Goal: Information Seeking & Learning: Check status

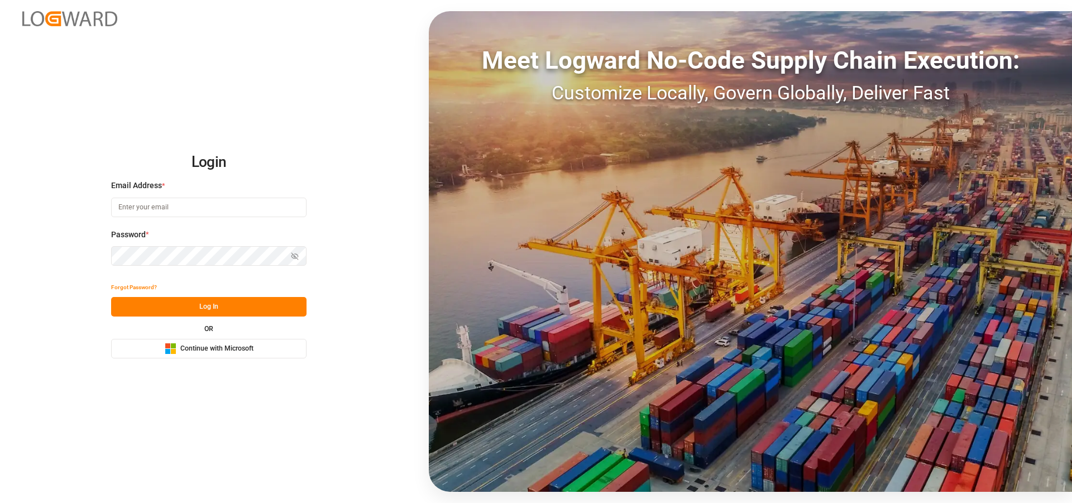
type input "[EMAIL_ADDRESS][PERSON_NAME][DOMAIN_NAME]"
click at [212, 308] on button "Log In" at bounding box center [208, 307] width 195 height 20
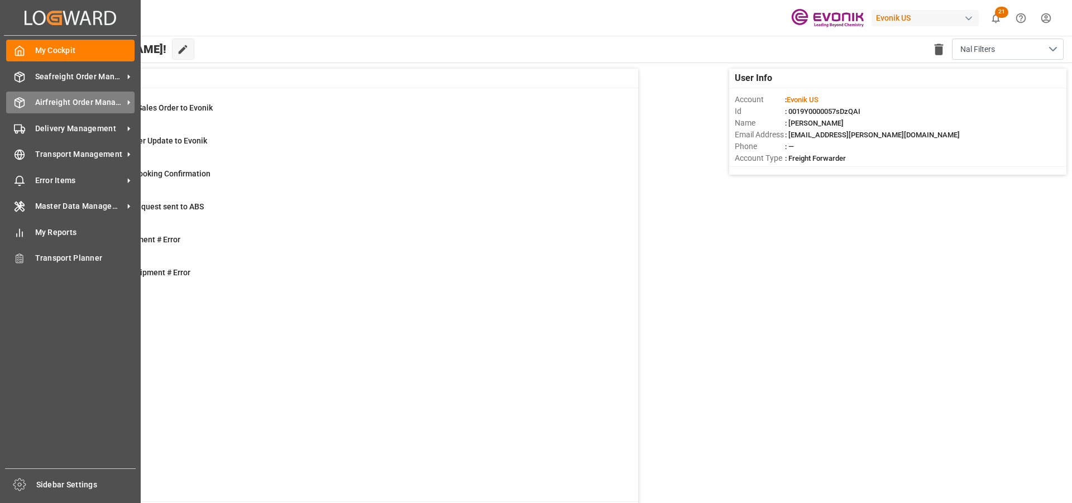
click at [24, 96] on div "Airfreight Order Management Airfreight Order Management" at bounding box center [70, 103] width 128 height 22
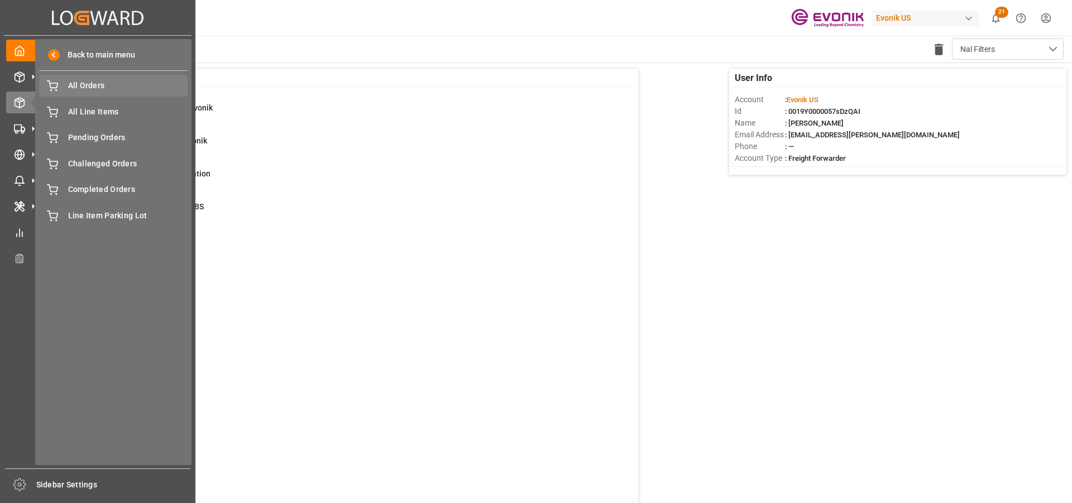
click at [80, 83] on span "All Orders" at bounding box center [128, 86] width 120 height 12
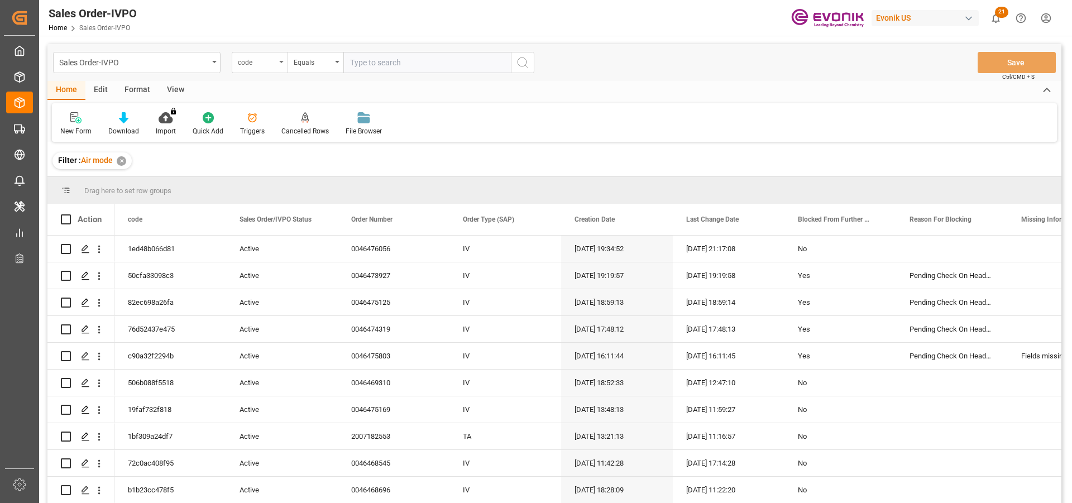
click at [282, 64] on div "code" at bounding box center [260, 62] width 56 height 21
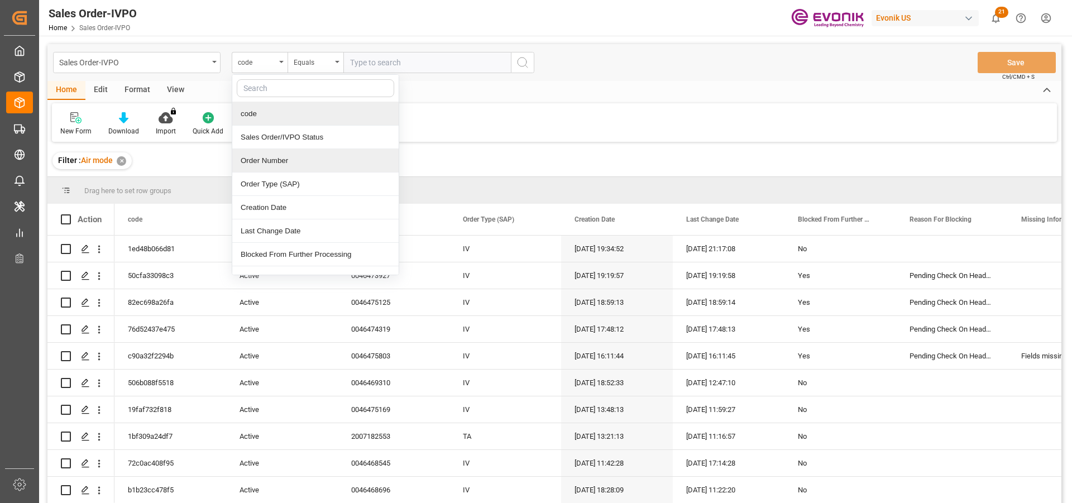
click at [277, 167] on div "Order Number" at bounding box center [315, 160] width 166 height 23
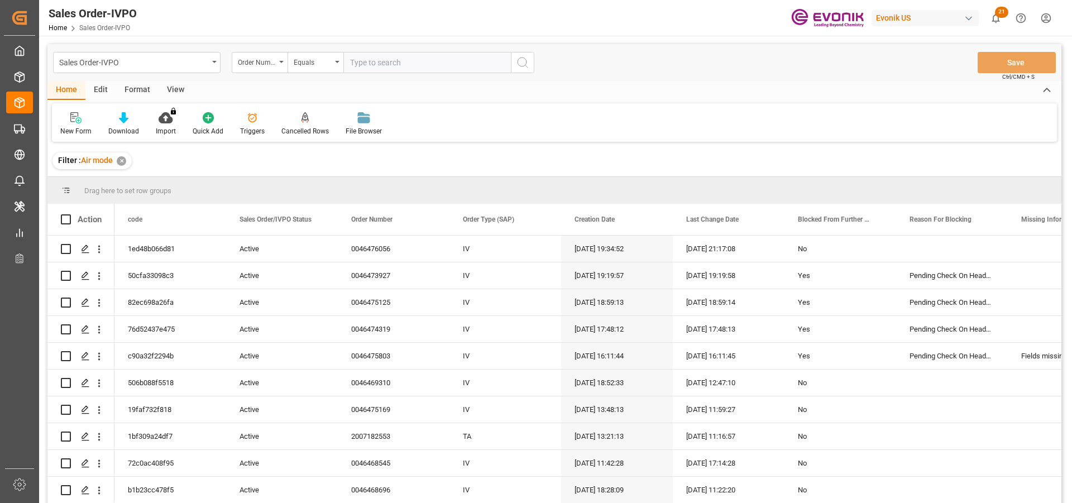
click at [363, 59] on input "text" at bounding box center [426, 62] width 167 height 21
paste input "46475169"
type input "0046475169"
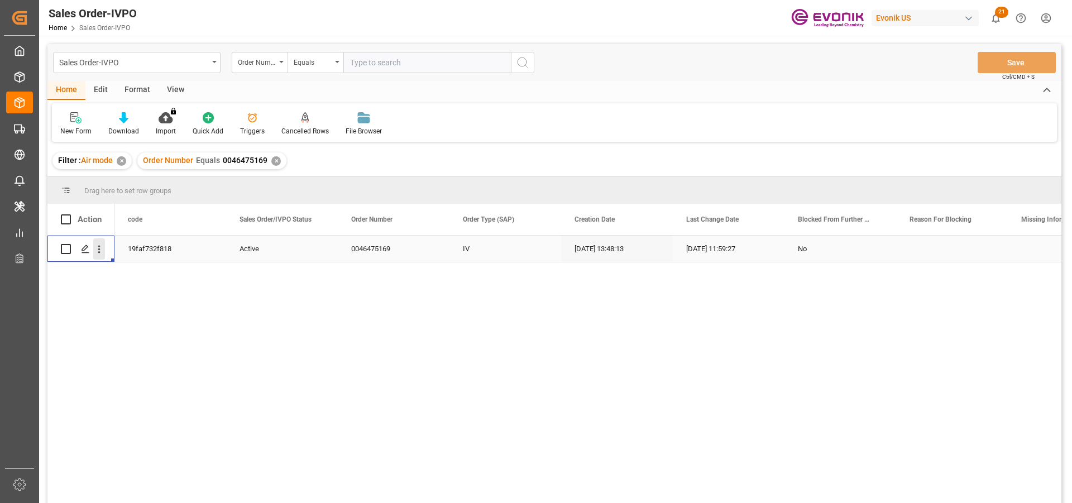
click at [104, 248] on icon "open menu" at bounding box center [99, 249] width 12 height 12
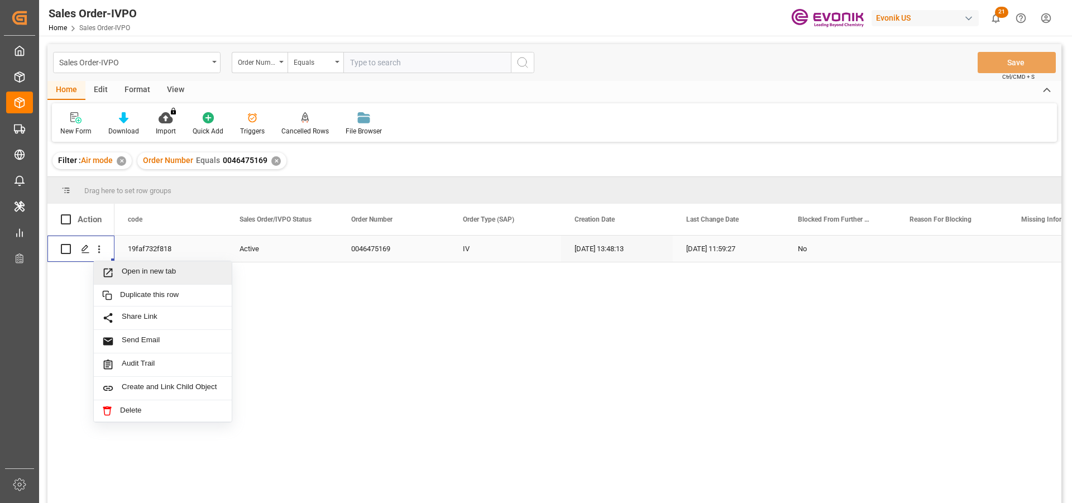
click at [141, 272] on span "Open in new tab" at bounding box center [173, 273] width 102 height 12
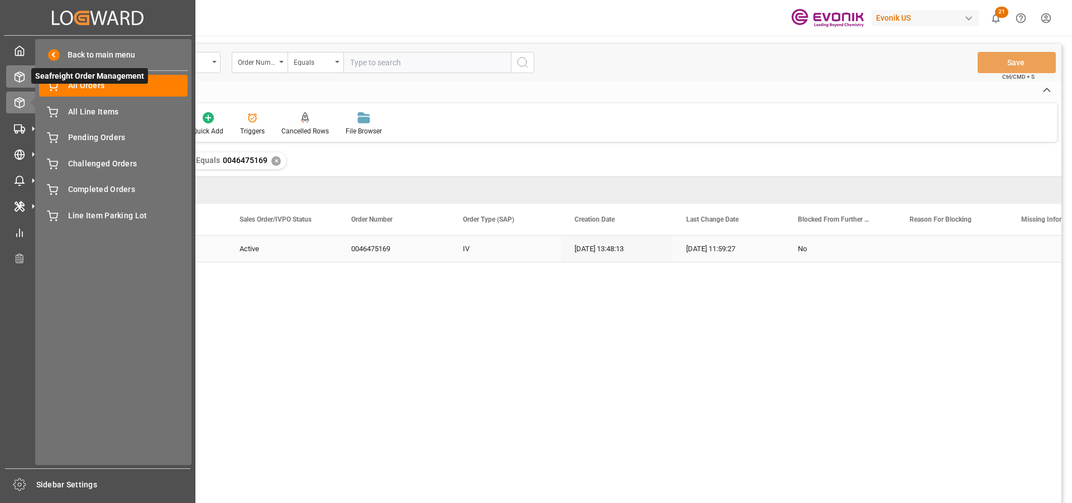
click at [25, 80] on div "Seafreight Order Management Seafreight Order Management" at bounding box center [97, 76] width 183 height 22
click at [15, 77] on icon at bounding box center [19, 77] width 9 height 10
click at [17, 74] on icon at bounding box center [19, 76] width 11 height 11
click at [20, 79] on line at bounding box center [20, 79] width 0 height 6
click at [15, 76] on icon at bounding box center [19, 77] width 9 height 10
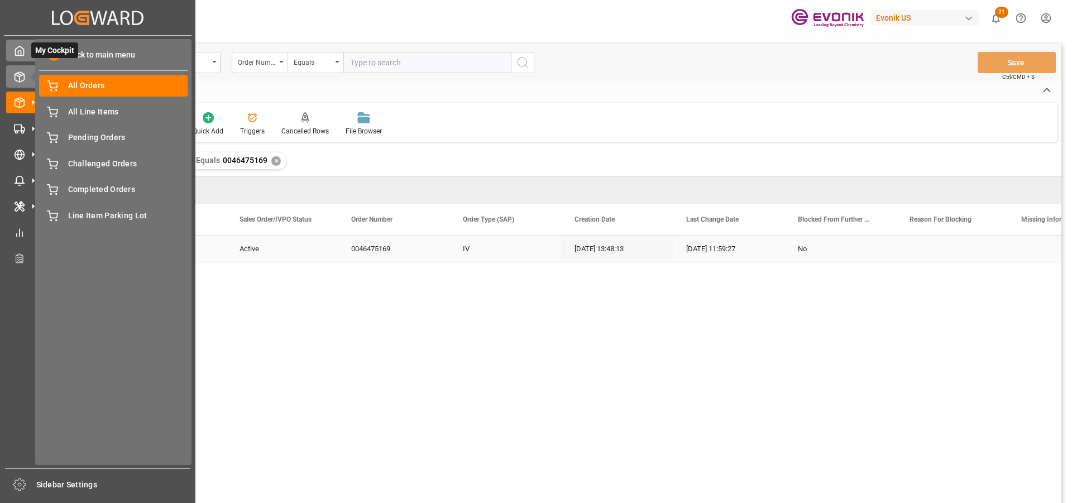
click at [70, 49] on span "My Cockpit" at bounding box center [54, 50] width 47 height 16
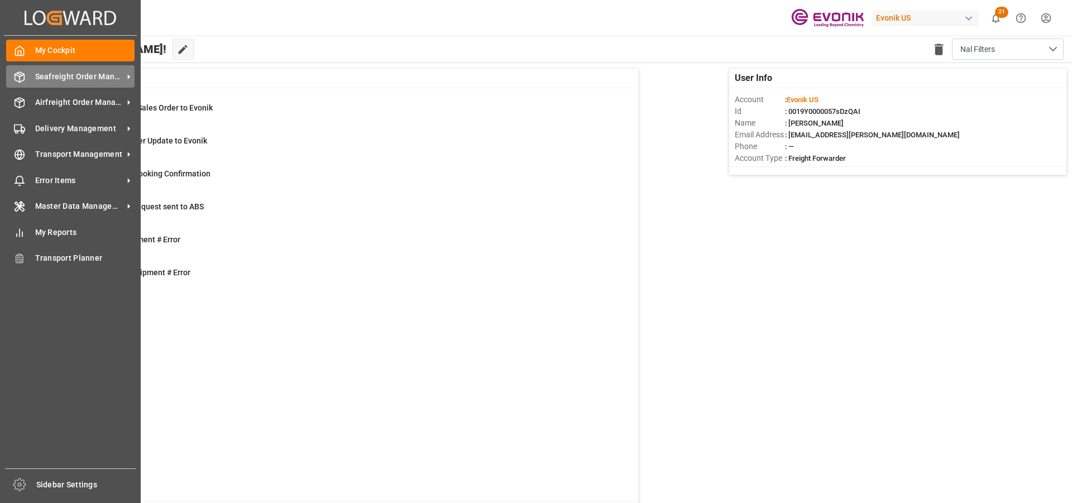
click at [26, 75] on div "Seafreight Order Management Seafreight Order Management" at bounding box center [70, 76] width 128 height 22
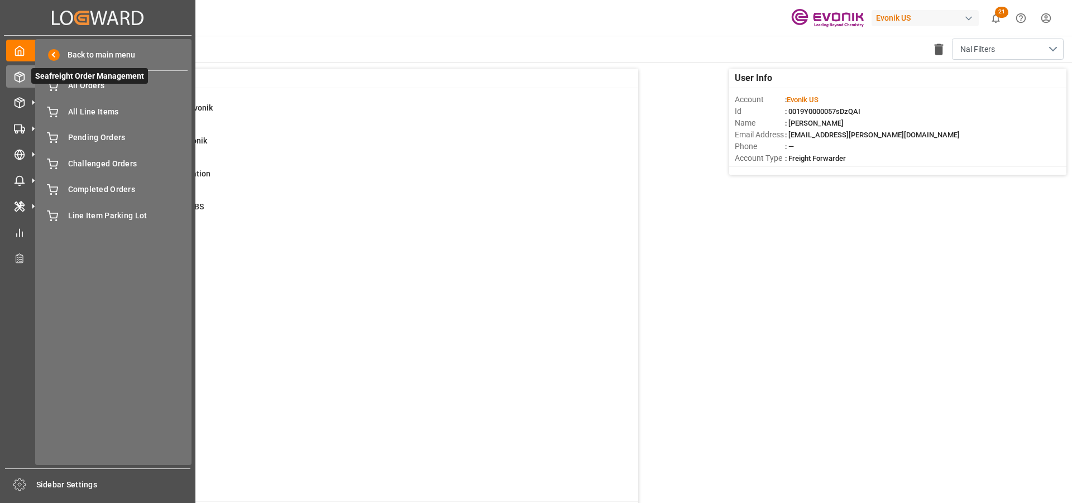
click at [89, 83] on span "Seafreight Order Management" at bounding box center [89, 76] width 117 height 16
click at [73, 88] on span "All Orders" at bounding box center [128, 86] width 120 height 12
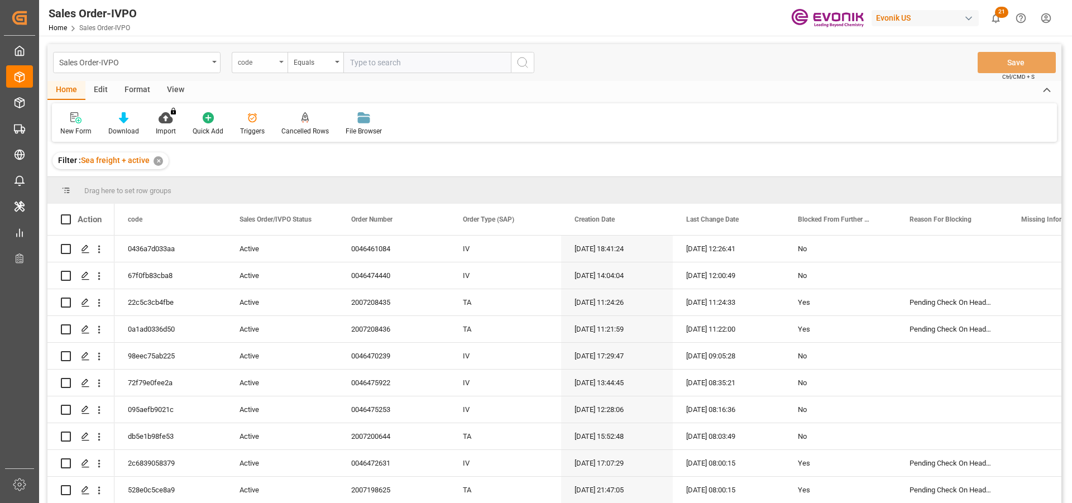
click at [253, 64] on div "code" at bounding box center [257, 61] width 38 height 13
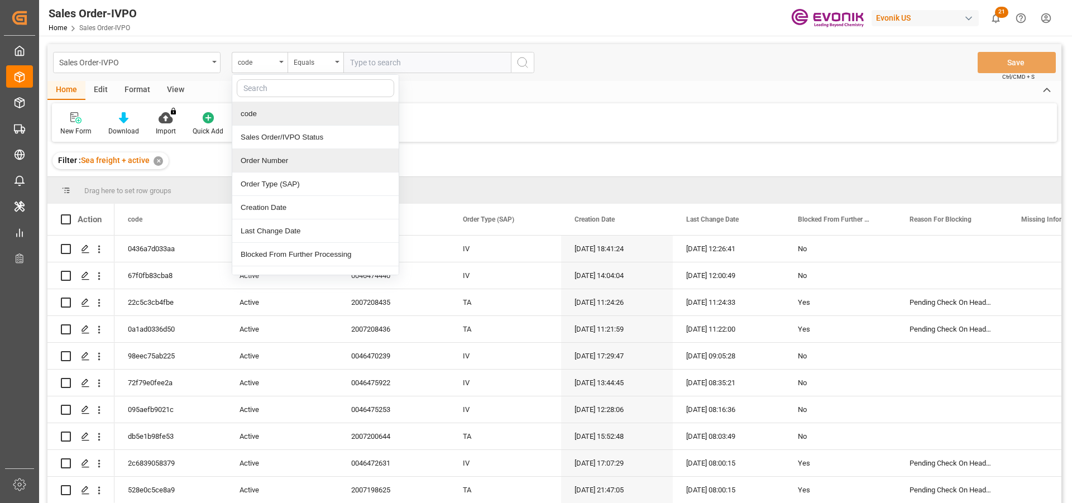
click at [278, 162] on div "Order Number" at bounding box center [315, 160] width 166 height 23
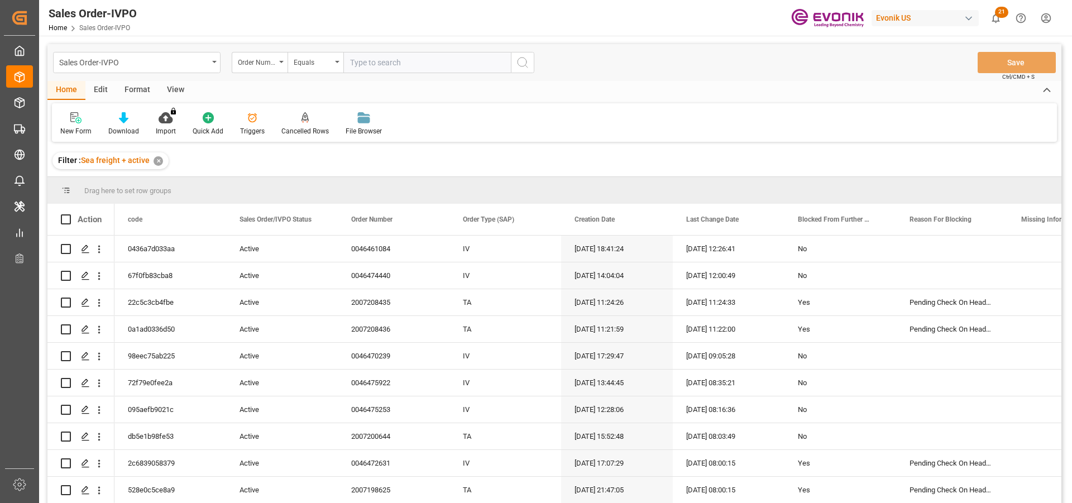
click at [389, 70] on input "text" at bounding box center [426, 62] width 167 height 21
paste input "2007102470"
type input "2007102470"
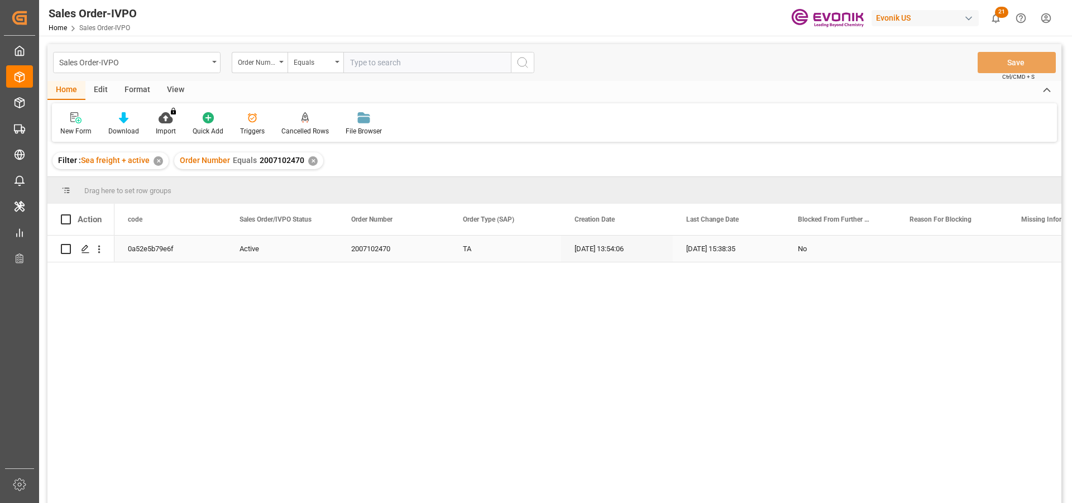
click at [105, 246] on div "Press SPACE to select this row." at bounding box center [99, 248] width 28 height 21
click at [100, 250] on icon "open menu" at bounding box center [99, 249] width 12 height 12
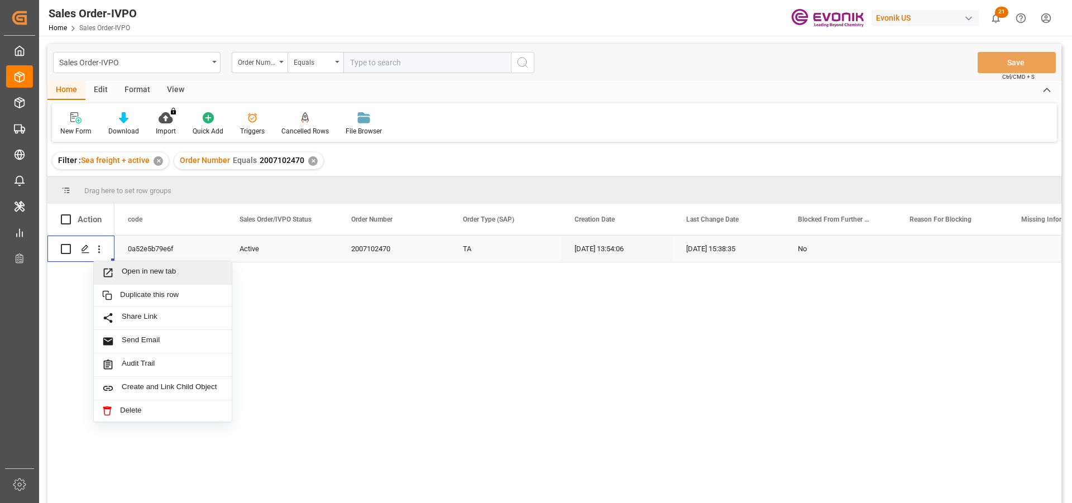
click at [151, 273] on span "Open in new tab" at bounding box center [173, 273] width 102 height 12
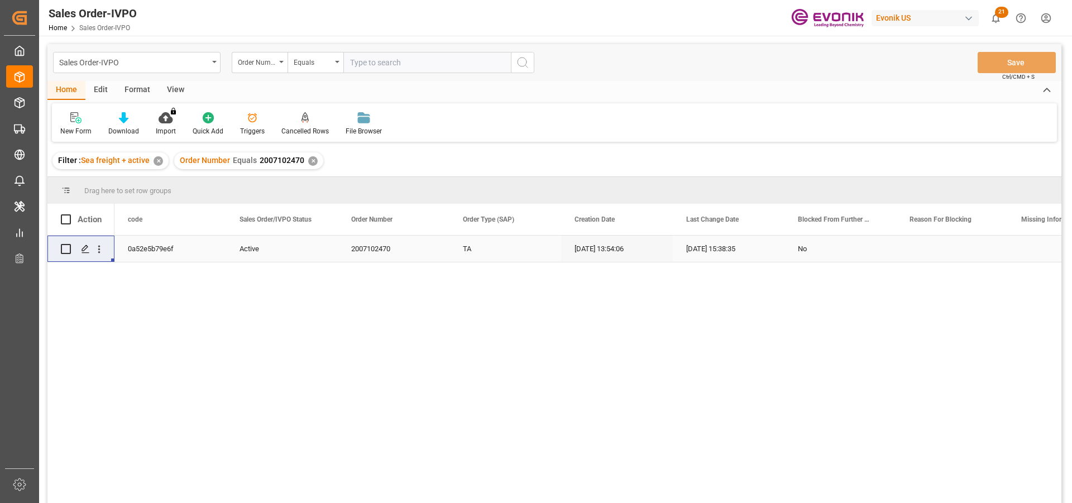
click at [306, 157] on div "Order Number Equals 2007102470 ✕" at bounding box center [248, 160] width 149 height 17
click at [308, 158] on div "✕" at bounding box center [312, 160] width 9 height 9
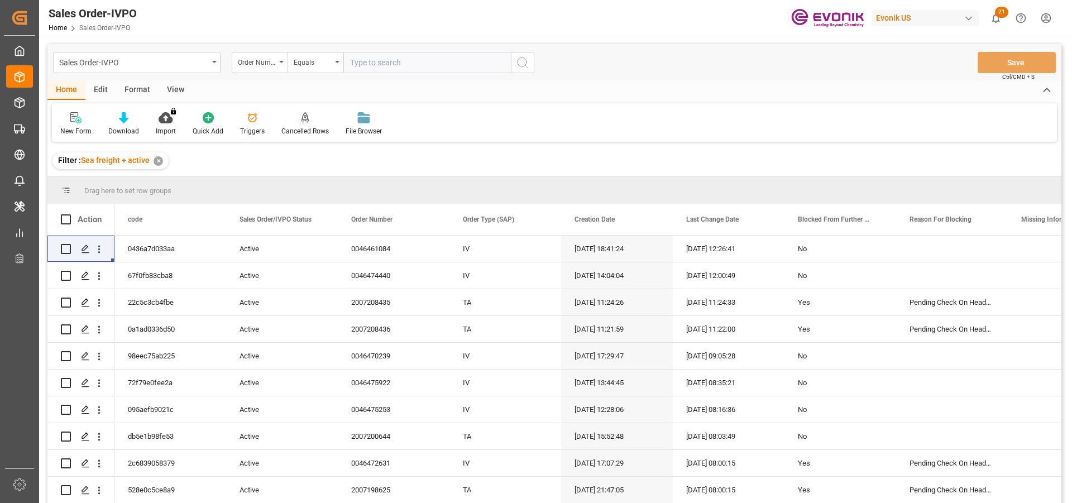
click at [408, 66] on input "text" at bounding box center [426, 62] width 167 height 21
paste input "2007137997"
type input "2007137997"
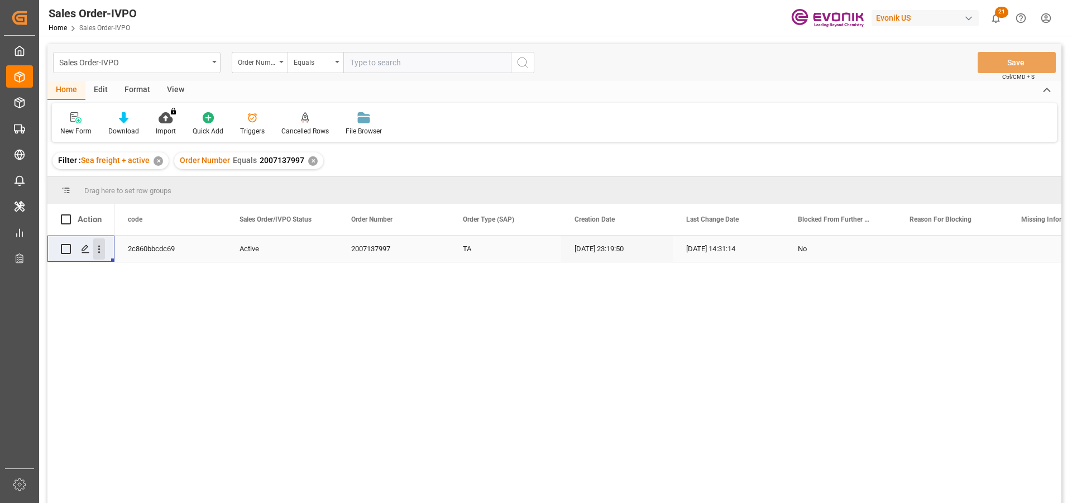
click at [96, 247] on icon "open menu" at bounding box center [99, 249] width 12 height 12
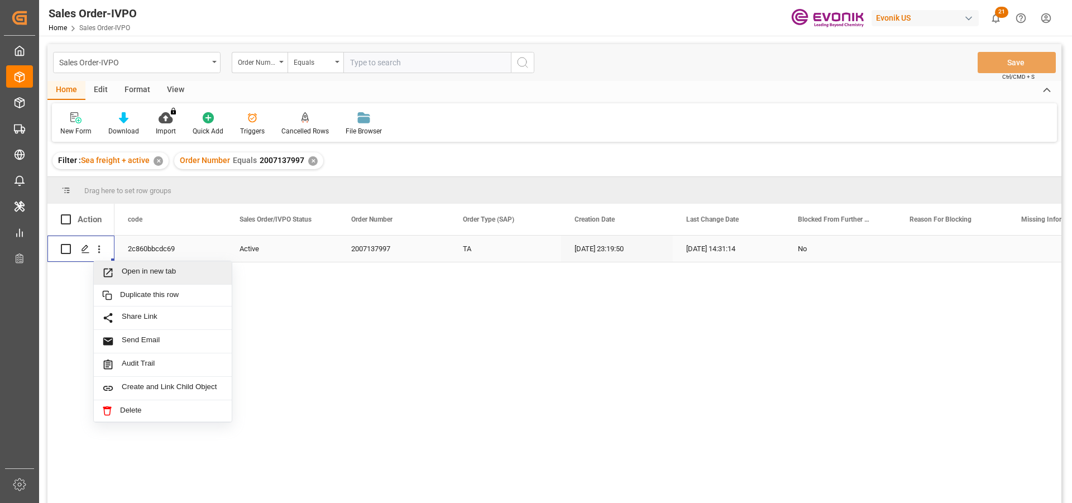
click at [119, 267] on span "Press SPACE to select this row." at bounding box center [112, 273] width 20 height 12
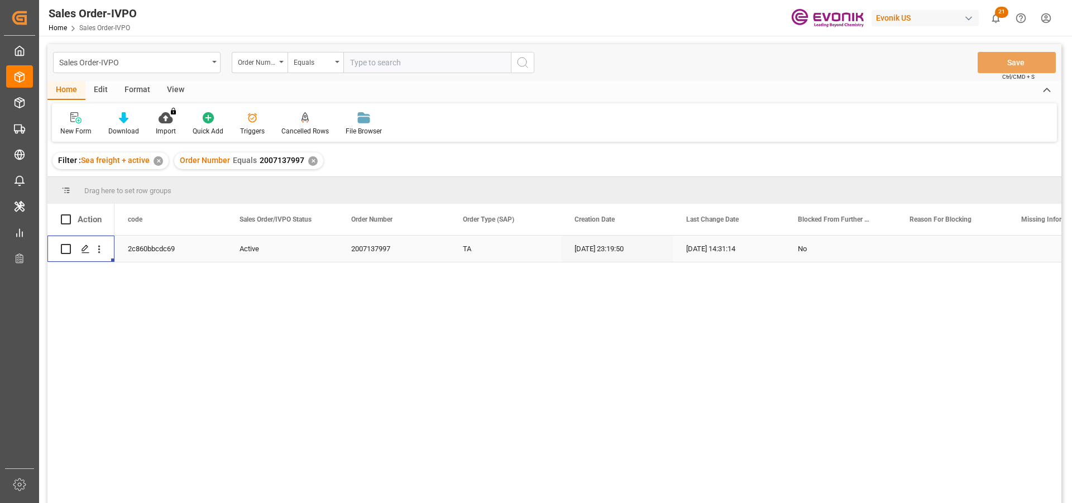
click at [311, 163] on div "✕" at bounding box center [312, 160] width 9 height 9
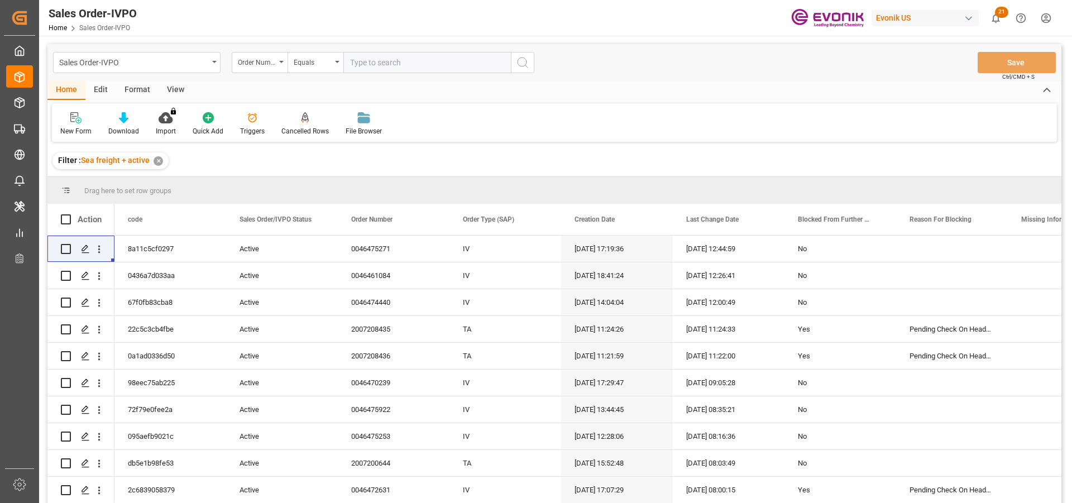
click at [382, 60] on input "text" at bounding box center [426, 62] width 167 height 21
paste input "2007068863"
type input "2007068863"
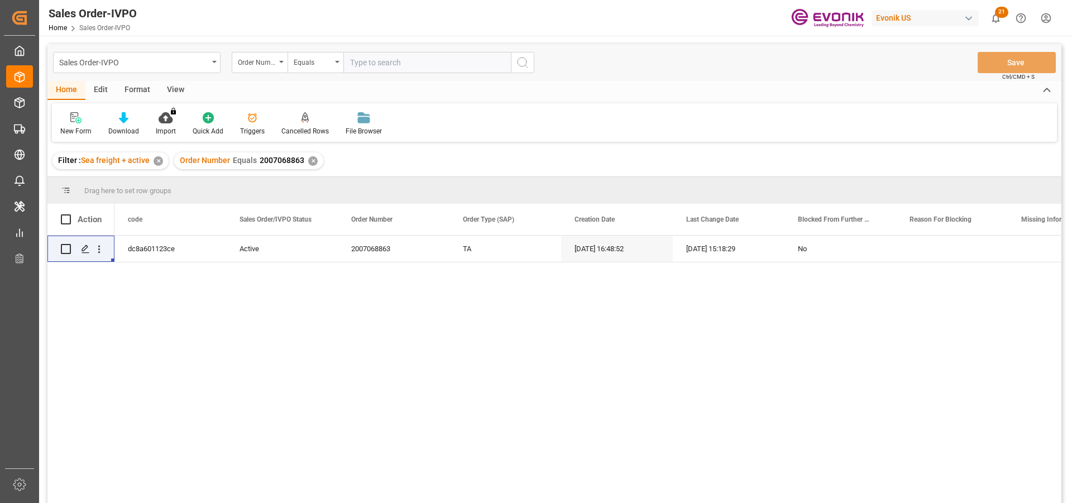
click at [311, 159] on div "✕" at bounding box center [312, 160] width 9 height 9
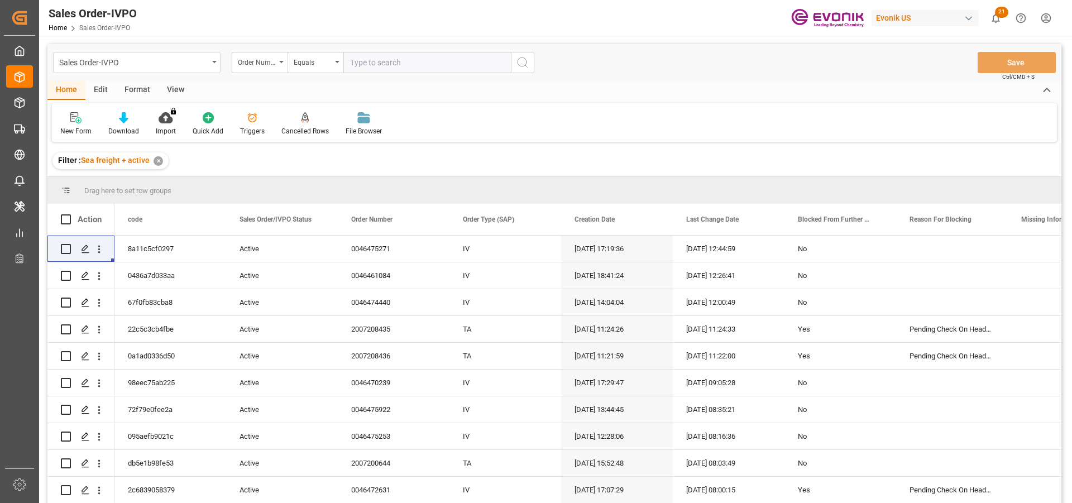
click at [408, 66] on input "text" at bounding box center [426, 62] width 167 height 21
paste input "2007068863"
type input "2007068863"
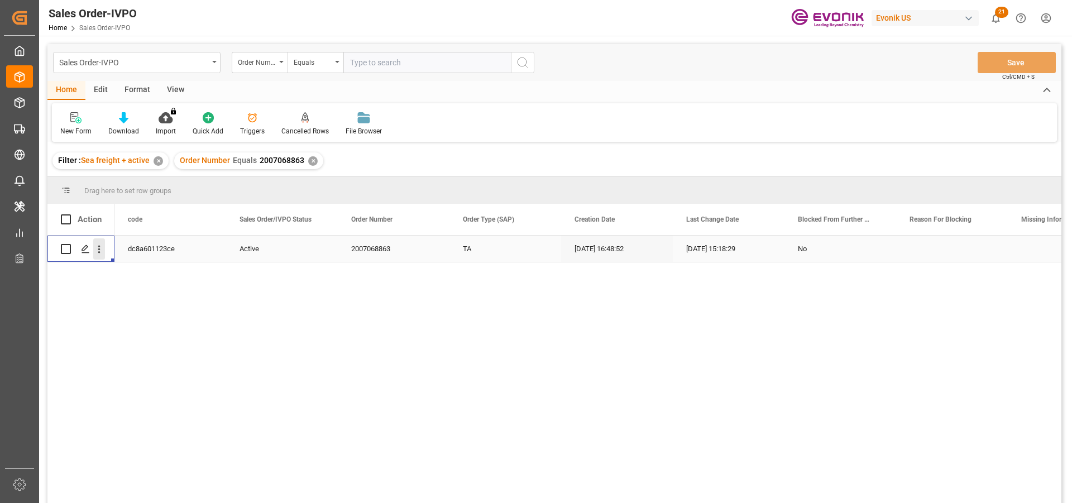
click at [97, 251] on icon "open menu" at bounding box center [99, 249] width 12 height 12
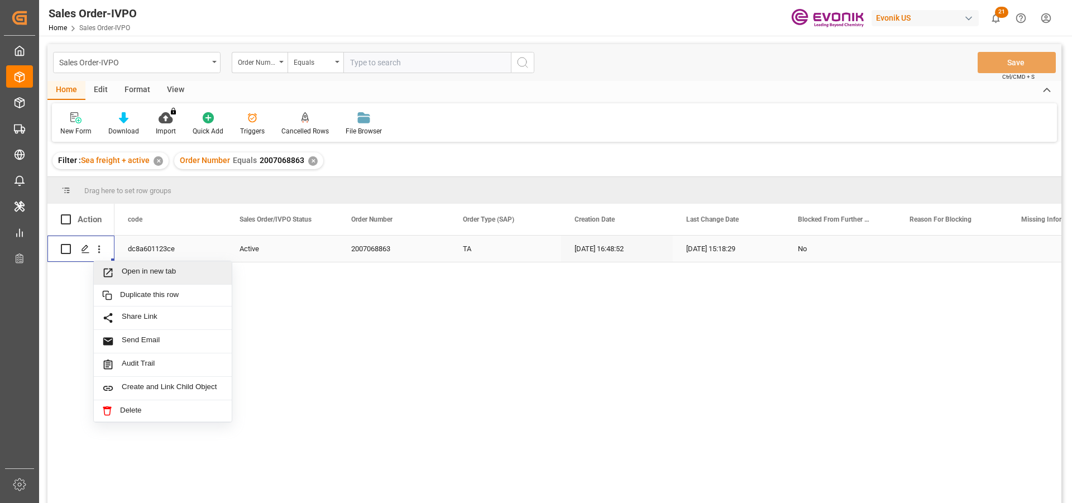
click at [188, 277] on span "Open in new tab" at bounding box center [173, 273] width 102 height 12
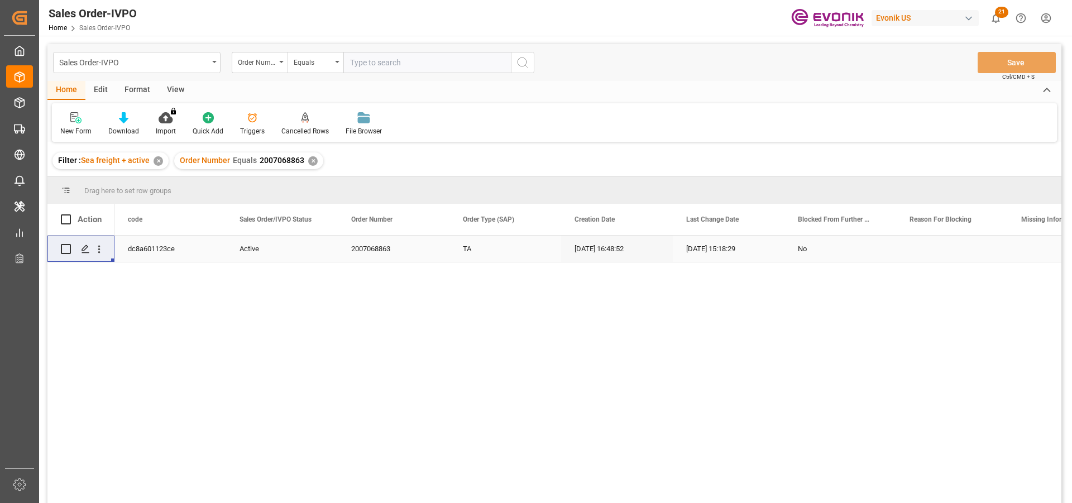
click at [310, 162] on div "✕" at bounding box center [312, 160] width 9 height 9
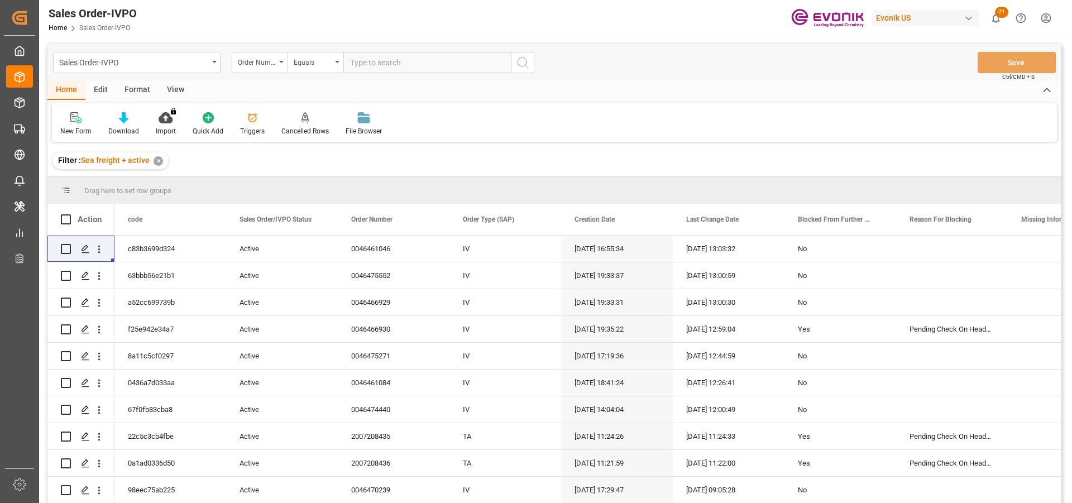
click at [374, 69] on input "text" at bounding box center [426, 62] width 167 height 21
paste input "0046471286"
type input "0046471286"
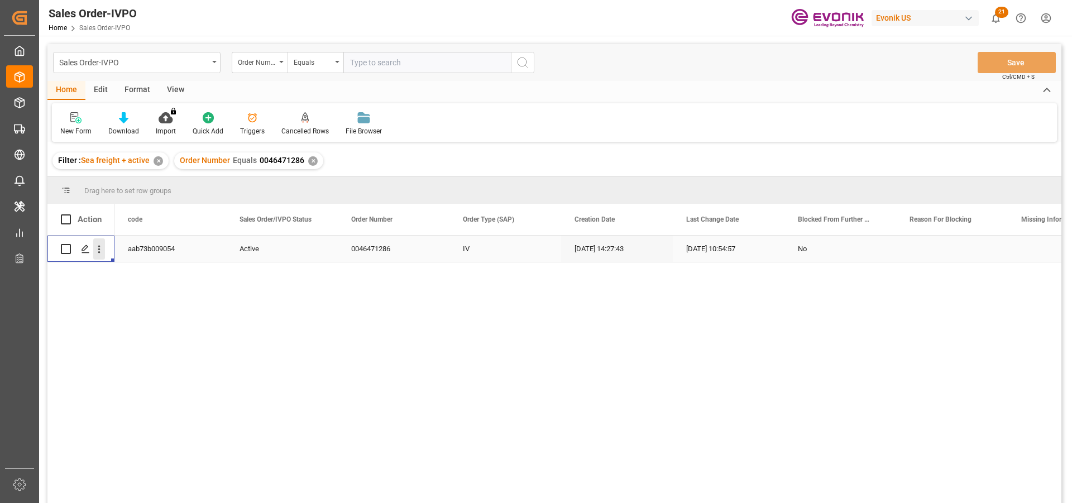
click at [96, 251] on icon "open menu" at bounding box center [99, 249] width 12 height 12
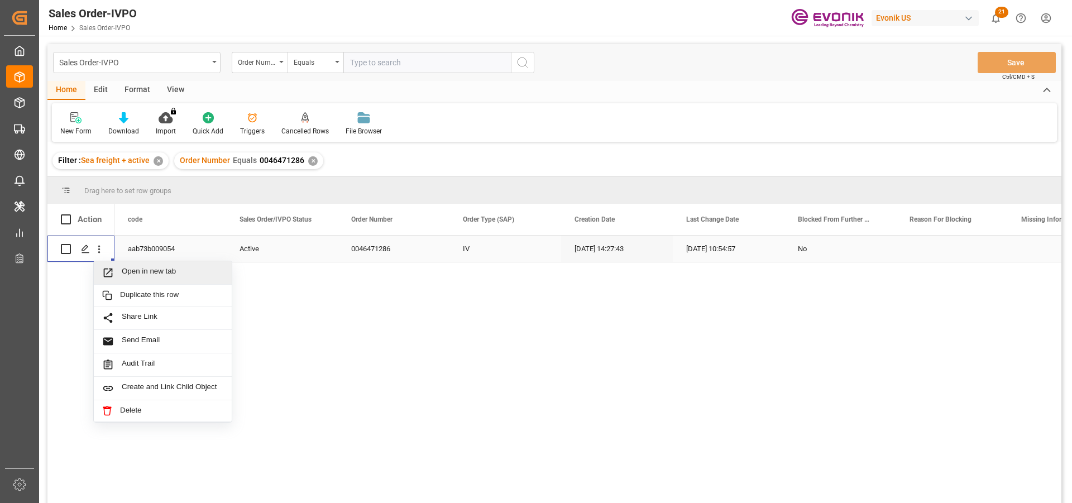
click at [159, 280] on div "Open in new tab" at bounding box center [163, 272] width 138 height 23
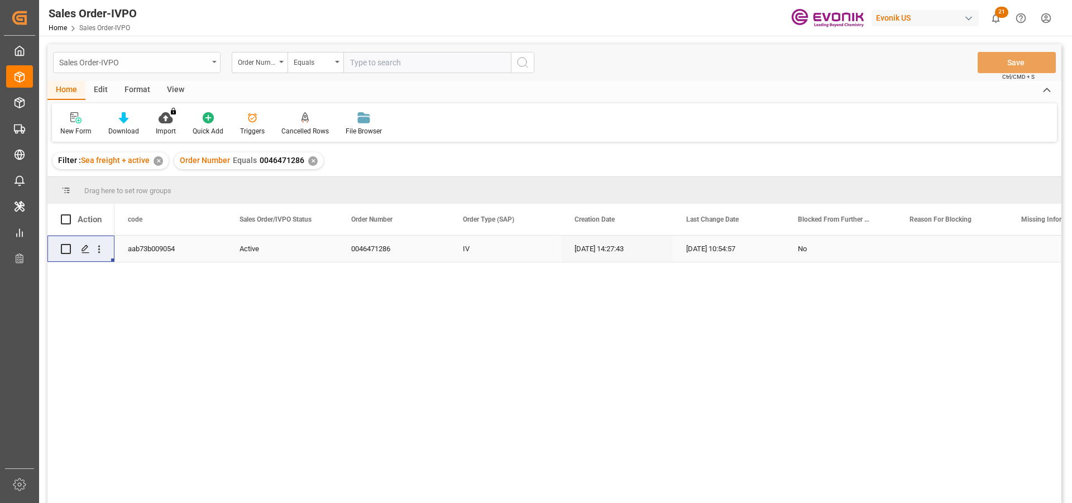
click at [174, 61] on div "Sales Order-IVPO" at bounding box center [133, 62] width 149 height 14
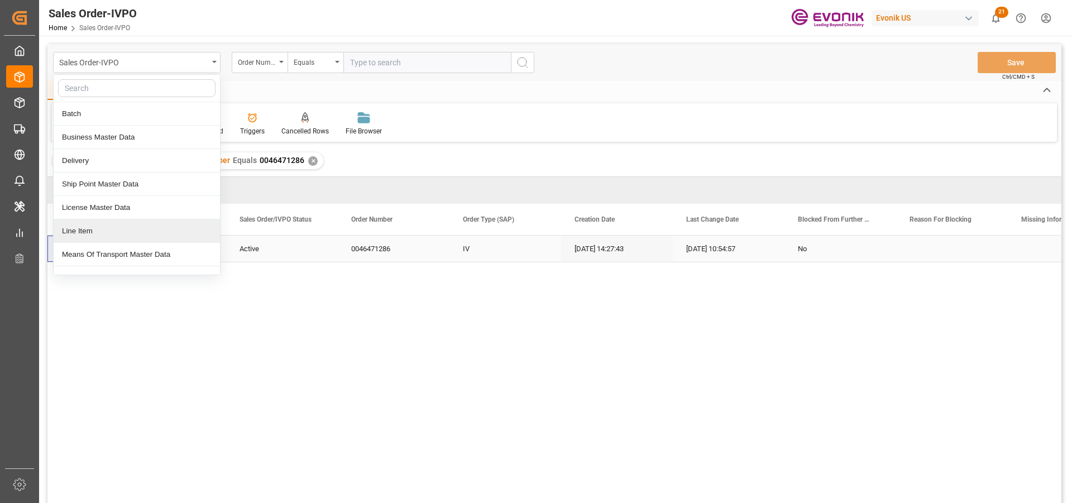
click at [82, 233] on div "Line Item" at bounding box center [137, 230] width 166 height 23
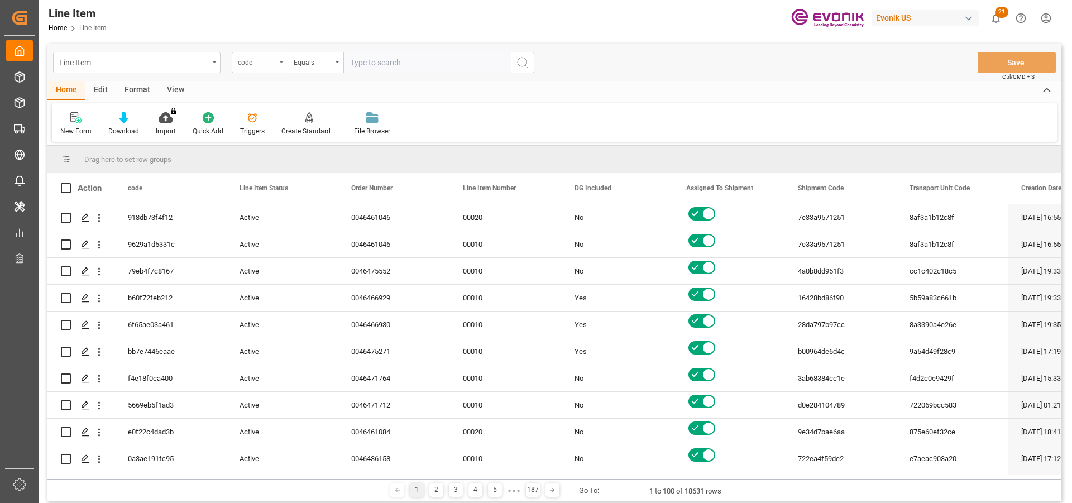
click at [282, 59] on div "code" at bounding box center [260, 62] width 56 height 21
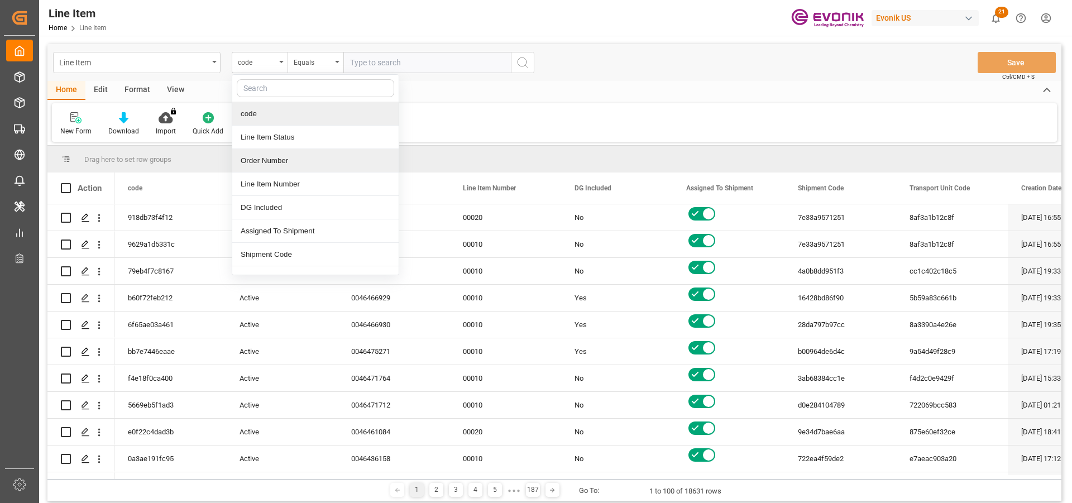
click at [278, 154] on div "Order Number" at bounding box center [315, 160] width 166 height 23
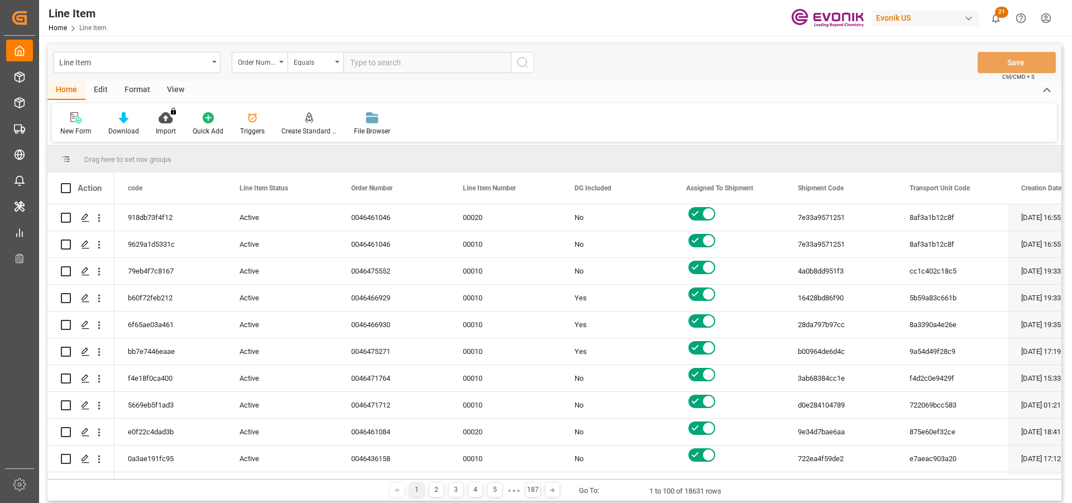
click at [380, 55] on input "text" at bounding box center [426, 62] width 167 height 21
paste input "0046471286"
type input "0046471286"
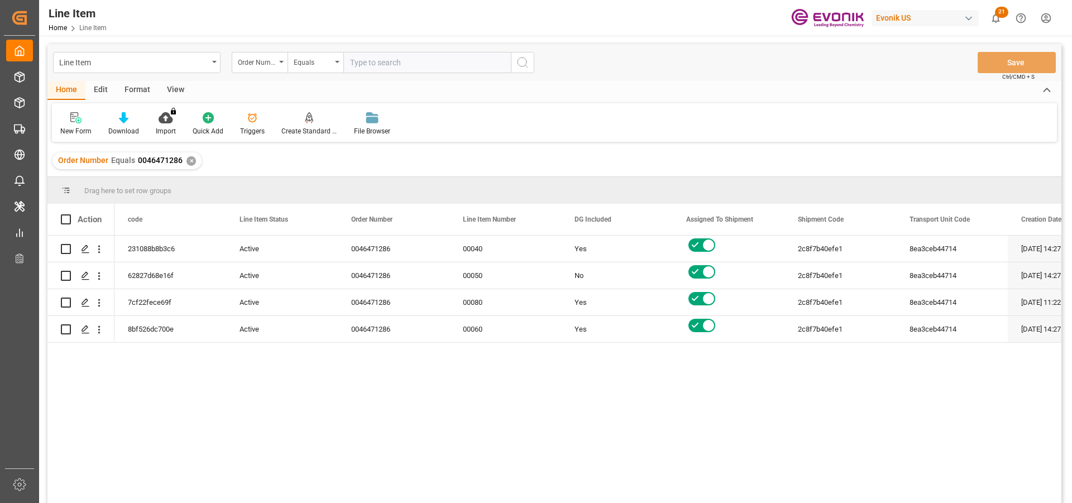
click at [176, 89] on div "View" at bounding box center [176, 90] width 34 height 19
click at [131, 119] on icon at bounding box center [126, 117] width 11 height 11
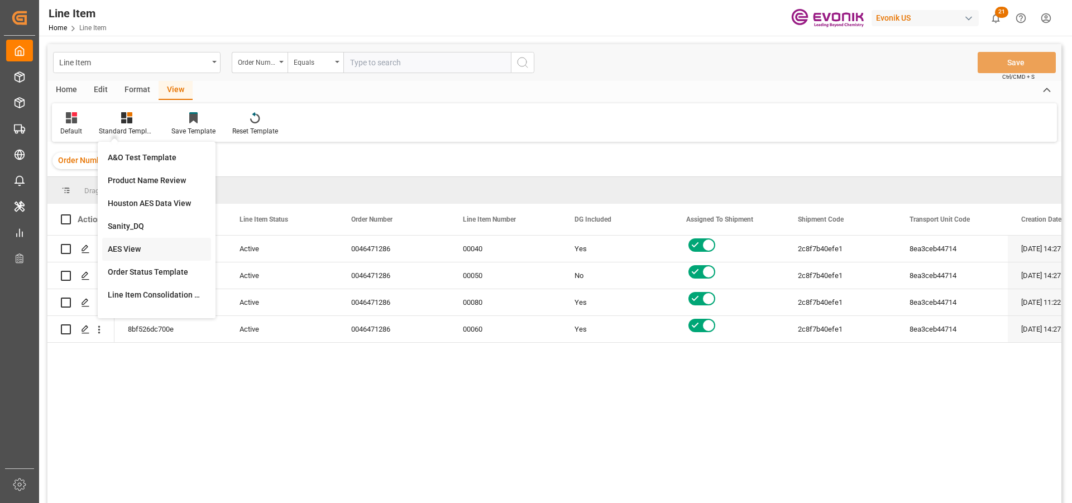
click at [130, 251] on div "AES View" at bounding box center [157, 249] width 98 height 12
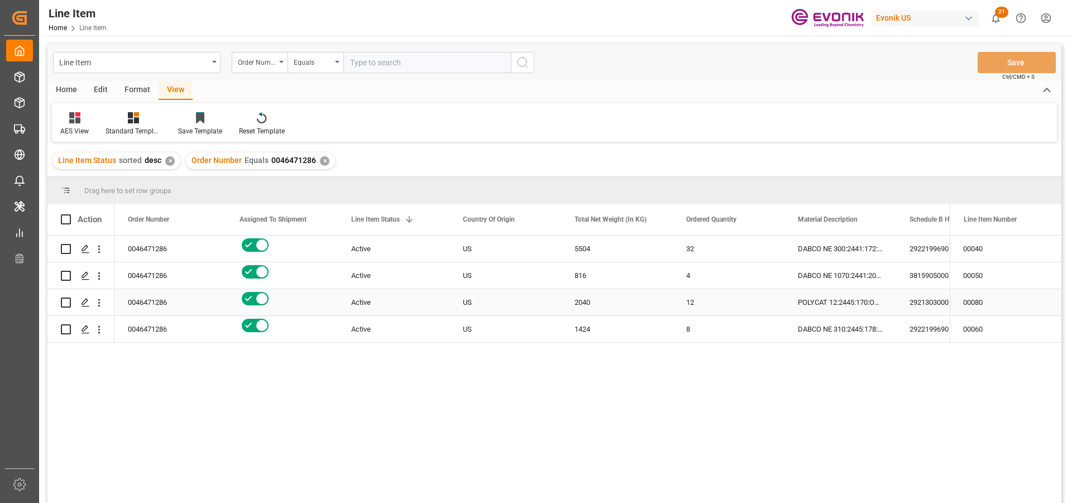
click at [452, 305] on div "US" at bounding box center [505, 302] width 112 height 26
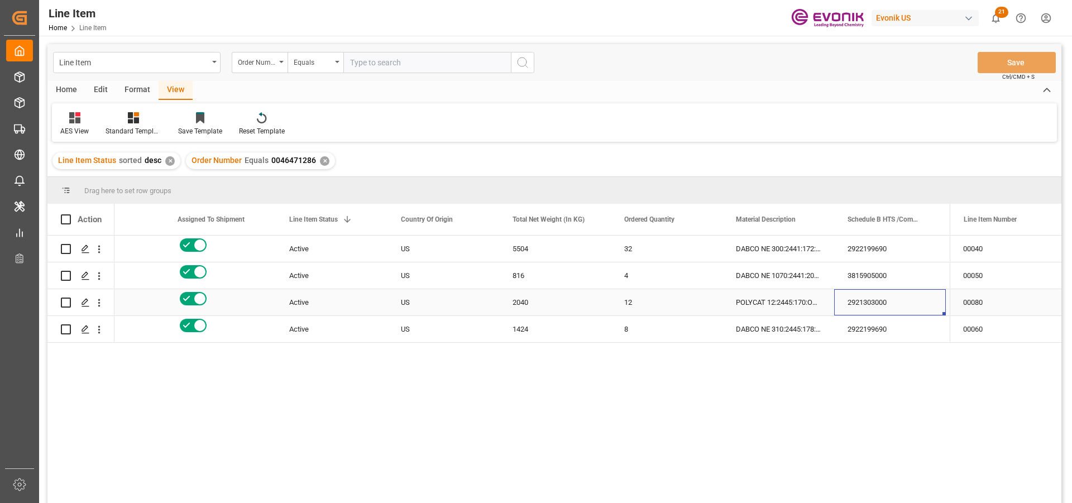
scroll to position [0, 174]
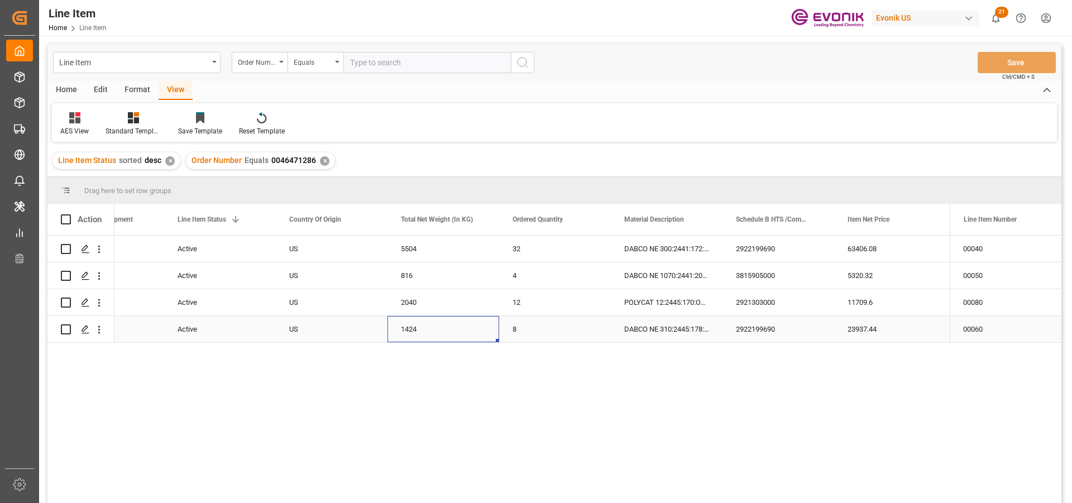
click at [447, 324] on div "1424" at bounding box center [443, 329] width 112 height 26
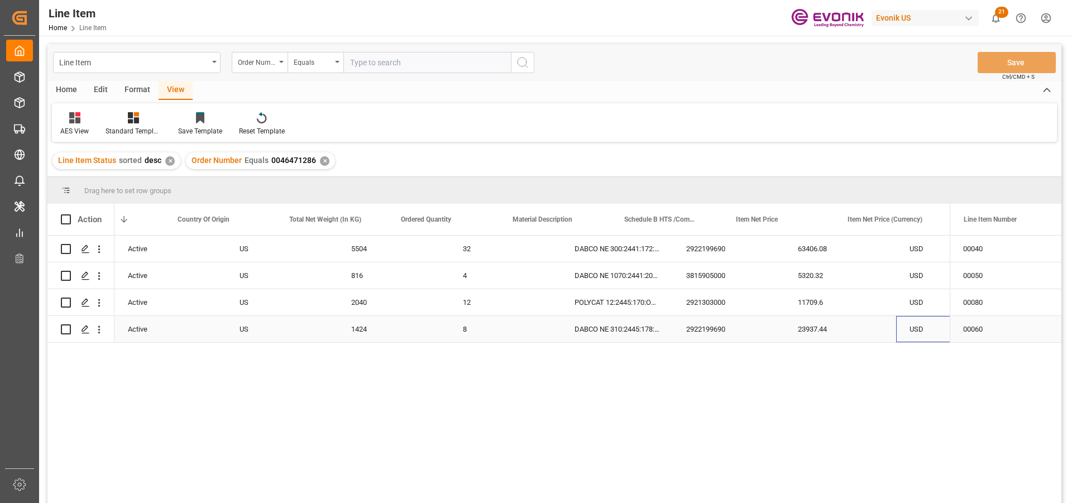
scroll to position [0, 285]
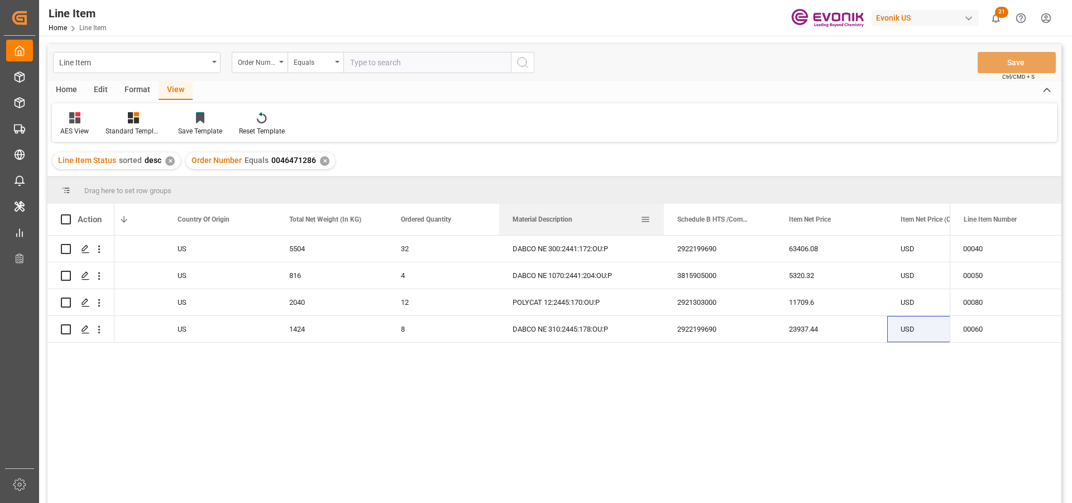
drag, startPoint x: 610, startPoint y: 227, endPoint x: 663, endPoint y: 218, distance: 53.8
click at [663, 218] on div at bounding box center [664, 219] width 4 height 31
drag, startPoint x: 662, startPoint y: 213, endPoint x: 678, endPoint y: 212, distance: 16.2
click at [678, 212] on div at bounding box center [679, 219] width 4 height 31
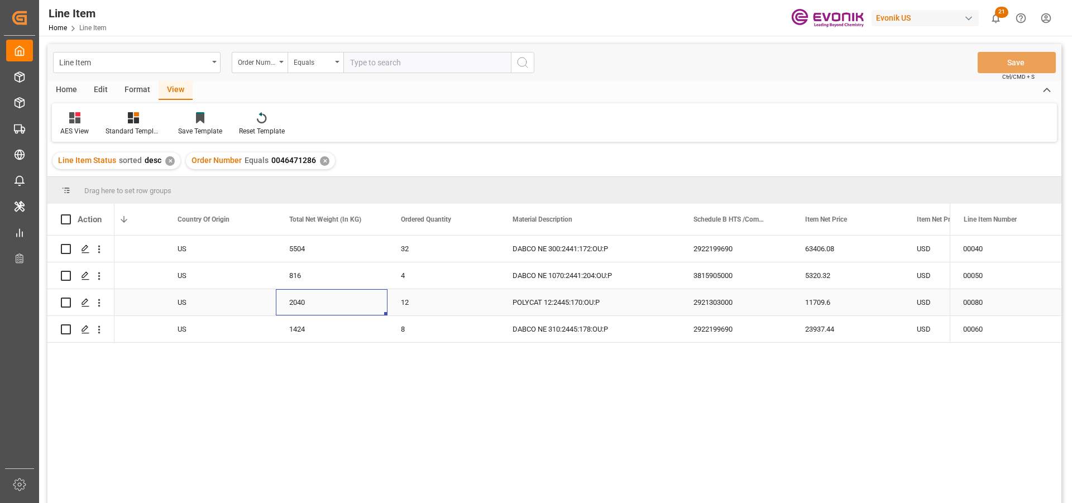
click at [284, 303] on div "2040" at bounding box center [332, 302] width 112 height 26
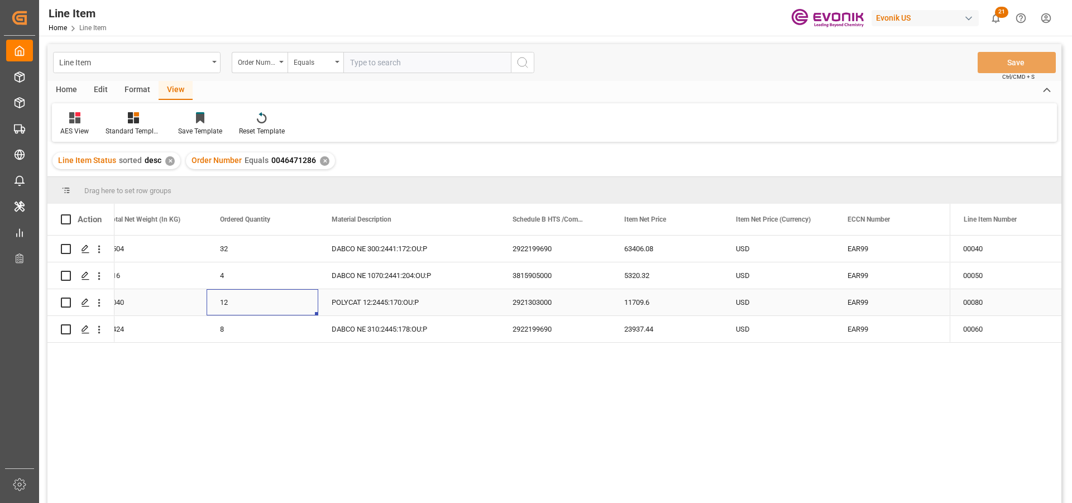
scroll to position [0, 447]
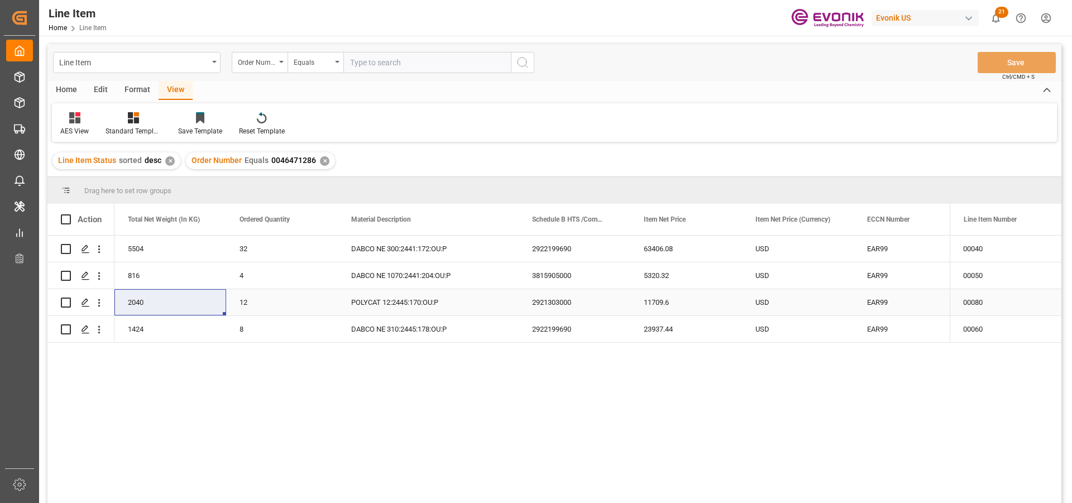
click at [672, 305] on div "11709.6" at bounding box center [686, 302] width 112 height 26
click at [159, 305] on div "2040" at bounding box center [170, 302] width 112 height 26
click at [694, 245] on div "63406.08" at bounding box center [686, 249] width 112 height 26
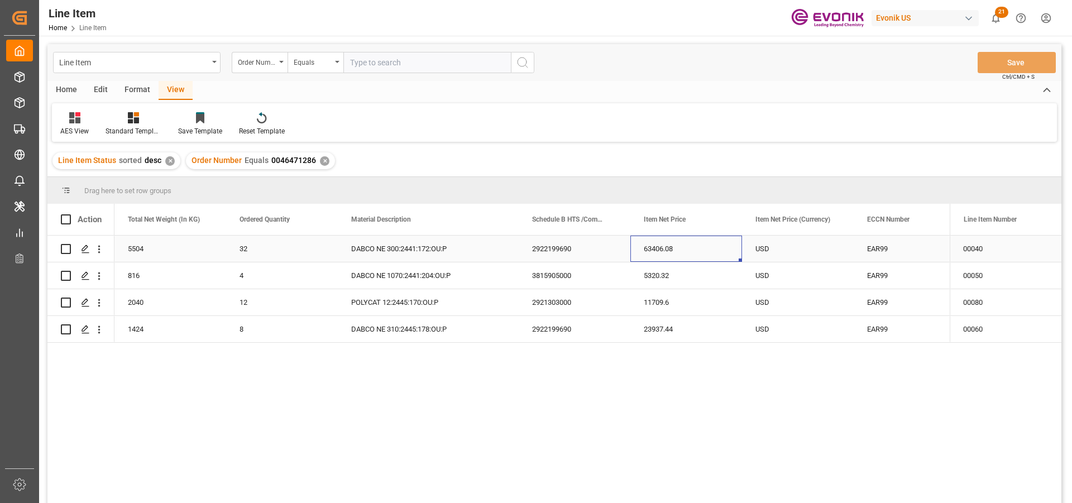
click at [147, 250] on div "5504" at bounding box center [170, 249] width 112 height 26
click at [148, 331] on div "1424" at bounding box center [170, 329] width 112 height 26
click at [660, 323] on div "23937.44" at bounding box center [686, 329] width 112 height 26
click at [154, 337] on div "1424" at bounding box center [170, 329] width 112 height 26
click at [167, 270] on div "816" at bounding box center [170, 275] width 112 height 26
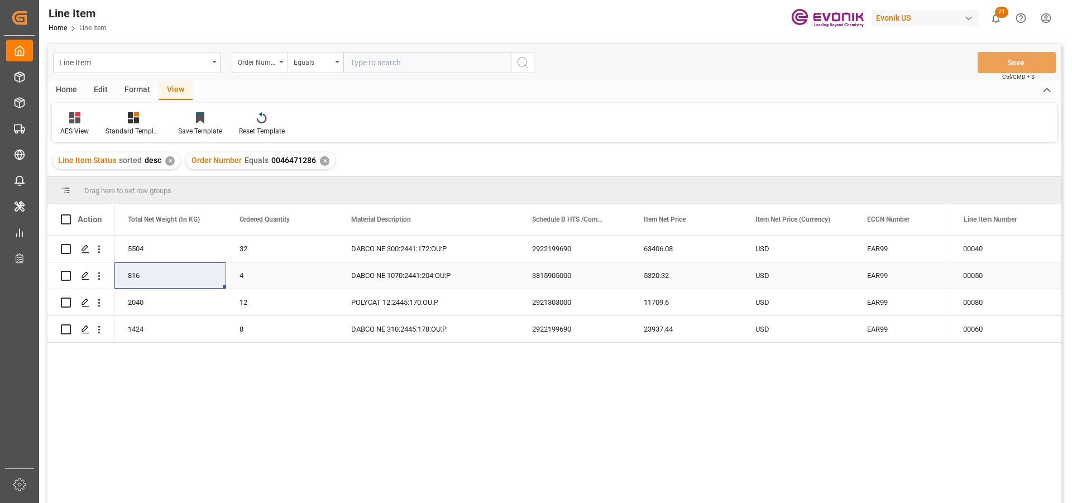
click at [678, 285] on div "5320.32" at bounding box center [686, 275] width 112 height 26
click at [320, 163] on div "✕" at bounding box center [324, 160] width 9 height 9
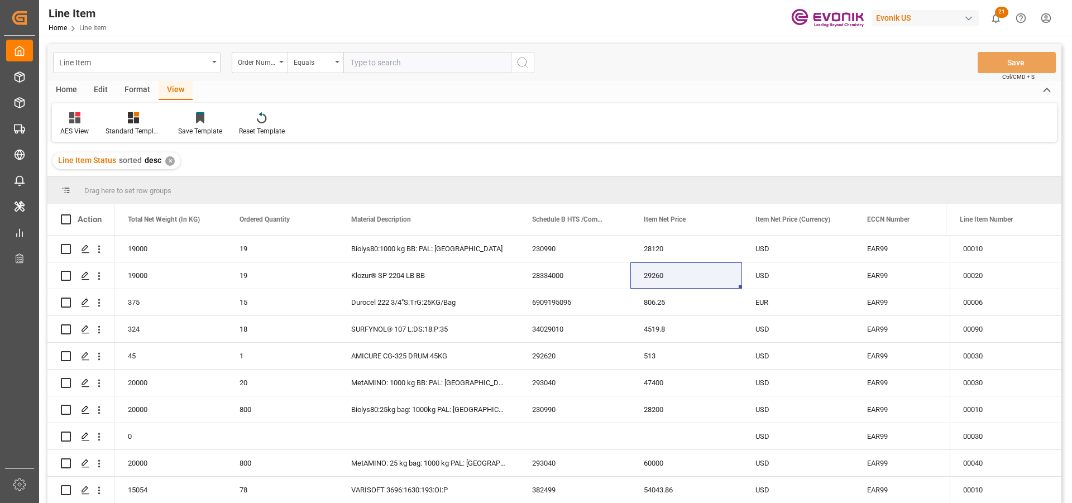
click at [376, 67] on input "text" at bounding box center [426, 62] width 167 height 21
paste input "2007180683"
type input "2007180683"
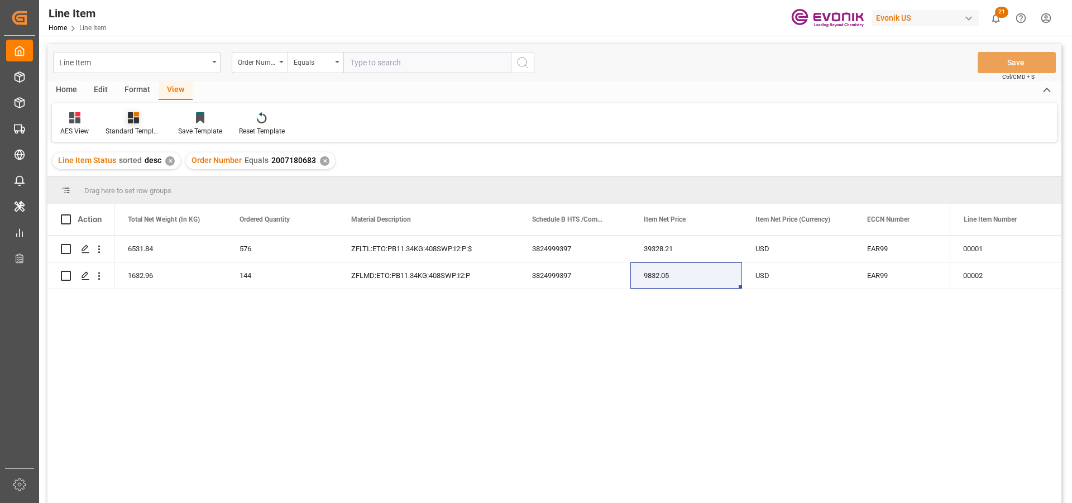
click at [128, 121] on icon at bounding box center [133, 117] width 11 height 11
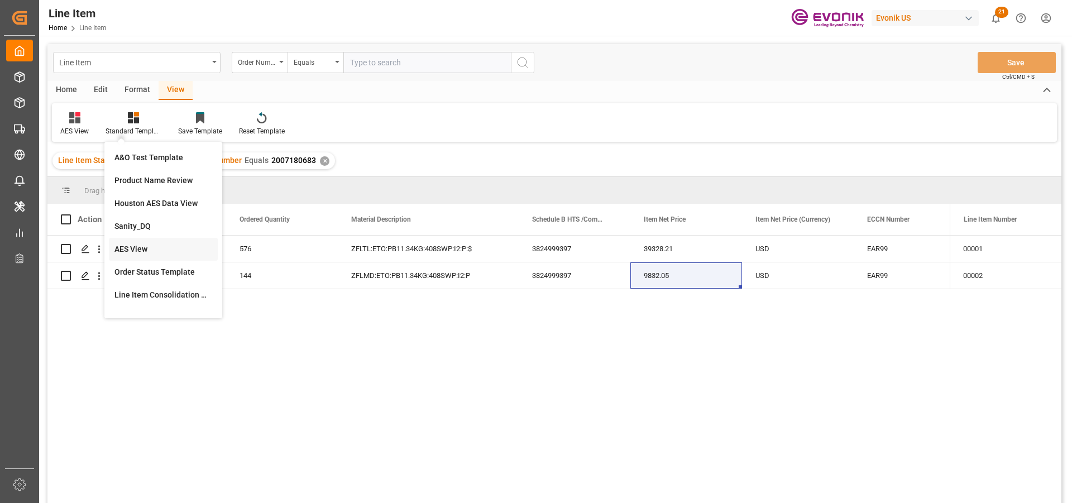
click at [148, 242] on div "AES View" at bounding box center [163, 249] width 109 height 23
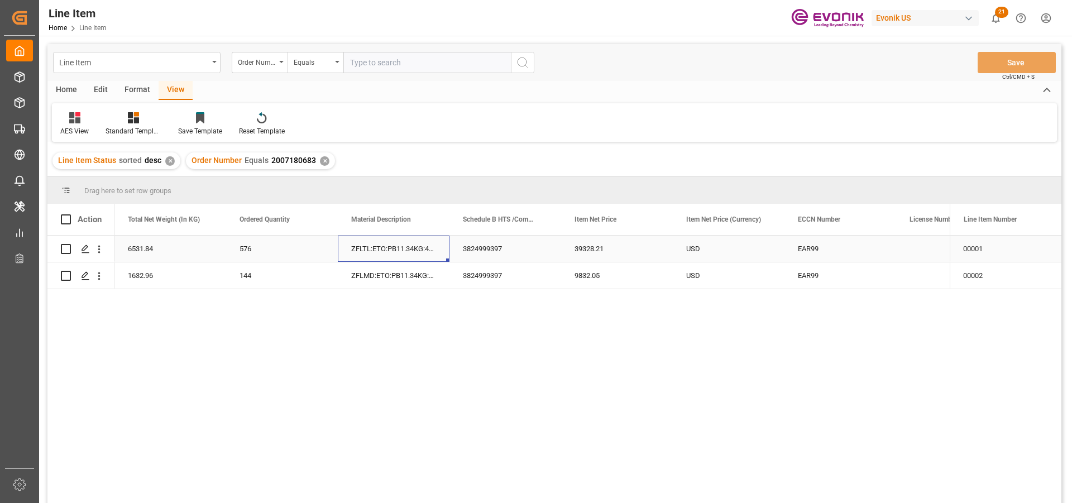
click at [393, 261] on div "ZFLTL:ETO:PB11.34KG:408SWP:I2:P:$" at bounding box center [394, 249] width 112 height 26
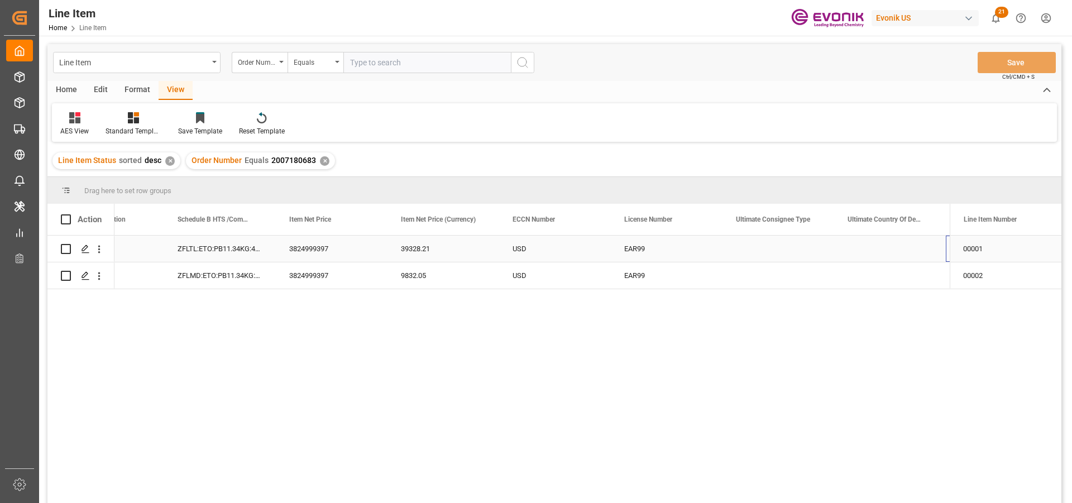
scroll to position [0, 732]
click at [785, 242] on div "Press SPACE to select this row." at bounding box center [778, 249] width 112 height 26
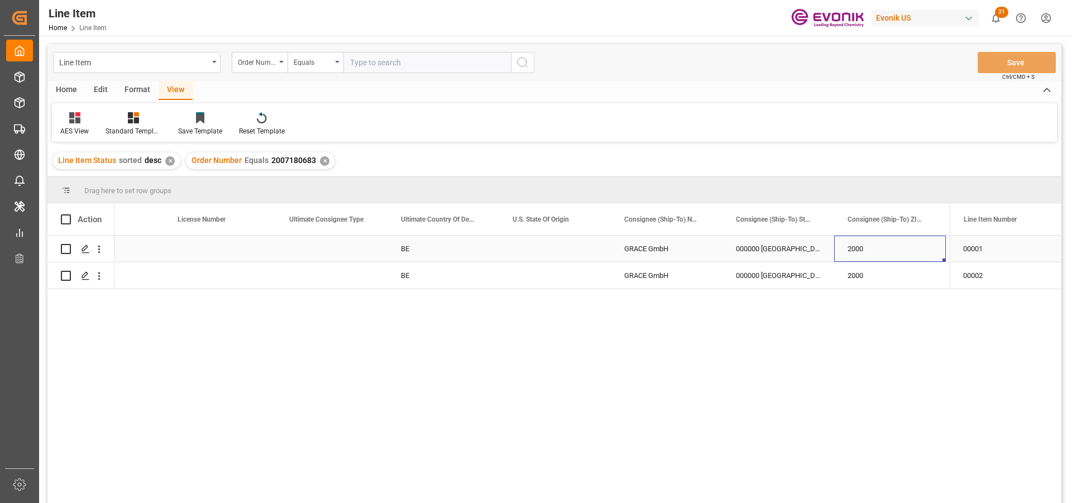
scroll to position [0, 1290]
click at [102, 249] on icon "open menu" at bounding box center [99, 249] width 12 height 12
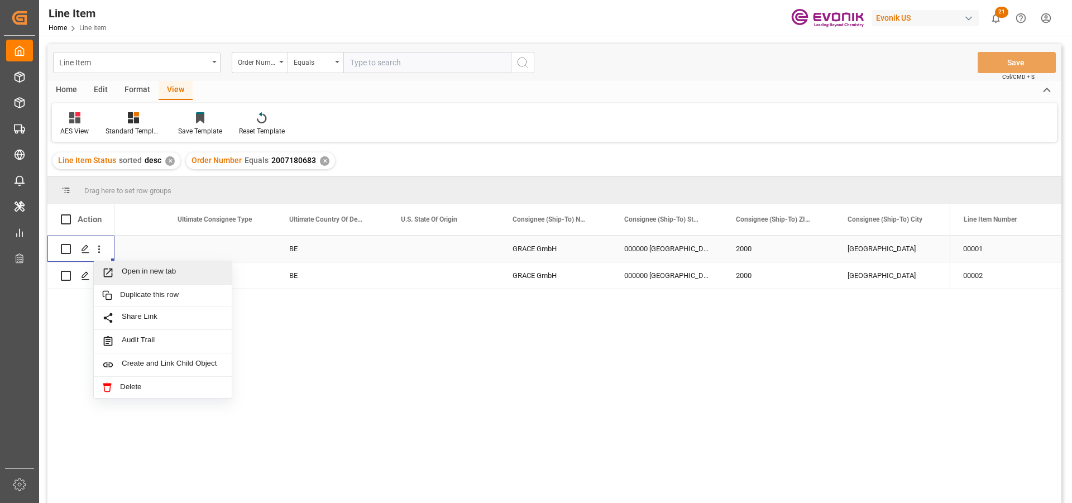
click at [165, 273] on span "Open in new tab" at bounding box center [173, 273] width 102 height 12
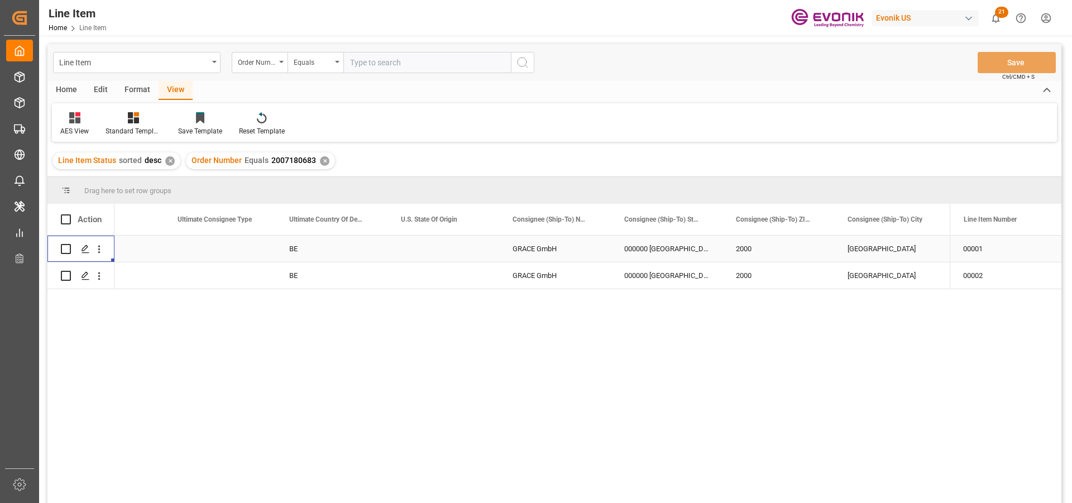
click at [324, 160] on div "✕" at bounding box center [324, 160] width 9 height 9
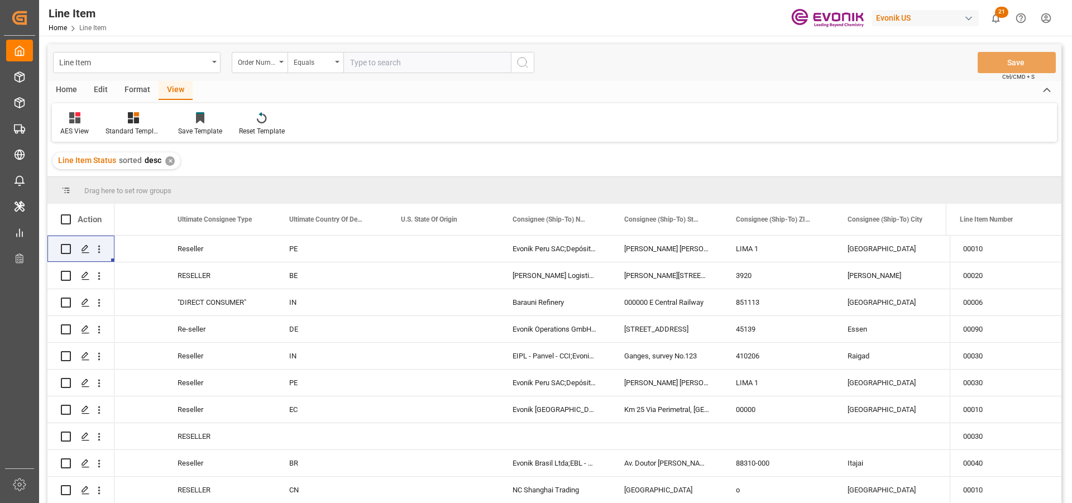
click at [395, 68] on input "text" at bounding box center [426, 62] width 167 height 21
click at [394, 60] on input "text" at bounding box center [426, 62] width 167 height 21
type input "0046474375"
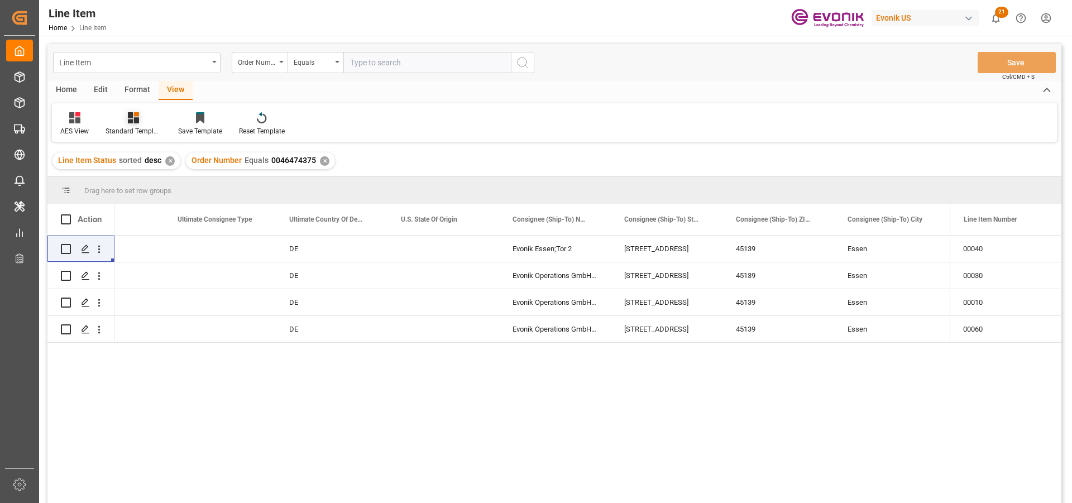
click at [141, 118] on div at bounding box center [134, 118] width 56 height 12
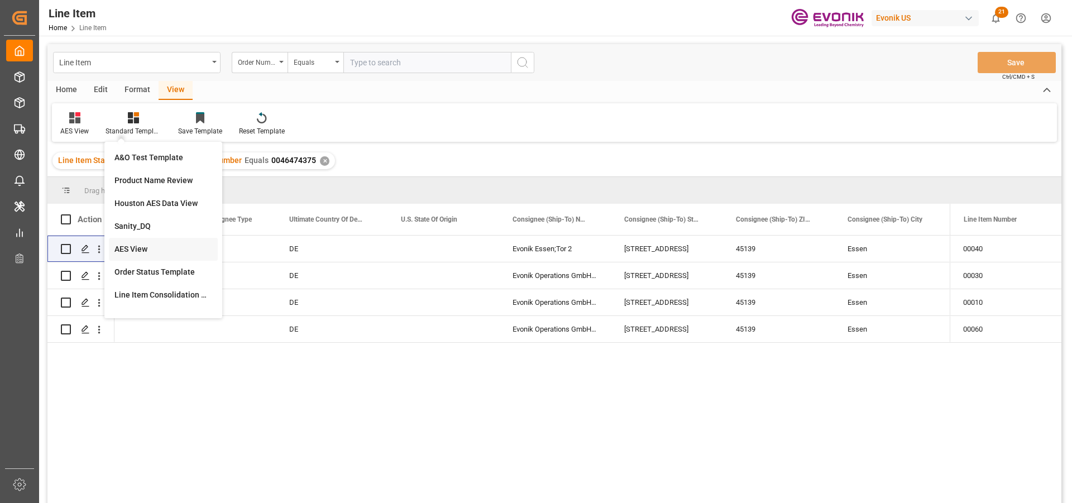
click at [140, 246] on div "AES View" at bounding box center [163, 249] width 98 height 12
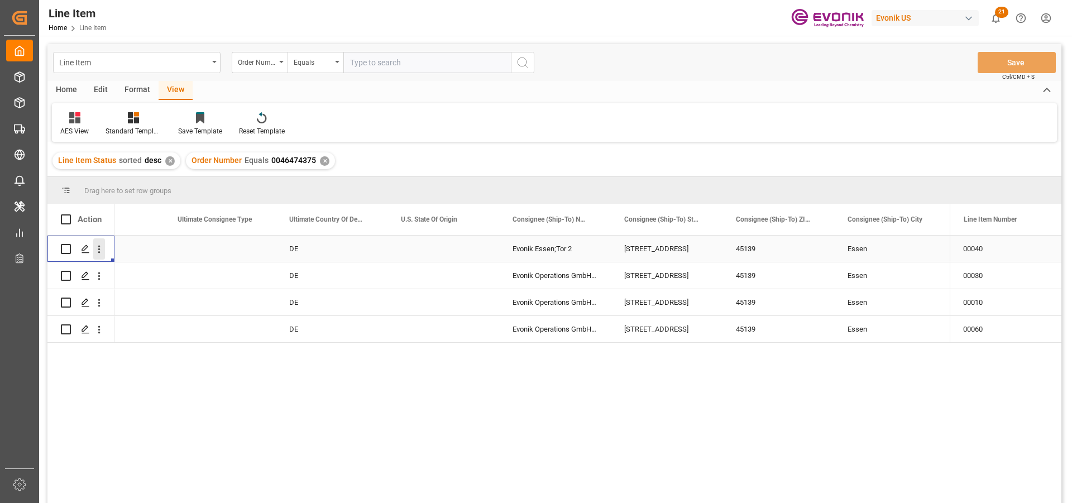
click at [98, 252] on icon "open menu" at bounding box center [99, 249] width 12 height 12
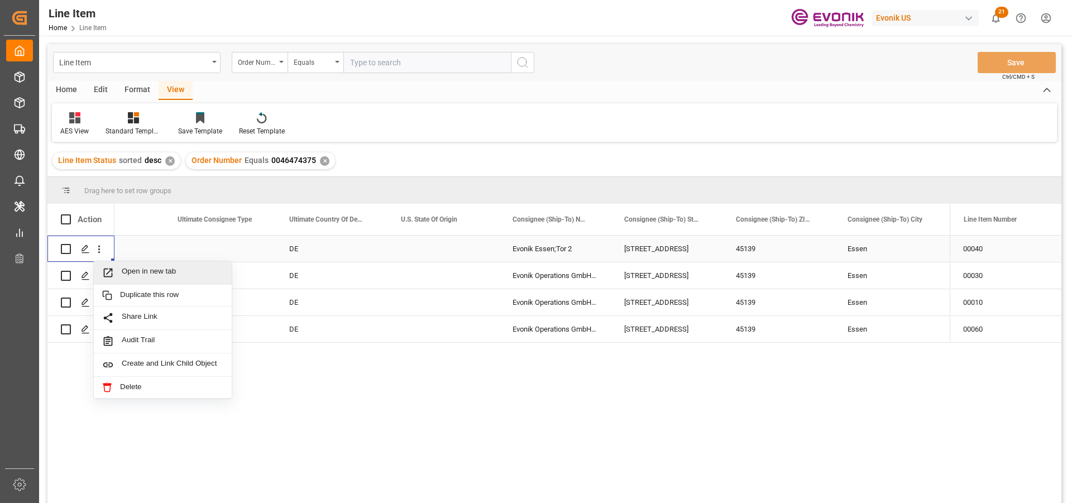
click at [151, 274] on span "Open in new tab" at bounding box center [173, 273] width 102 height 12
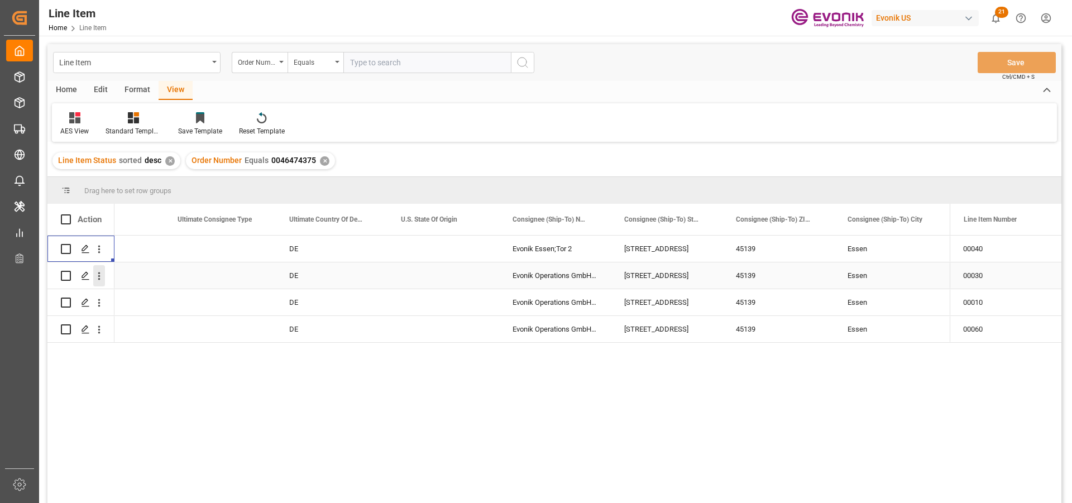
click at [95, 275] on icon "open menu" at bounding box center [99, 276] width 12 height 12
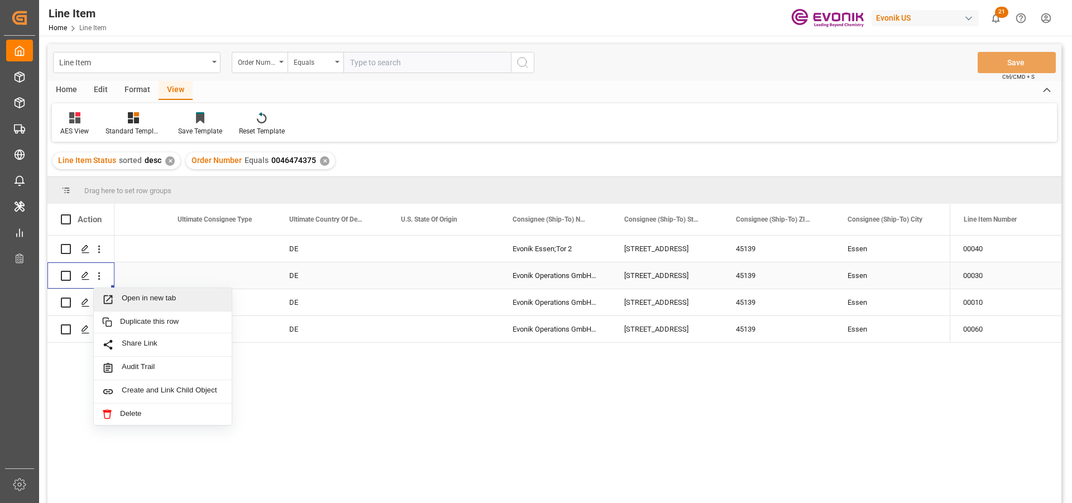
click at [142, 298] on span "Open in new tab" at bounding box center [173, 300] width 102 height 12
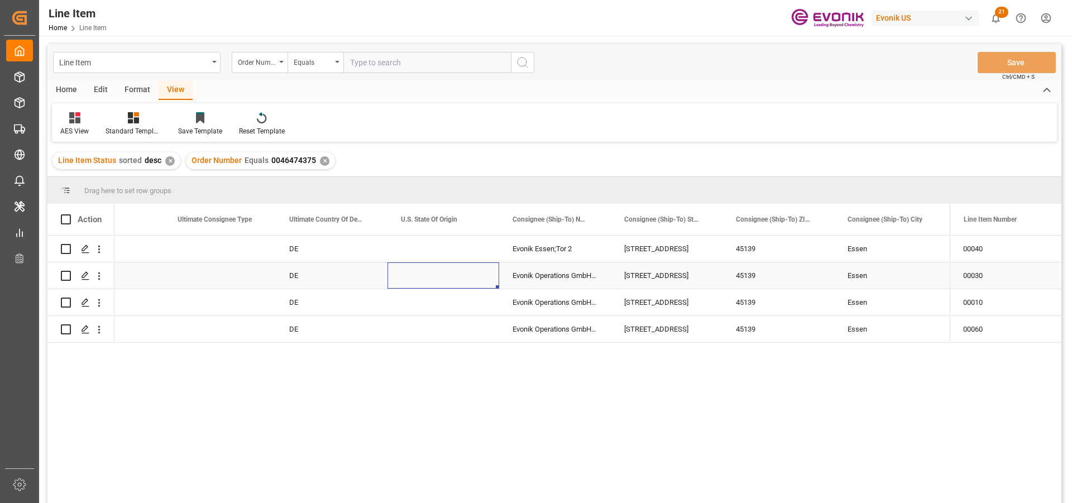
click at [477, 277] on div "Press SPACE to select this row." at bounding box center [443, 275] width 112 height 26
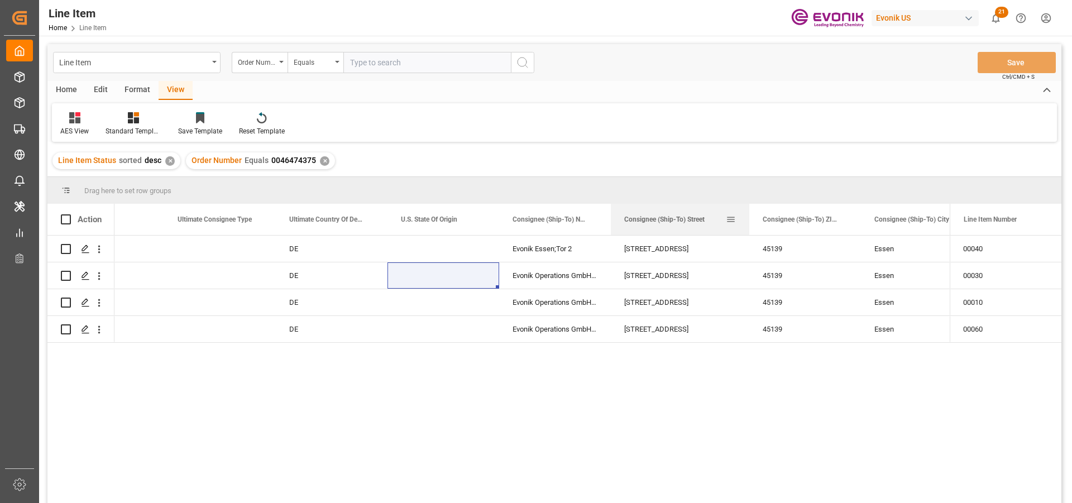
drag, startPoint x: 721, startPoint y: 218, endPoint x: 748, endPoint y: 212, distance: 27.5
click at [748, 212] on div at bounding box center [749, 219] width 4 height 31
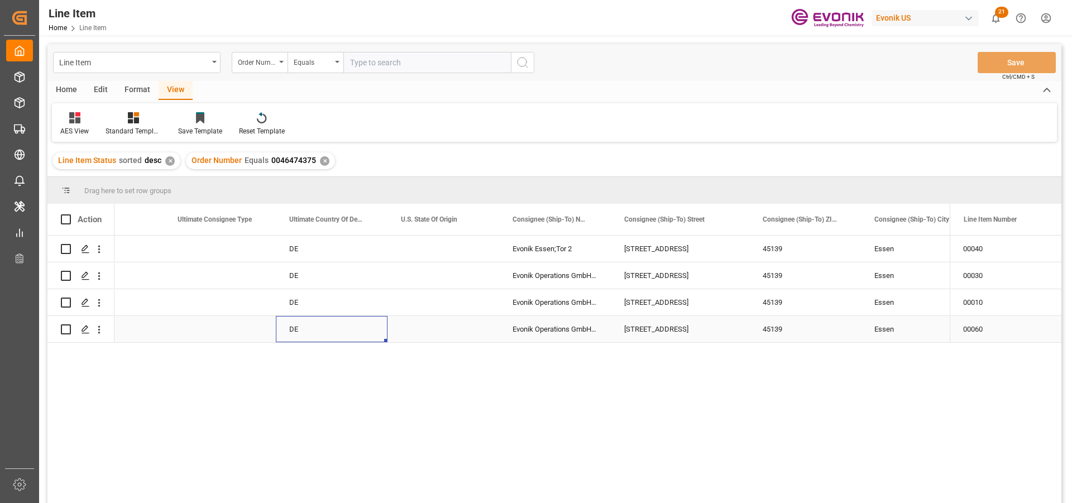
click at [317, 318] on div "DE" at bounding box center [332, 329] width 112 height 26
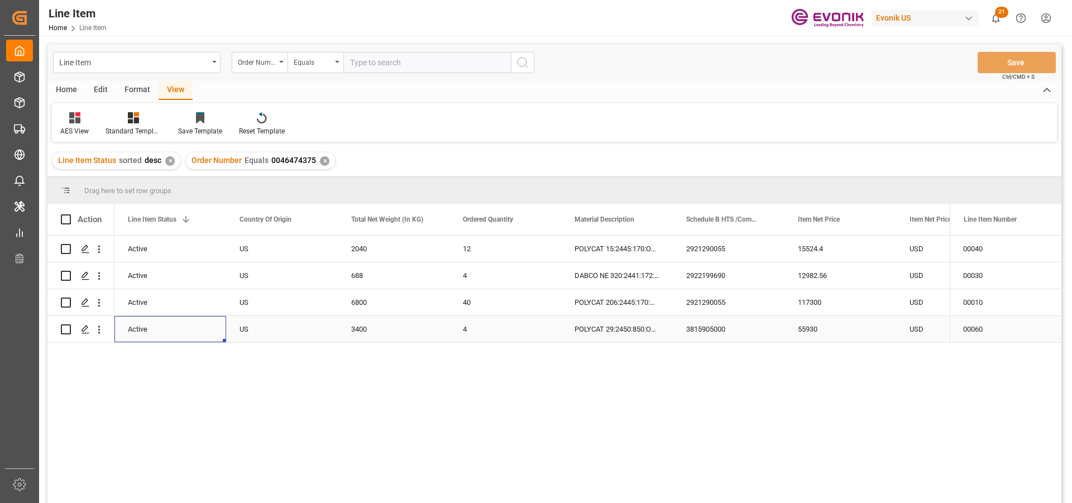
scroll to position [0, 112]
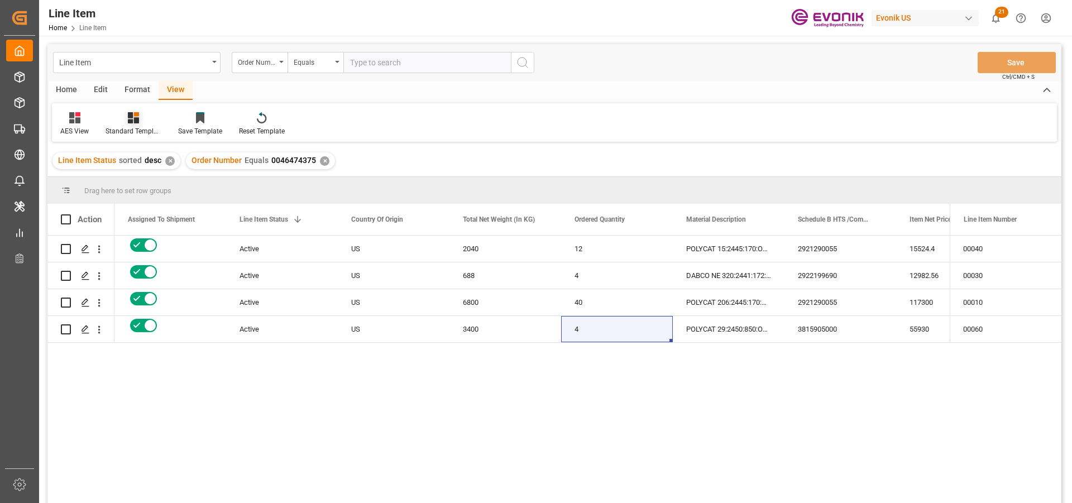
click at [139, 117] on div at bounding box center [134, 118] width 56 height 12
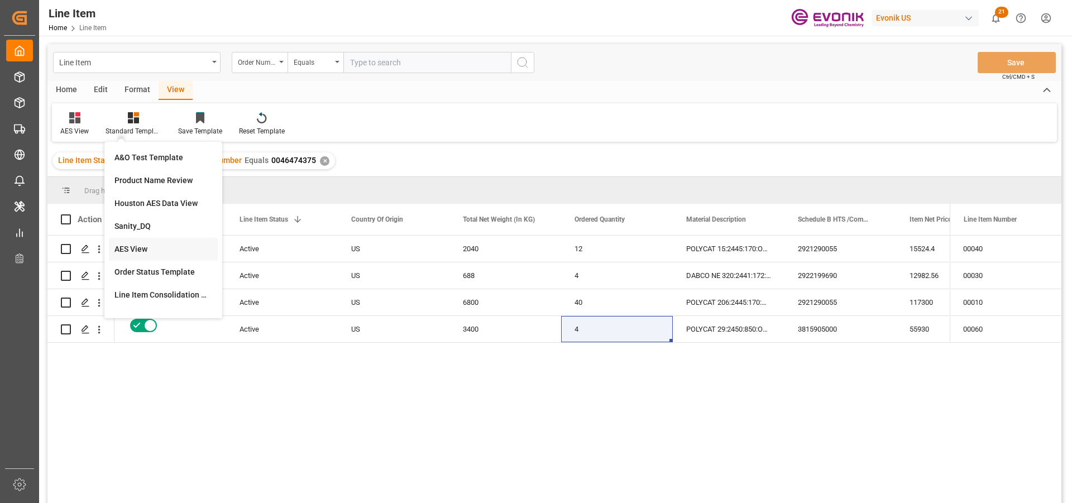
click at [151, 247] on div "AES View" at bounding box center [163, 249] width 98 height 12
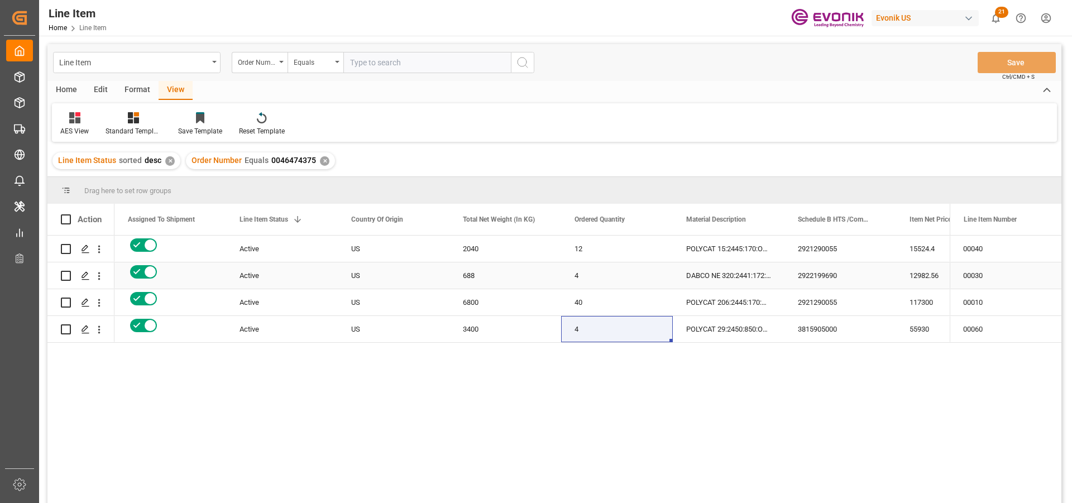
click at [255, 285] on div "Active" at bounding box center [282, 276] width 85 height 26
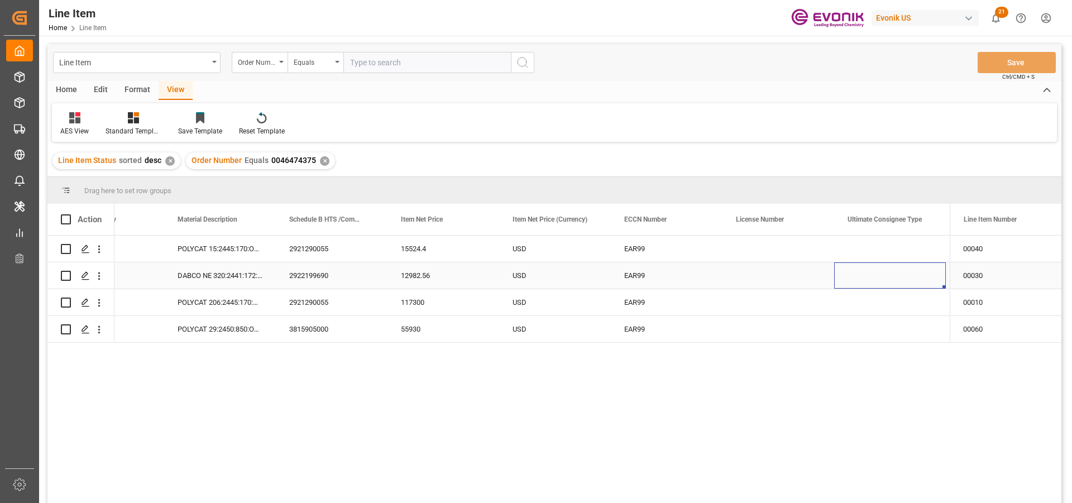
scroll to position [0, 0]
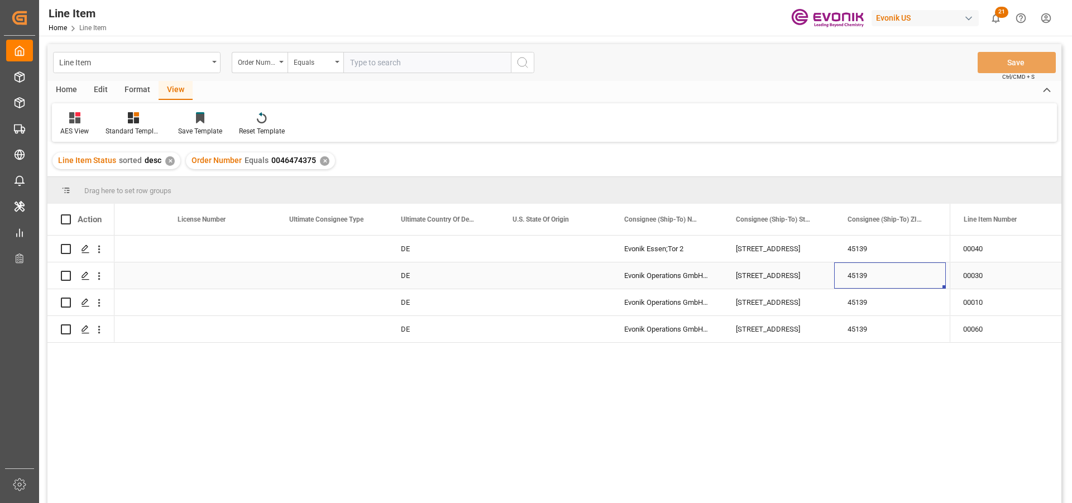
click at [688, 277] on div "Evonik Operations GmbH - Lager BGS" at bounding box center [667, 275] width 112 height 26
click at [320, 158] on div "✕" at bounding box center [324, 160] width 9 height 9
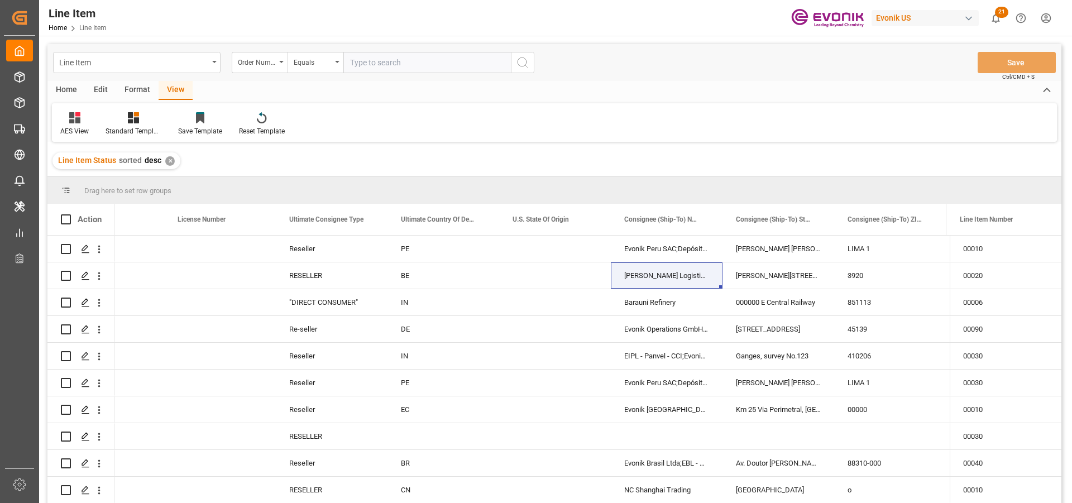
click at [381, 66] on input "text" at bounding box center [426, 62] width 167 height 21
type input "0046474413"
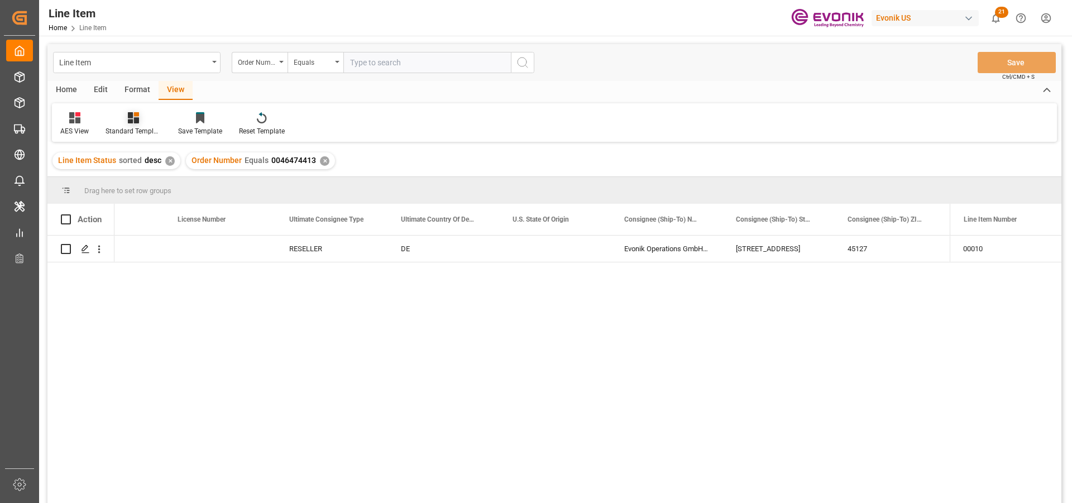
click at [143, 113] on div at bounding box center [134, 118] width 56 height 12
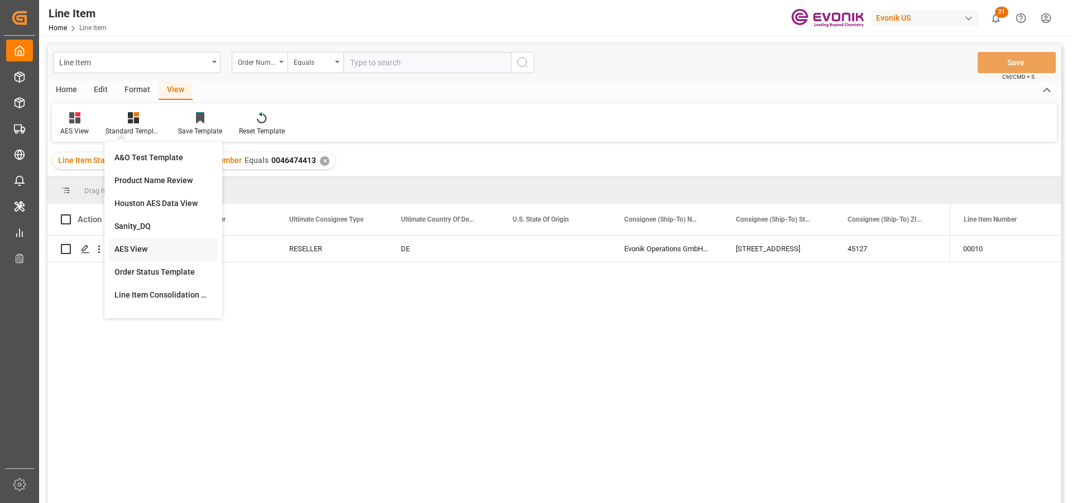
click at [161, 252] on div "AES View" at bounding box center [163, 249] width 98 height 12
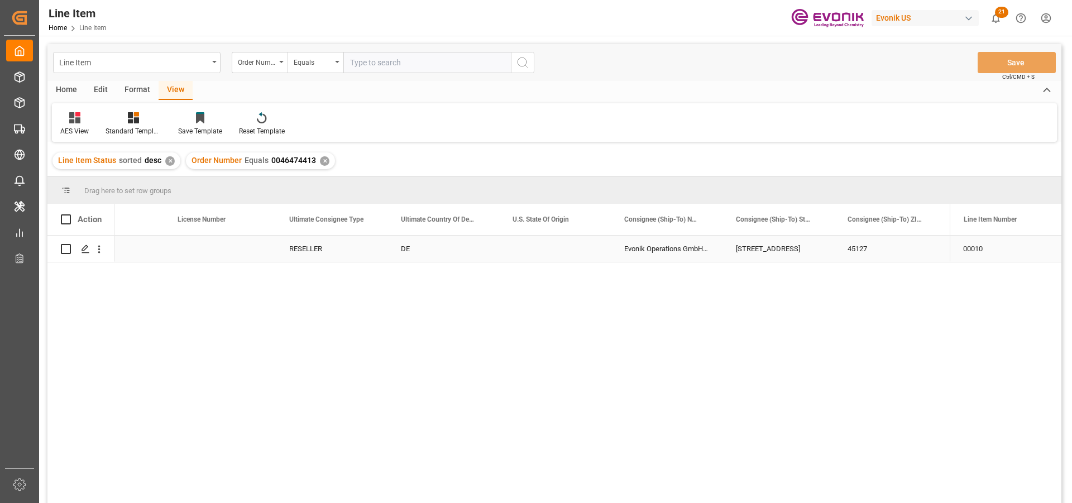
click at [157, 249] on div "EAR99" at bounding box center [108, 249] width 112 height 26
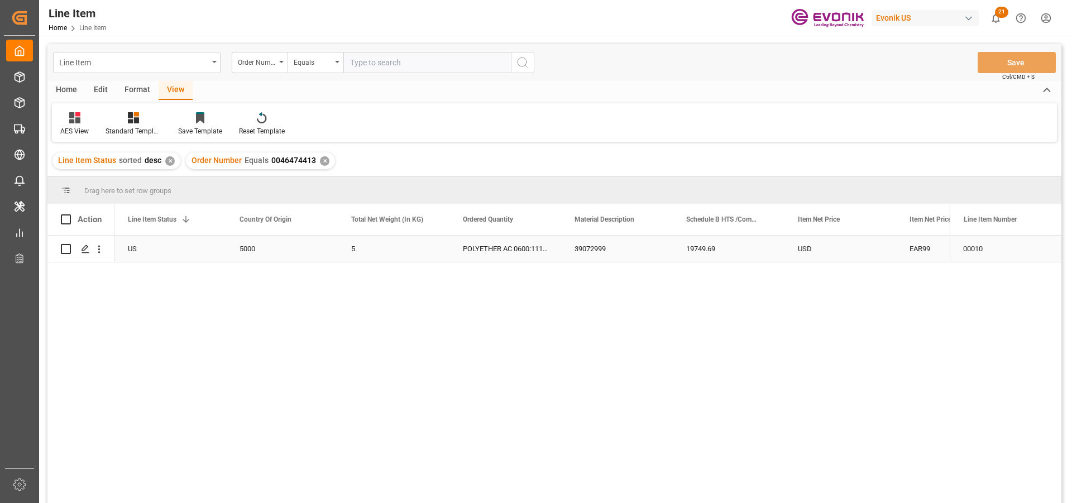
scroll to position [0, 223]
click at [99, 250] on icon "open menu" at bounding box center [99, 250] width 2 height 8
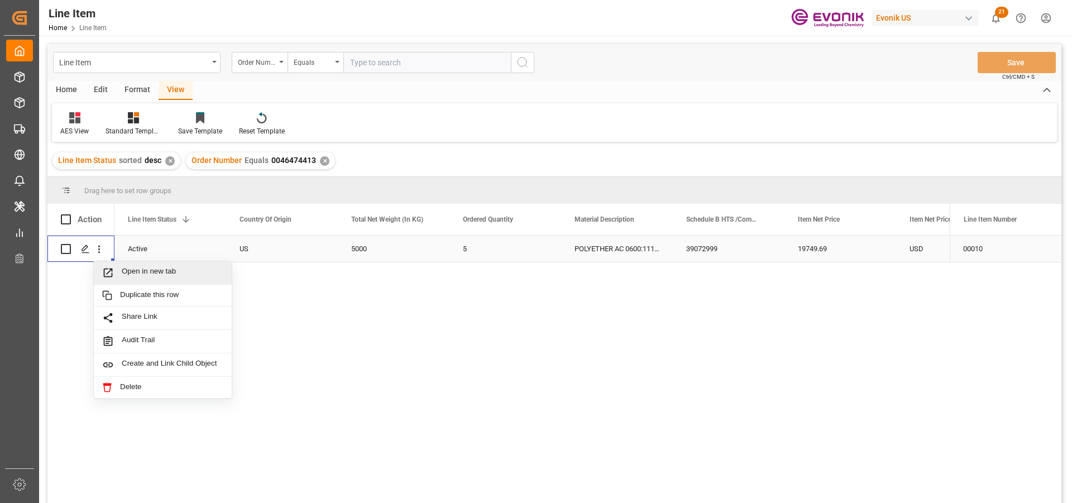
click at [155, 269] on span "Open in new tab" at bounding box center [173, 273] width 102 height 12
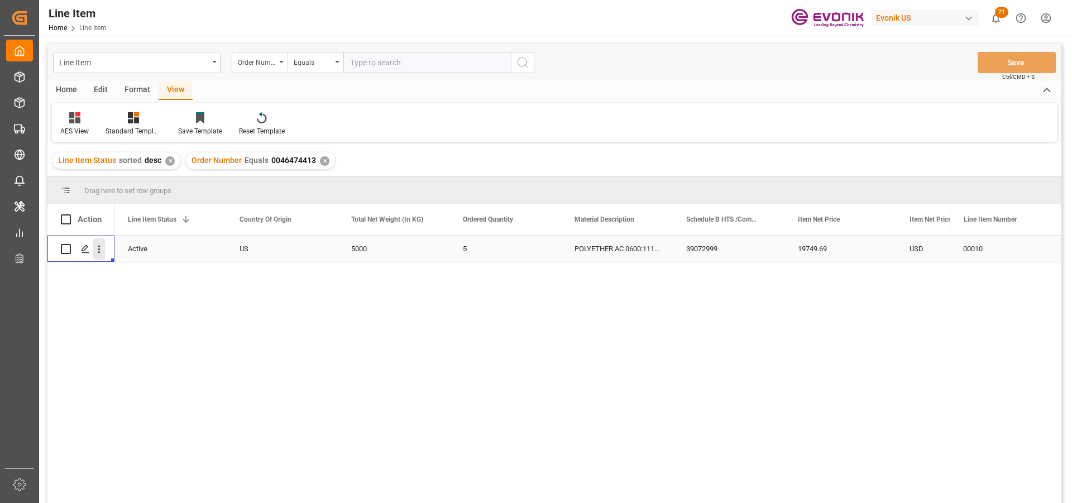
click at [104, 251] on icon "open menu" at bounding box center [99, 249] width 12 height 12
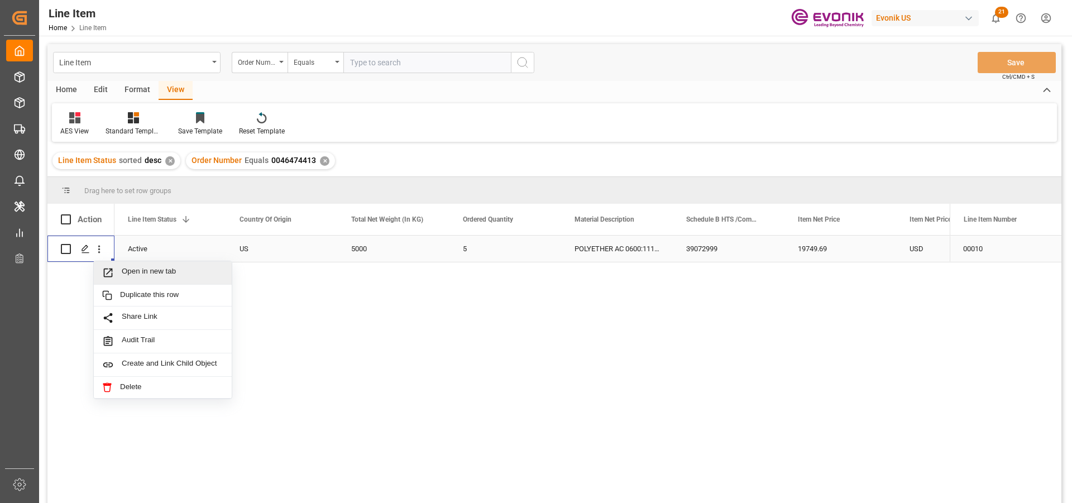
click at [160, 270] on span "Open in new tab" at bounding box center [173, 273] width 102 height 12
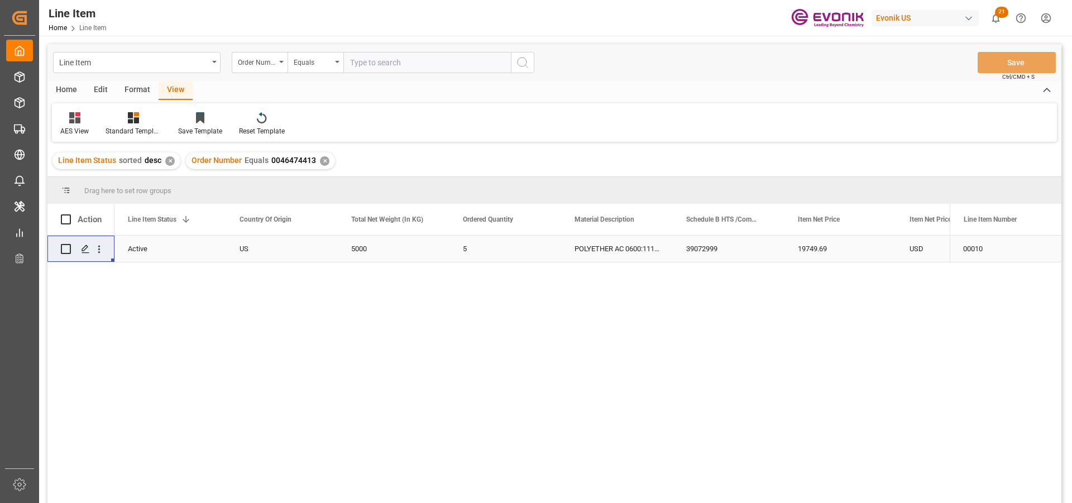
click at [323, 157] on div "✕" at bounding box center [324, 160] width 9 height 9
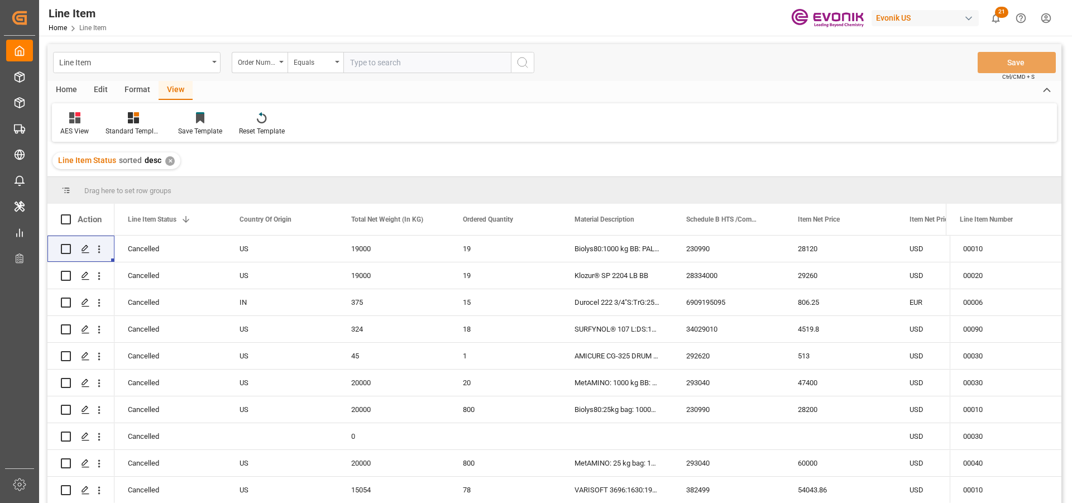
click at [387, 65] on input "text" at bounding box center [426, 62] width 167 height 21
type input "2007204661"
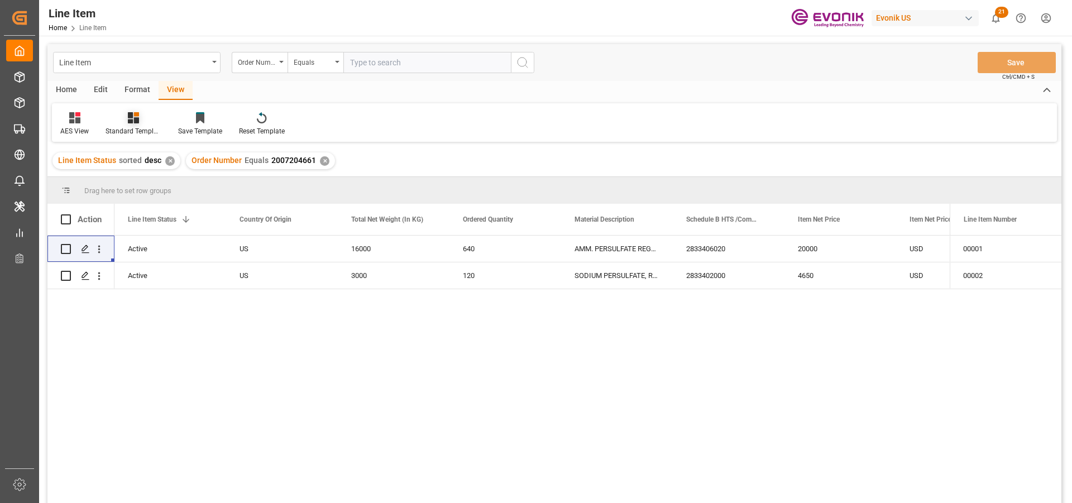
click at [145, 122] on div at bounding box center [134, 118] width 56 height 12
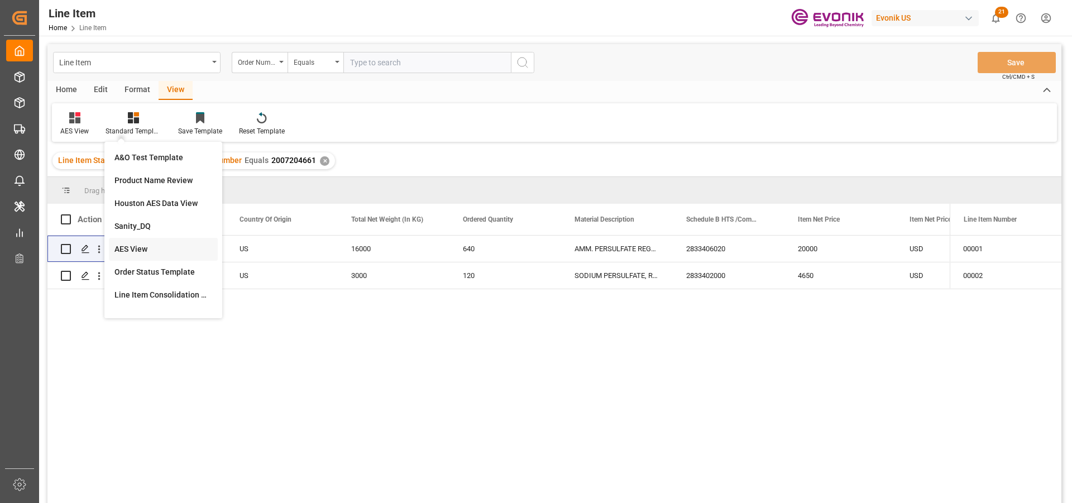
click at [161, 245] on div "AES View" at bounding box center [163, 249] width 98 height 12
click at [425, 274] on div "3000" at bounding box center [394, 275] width 112 height 26
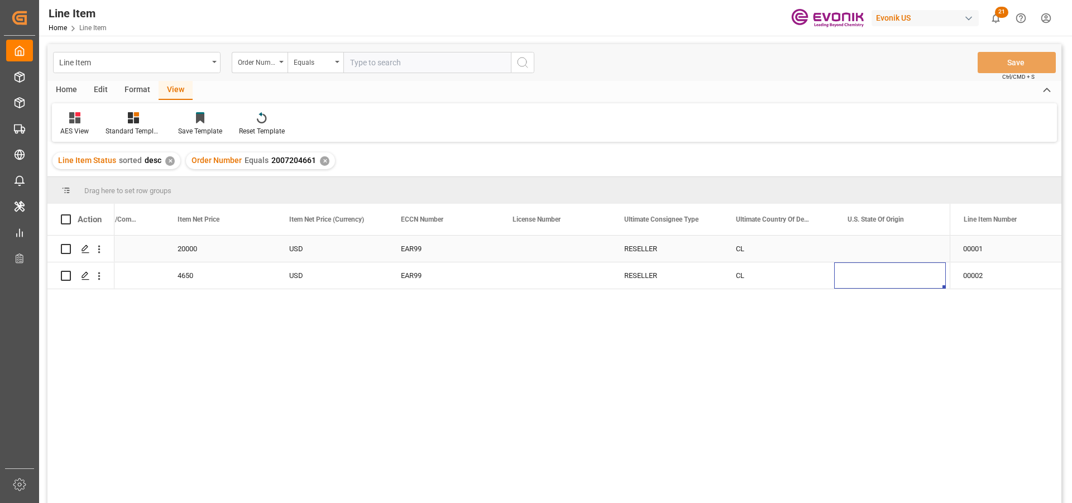
scroll to position [0, 955]
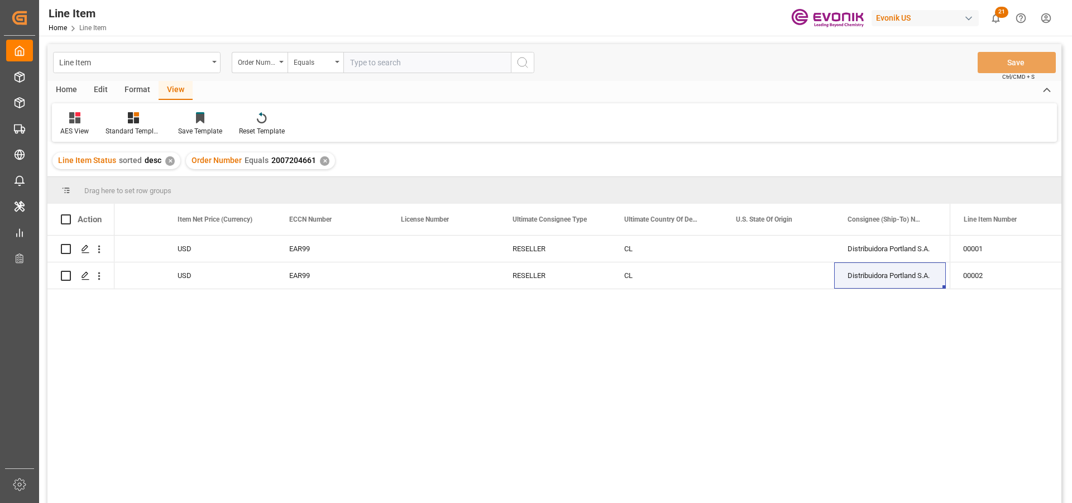
click at [320, 162] on div "✕" at bounding box center [324, 160] width 9 height 9
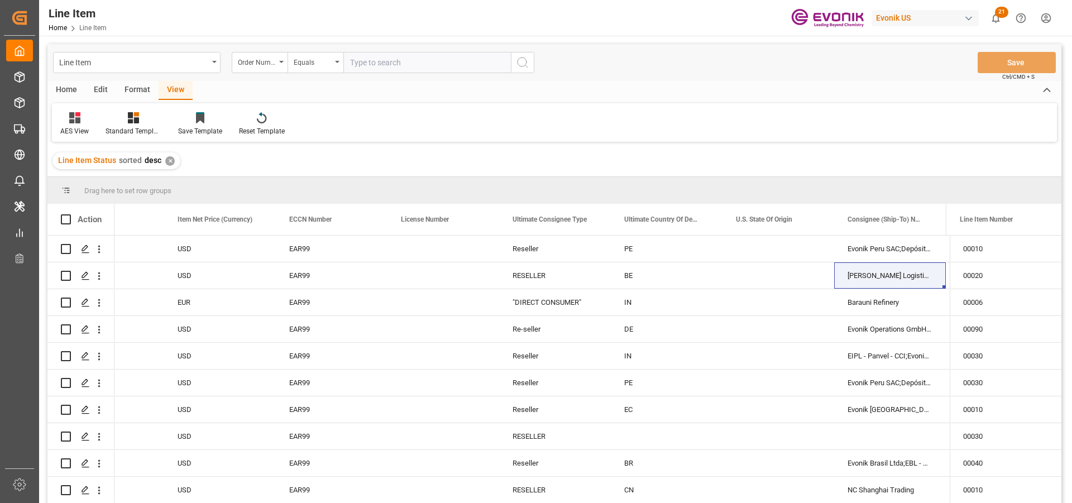
click at [398, 61] on input "text" at bounding box center [426, 62] width 167 height 21
paste input "0046474440"
type input "0046474440"
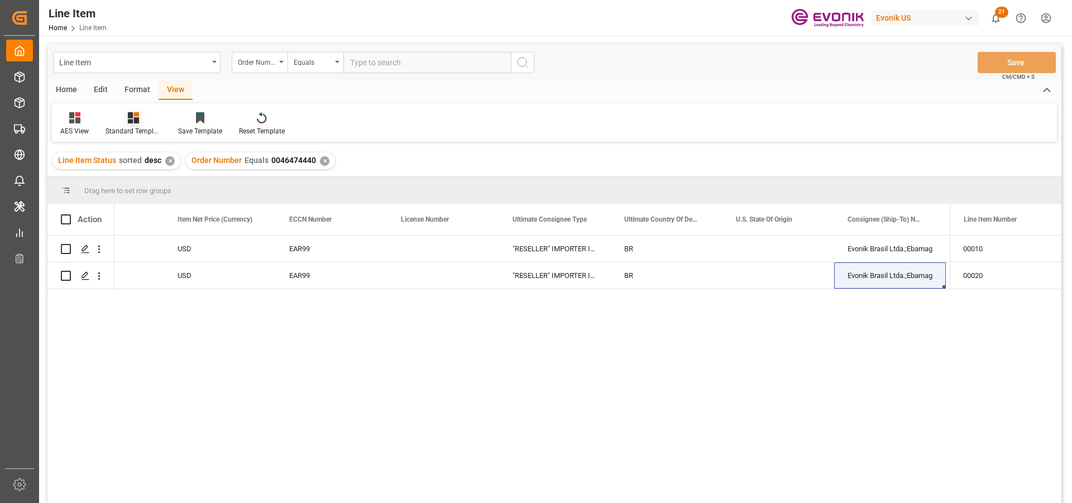
click at [130, 126] on div "Standard Templates" at bounding box center [134, 131] width 56 height 10
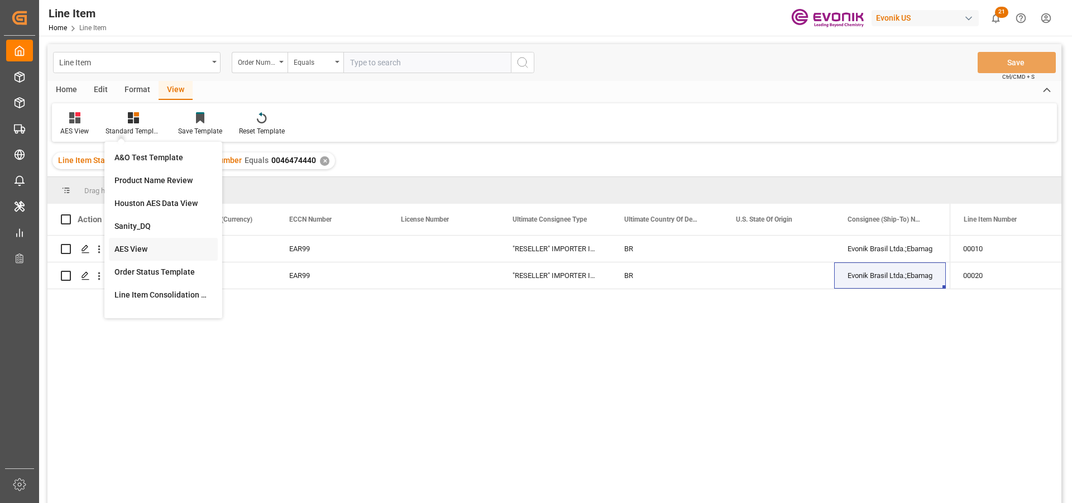
click at [154, 251] on div "AES View" at bounding box center [163, 249] width 98 height 12
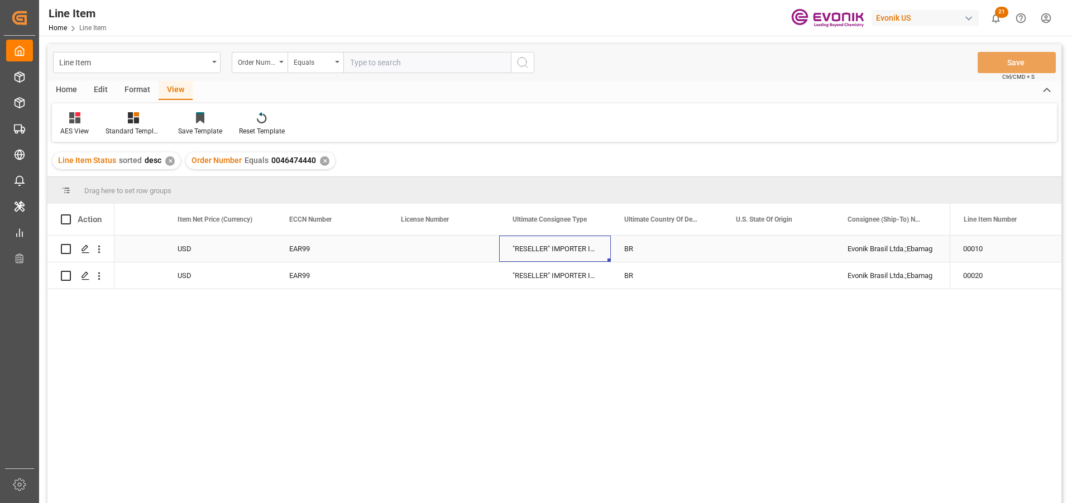
click at [521, 247] on div ""RESELLER" IMPORTER IDENTIFICATION NO.: None B/L INSTRUCTIONS: Original BOL rel…" at bounding box center [555, 249] width 112 height 26
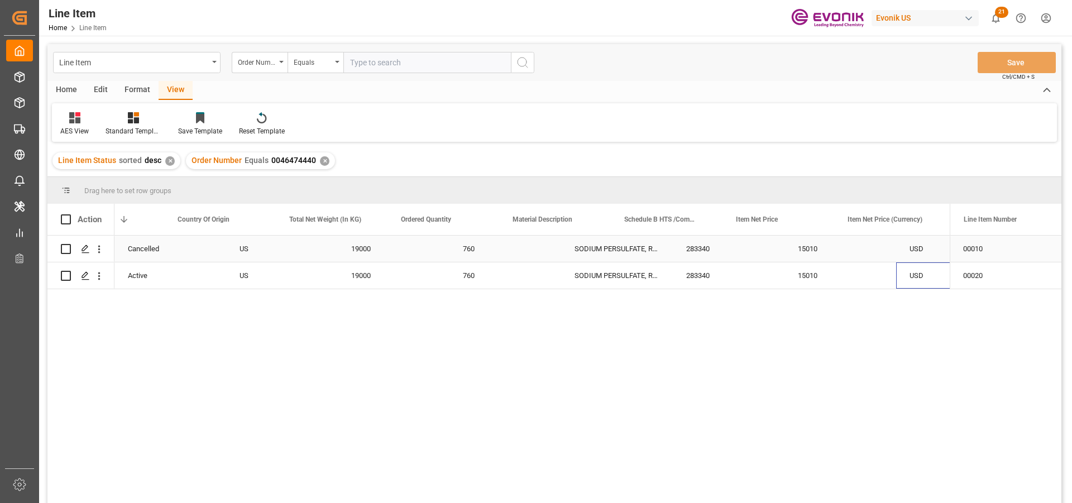
scroll to position [0, 397]
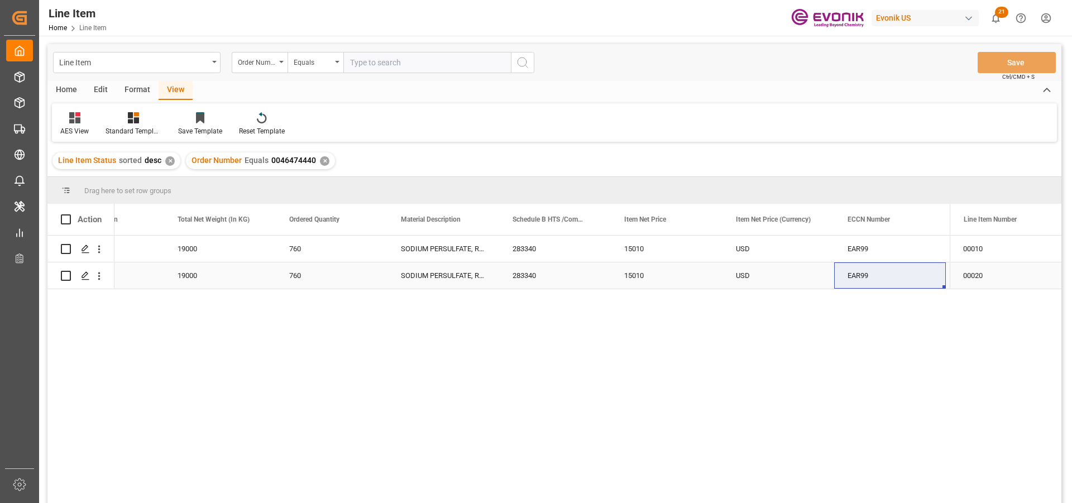
click at [659, 276] on div "15010" at bounding box center [667, 275] width 112 height 26
click at [202, 271] on div "19000" at bounding box center [220, 275] width 112 height 26
click at [286, 284] on div "760" at bounding box center [332, 275] width 112 height 26
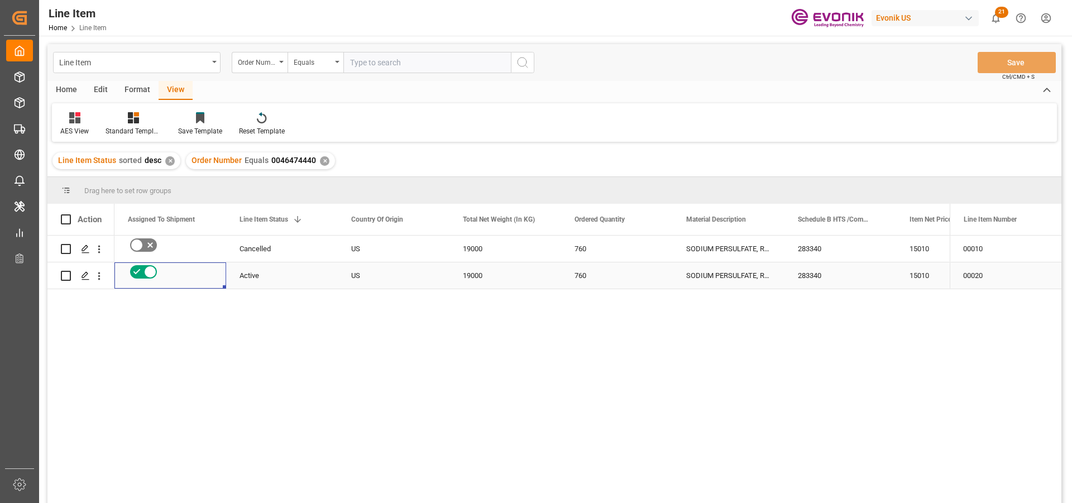
scroll to position [0, 0]
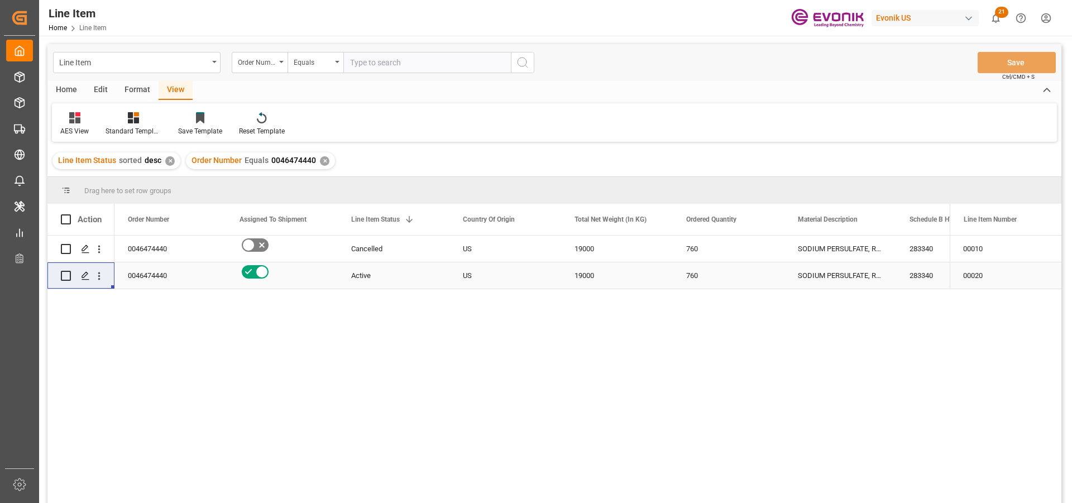
click at [735, 282] on div "760" at bounding box center [729, 275] width 112 height 26
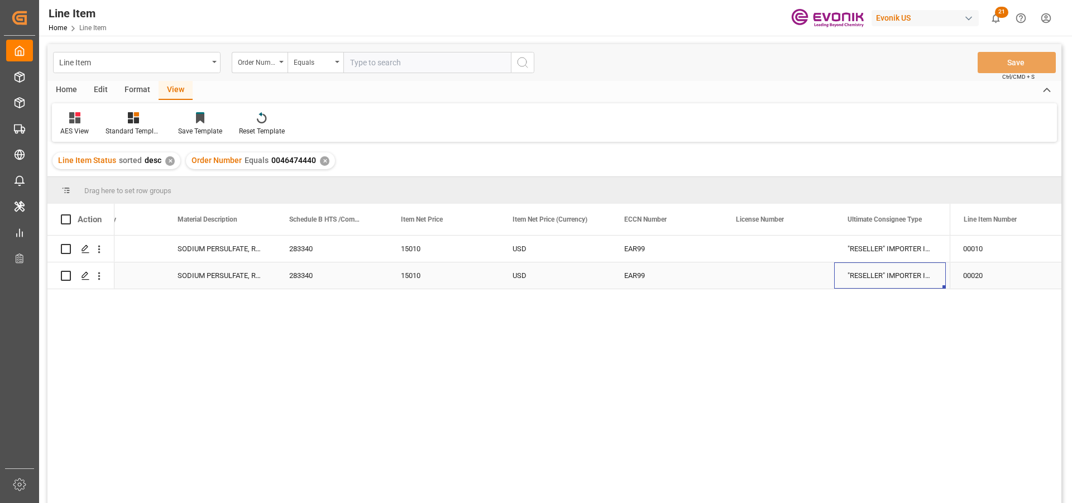
scroll to position [0, 844]
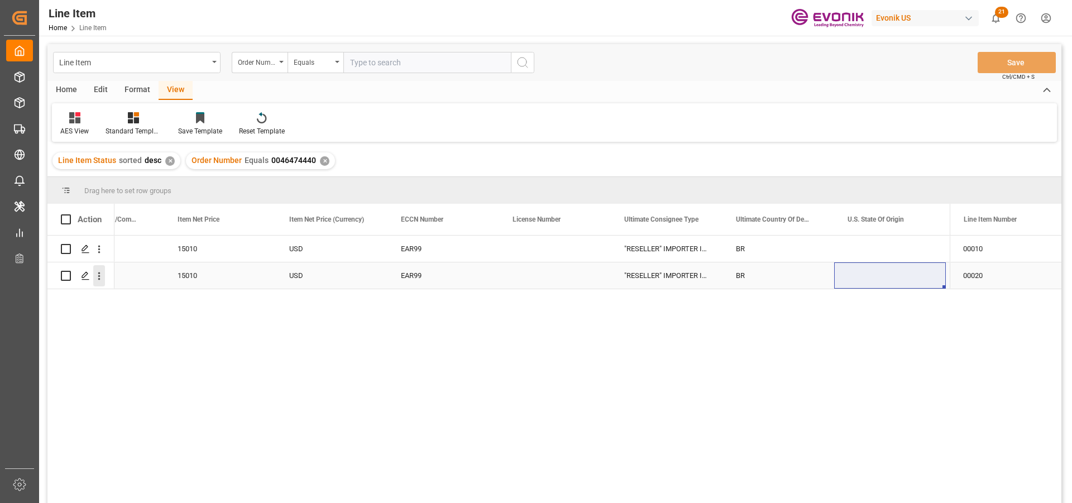
click at [99, 275] on icon "open menu" at bounding box center [99, 276] width 12 height 12
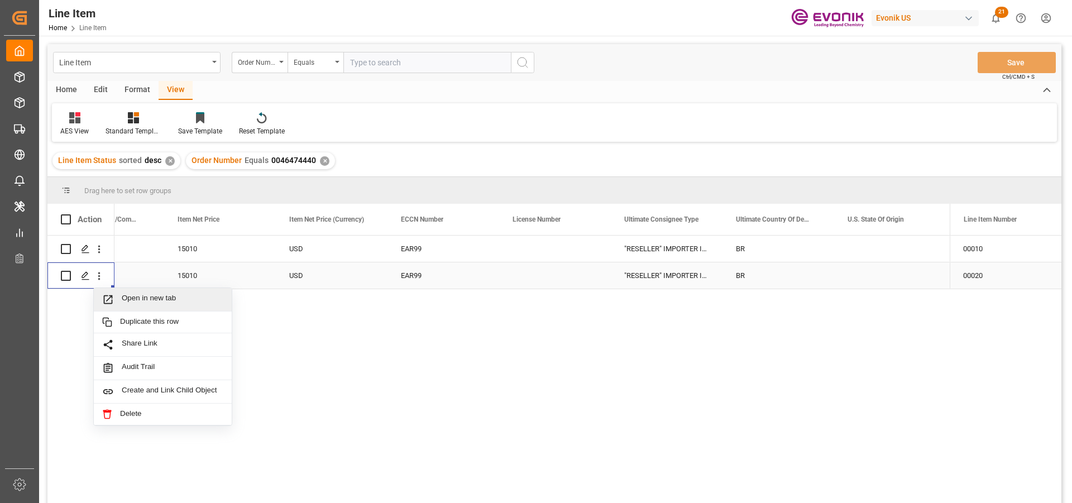
click at [212, 305] on span "Open in new tab" at bounding box center [173, 300] width 102 height 12
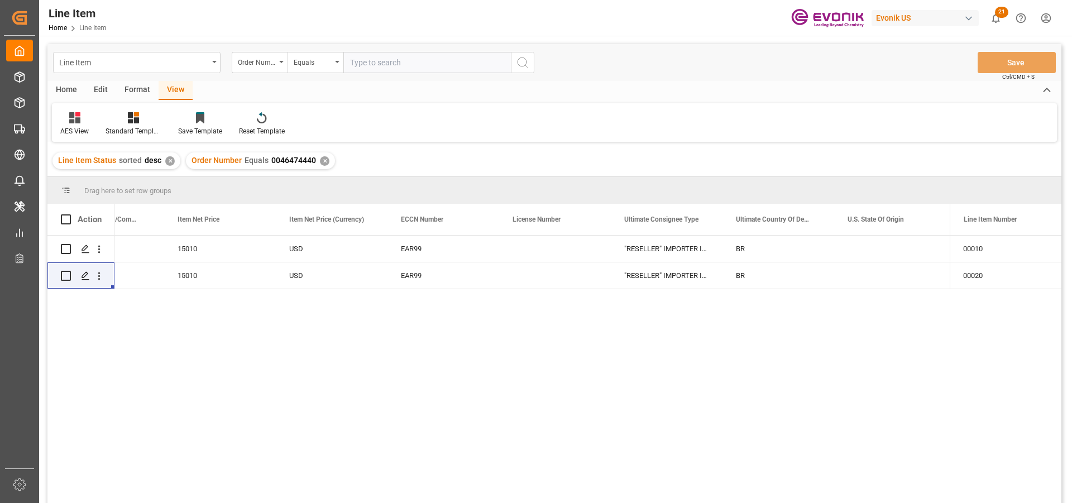
click at [322, 161] on div "✕" at bounding box center [324, 160] width 9 height 9
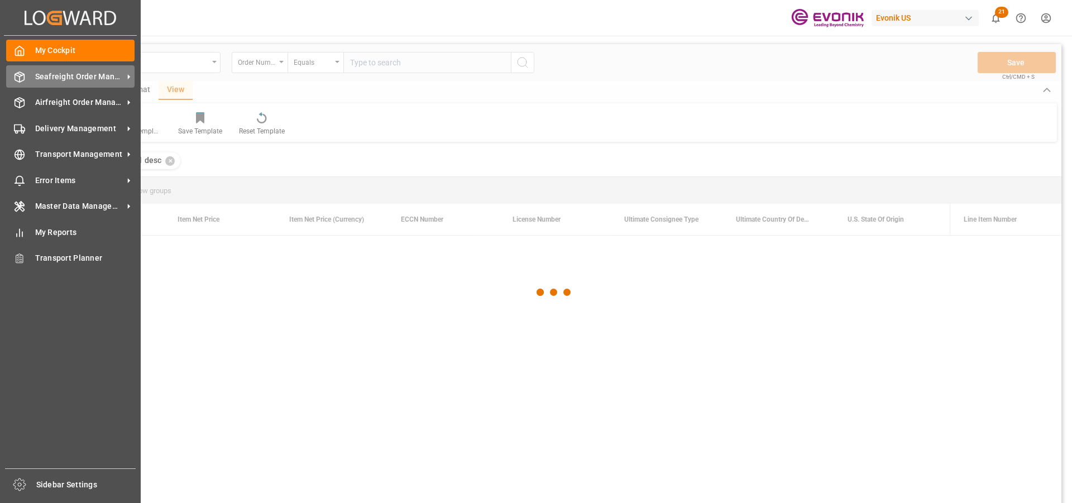
click at [56, 79] on span "Seafreight Order Management" at bounding box center [79, 77] width 88 height 12
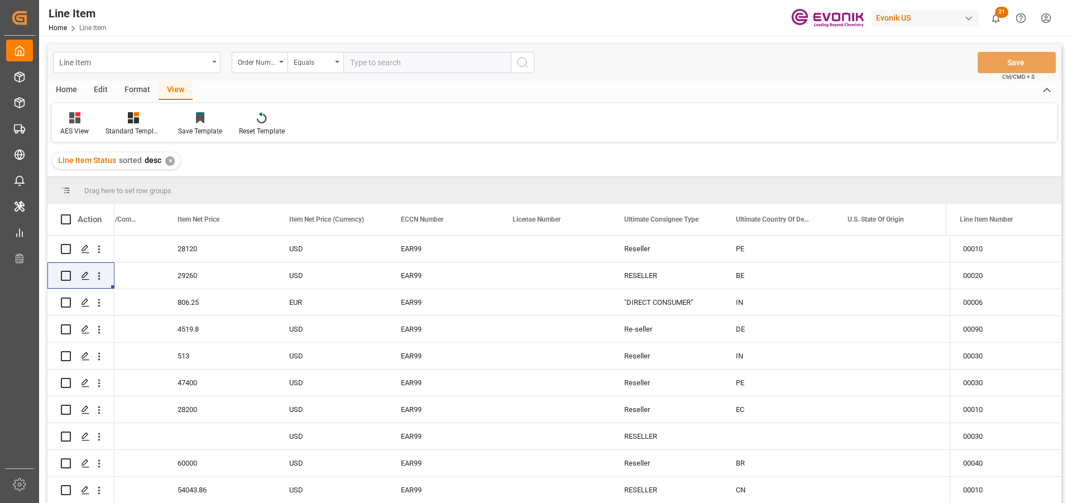
click at [97, 65] on div "Line Item" at bounding box center [133, 62] width 149 height 14
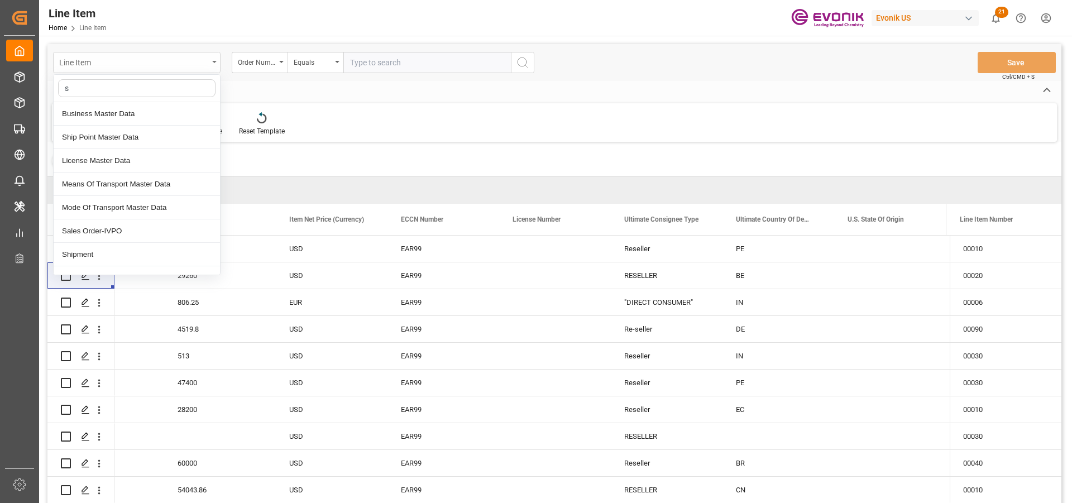
type input "sa"
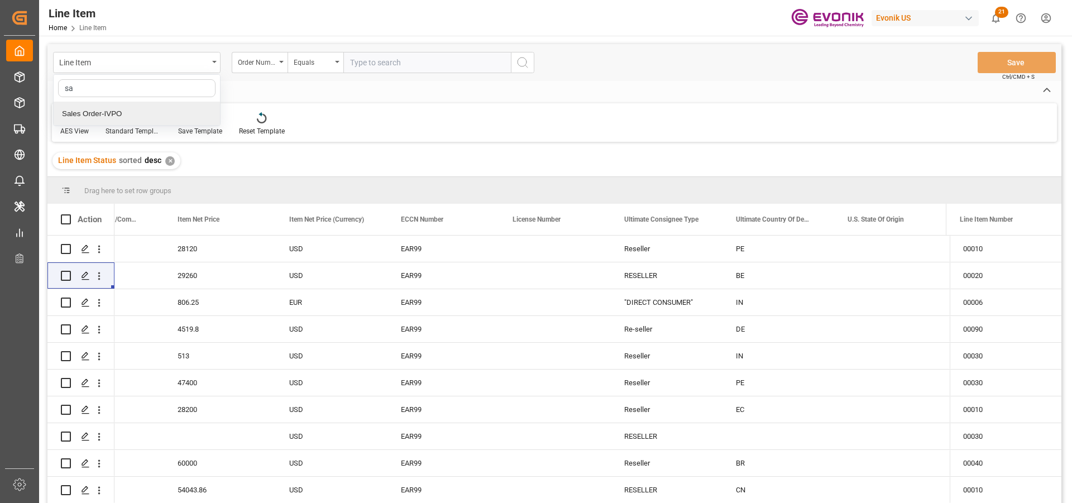
click at [107, 108] on div "Sales Order-IVPO" at bounding box center [137, 113] width 166 height 23
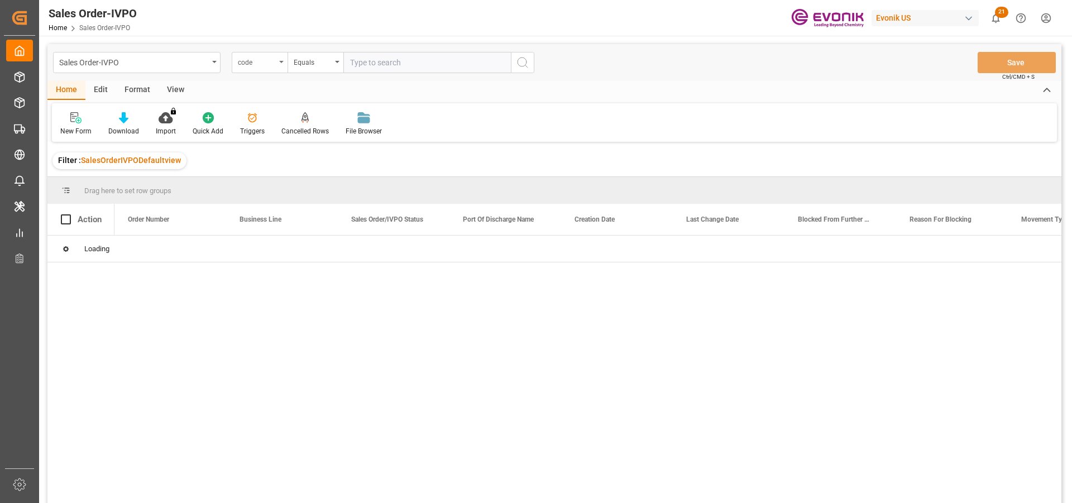
click at [260, 69] on div "code" at bounding box center [260, 62] width 56 height 21
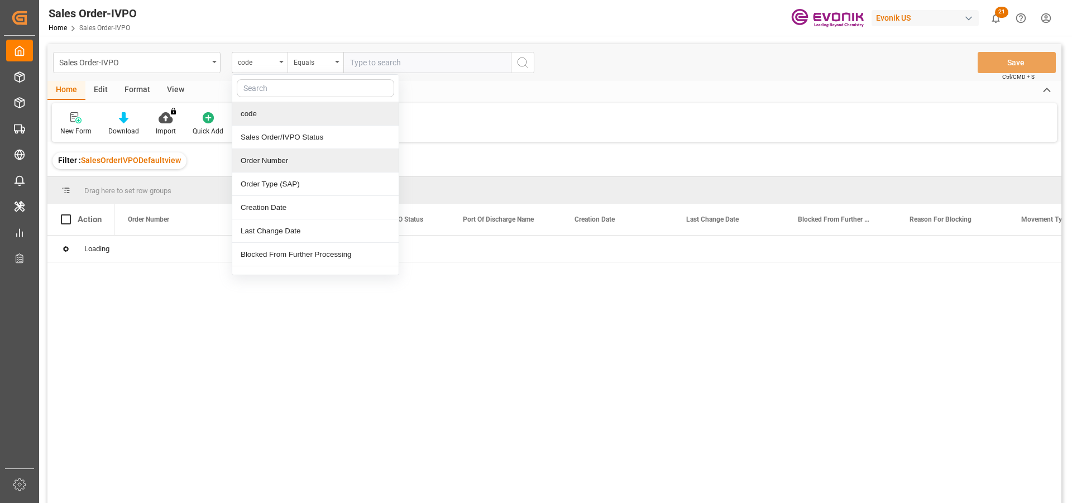
click at [283, 159] on div "Order Number" at bounding box center [315, 160] width 166 height 23
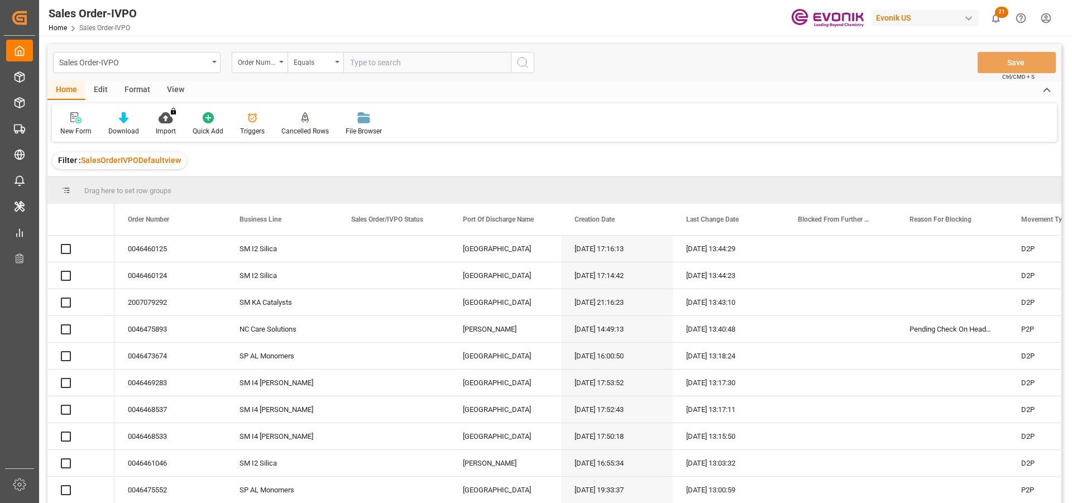
click at [365, 60] on input "text" at bounding box center [426, 62] width 167 height 21
paste input "46466762"
type input "46466762"
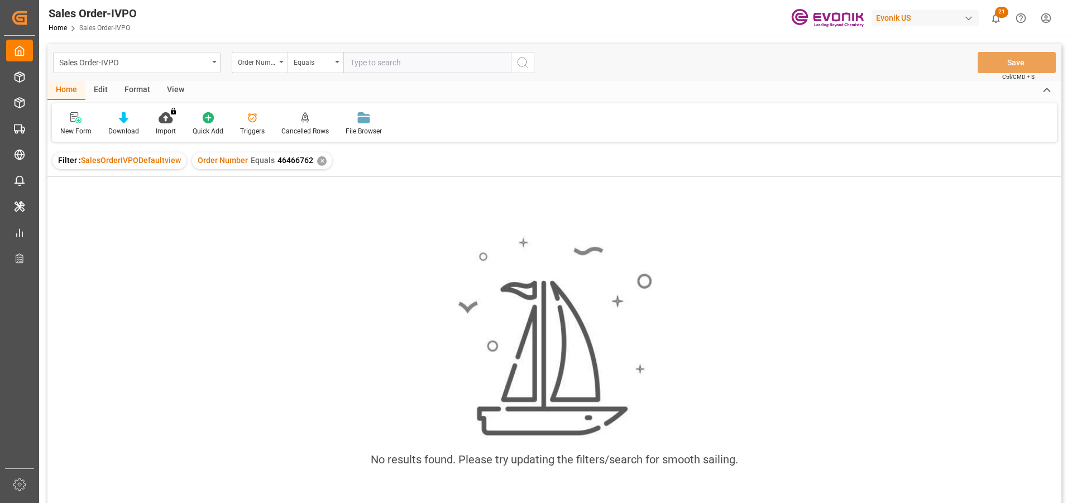
click at [362, 56] on input "text" at bounding box center [426, 62] width 167 height 21
click at [350, 62] on input "46466762" at bounding box center [426, 62] width 167 height 21
type input "0046466762"
click at [317, 162] on div "✕" at bounding box center [321, 160] width 9 height 9
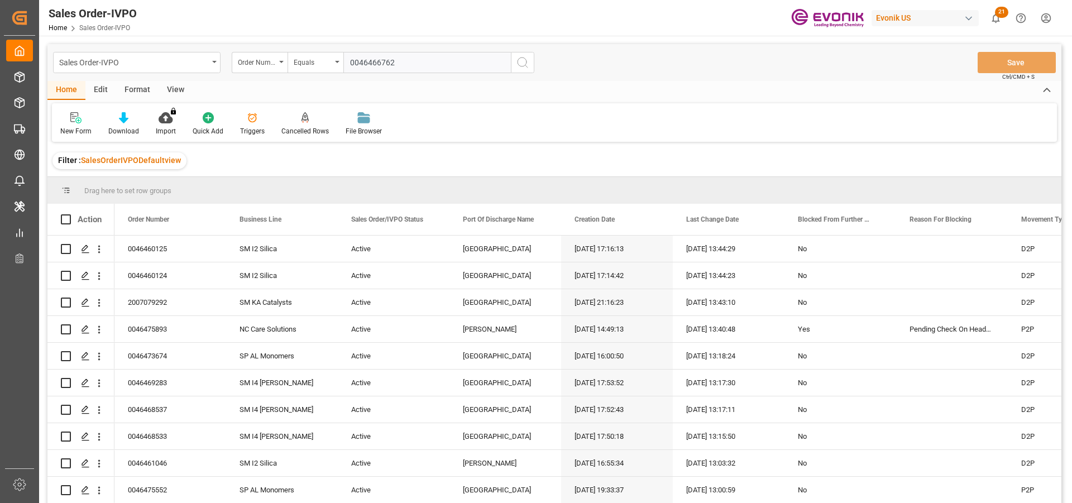
click at [524, 65] on icon "search button" at bounding box center [522, 62] width 13 height 13
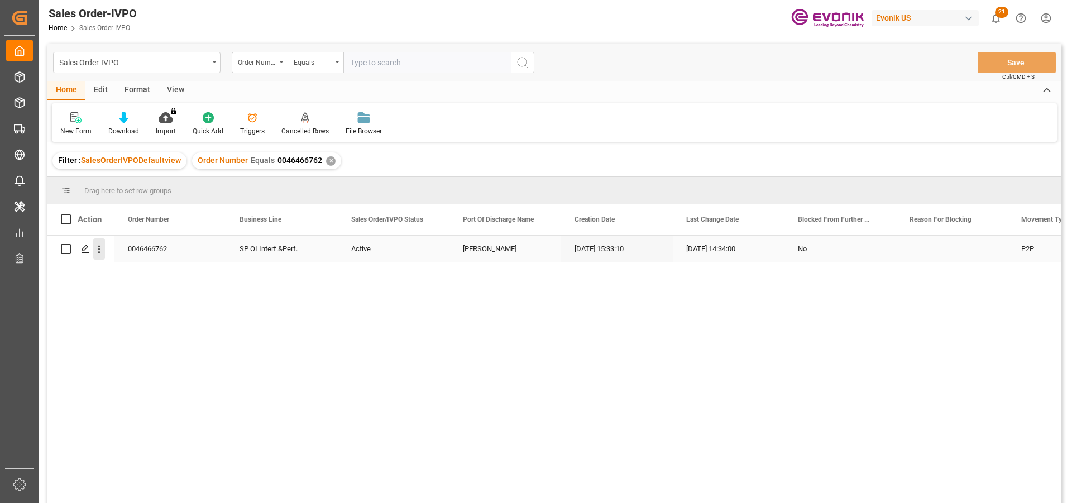
click at [103, 256] on button "open menu" at bounding box center [99, 248] width 12 height 21
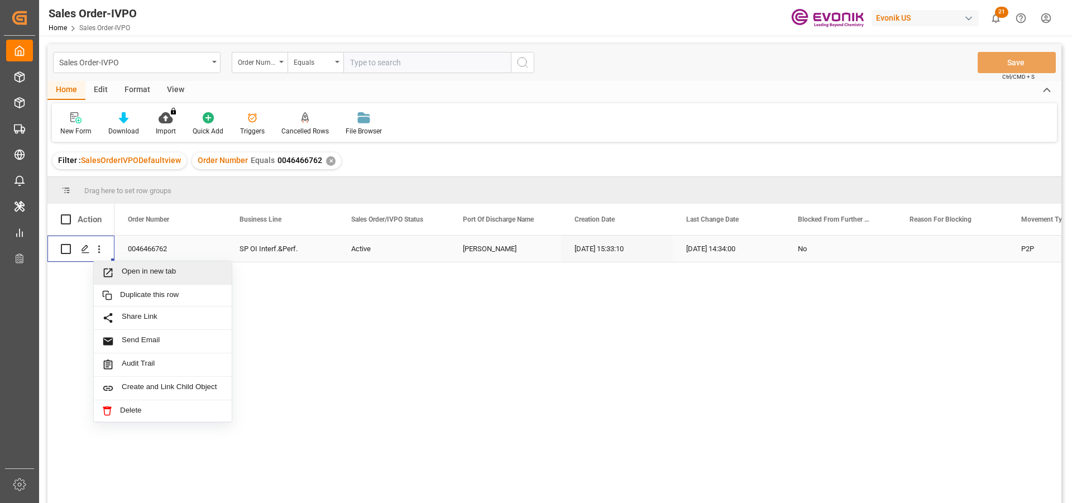
click at [134, 269] on span "Open in new tab" at bounding box center [173, 273] width 102 height 12
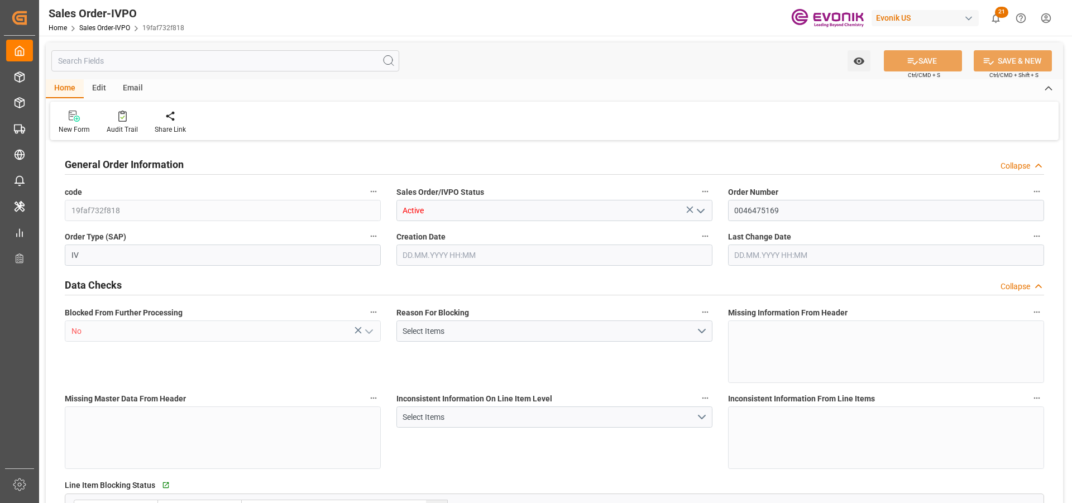
type input "BRVCP"
type input "2669.55"
type input "1"
type input "228.72"
type input "30.09.2025 13:48"
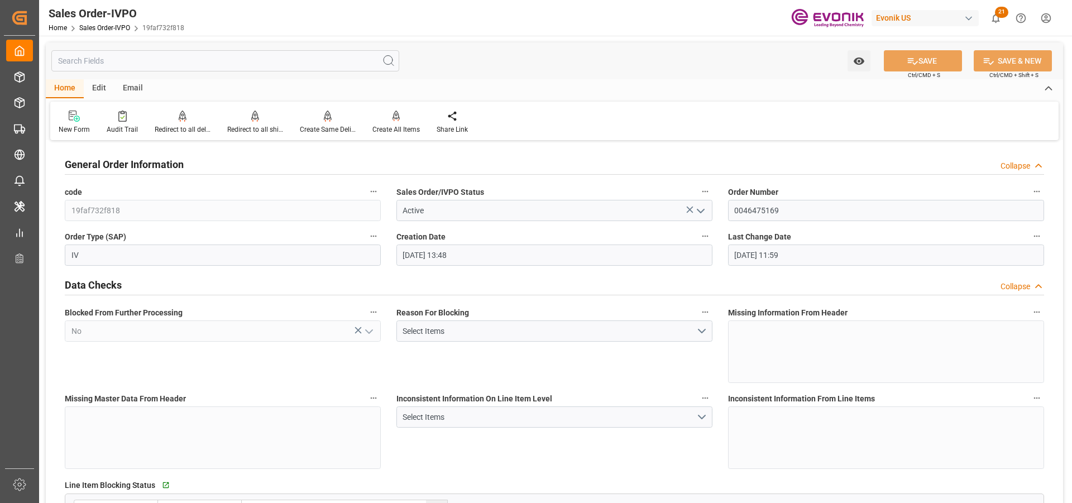
type input "01.10.2025 11:59"
click at [257, 127] on div "Redirect to all shipments" at bounding box center [255, 129] width 56 height 10
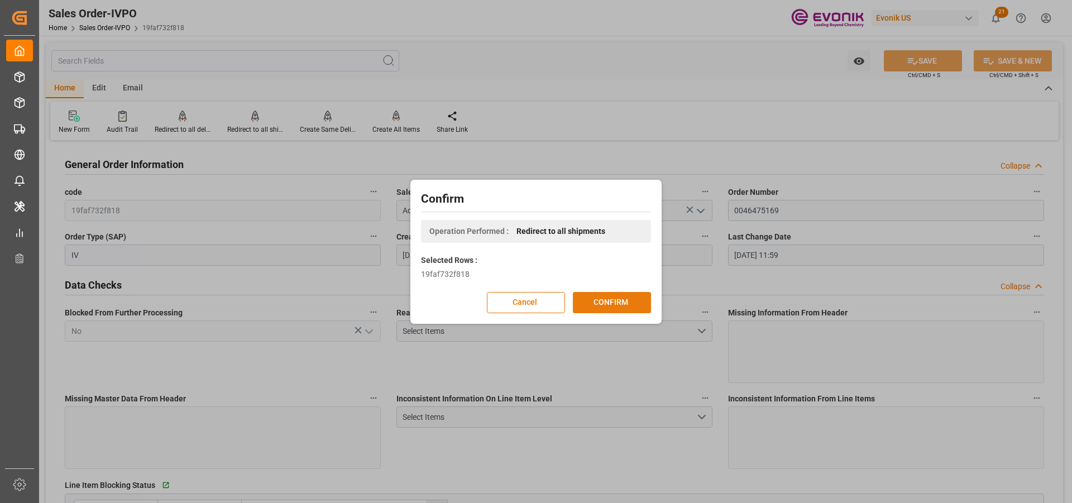
click at [607, 308] on button "CONFIRM" at bounding box center [612, 302] width 78 height 21
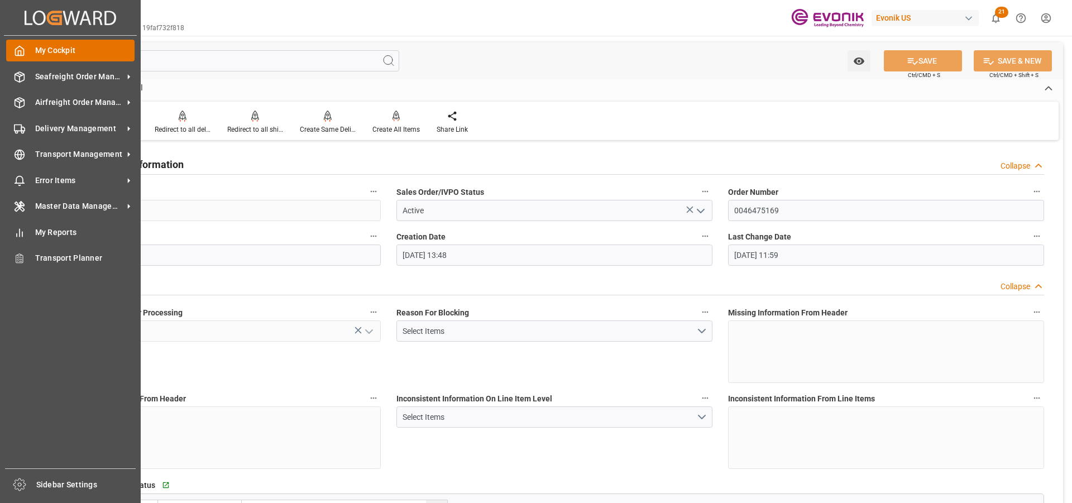
click at [74, 54] on span "My Cockpit" at bounding box center [85, 51] width 100 height 12
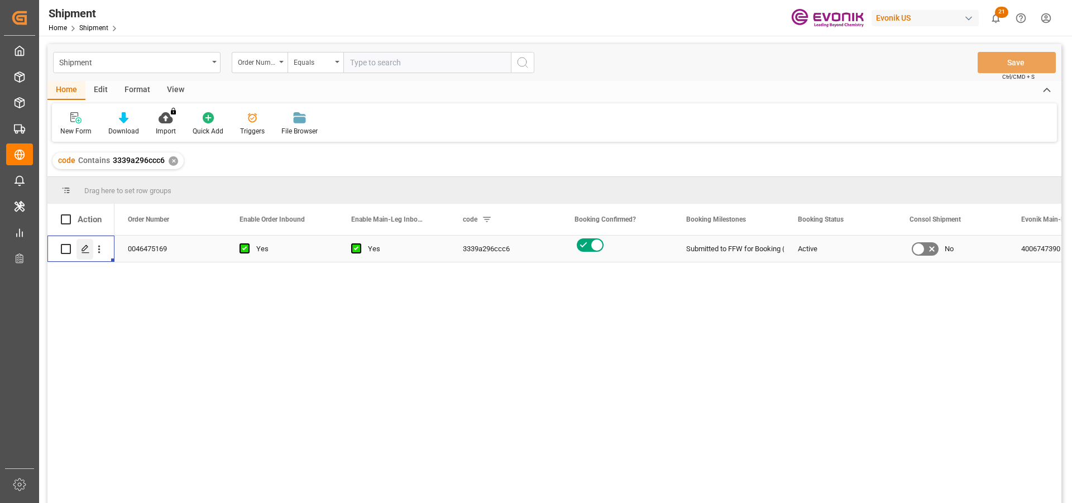
click at [89, 250] on icon "Press SPACE to select this row." at bounding box center [85, 249] width 9 height 9
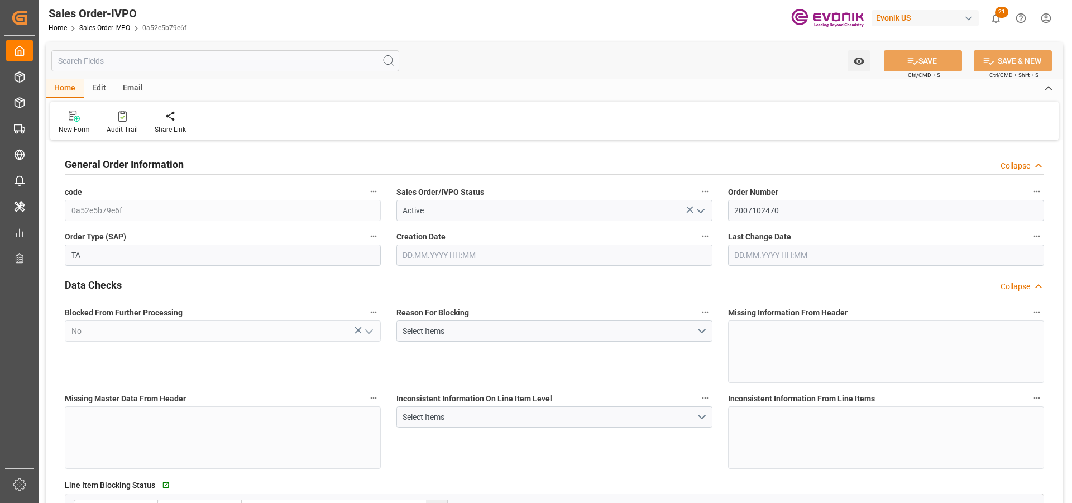
type input "BEANR"
type input "0"
type input "1"
type input "2"
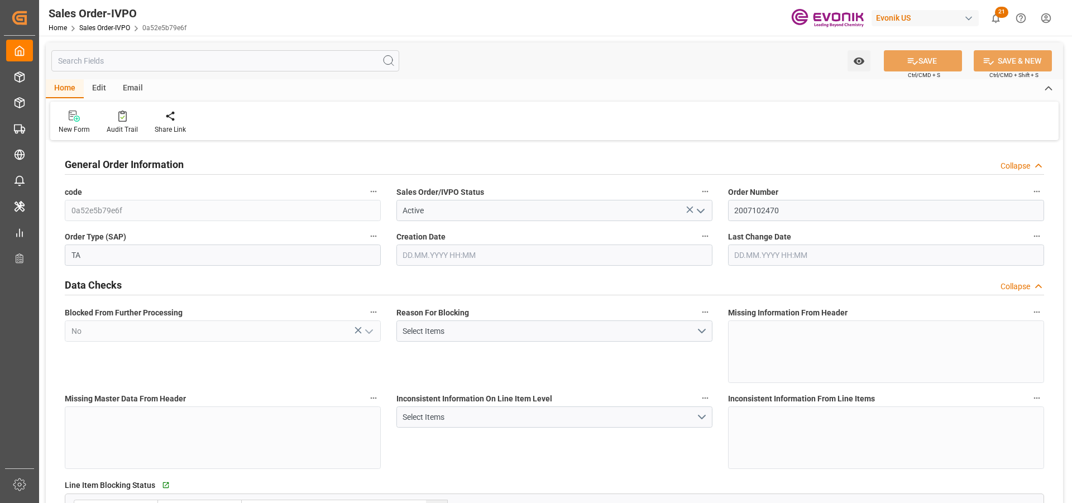
type input "19435.784"
type input "62.7342"
type input "19000"
type input "60"
type input "29.07.2025 13:54"
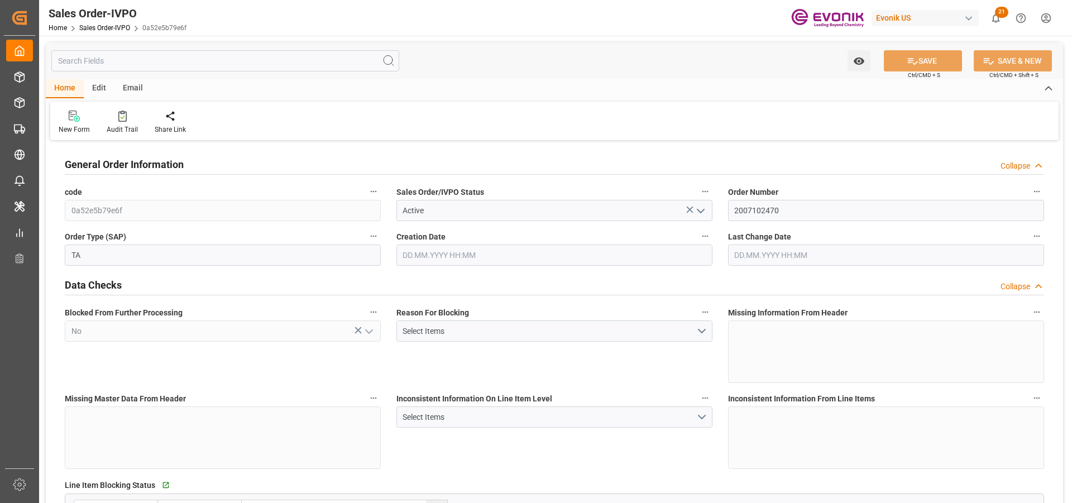
type input "16.09.2025 15:38"
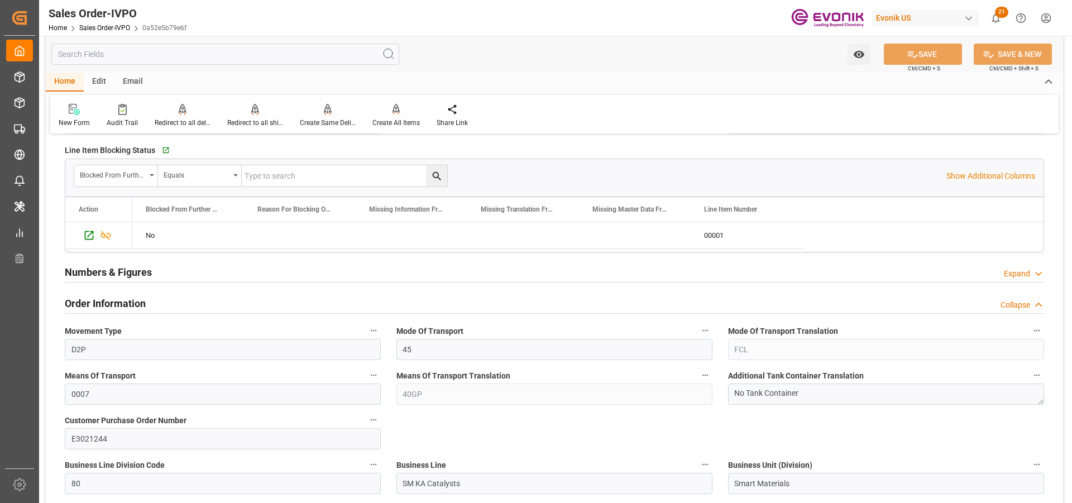
scroll to position [614, 0]
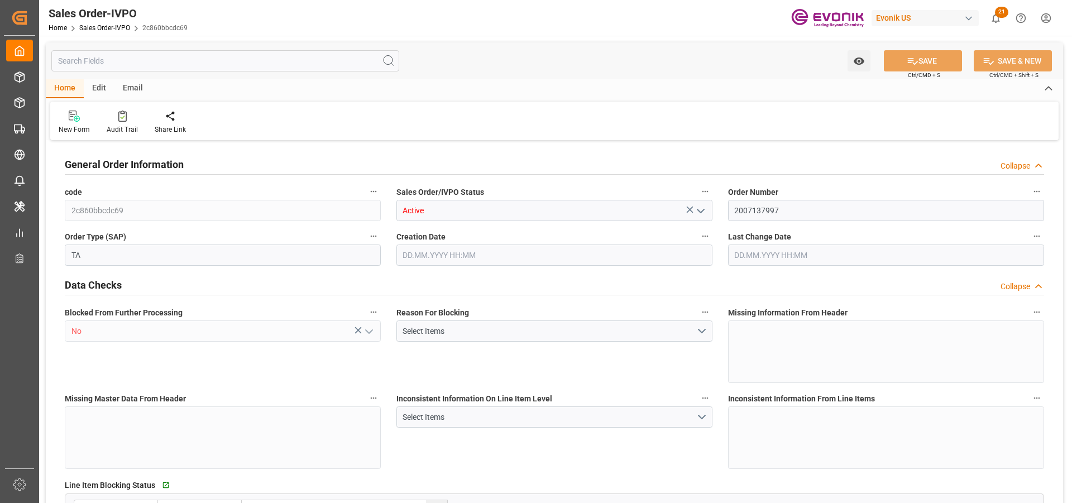
type input "AUMEL"
type input "0"
type input "1"
type input "4422"
type input "5.7182"
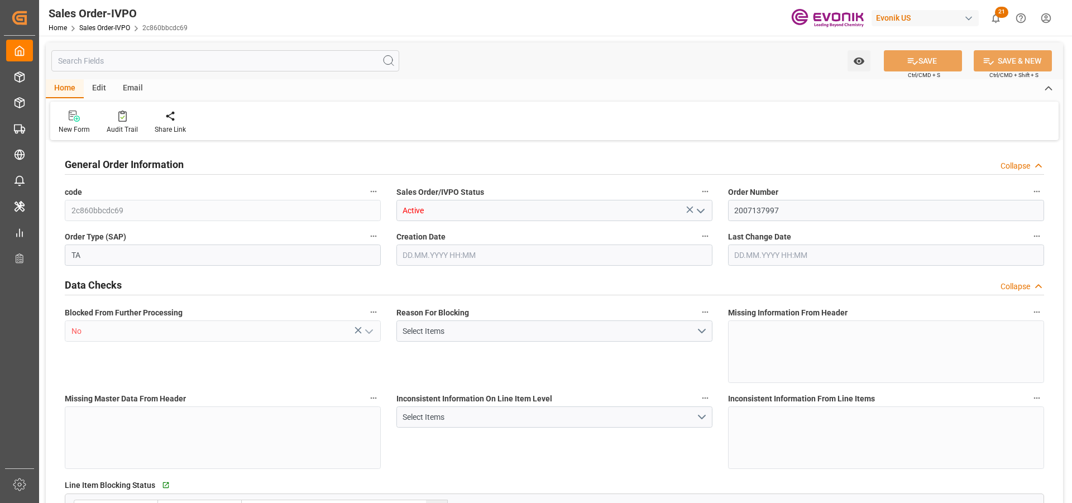
type input "0"
type input "20.08.2025 23:19"
type input "26.09.2025 14:31"
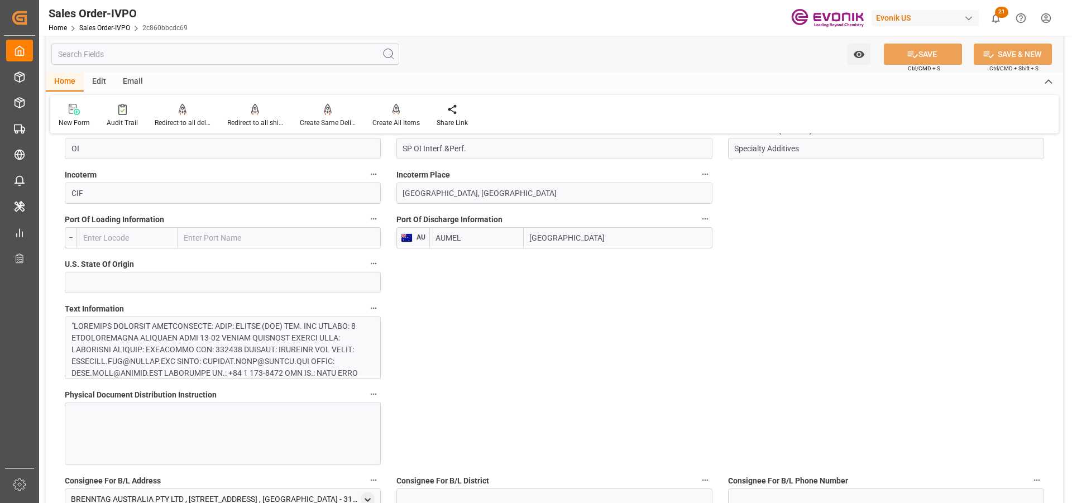
scroll to position [837, 0]
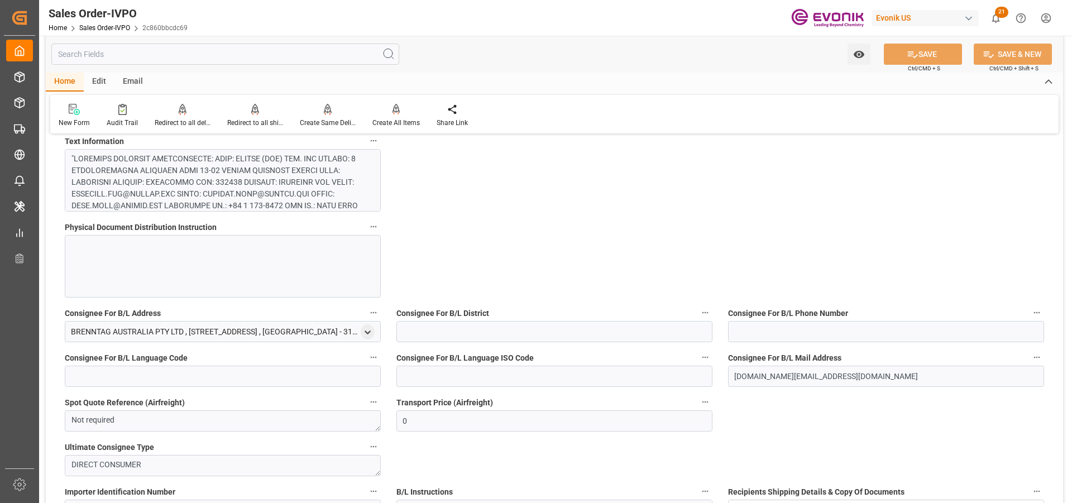
click at [220, 166] on div at bounding box center [218, 334] width 294 height 363
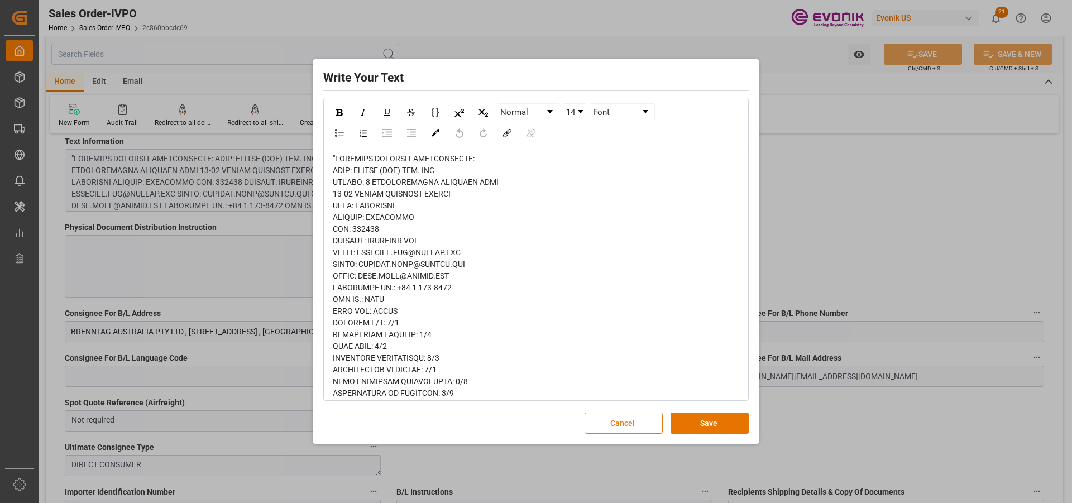
click at [608, 419] on button "Cancel" at bounding box center [624, 423] width 78 height 21
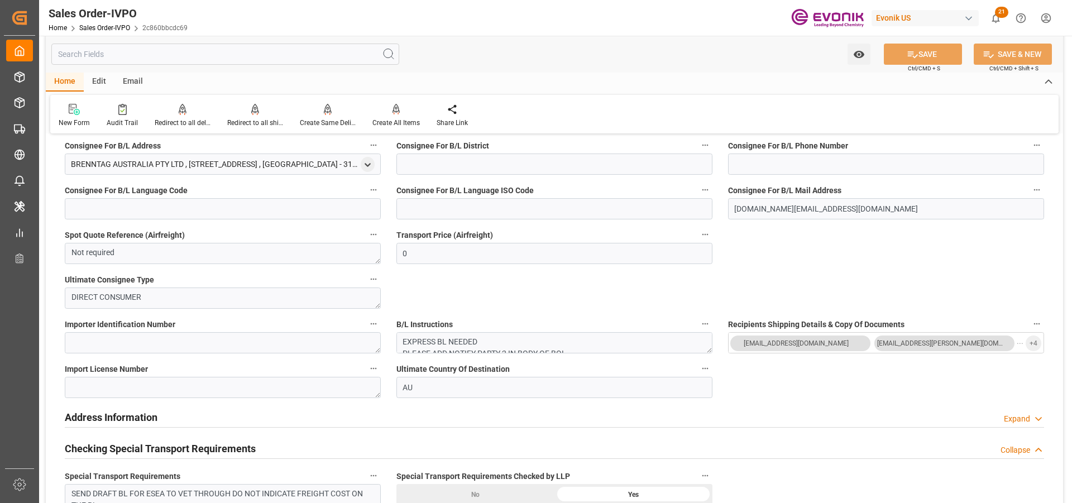
scroll to position [1172, 0]
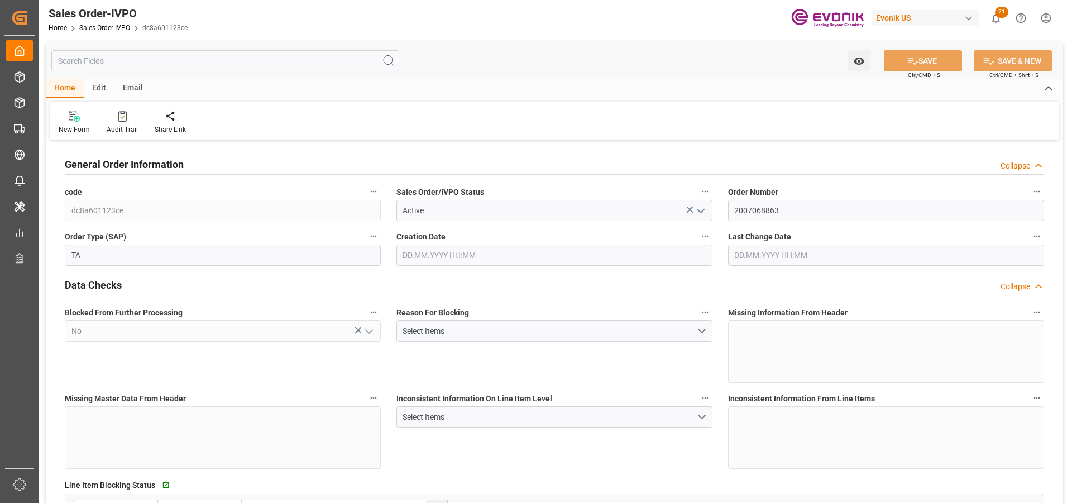
type input "AUMEL"
type input "0"
type input "1"
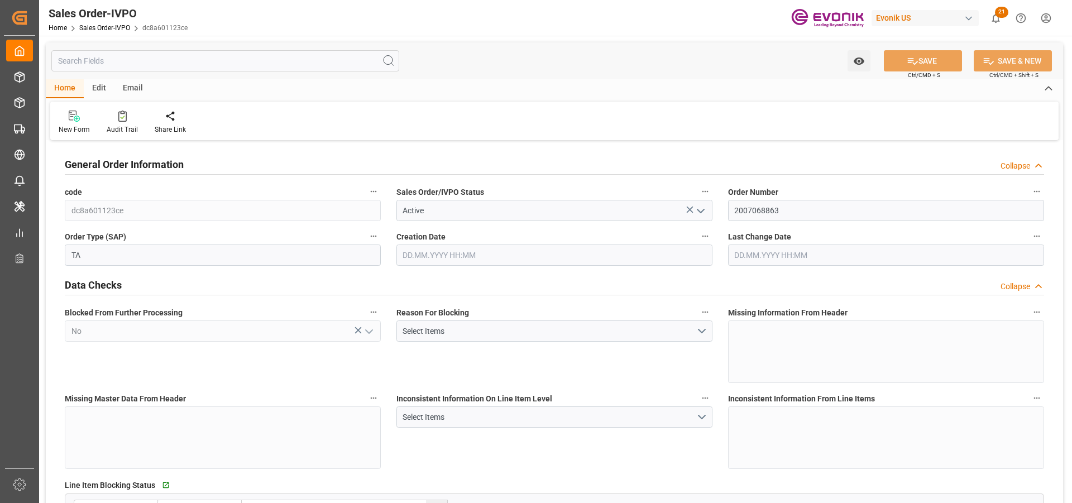
type input "7752"
type input "12.0737"
type input "17000"
type input "30"
type input "[DATE] 16:48"
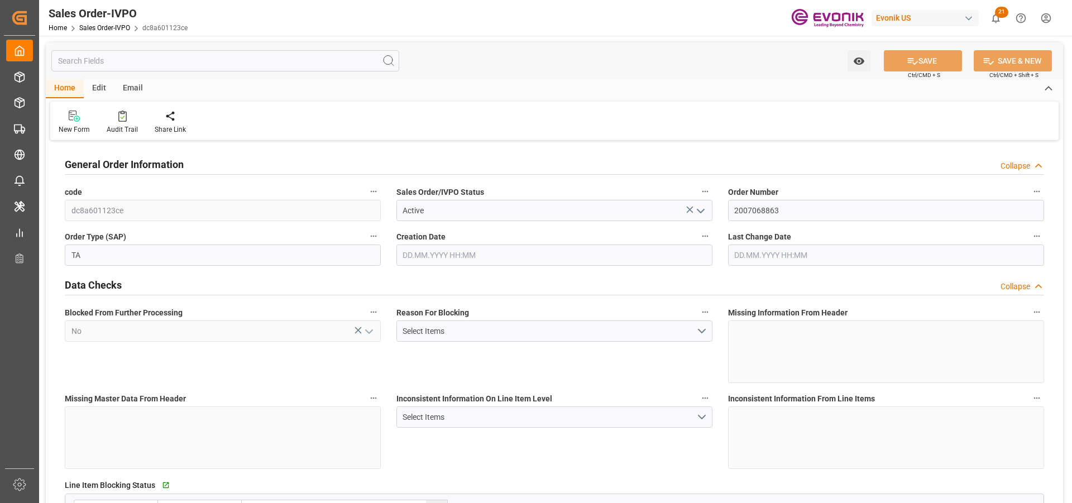
type input "[DATE] 15:18"
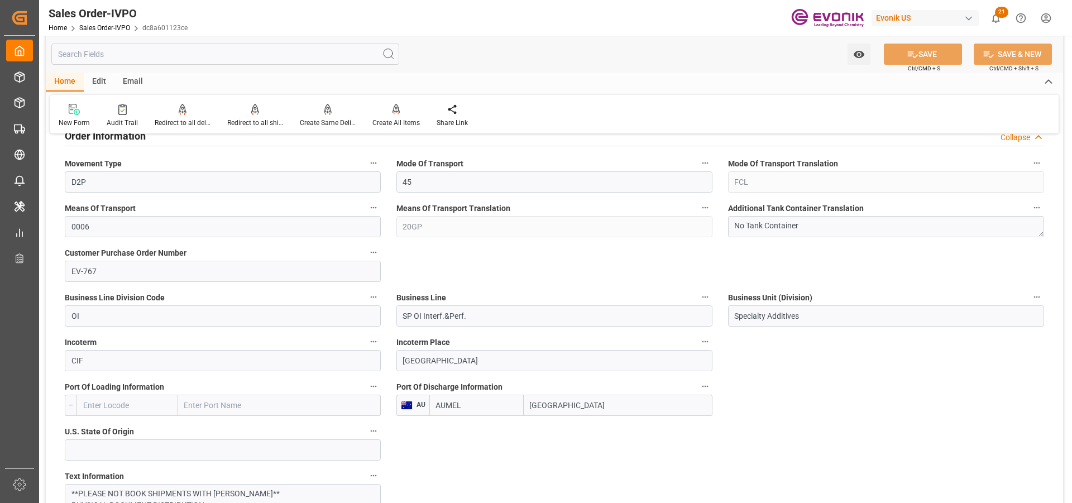
scroll to position [614, 0]
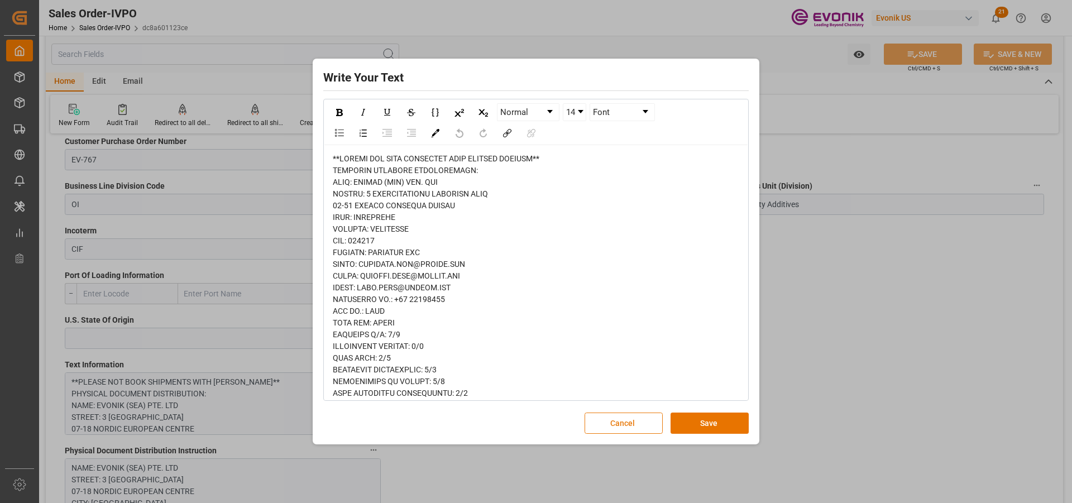
click at [634, 418] on button "Cancel" at bounding box center [624, 423] width 78 height 21
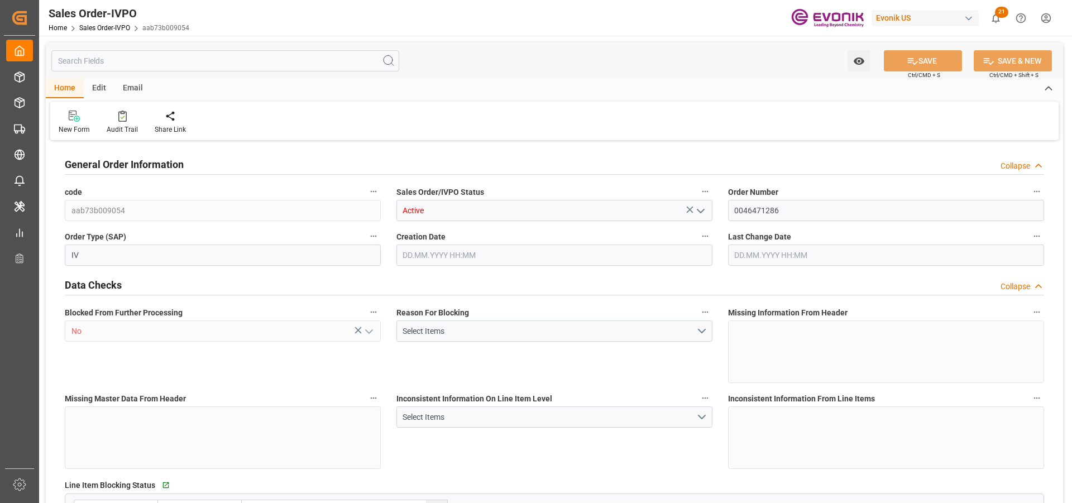
type input "aab73b009054"
type input "Active"
type input "0046471286"
type input "IV"
type input "No"
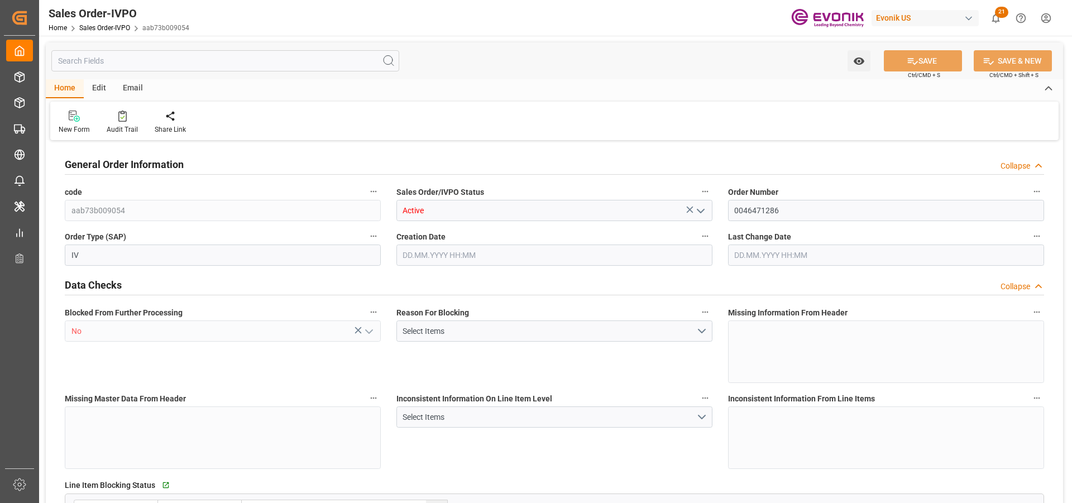
type input "D2P"
type input "45"
type input "FCL"
type input "0006"
type input "20GP"
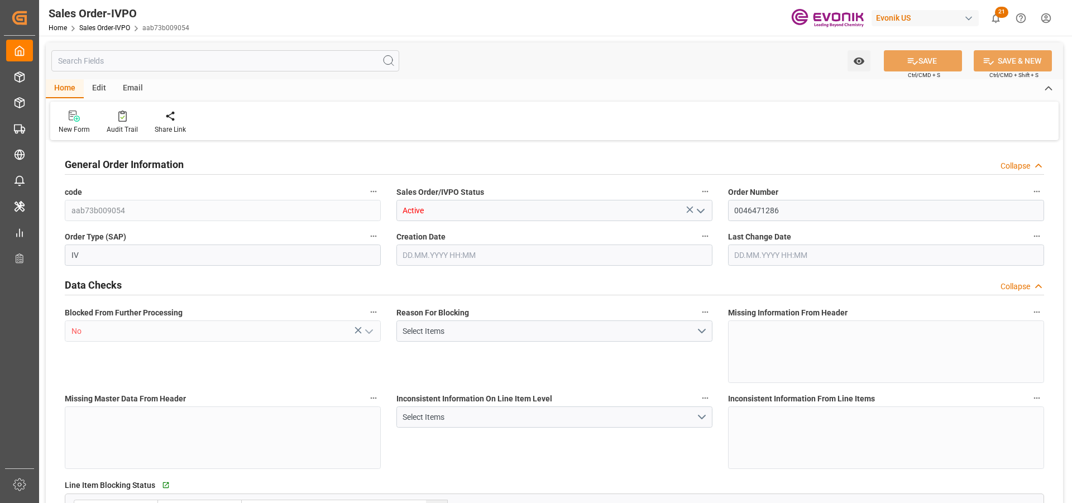
type textarea "No Tank Container"
type input "0046471286"
type input "OU"
type input "SP OU Comfort&Insul."
type input "Specialty Additives"
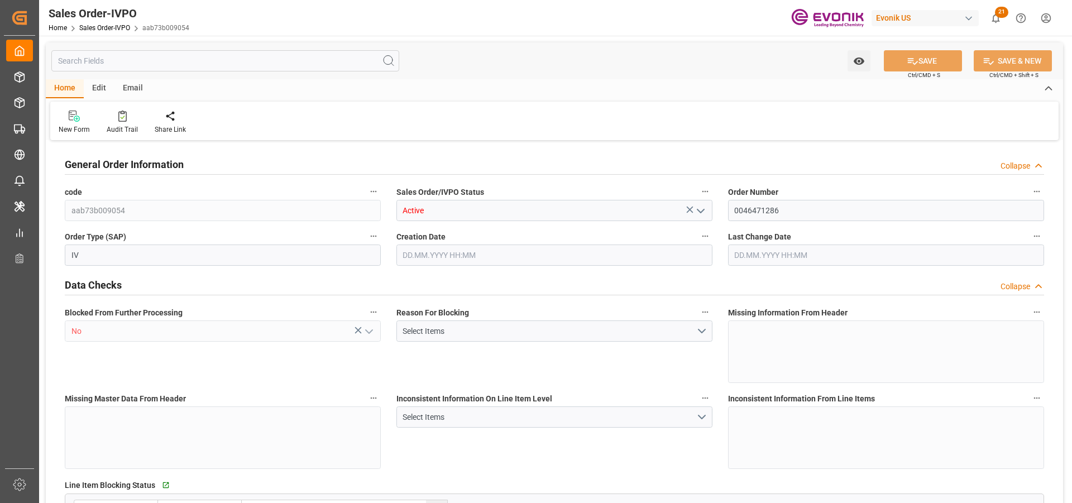
type input "CIF"
type input "Singapore"
type textarea "Not required"
type textarea "Please DO NOT include pallet into total piece of package count."
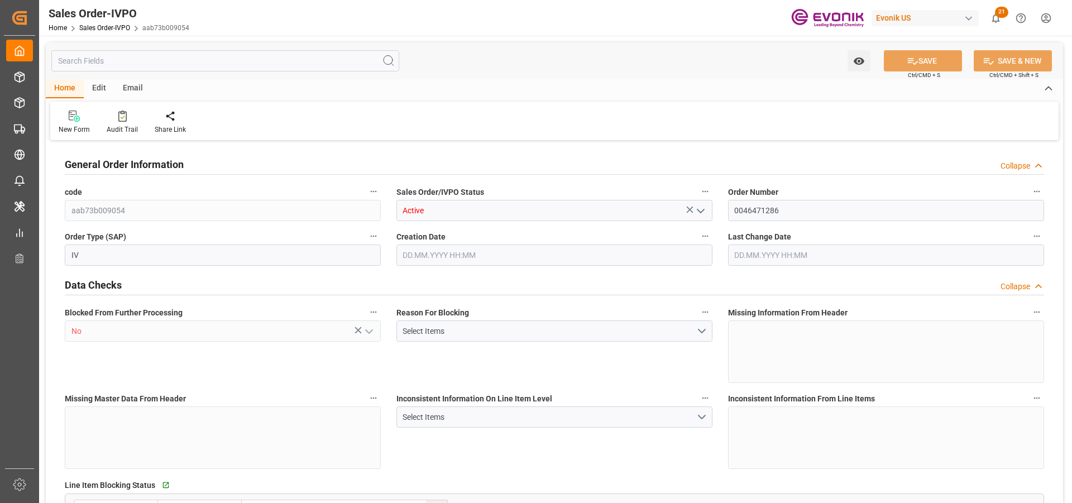
type input "SG"
type input "Done"
type input "20GP"
type input "Done"
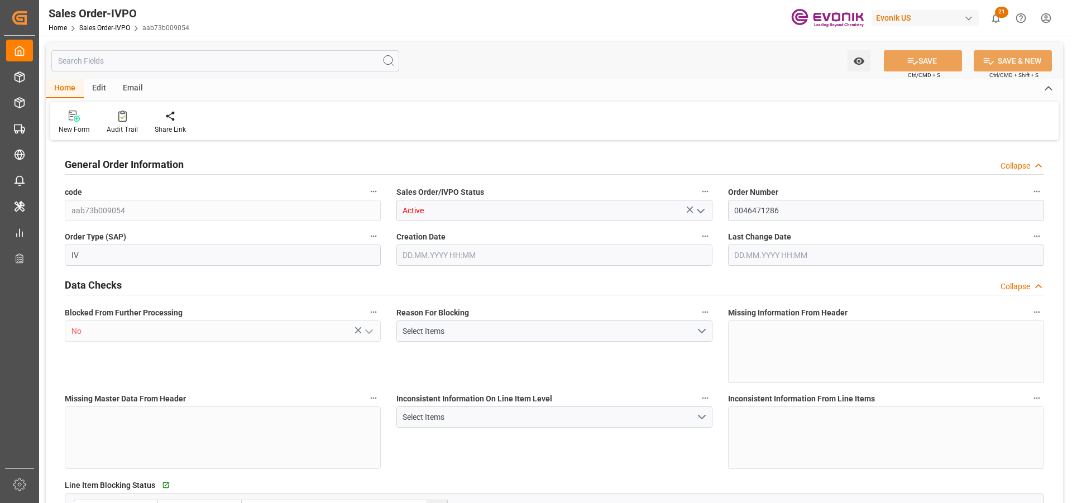
type input "Done"
type input "SGSIN"
type input "0"
type input "1"
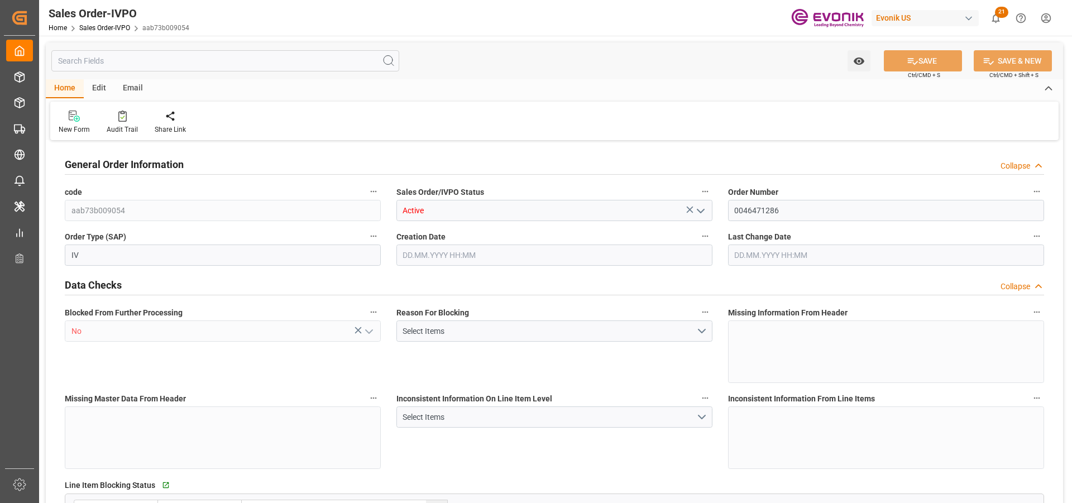
type input "1"
type input "11004.8"
type input "29.1506"
type input "17000"
type input "30"
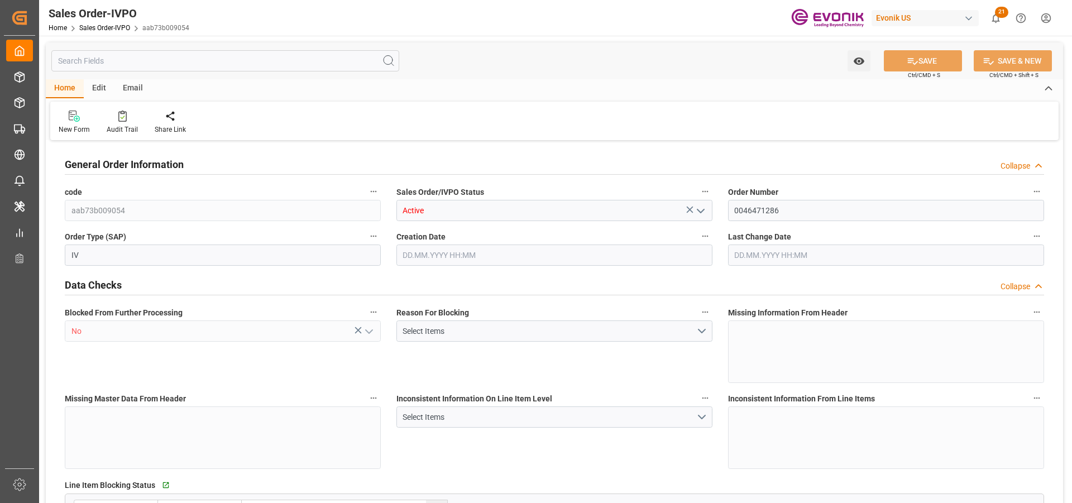
type input "02.09.2025 14:27"
type input "01.10.2025 10:54"
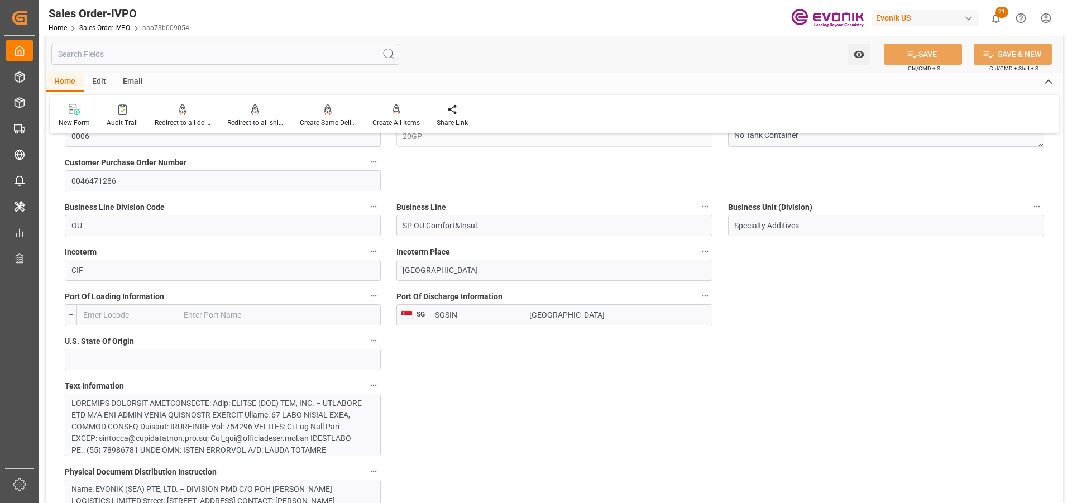
scroll to position [893, 0]
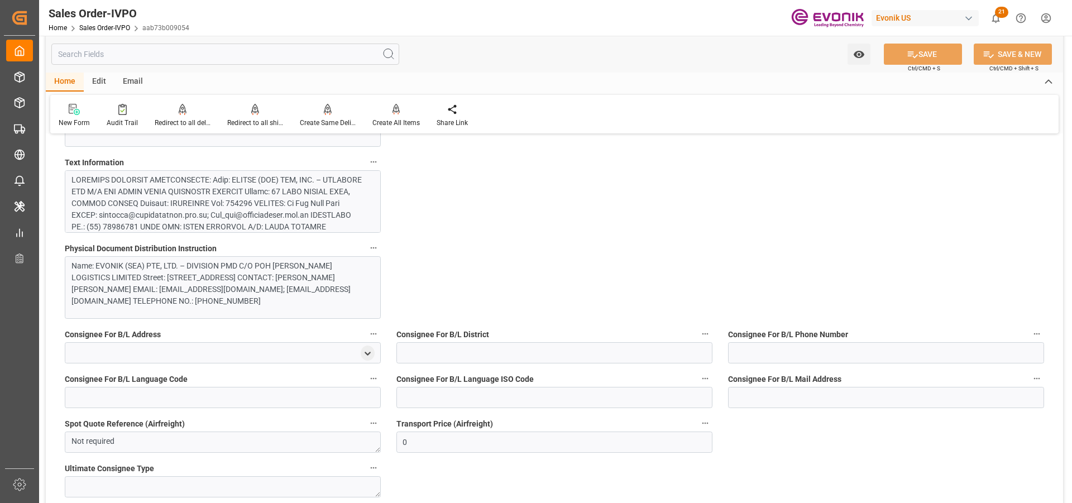
click at [274, 192] on div at bounding box center [218, 268] width 294 height 188
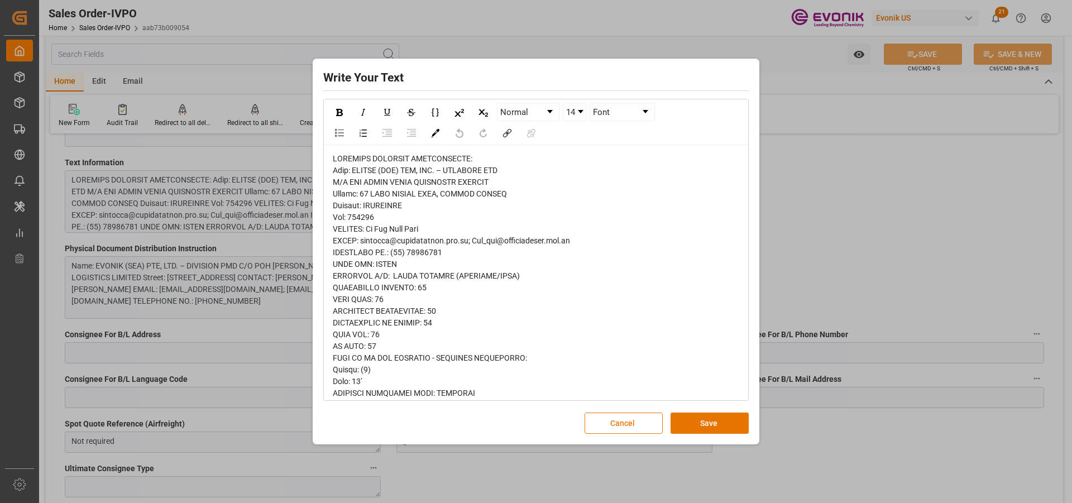
click at [631, 416] on button "Cancel" at bounding box center [624, 423] width 78 height 21
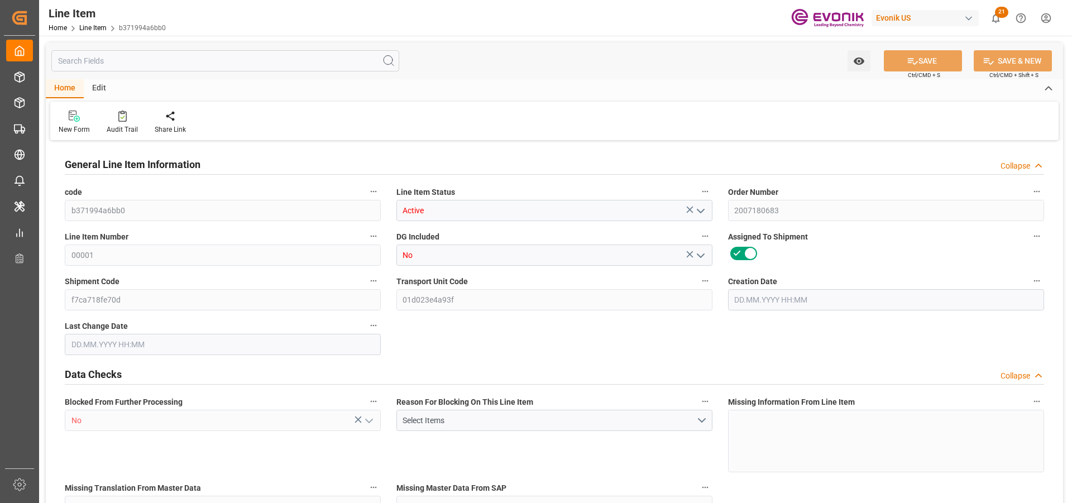
type input "16"
type input "6735.168"
type input "6531.84"
type input "39.7267"
type input "576"
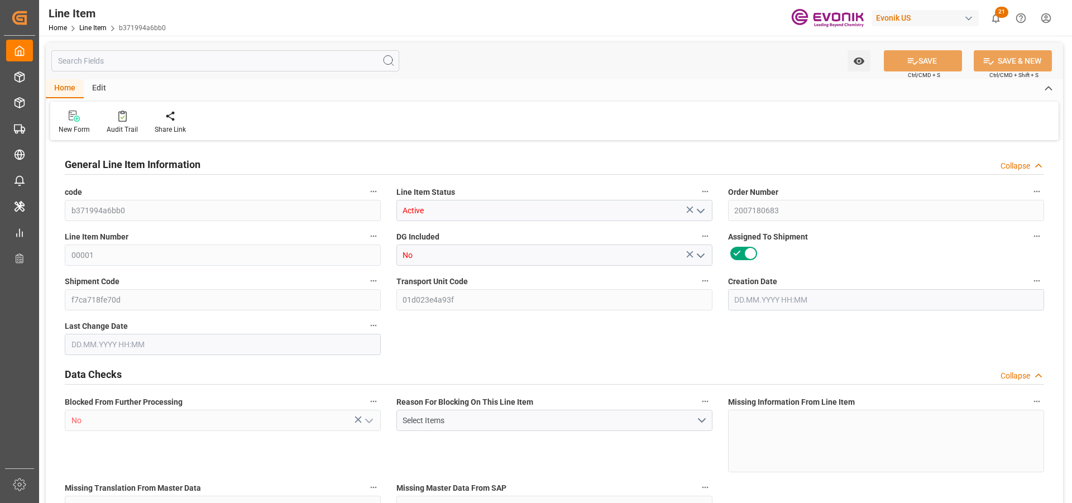
type input "39328.21"
type input "576"
type input "6735.168"
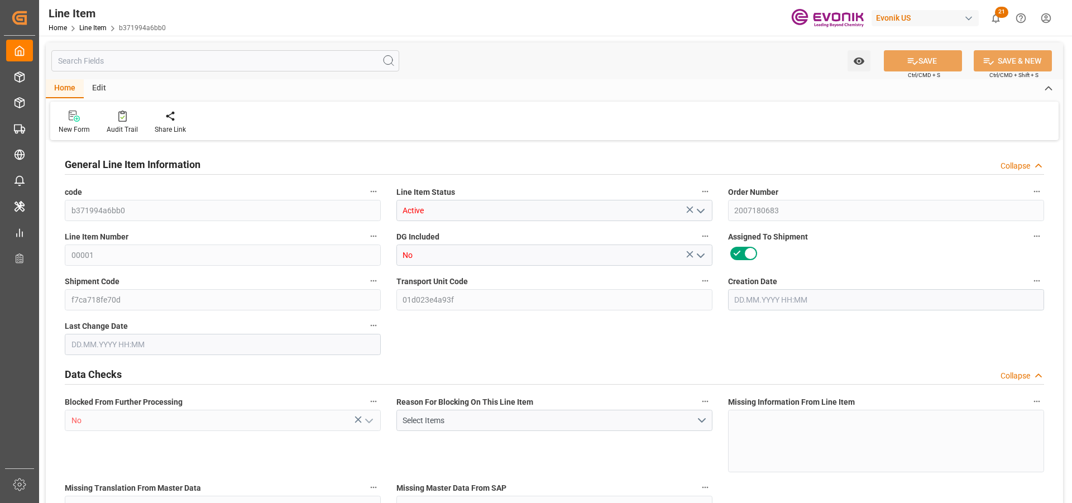
type input "6989.568"
type input "6531.84"
type input "39.7267"
type input "39726.72"
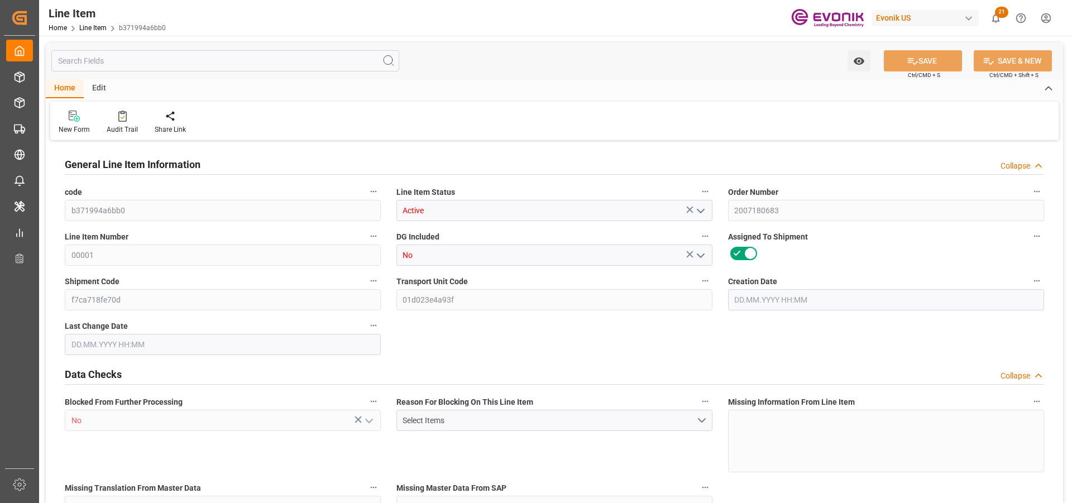
type input "0"
type input "[DATE] 12:35"
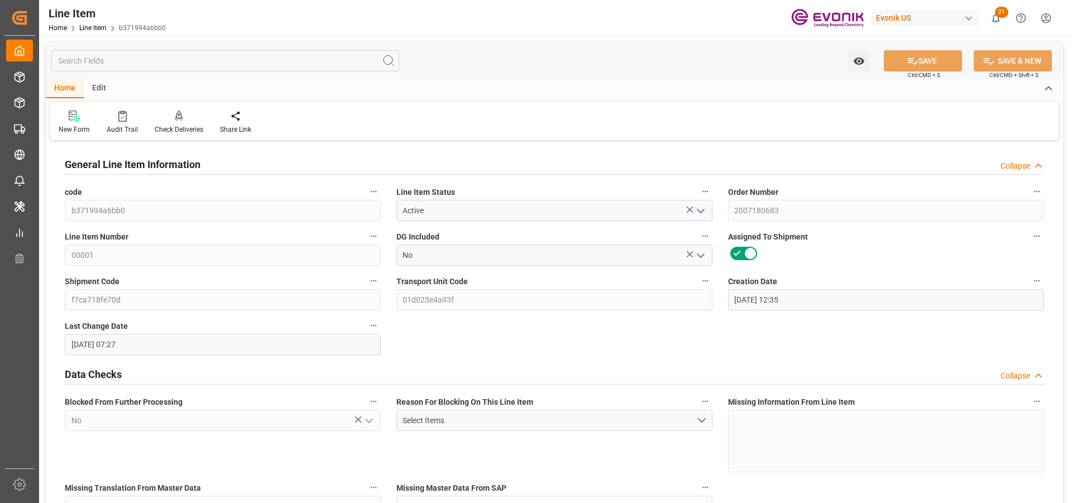
type input "19.09.2025 07:27"
type input "03.11.2025"
type input "07.10.2025"
type input "30.09.2025"
click at [124, 61] on input "text" at bounding box center [225, 60] width 348 height 21
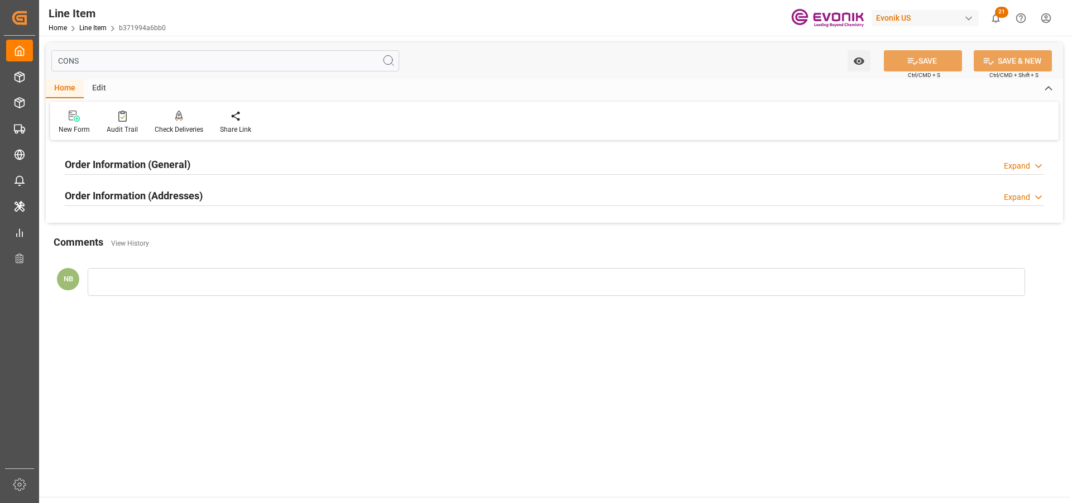
type input "CONS"
click at [280, 188] on div "Order Information (Addresses) Expand" at bounding box center [554, 194] width 979 height 21
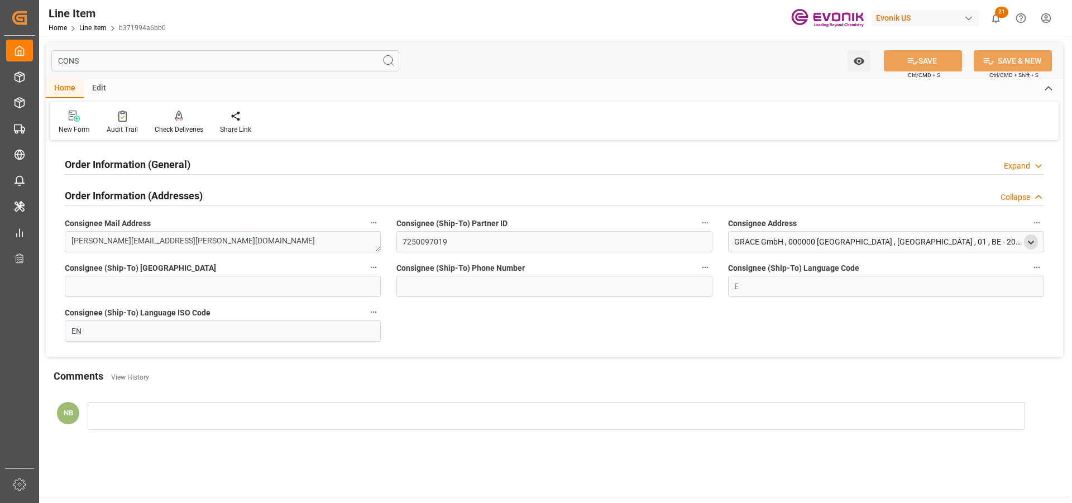
click at [1029, 241] on icon "open menu" at bounding box center [1030, 242] width 9 height 9
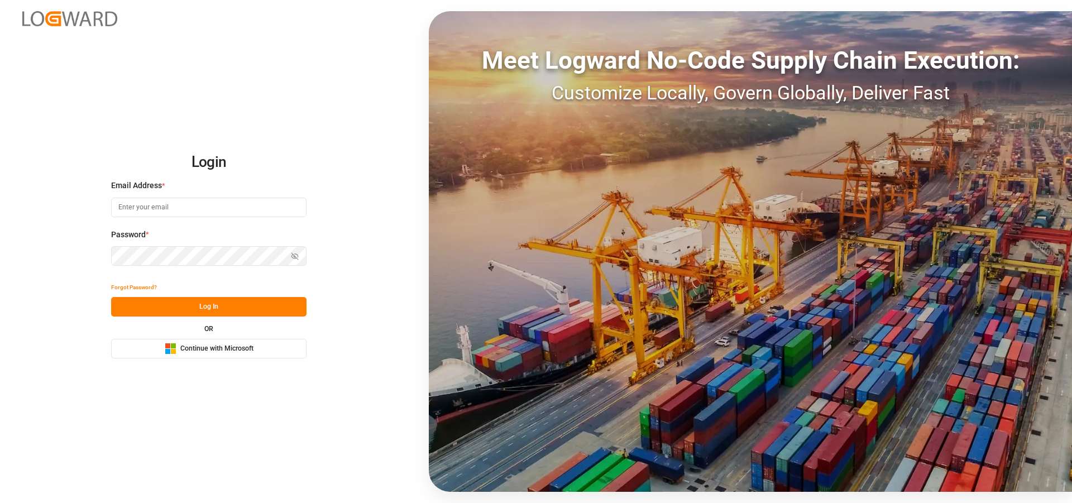
type input "[EMAIL_ADDRESS][PERSON_NAME][DOMAIN_NAME]"
click at [173, 305] on button "Log In" at bounding box center [208, 307] width 195 height 20
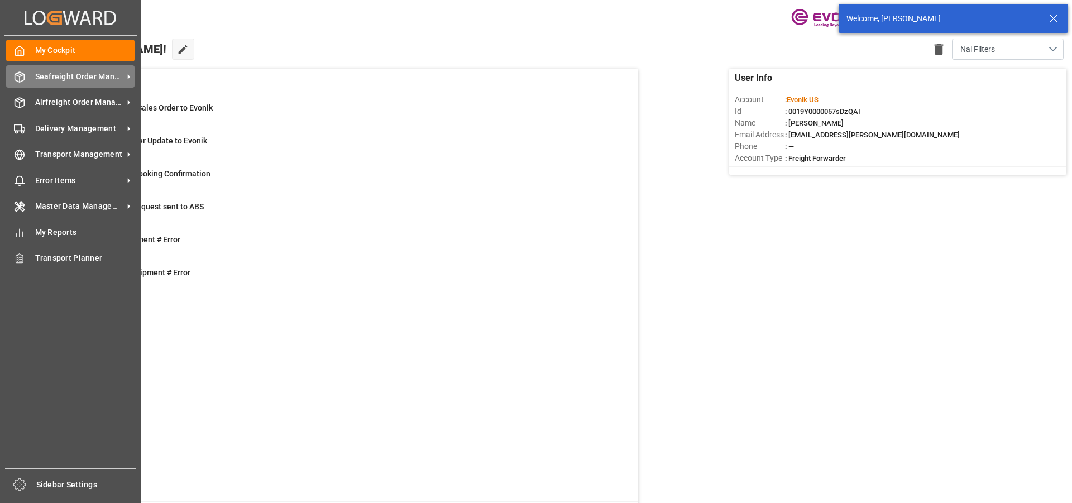
click at [27, 82] on div "Seafreight Order Management Seafreight Order Management" at bounding box center [70, 76] width 128 height 22
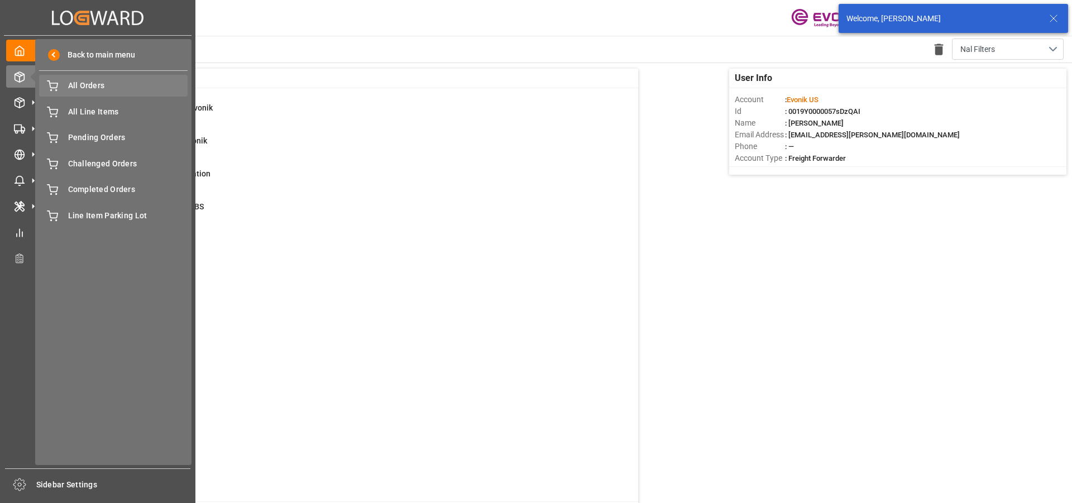
click at [90, 89] on span "All Orders" at bounding box center [128, 86] width 120 height 12
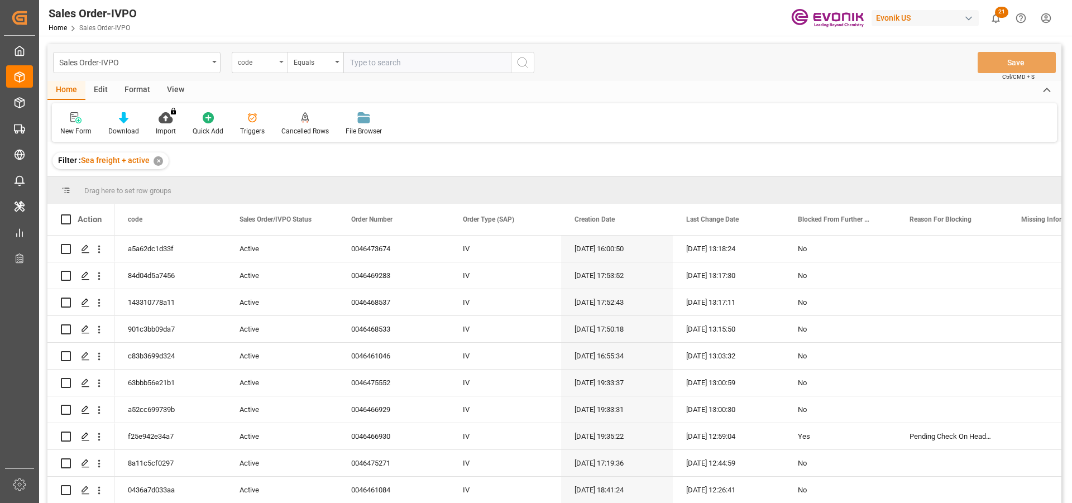
click at [275, 68] on div "code" at bounding box center [260, 62] width 56 height 21
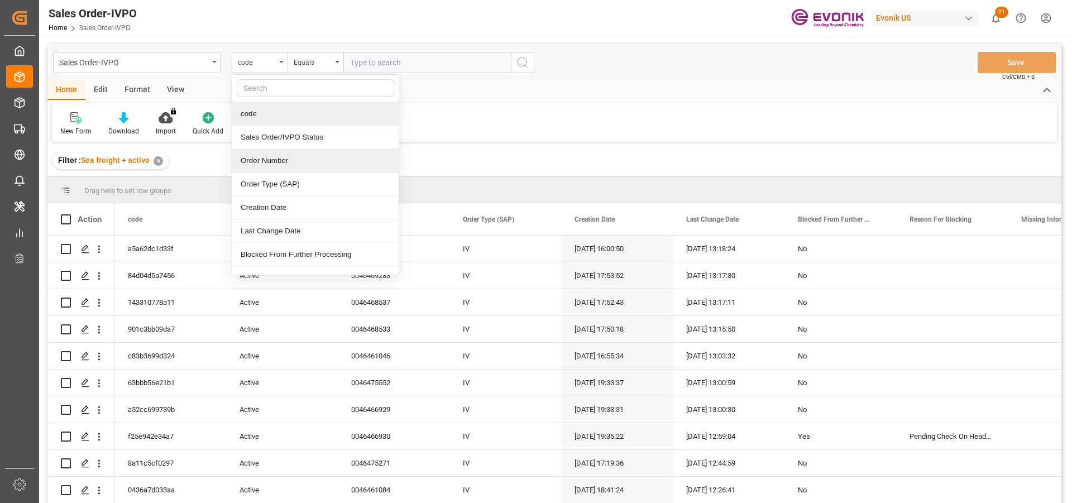
click at [255, 165] on div "Order Number" at bounding box center [315, 160] width 166 height 23
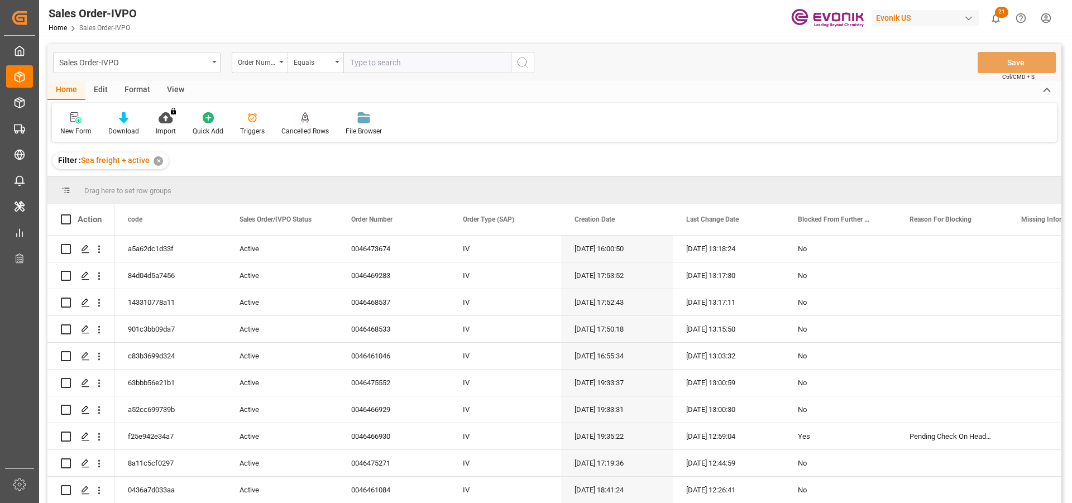
click at [376, 64] on input "text" at bounding box center [426, 62] width 167 height 21
type input "2007180683"
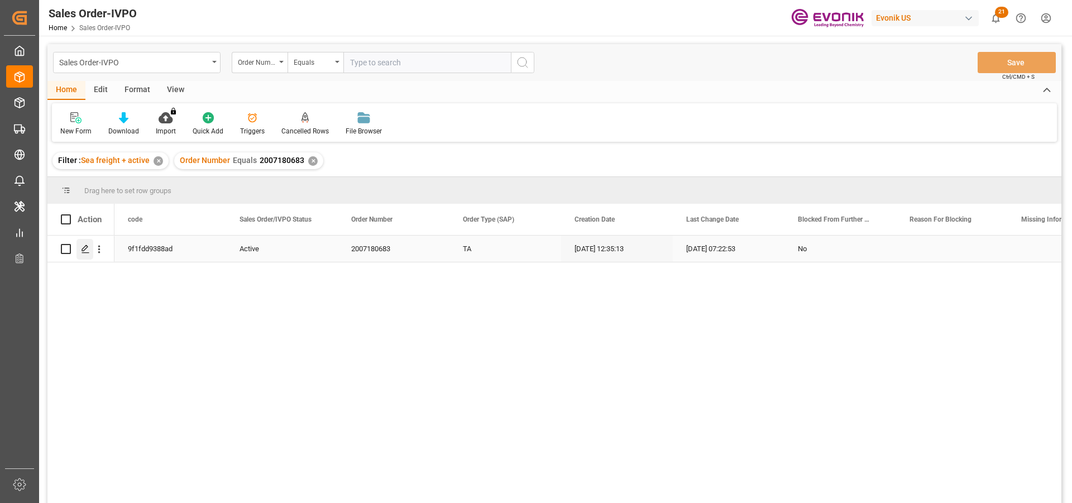
click at [93, 250] on div "Press SPACE to select this row." at bounding box center [84, 249] width 17 height 21
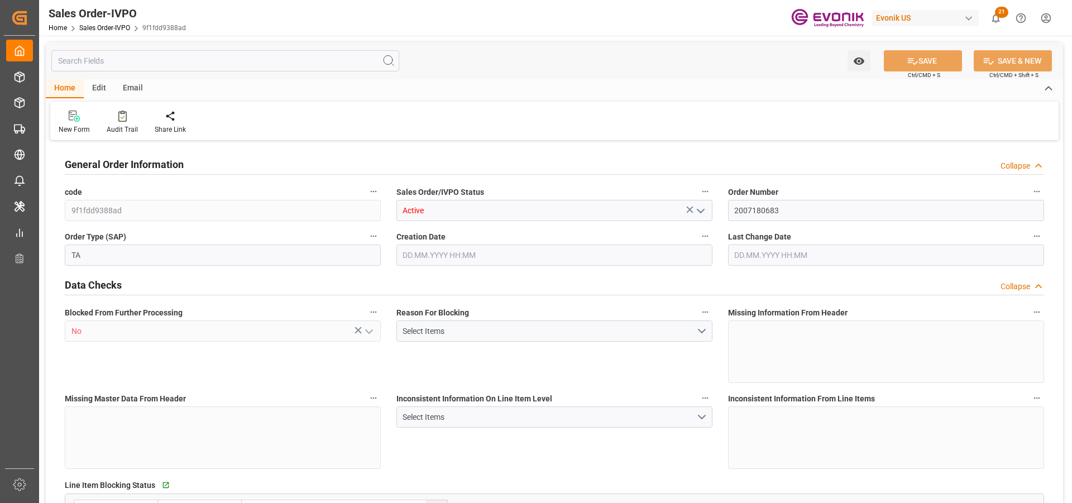
type input "BEANR"
type input "0"
type input "1"
type input "2"
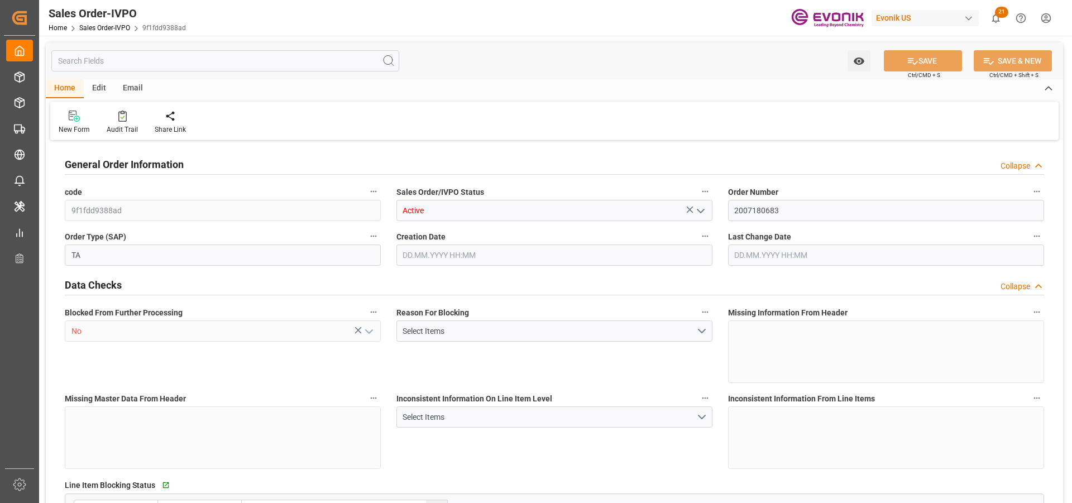
type input "8736.96"
type input "99.3168"
type input "19000"
type input "60"
type input "[DATE] 12:35"
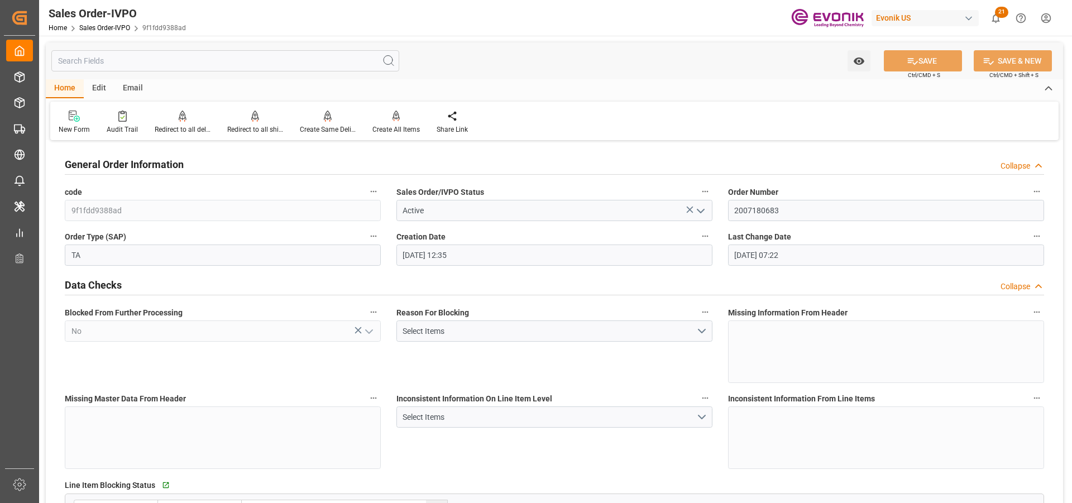
type input "[DATE] 07:22"
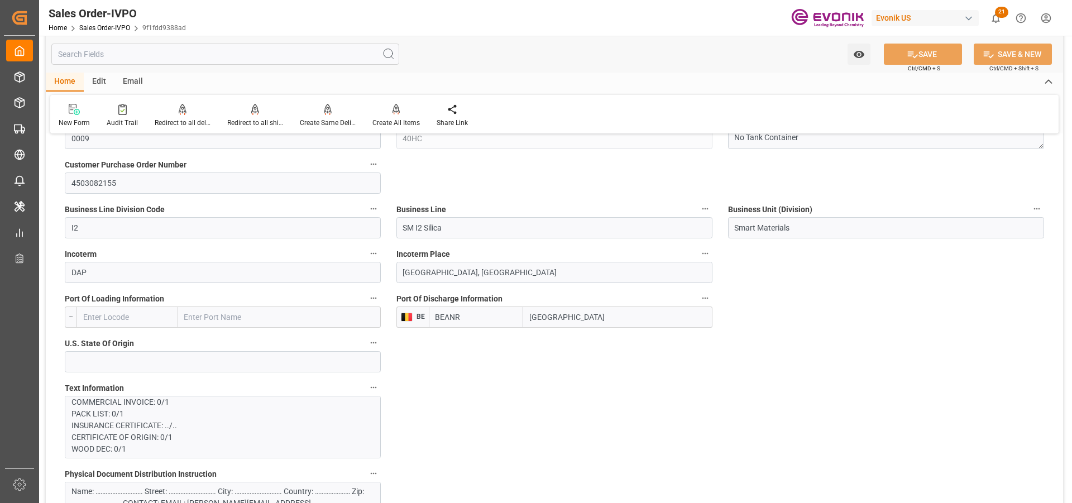
scroll to position [391, 0]
click at [208, 428] on p "PHYSICAL DOCUMENT DISTRIBUTION: Name: ………………………. Street: ………………………. City: ………………" at bounding box center [218, 296] width 294 height 574
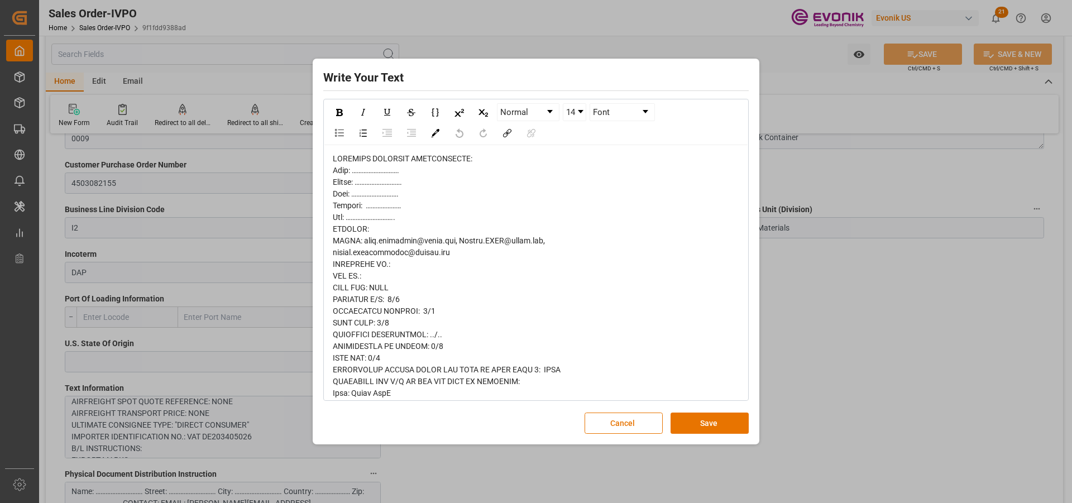
scroll to position [56, 0]
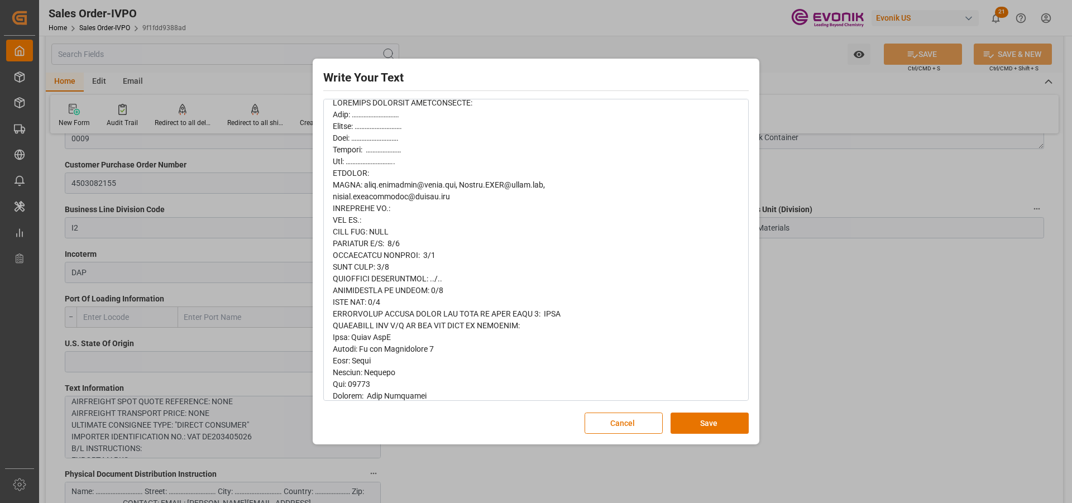
click at [404, 335] on div "rdw-editor" at bounding box center [536, 378] width 407 height 563
drag, startPoint x: 404, startPoint y: 335, endPoint x: 357, endPoint y: 337, distance: 46.9
click at [357, 337] on div "rdw-editor" at bounding box center [536, 378] width 407 height 563
copy span "Grace GmbH"
click at [629, 425] on button "Cancel" at bounding box center [624, 423] width 78 height 21
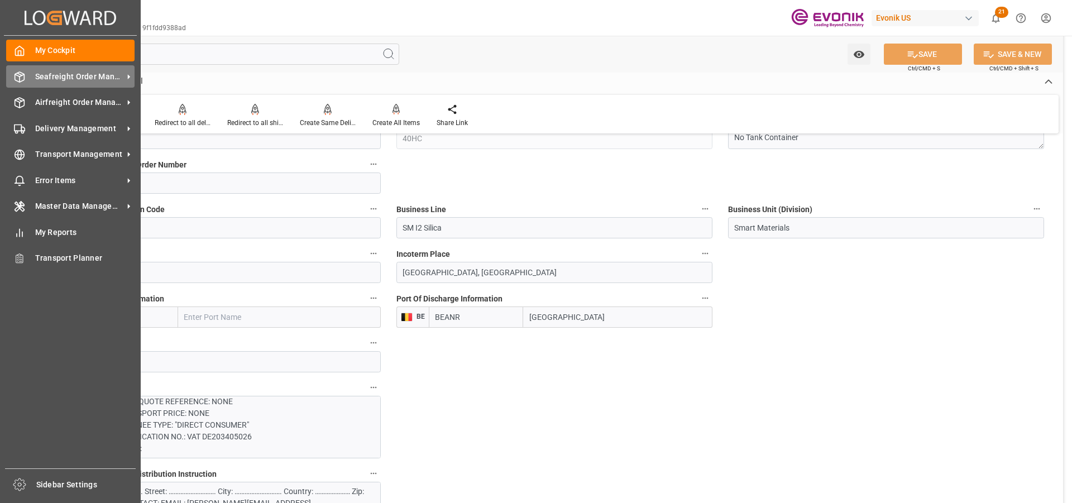
click at [58, 78] on span "Seafreight Order Management" at bounding box center [79, 77] width 88 height 12
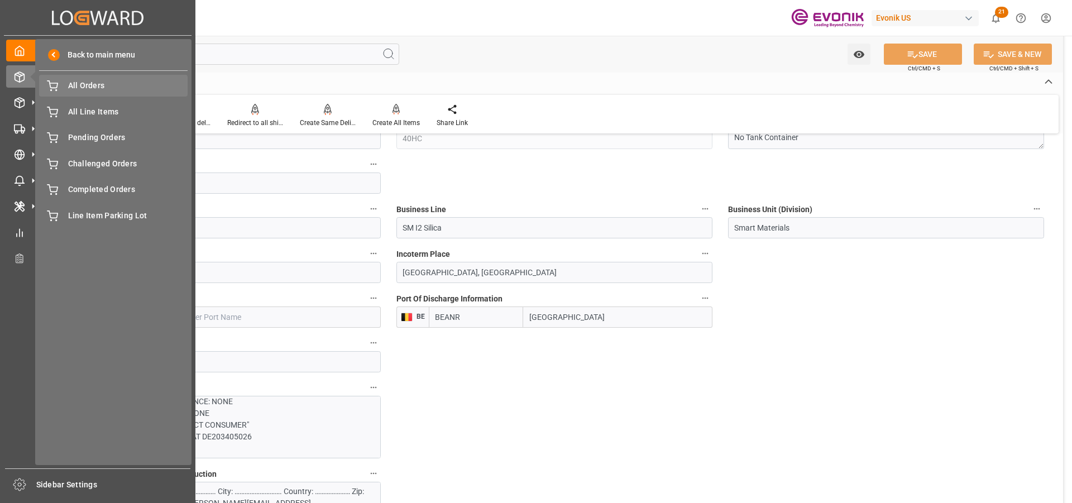
click at [66, 84] on div "All Orders All Orders" at bounding box center [113, 86] width 149 height 22
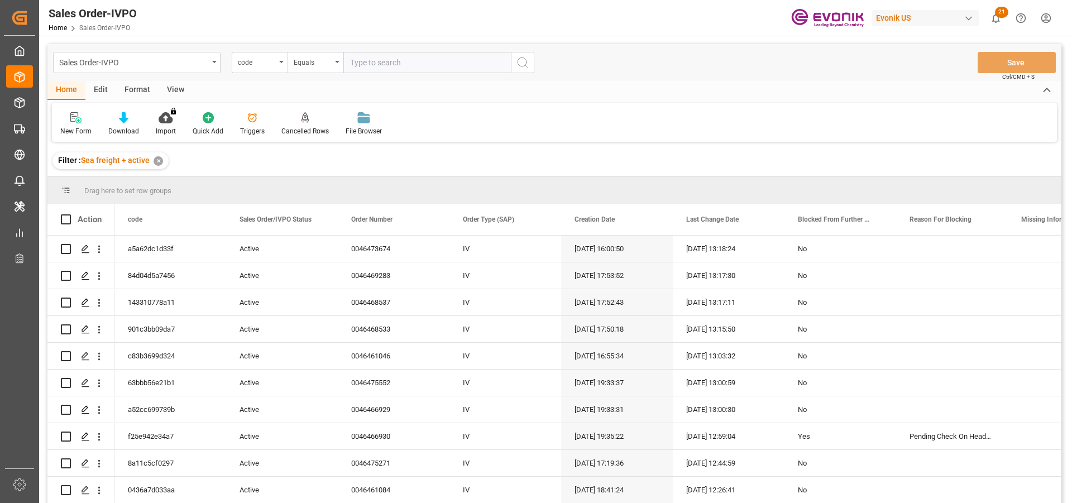
click at [274, 63] on div "code" at bounding box center [257, 61] width 38 height 13
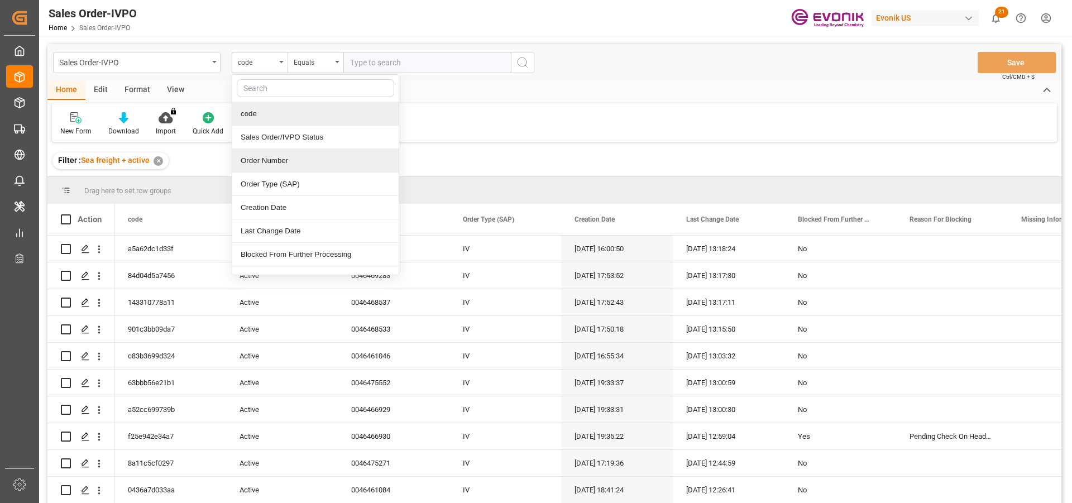
click at [255, 160] on div "Order Number" at bounding box center [315, 160] width 166 height 23
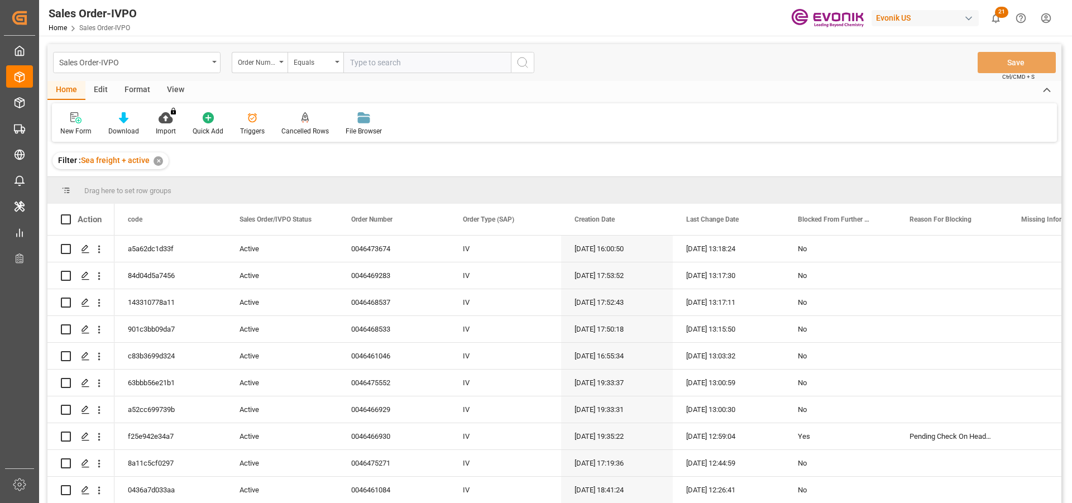
click at [370, 63] on input "text" at bounding box center [426, 62] width 167 height 21
type input "0046474375"
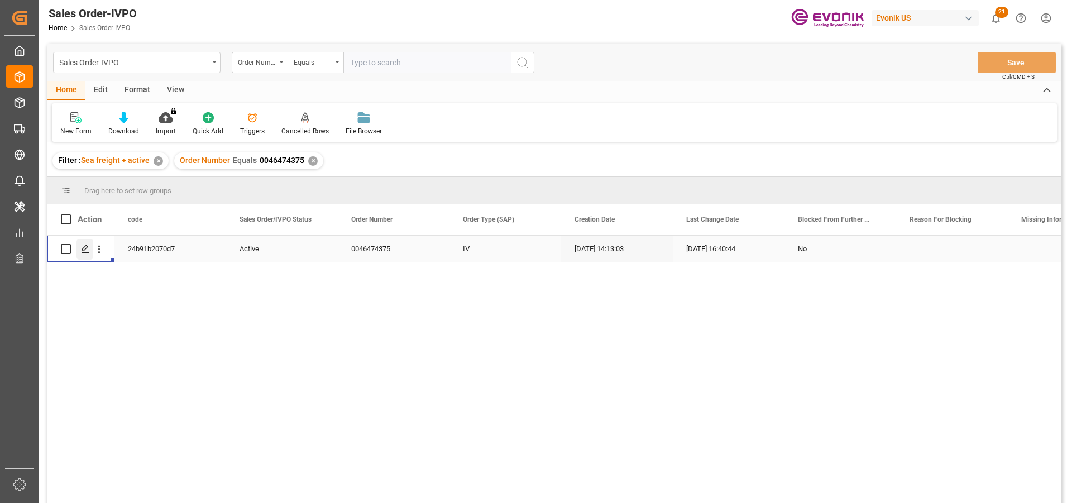
click at [91, 252] on div "Press SPACE to select this row." at bounding box center [84, 249] width 17 height 21
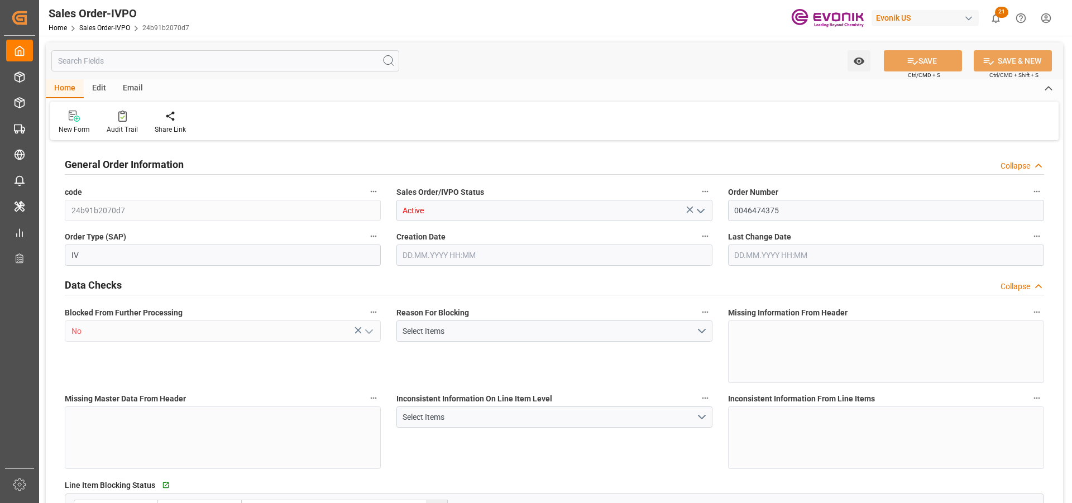
type input "BEANR"
type input "0"
type input "1"
type input "2"
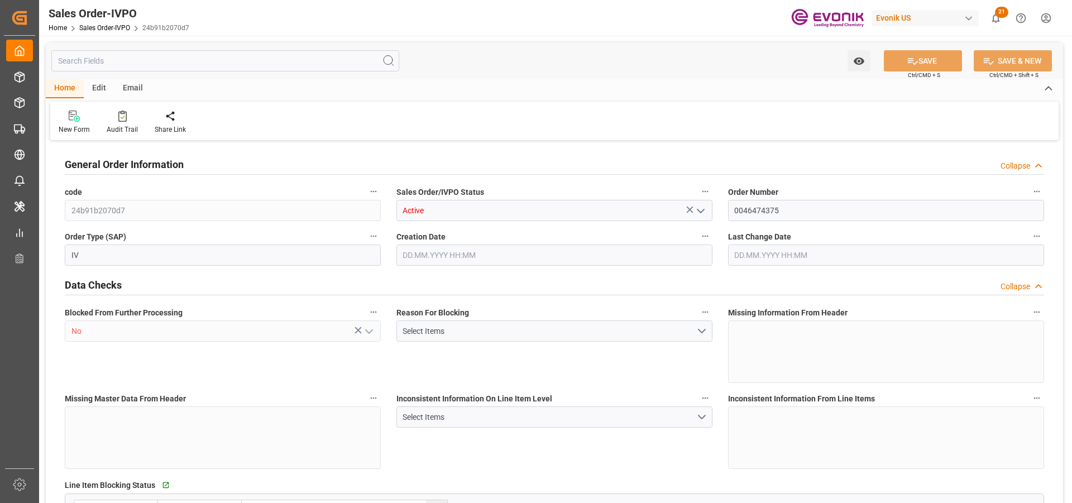
type input "14374.8"
type input "43.3614"
type input "17000"
type input "30"
type input "[DATE] 14:13"
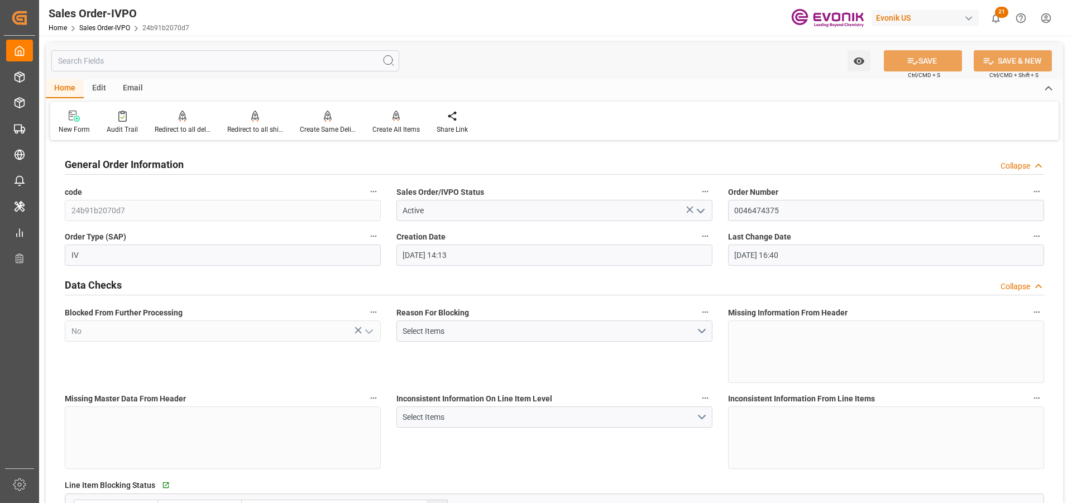
type input "29.09.2025 16:40"
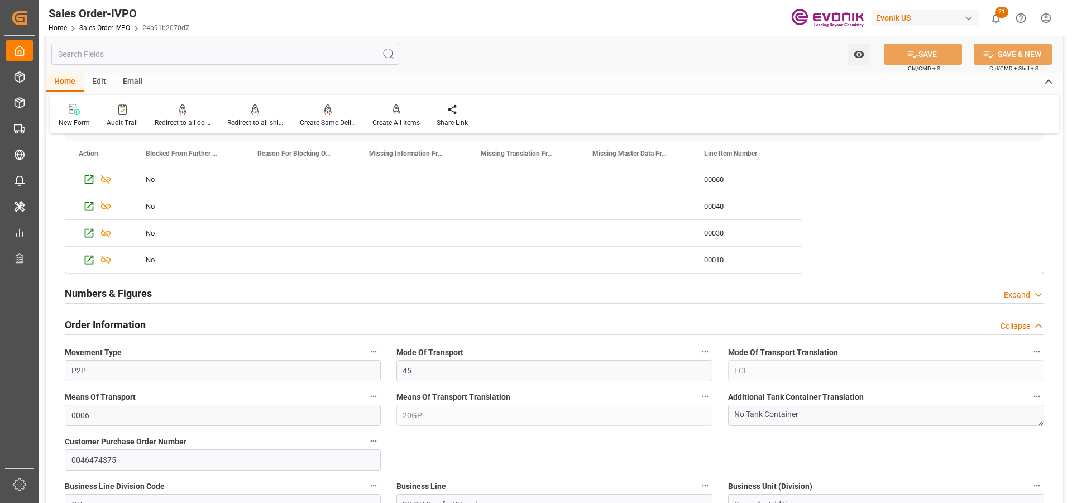
scroll to position [670, 0]
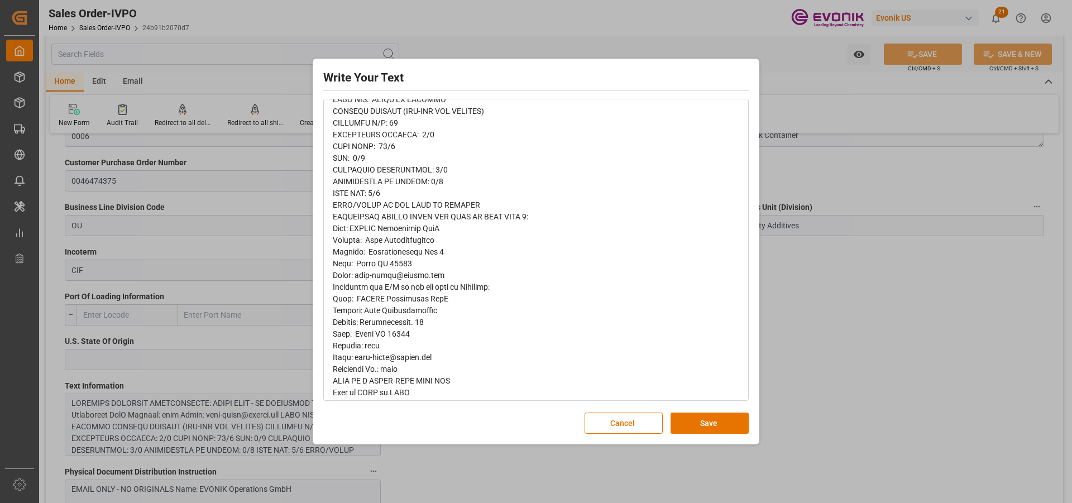
scroll to position [6, 0]
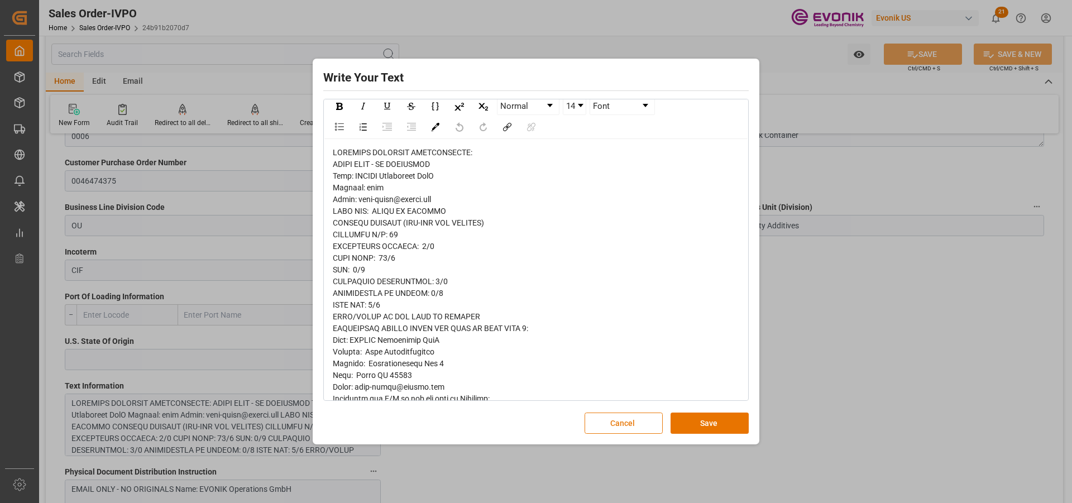
click at [604, 415] on button "Cancel" at bounding box center [624, 423] width 78 height 21
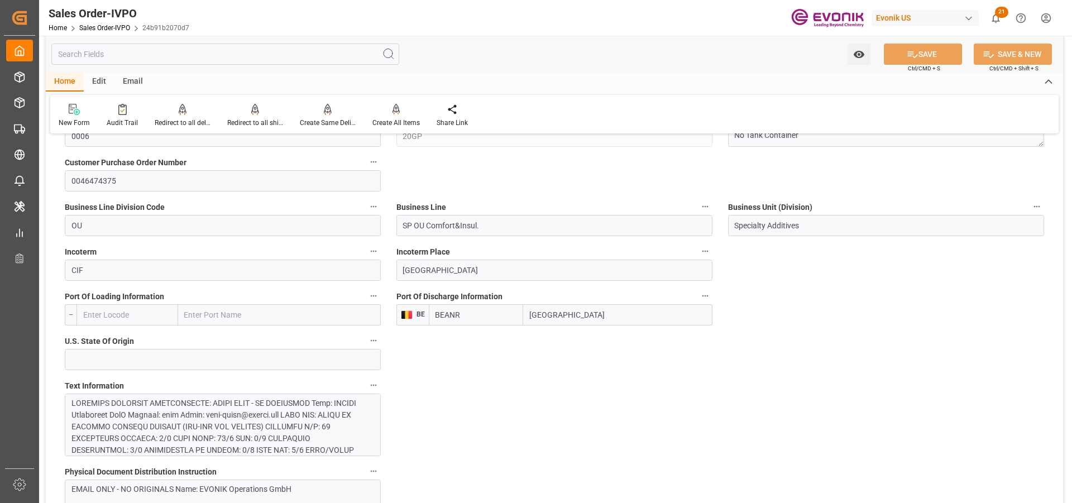
click at [88, 52] on input "text" at bounding box center [225, 54] width 348 height 21
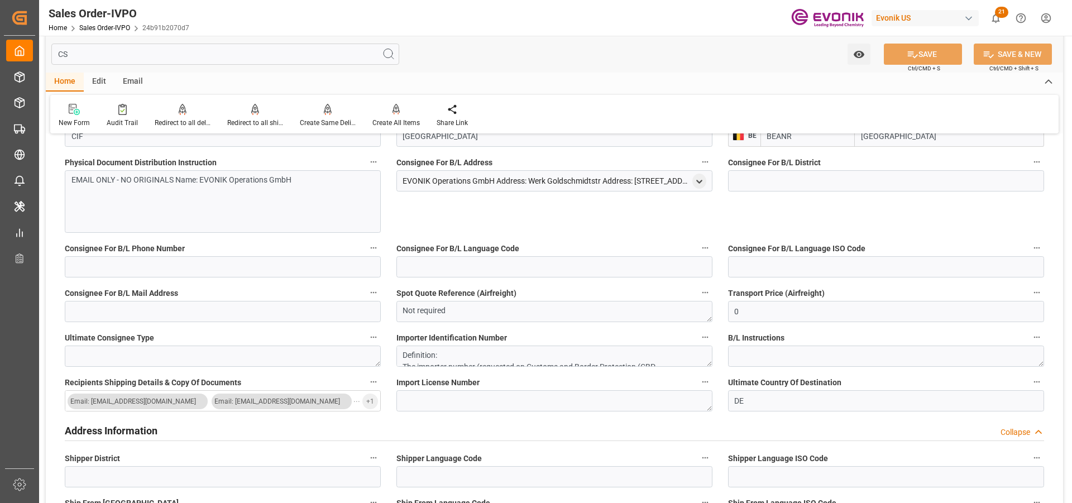
scroll to position [0, 0]
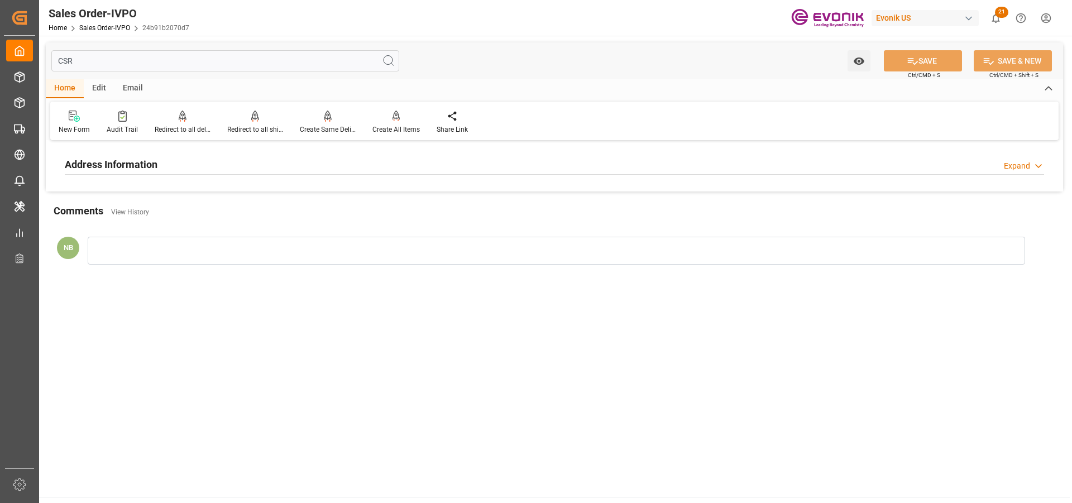
click at [156, 167] on h2 "Address Information" at bounding box center [111, 164] width 93 height 15
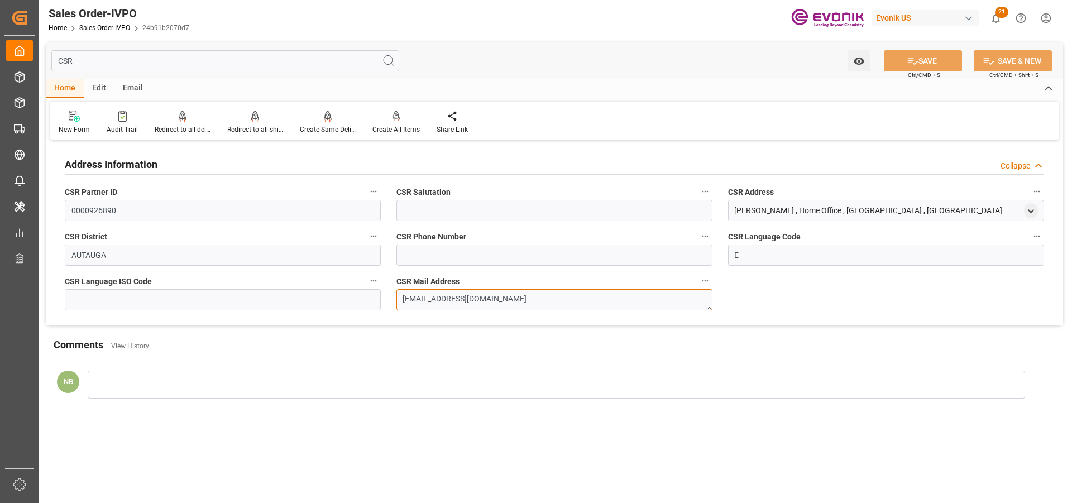
drag, startPoint x: 594, startPoint y: 304, endPoint x: 309, endPoint y: 304, distance: 285.3
click at [309, 304] on div "Address Information Collapse CSR Partner ID 0000926890 CSR Salutation CSR Addre…" at bounding box center [554, 234] width 1017 height 182
click at [76, 64] on input "CSR" at bounding box center [225, 60] width 348 height 21
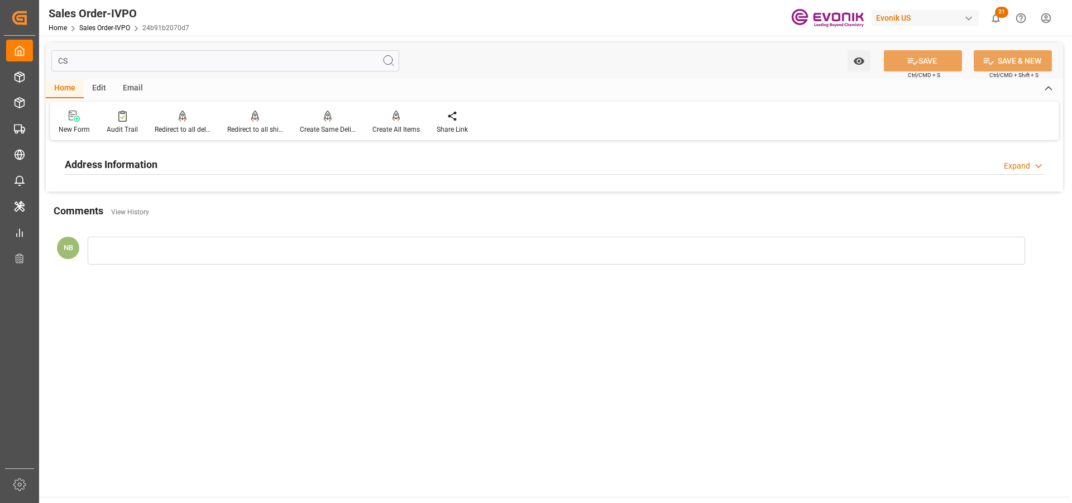
type input "C"
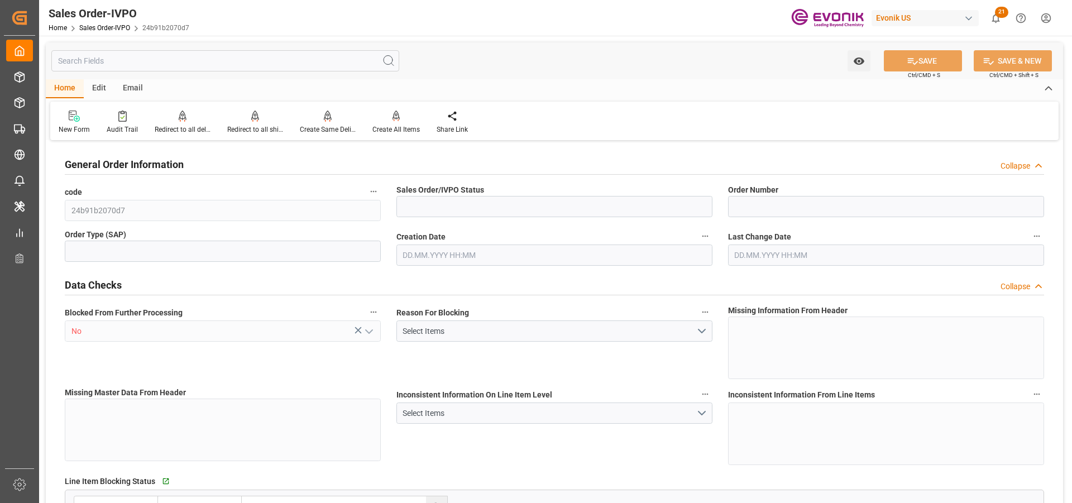
type input "Active"
type input "0046474375"
type input "IV"
type input "P2P"
type input "45"
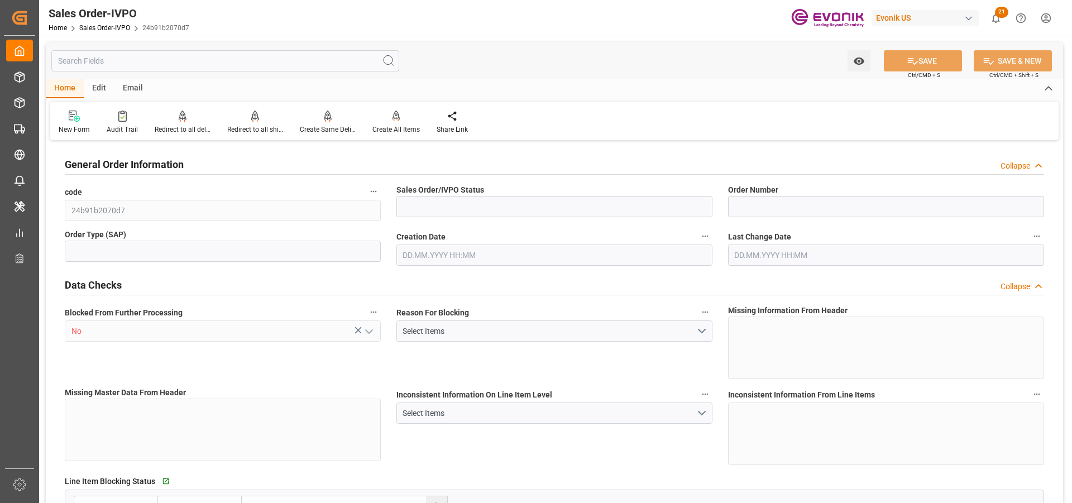
type input "FCL"
type input "0006"
type input "20GP"
type input "SP OU Comfort&Insul."
type input "Specialty Additives"
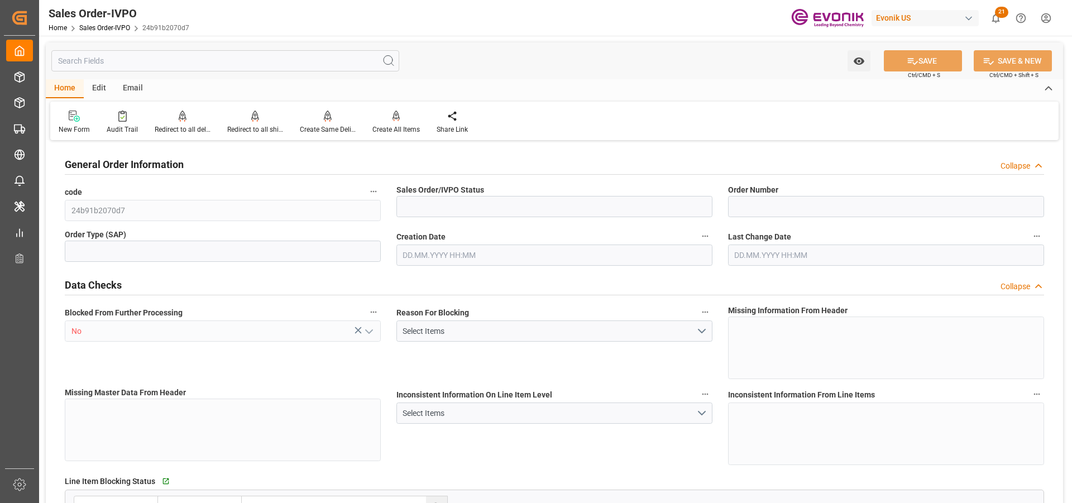
type input "0"
type input "1"
type input "2"
type input "43.3614"
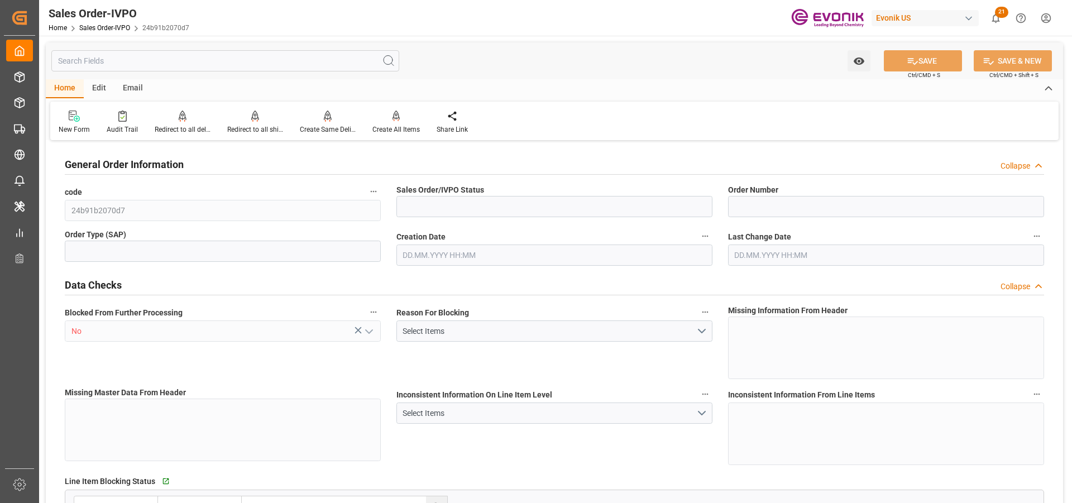
type input "17000"
type input "30"
type input "22.09.2025 14:13"
type input "29.09.2025 16:40"
type input "14374.8"
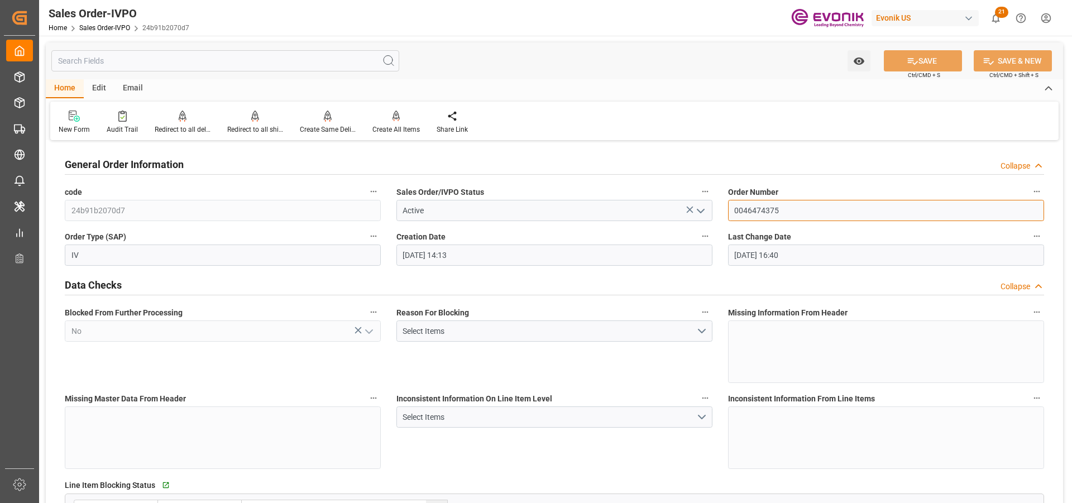
click at [752, 216] on input "0046474375" at bounding box center [886, 210] width 316 height 21
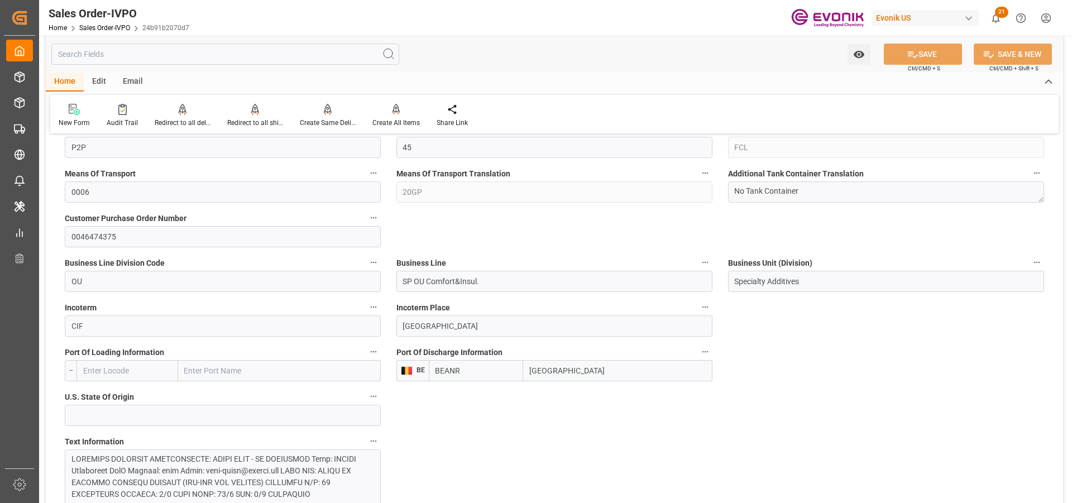
scroll to position [837, 0]
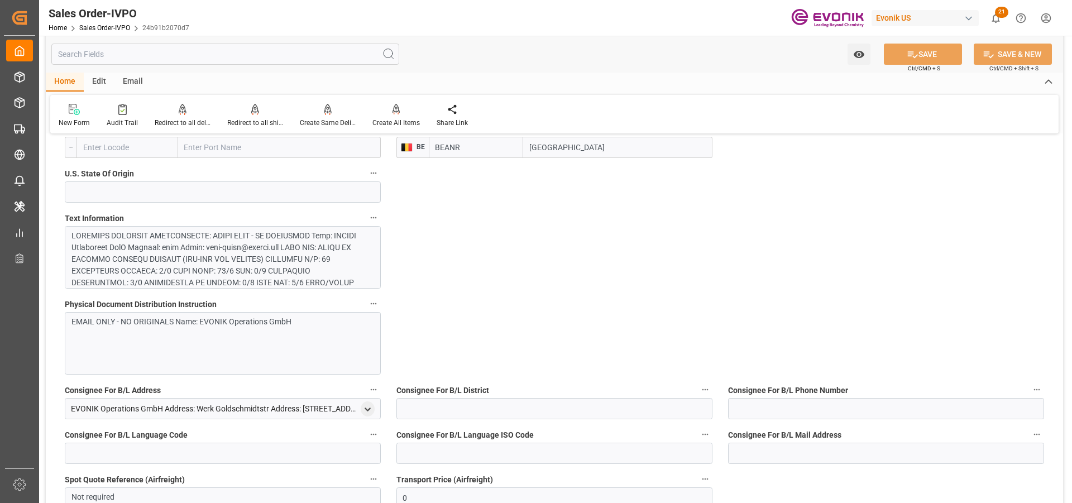
click at [203, 240] on div at bounding box center [218, 365] width 294 height 270
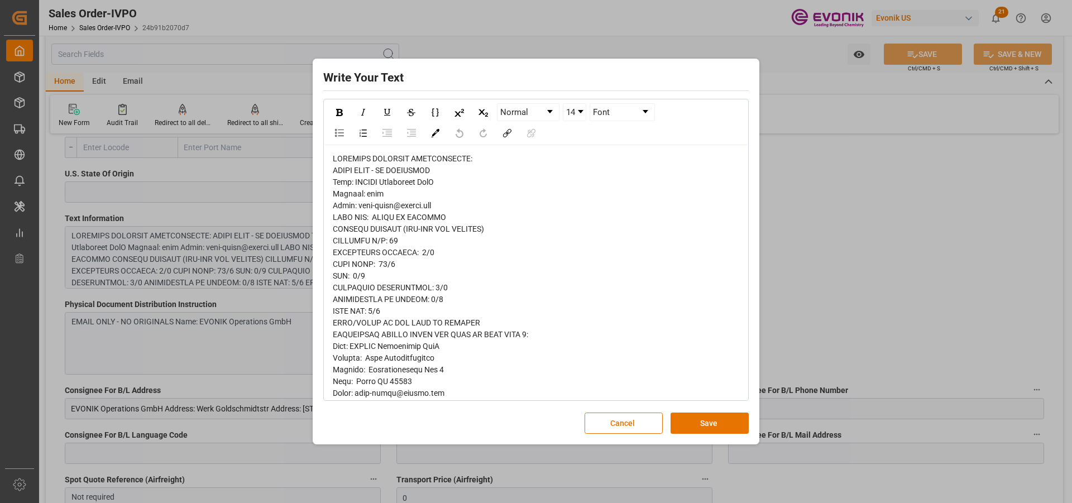
scroll to position [112, 0]
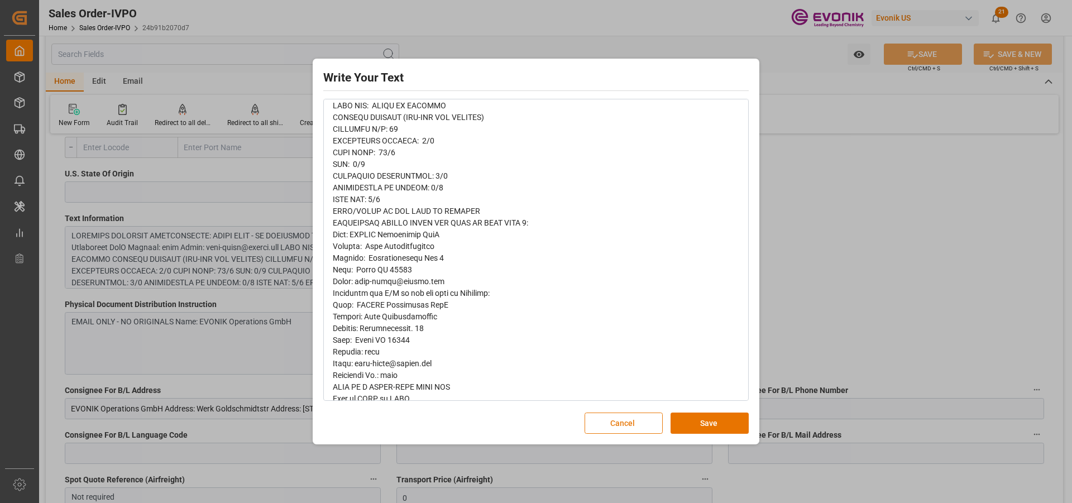
click at [617, 423] on button "Cancel" at bounding box center [624, 423] width 78 height 21
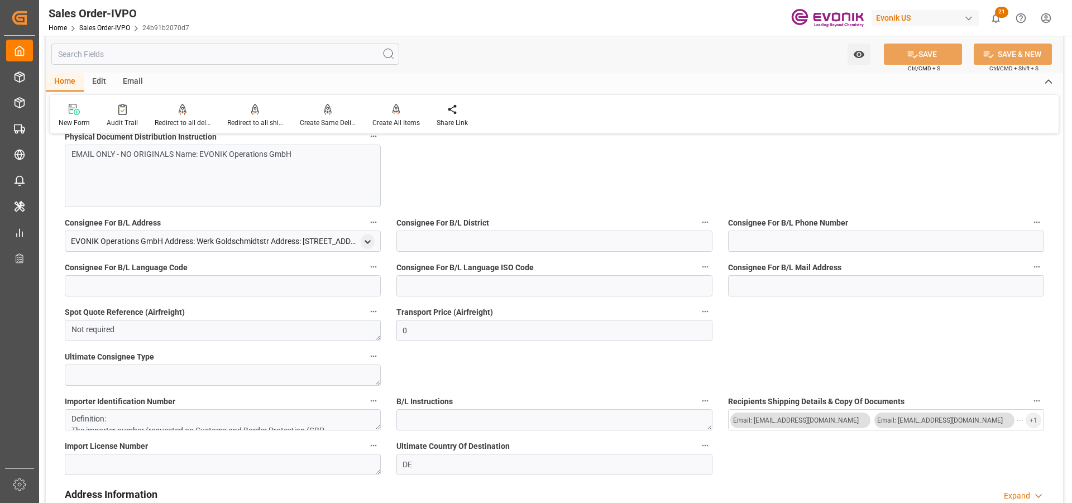
scroll to position [726, 0]
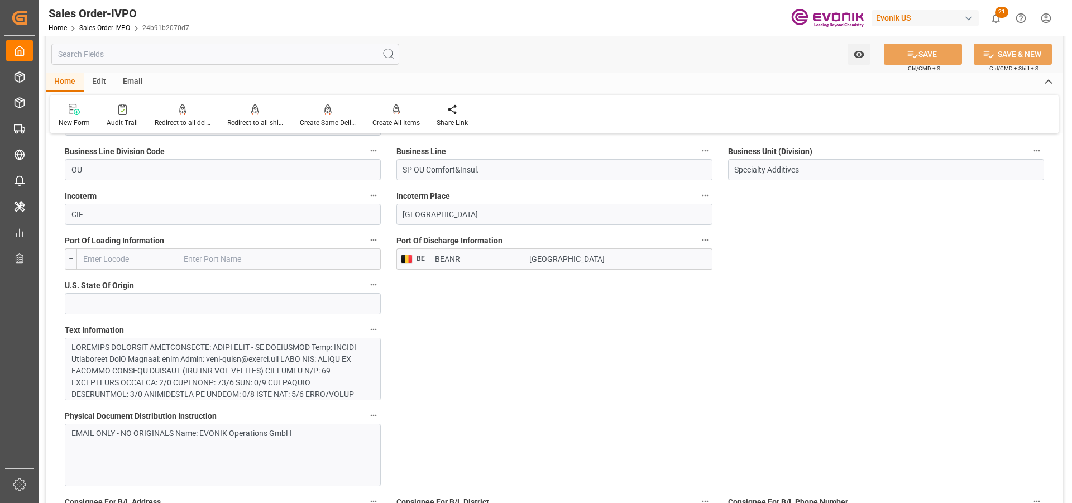
click at [193, 358] on div at bounding box center [218, 477] width 294 height 270
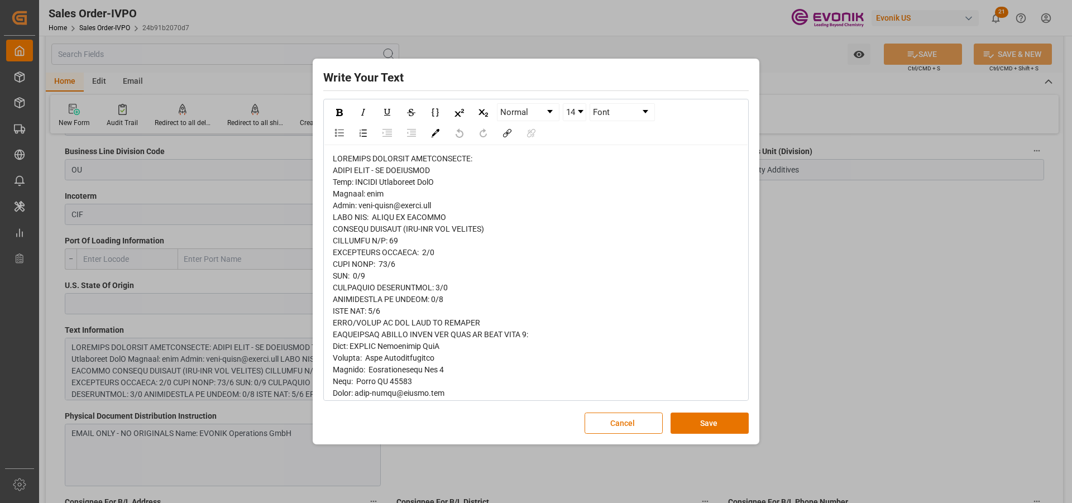
click at [395, 377] on span "rdw-editor" at bounding box center [480, 498] width 294 height 689
copy span "45139"
click at [610, 421] on button "Cancel" at bounding box center [624, 423] width 78 height 21
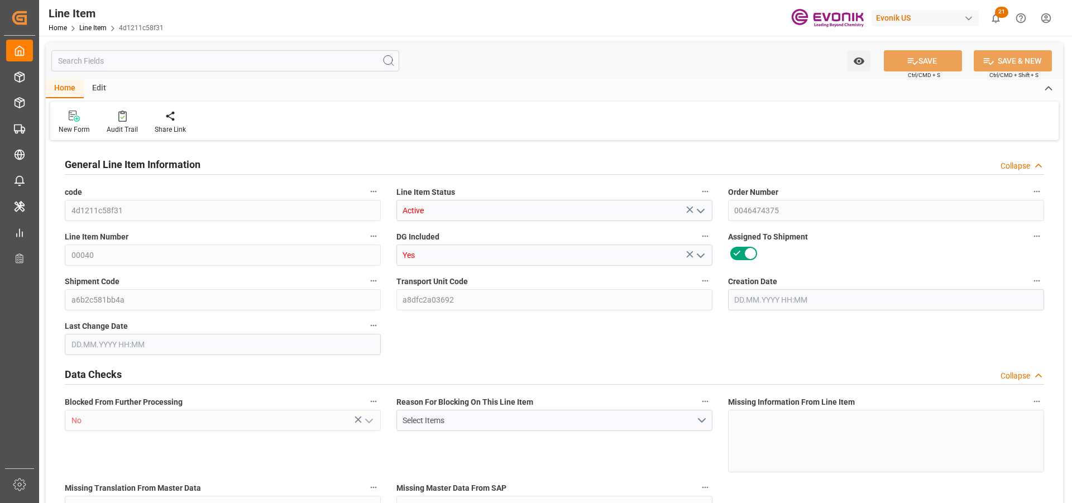
type input "3"
type input "2241.6"
type input "2040"
type input "3.4387"
type input "12"
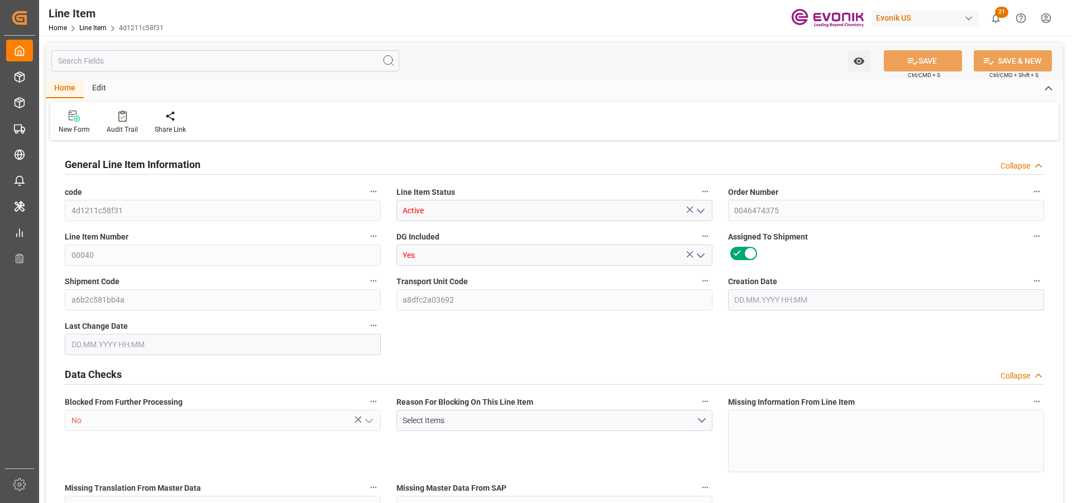
type input "15524.4"
type input "12"
type input "2241.6"
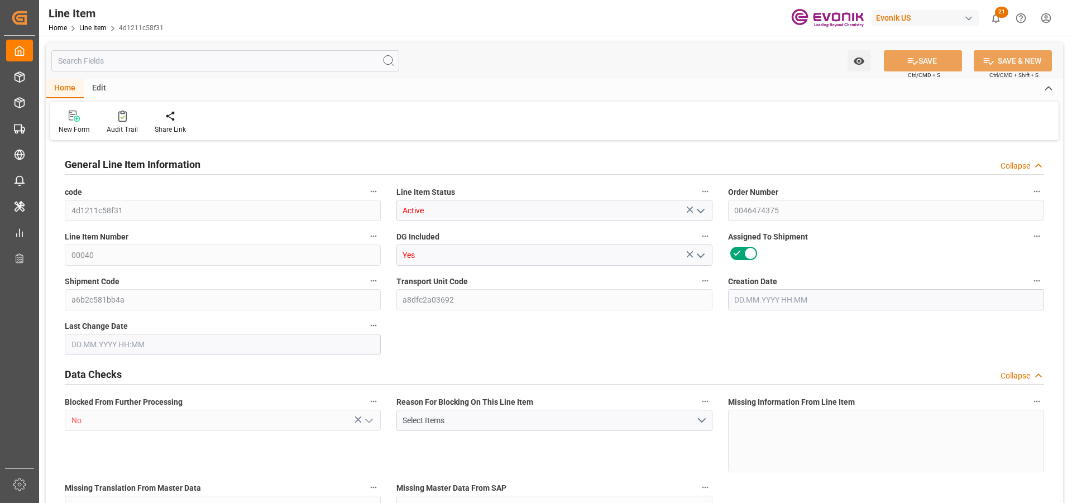
type input "2307.6"
type input "2040"
type input "3.4387"
type input "3438.744"
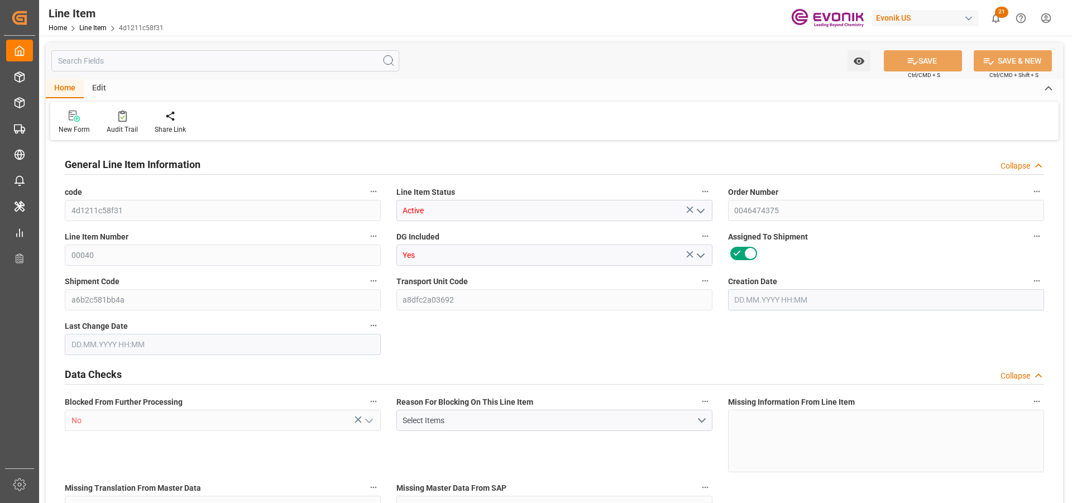
type input "12"
type input "2241.6"
type input "2040"
type input "3.4387"
type input "22.09.2025 14:13"
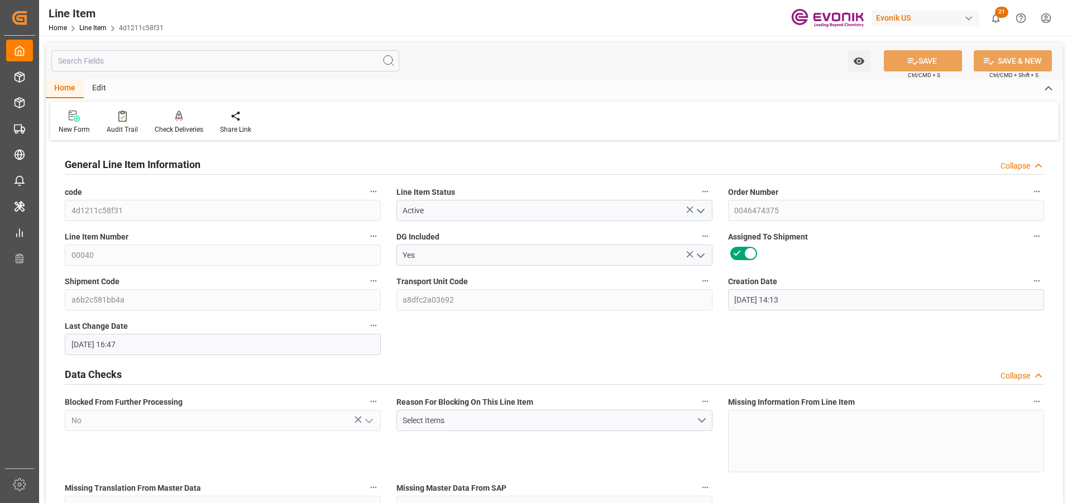
type input "29.09.2025 16:47"
type input "28.10.2025"
type input "06.10.2025"
type input "29.09.2025"
type input "06.10.2025"
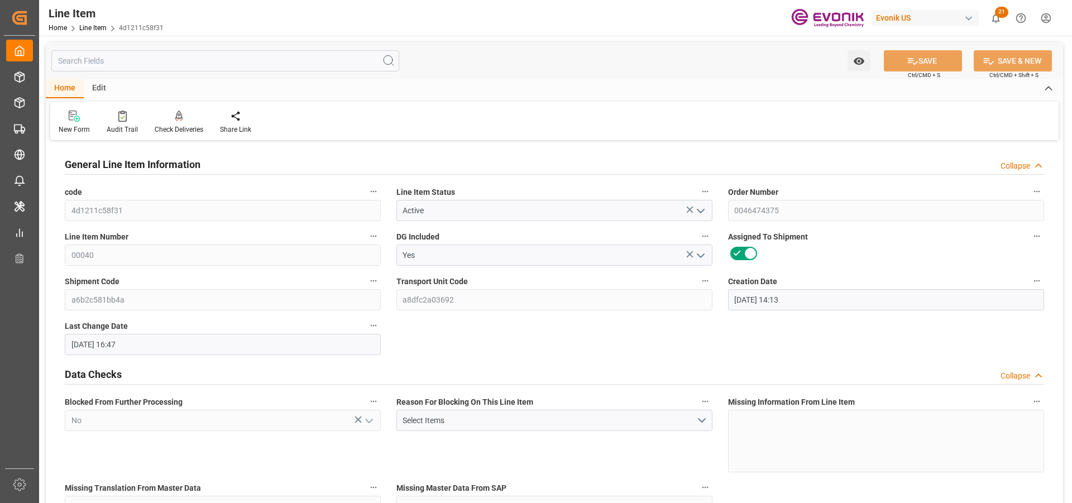
click at [139, 63] on input "text" at bounding box center [225, 60] width 348 height 21
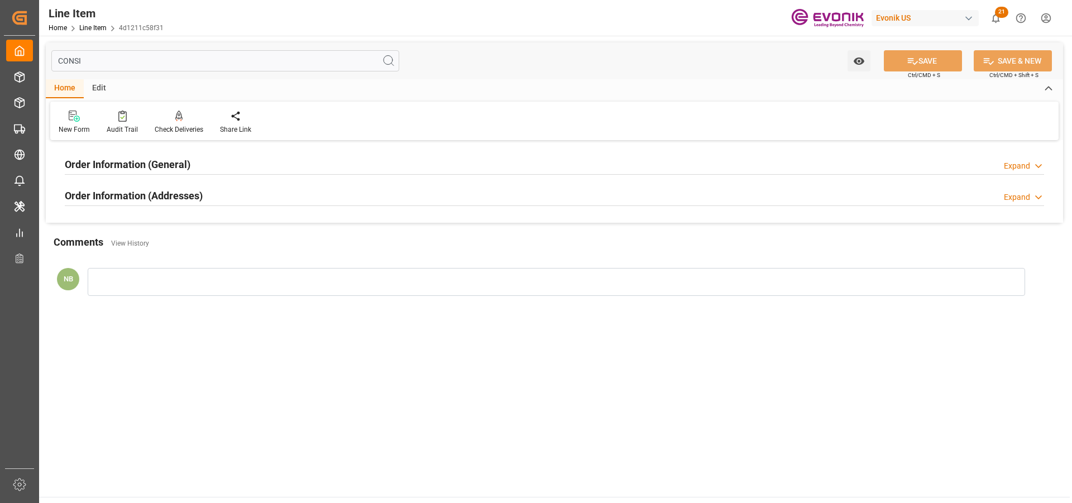
type input "CONSI"
click at [1009, 199] on div "Expand" at bounding box center [1017, 197] width 26 height 12
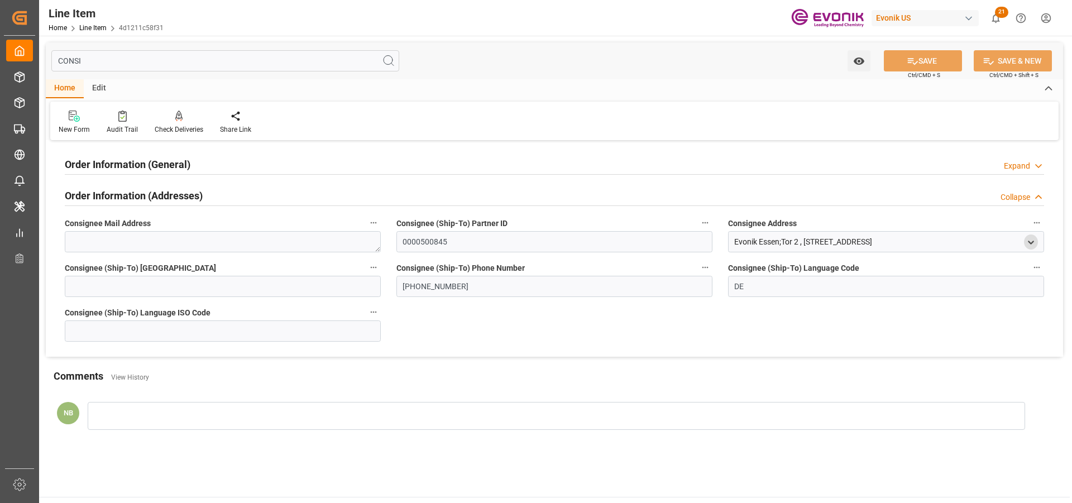
click at [1032, 238] on icon "open menu" at bounding box center [1030, 242] width 9 height 9
click at [1018, 199] on div "Collapse" at bounding box center [1015, 197] width 30 height 12
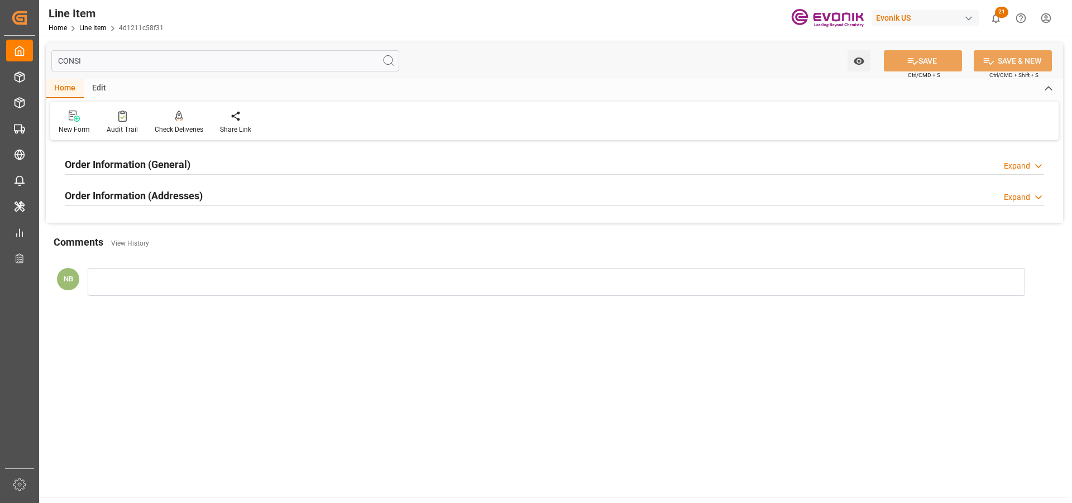
click at [1007, 196] on div "Expand" at bounding box center [1017, 197] width 26 height 12
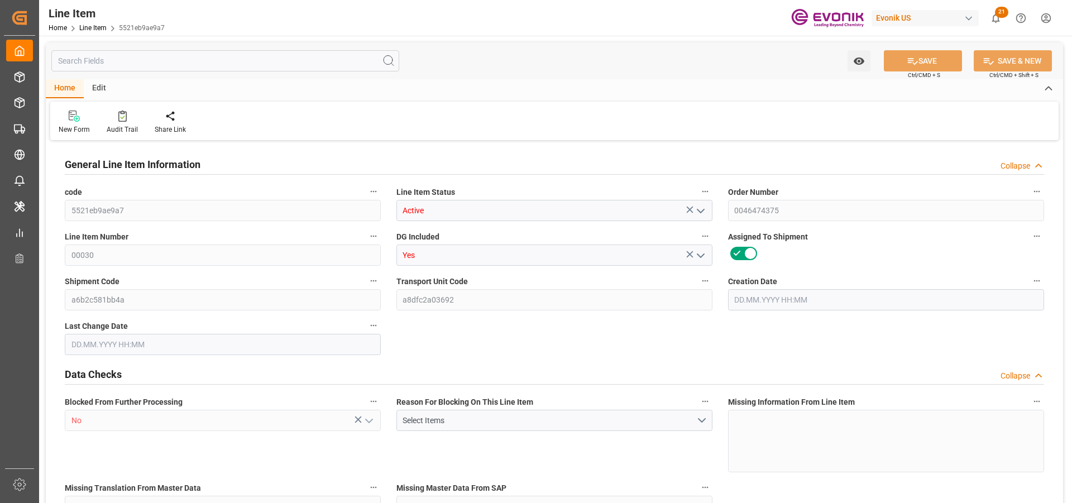
type input "1"
type input "755.2"
type input "688"
type input "1.2115"
type input "4"
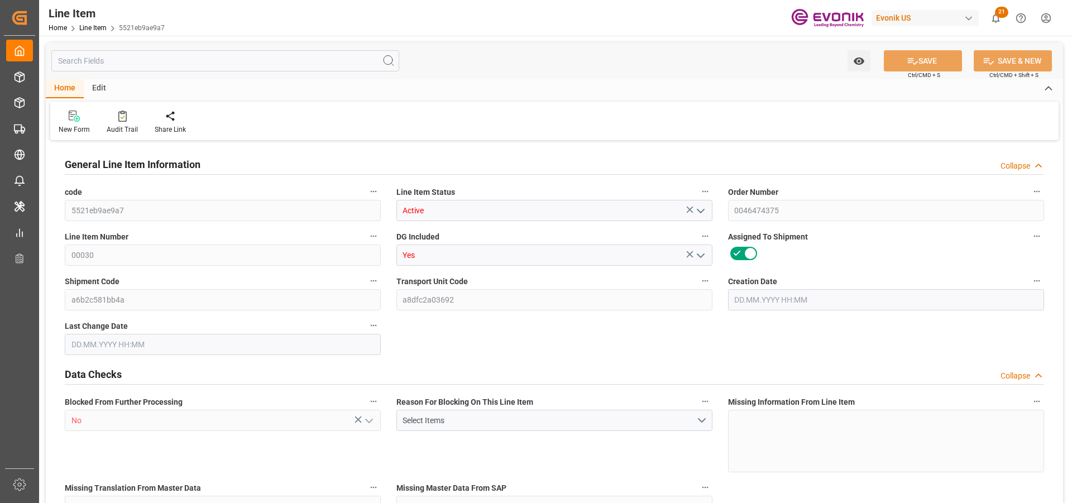
type input "12982.56"
type input "4"
type input "755.2"
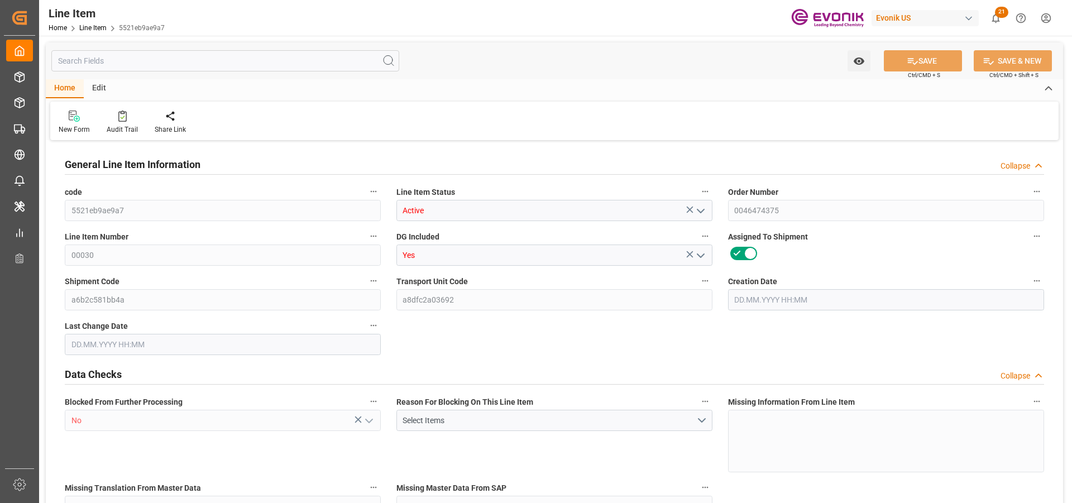
type input "775.2"
type input "688"
type input "1.2115"
type input "1211.476"
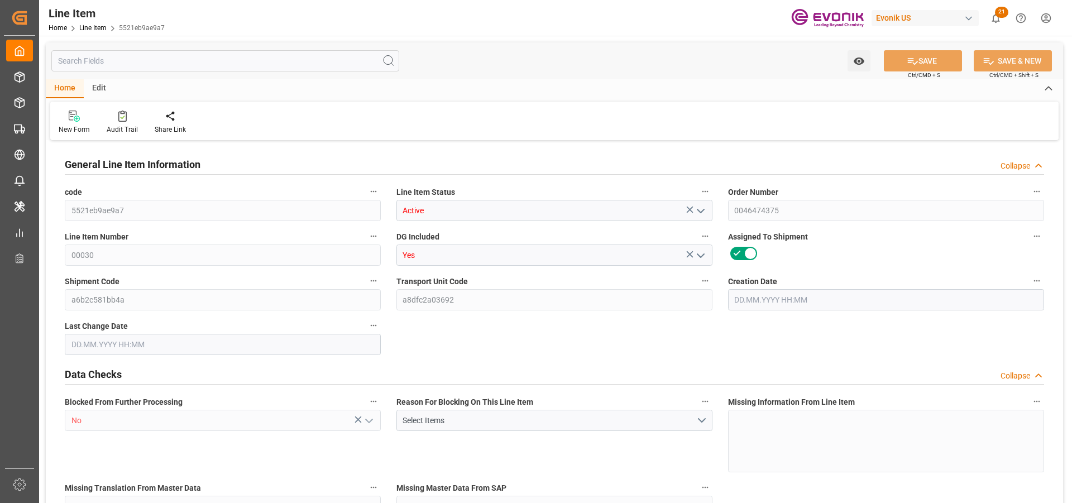
type input "4"
type input "755.2"
type input "688"
type input "1.2115"
type input "[DATE] 14:13"
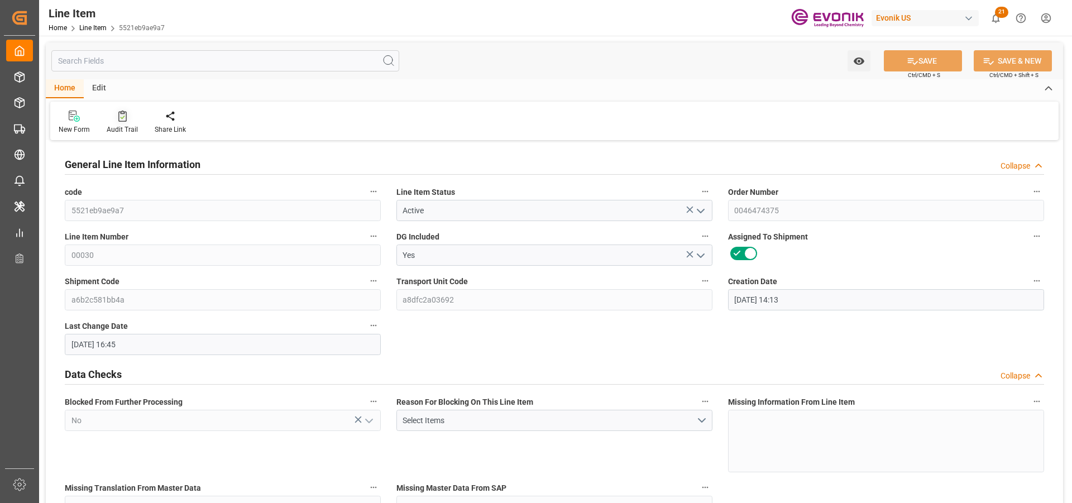
type input "29.09.2025 16:45"
type input "[DATE]"
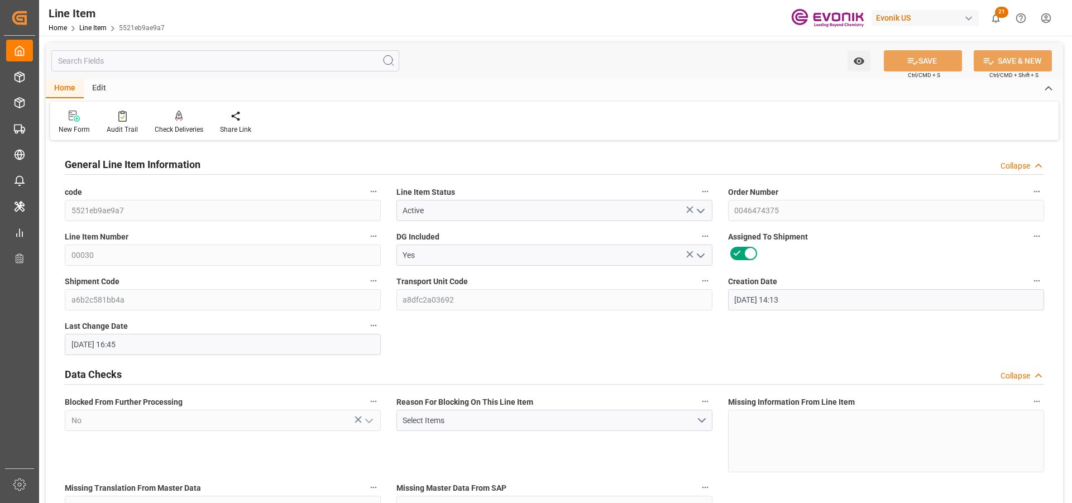
click at [111, 63] on input "text" at bounding box center [225, 60] width 348 height 21
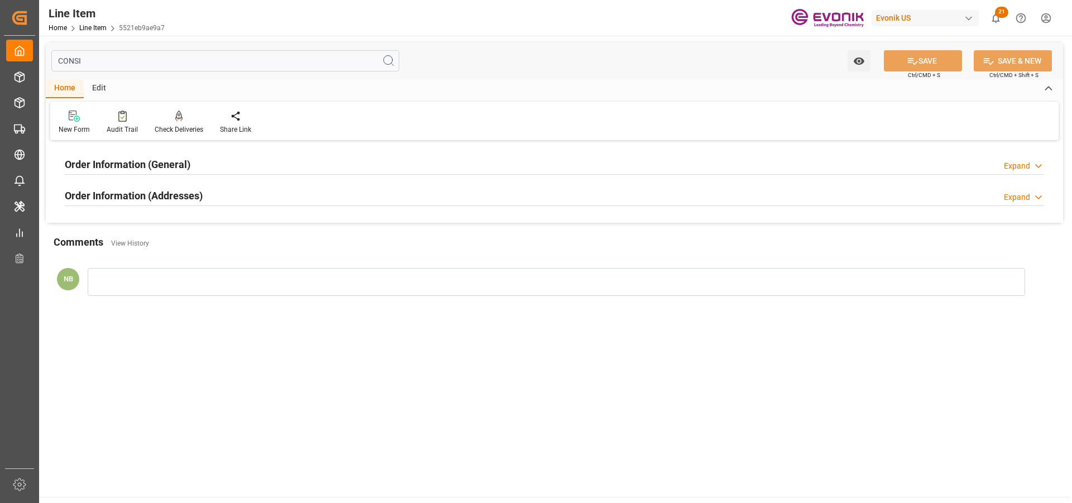
type input "CONSI"
click at [207, 198] on div "Order Information (Addresses) Expand" at bounding box center [554, 194] width 979 height 21
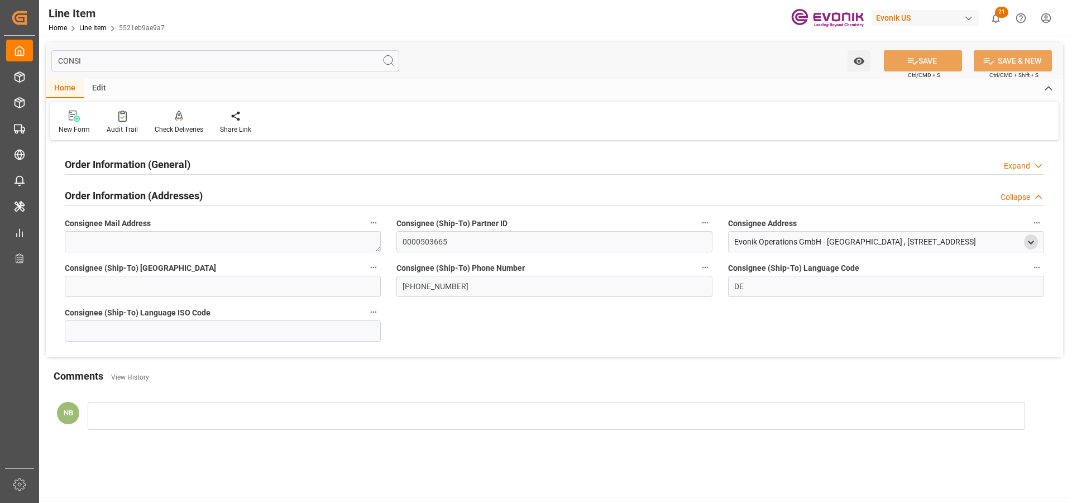
click at [1027, 243] on icon "open menu" at bounding box center [1030, 242] width 9 height 9
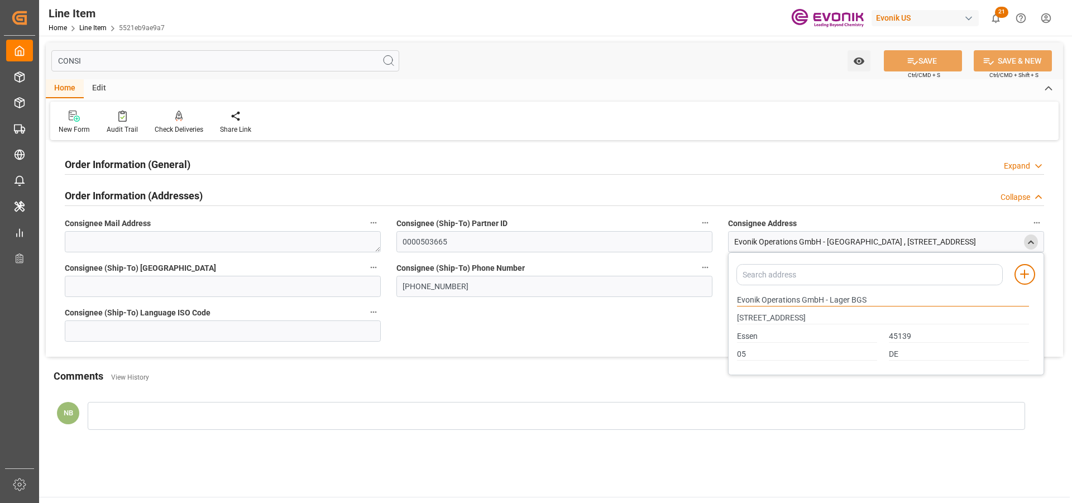
drag, startPoint x: 870, startPoint y: 300, endPoint x: 703, endPoint y: 292, distance: 167.1
click at [703, 292] on div "Order Information (General) Expand Ultimate Consignee Type Consignee For B/L Ad…" at bounding box center [554, 249] width 1017 height 213
click at [788, 300] on input "Evonik Operations GmbH - Lager BGS" at bounding box center [883, 300] width 292 height 12
click at [828, 299] on input "Evonik Operations GmbH - Lager BGS" at bounding box center [883, 300] width 292 height 12
drag, startPoint x: 825, startPoint y: 299, endPoint x: 703, endPoint y: 295, distance: 121.2
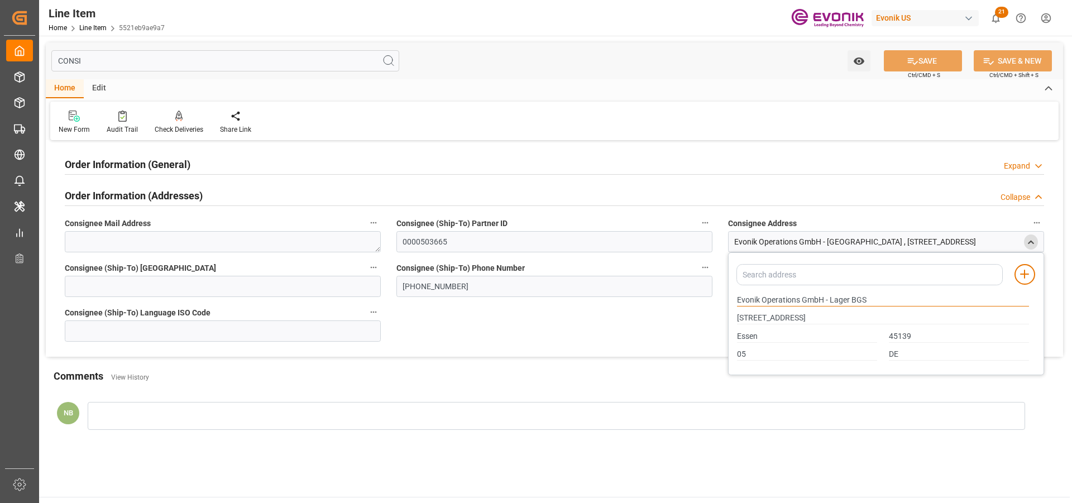
click at [703, 295] on div "Order Information (General) Expand Ultimate Consignee Type Consignee For B/L Ad…" at bounding box center [554, 249] width 1017 height 213
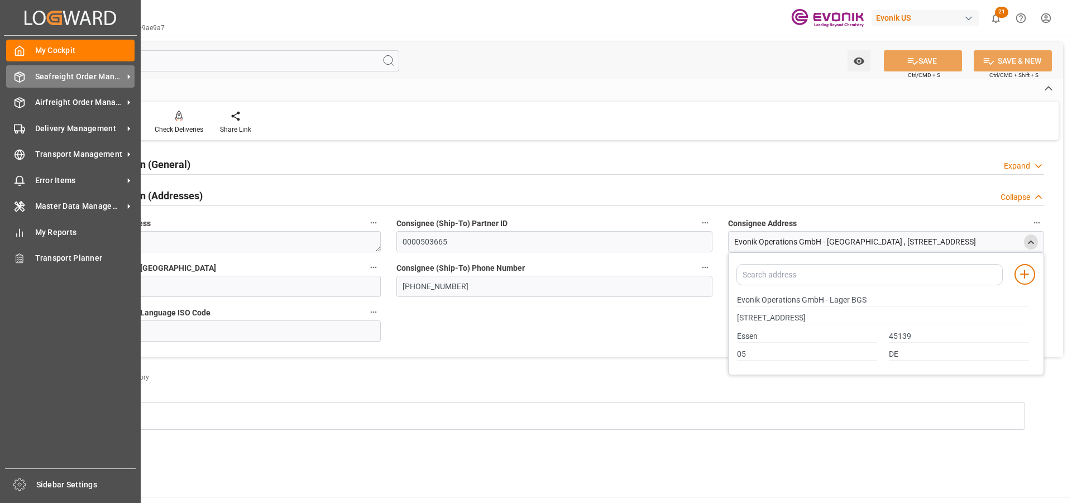
click at [58, 73] on span "Seafreight Order Management" at bounding box center [79, 77] width 88 height 12
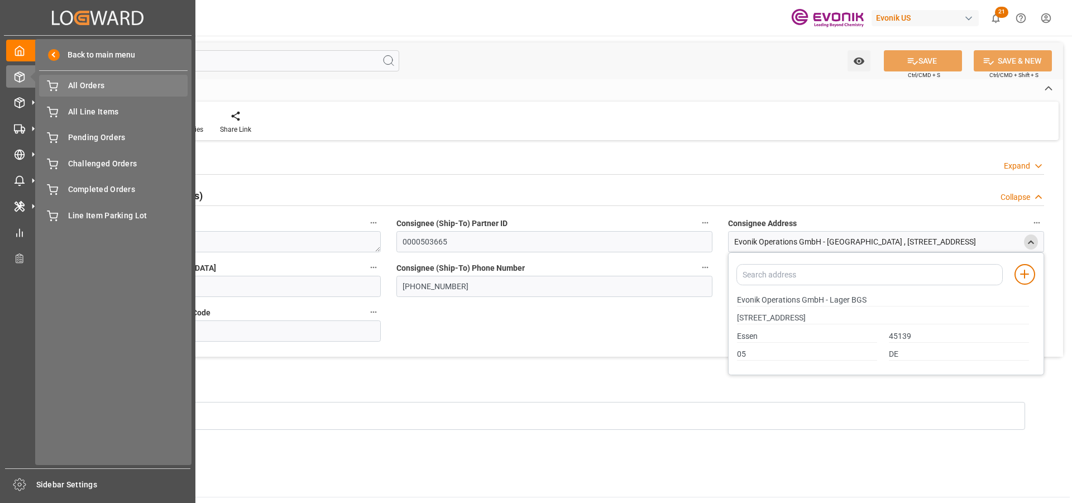
click at [90, 89] on span "All Orders" at bounding box center [128, 86] width 120 height 12
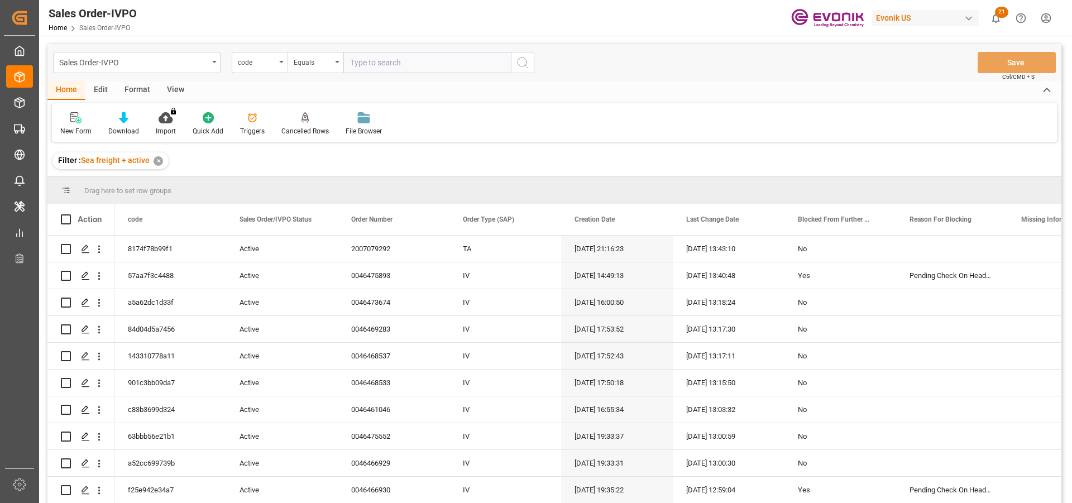
click at [272, 68] on div "code" at bounding box center [260, 62] width 56 height 21
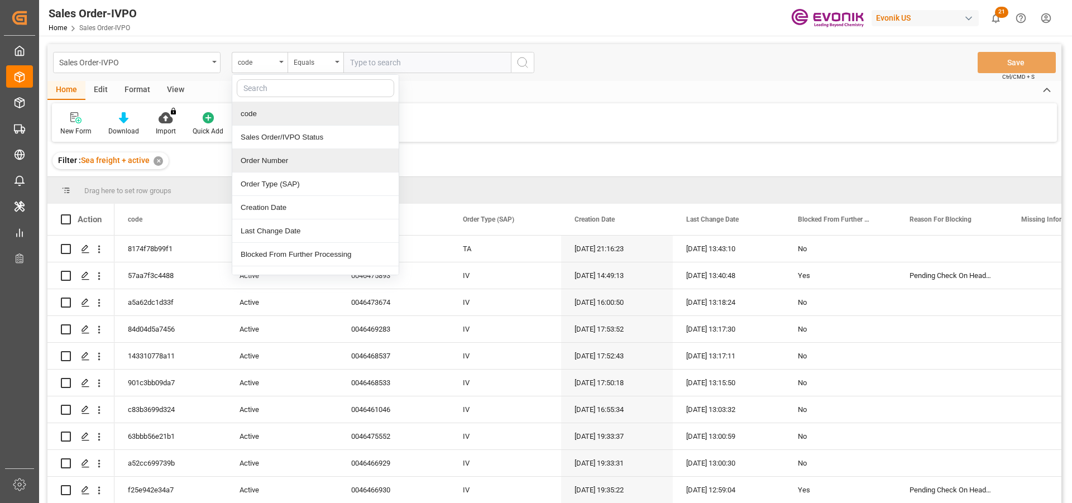
click at [279, 158] on div "Order Number" at bounding box center [315, 160] width 166 height 23
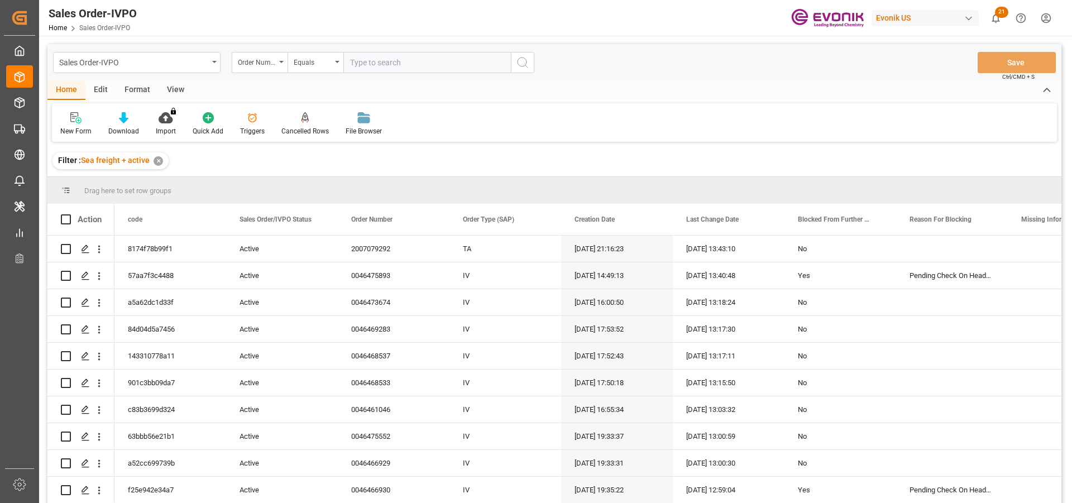
click at [370, 66] on input "text" at bounding box center [426, 62] width 167 height 21
type input "0046474413"
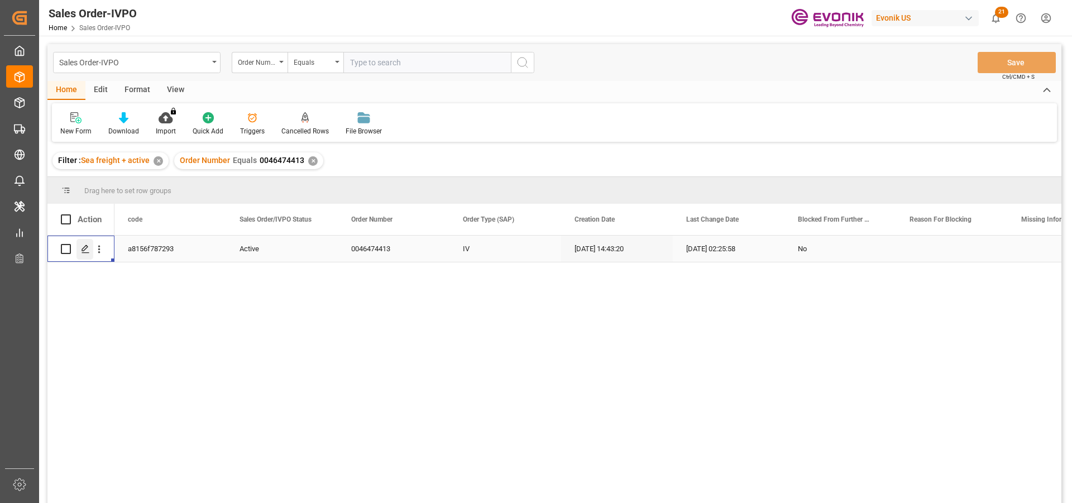
click at [92, 250] on div "Press SPACE to select this row." at bounding box center [84, 249] width 17 height 21
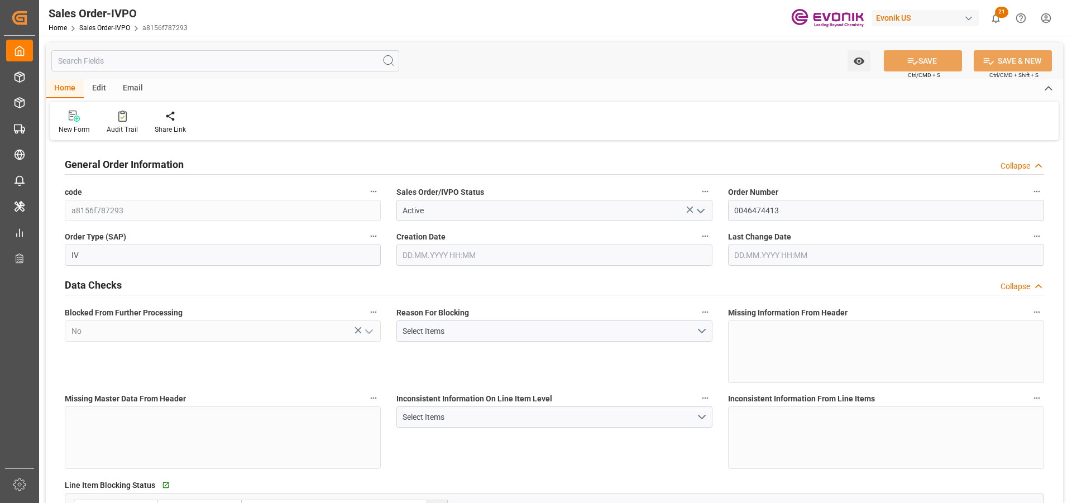
type input "NLRTM"
type input "0"
type input "1"
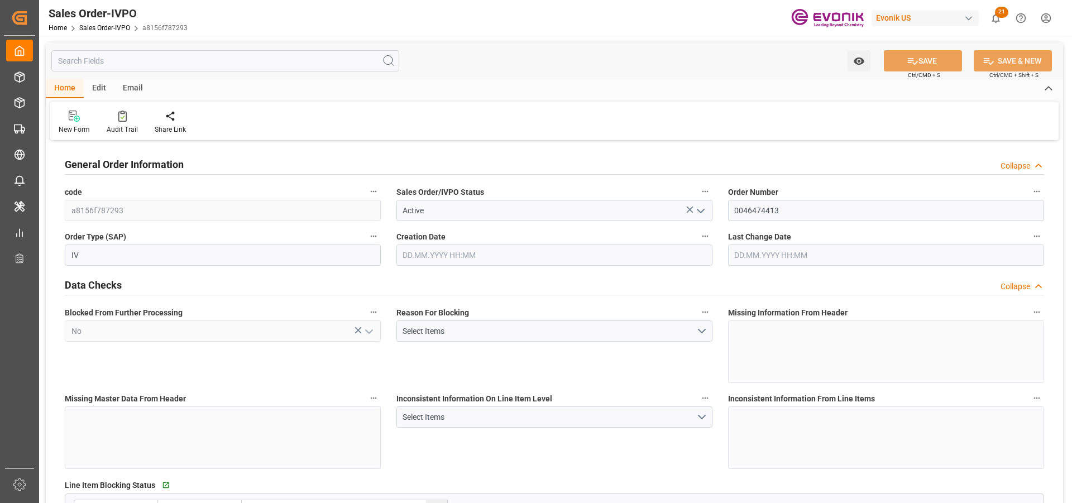
type input "5290"
type input "7.2329"
type input "17000"
type input "30"
type input "22.09.2025 14:43"
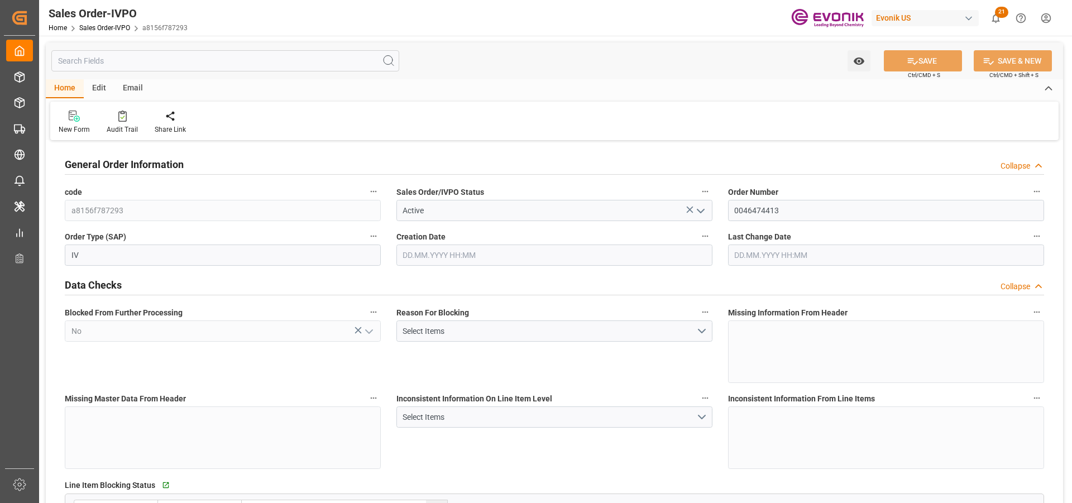
type input "26.09.2025 02:25"
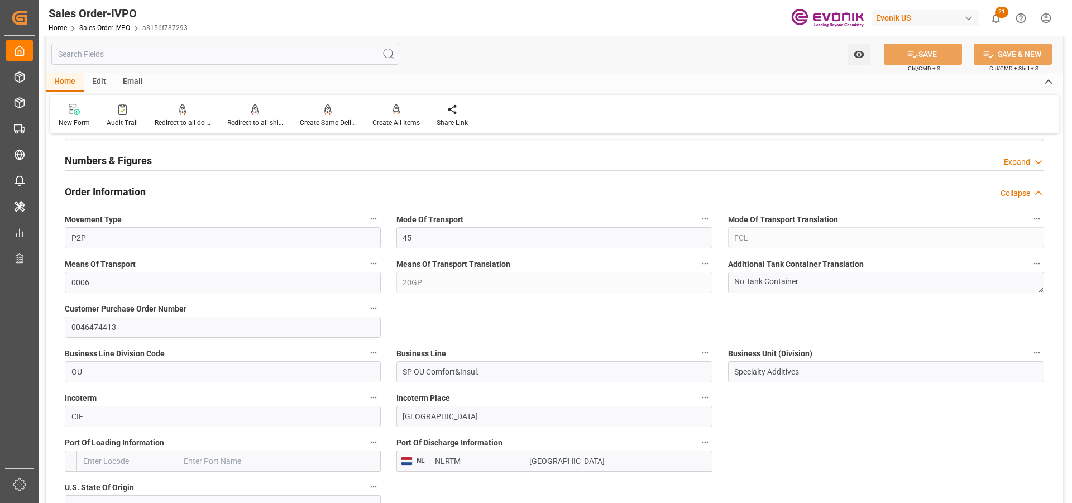
scroll to position [558, 0]
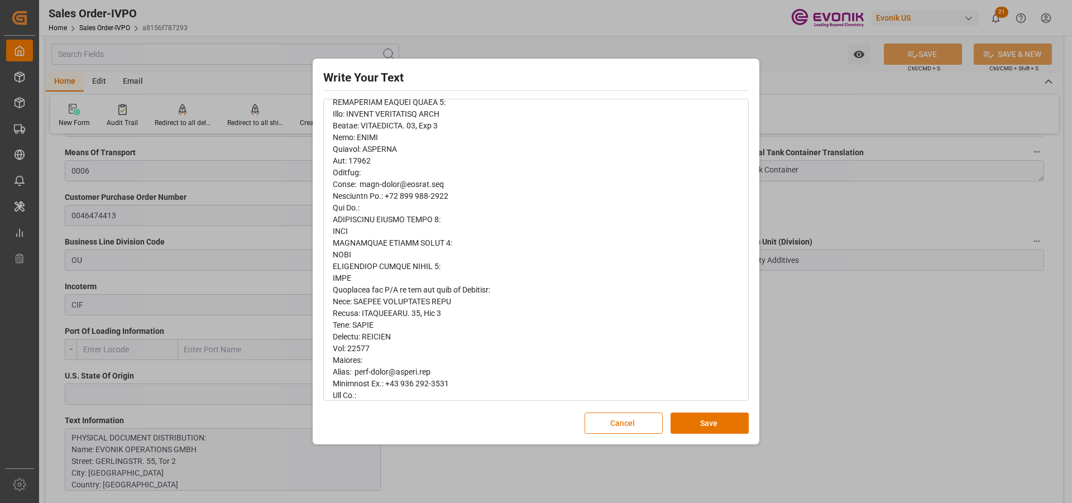
scroll to position [0, 0]
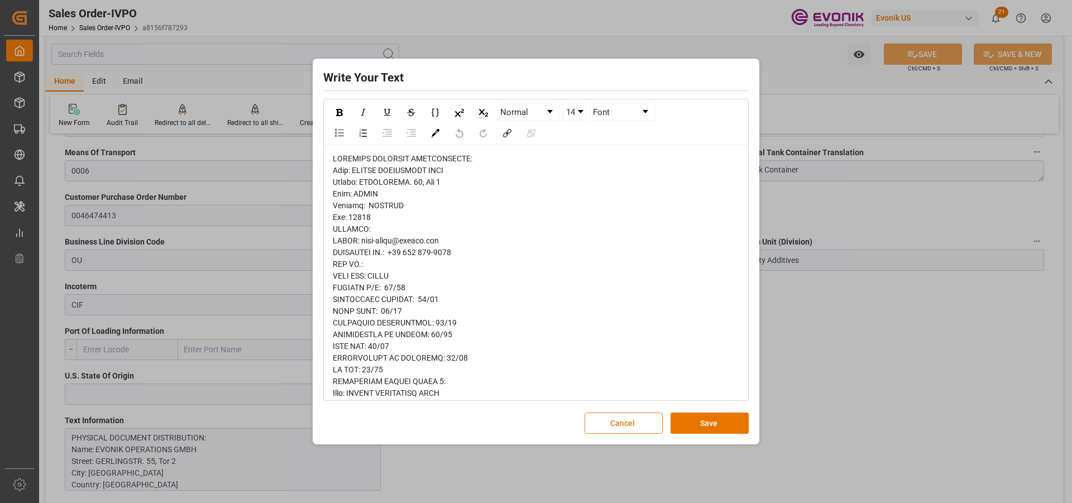
click at [626, 420] on button "Cancel" at bounding box center [624, 423] width 78 height 21
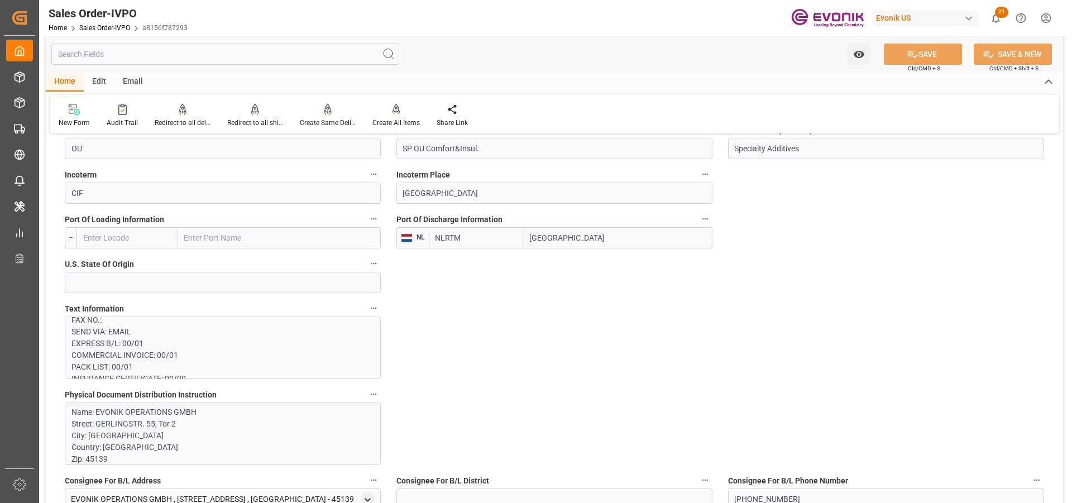
scroll to position [279, 0]
click at [186, 348] on p "PHYSICAL DOCUMENT DISTRIBUTION: Name: EVONIK OPERATIONS GMBH Street: GERLINGSTR…" at bounding box center [218, 469] width 294 height 856
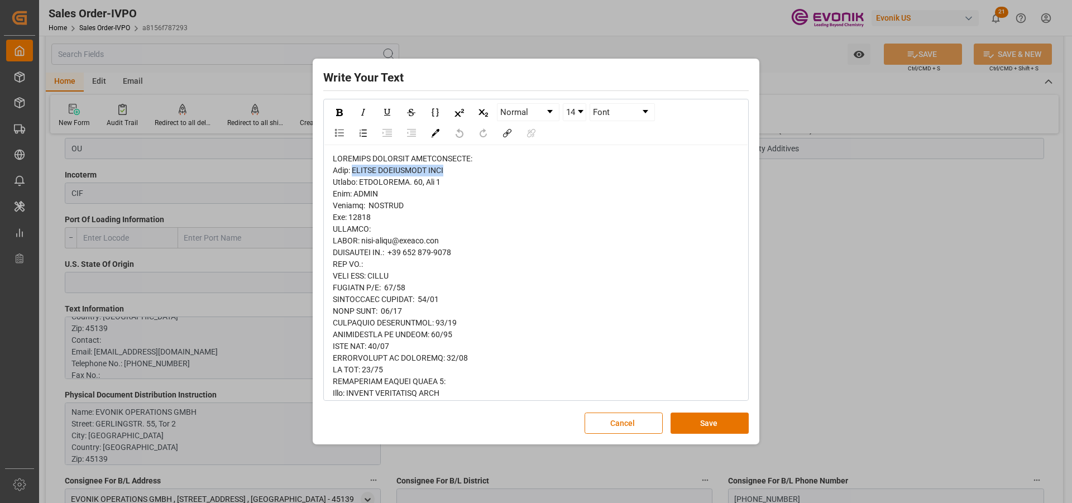
drag, startPoint x: 461, startPoint y: 170, endPoint x: 359, endPoint y: 170, distance: 102.2
copy span "EVONIK OPERATIONS GMBH"
click at [630, 430] on button "Cancel" at bounding box center [624, 423] width 78 height 21
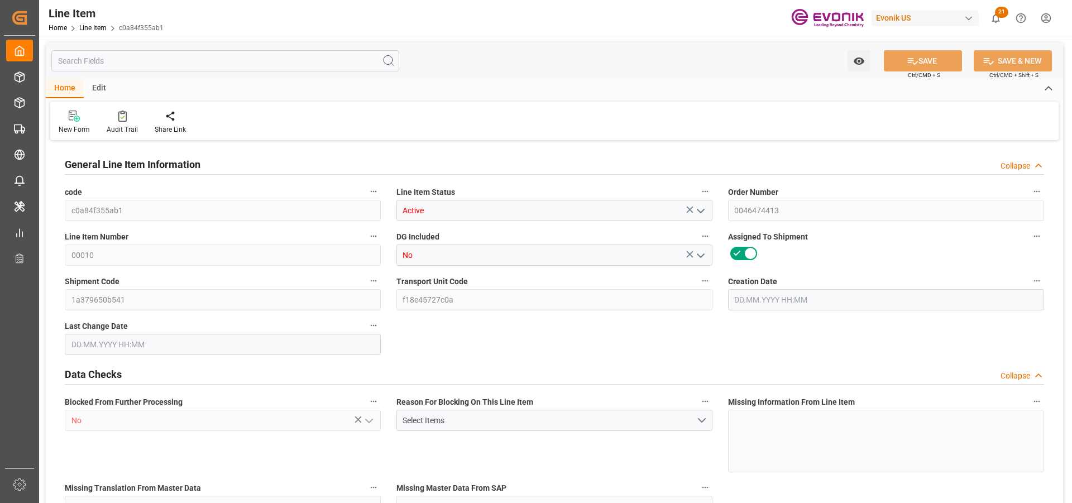
type input "5"
type input "5290"
type input "5000"
type input "7.2329"
type input "5"
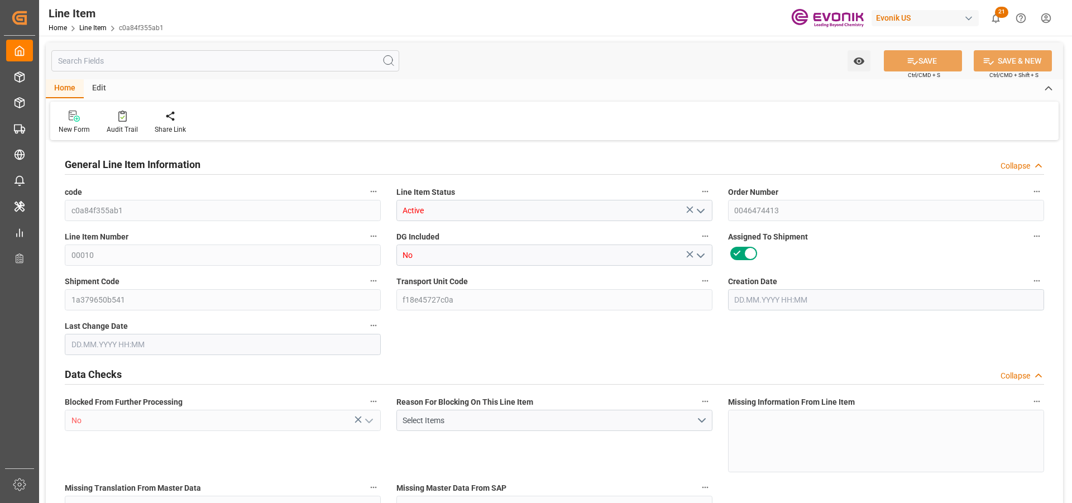
type input "19749.69"
type input "5"
type input "5290"
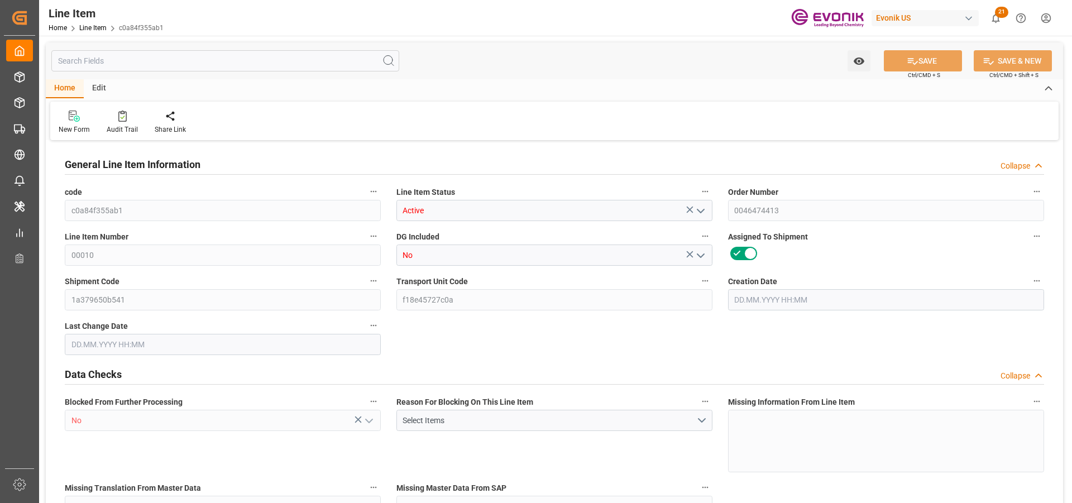
type input "5290"
type input "5000"
type input "7.2329"
type input "7232.865"
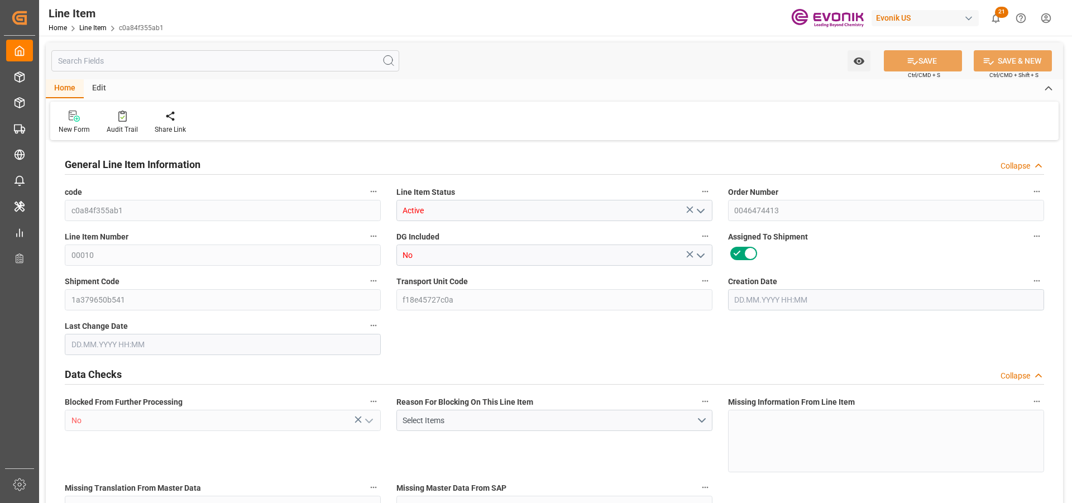
type input "0"
type input "[DATE] 14:43"
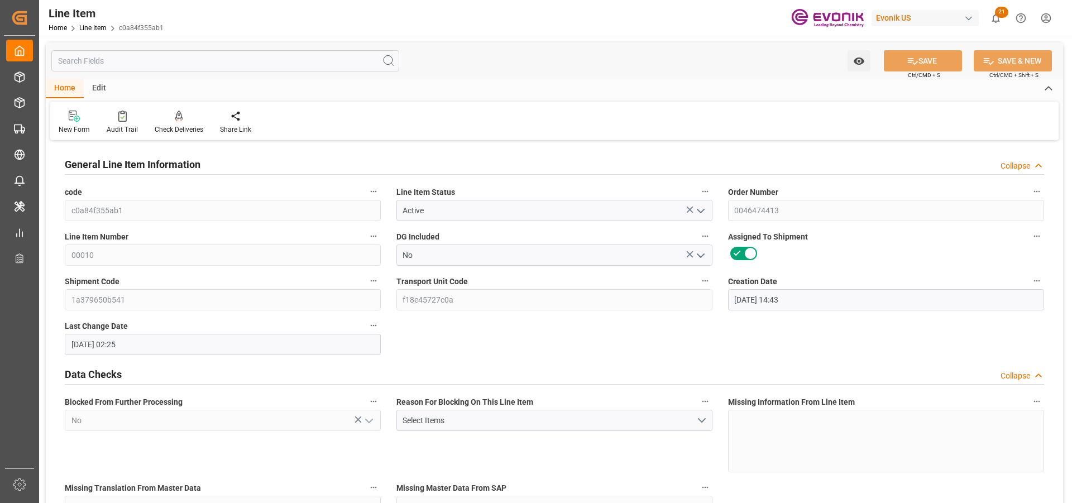
type input "[DATE] 02:25"
type input "[DATE]"
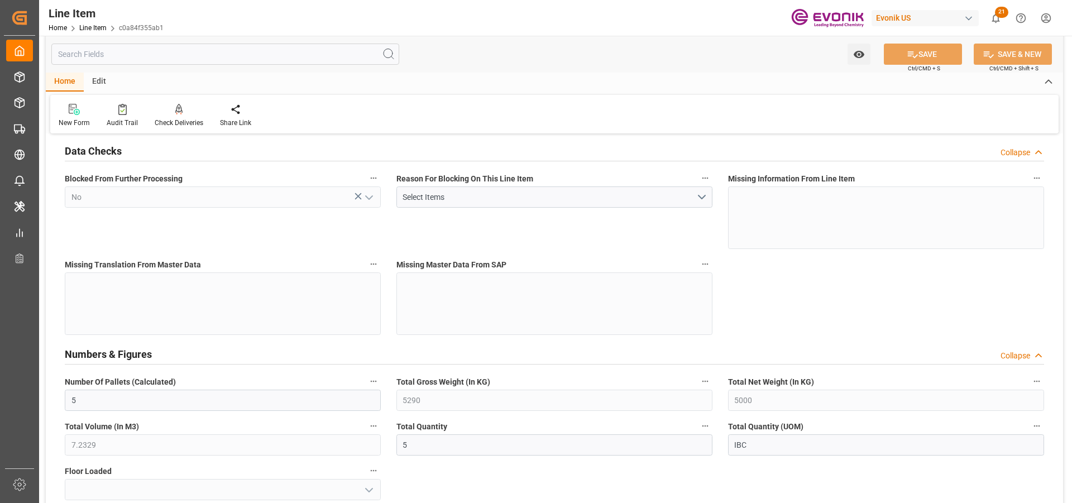
scroll to position [335, 0]
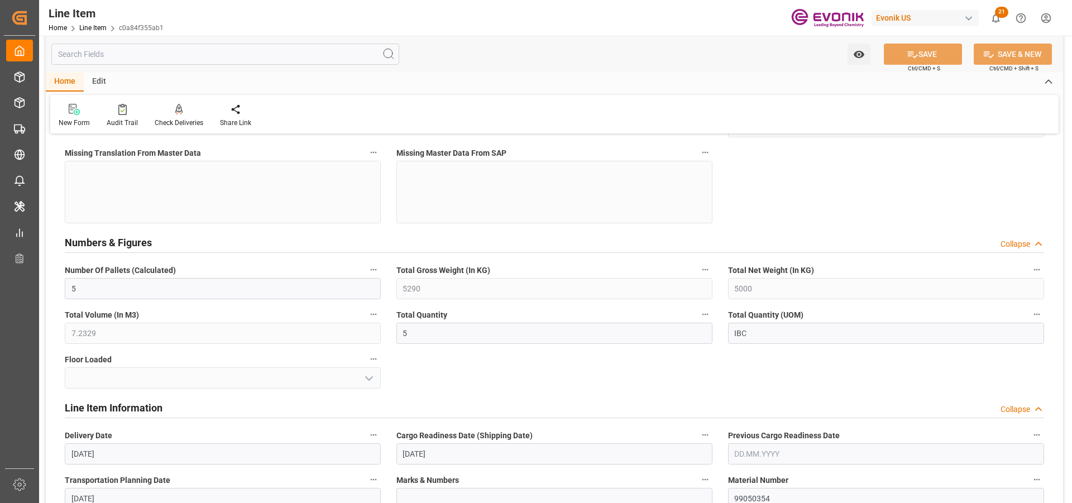
click at [189, 54] on input "text" at bounding box center [225, 54] width 348 height 21
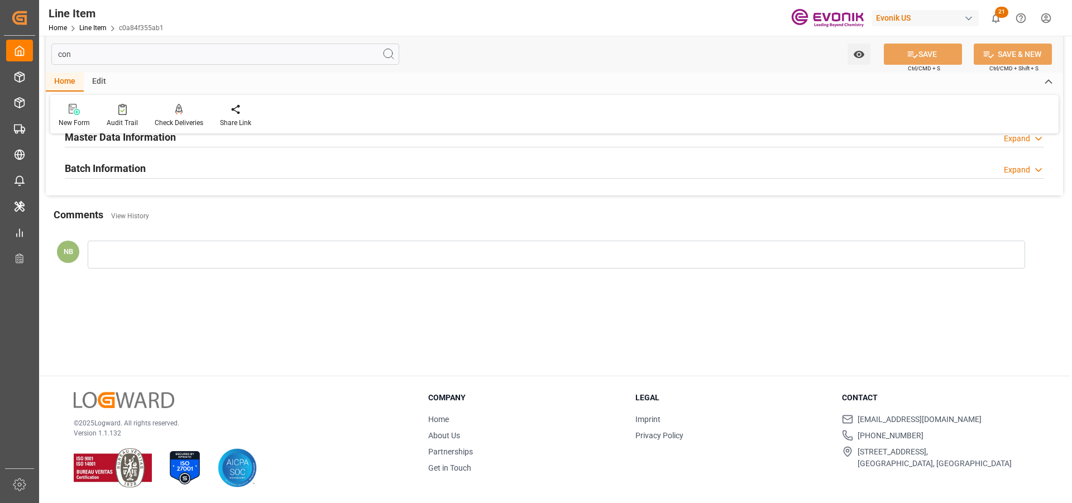
scroll to position [49, 0]
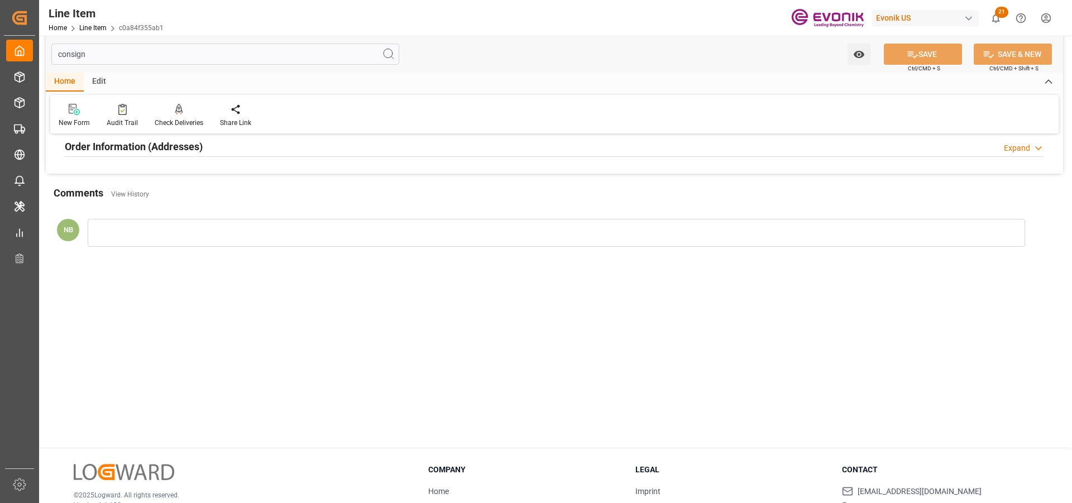
type input "consign"
click at [149, 149] on h2 "Order Information (Addresses)" at bounding box center [134, 146] width 138 height 15
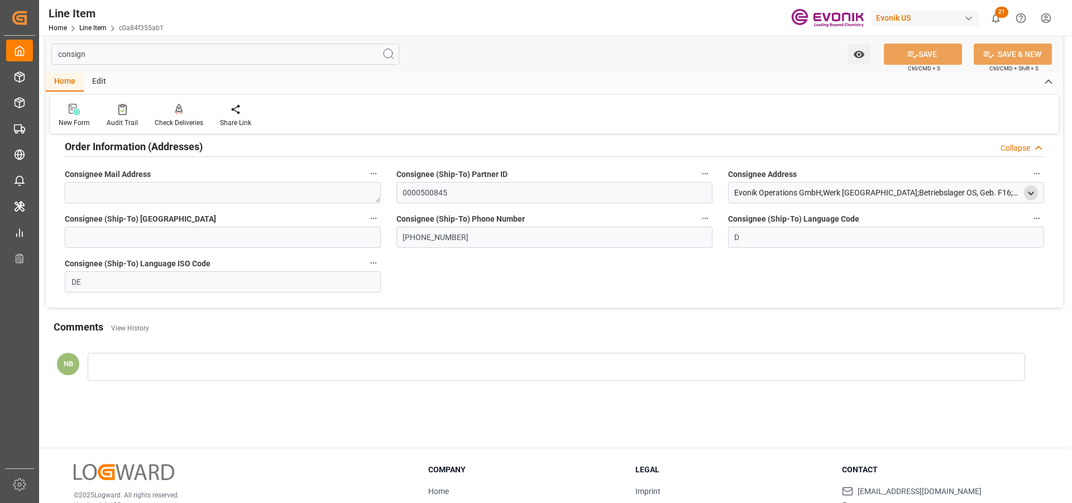
click at [1037, 194] on div "open menu" at bounding box center [1031, 192] width 14 height 15
click at [1029, 194] on icon "open menu" at bounding box center [1030, 193] width 9 height 9
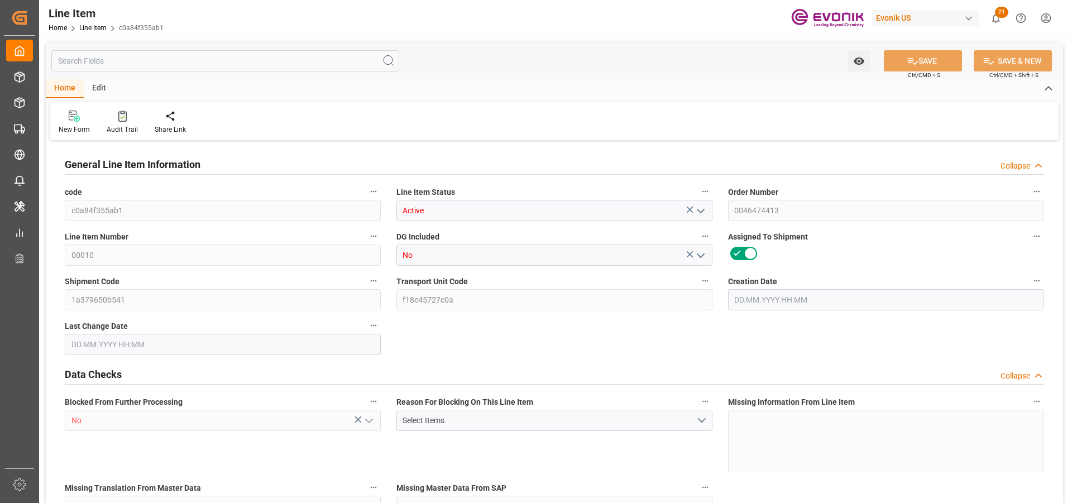
type input "5"
type input "5290"
type input "5000"
type input "7.2329"
type input "5"
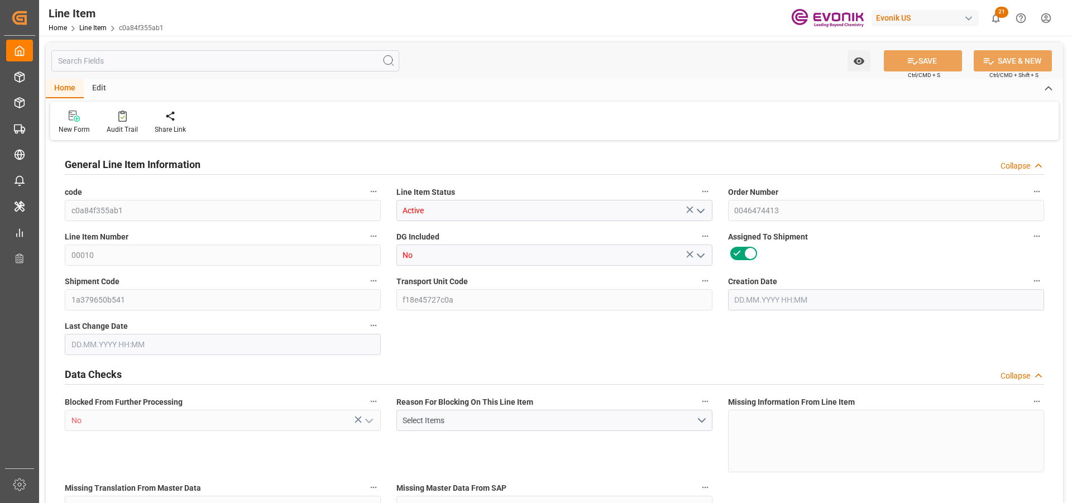
type input "19749.69"
type input "5"
type input "5290"
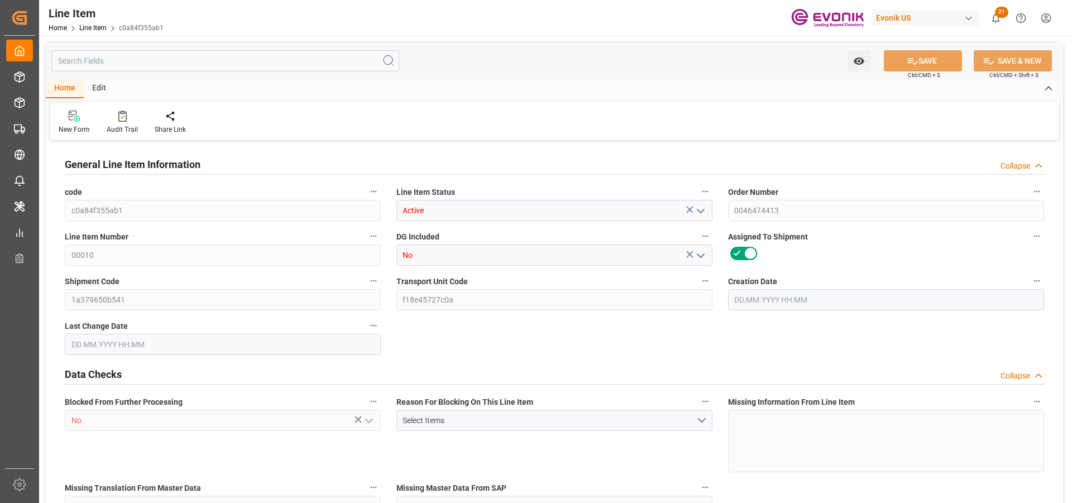
type input "5290"
type input "5000"
type input "7.2329"
type input "7232.865"
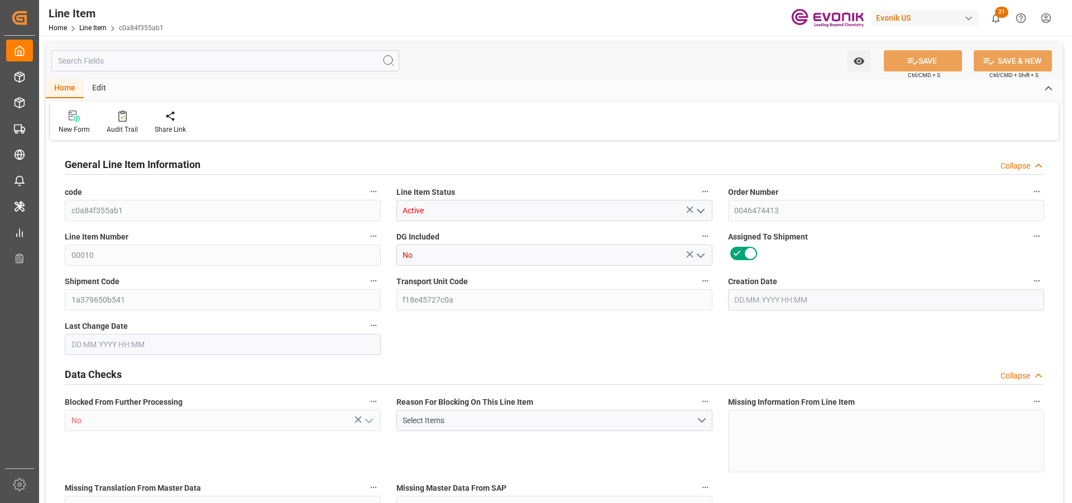
type input "0"
type input "[DATE] 14:43"
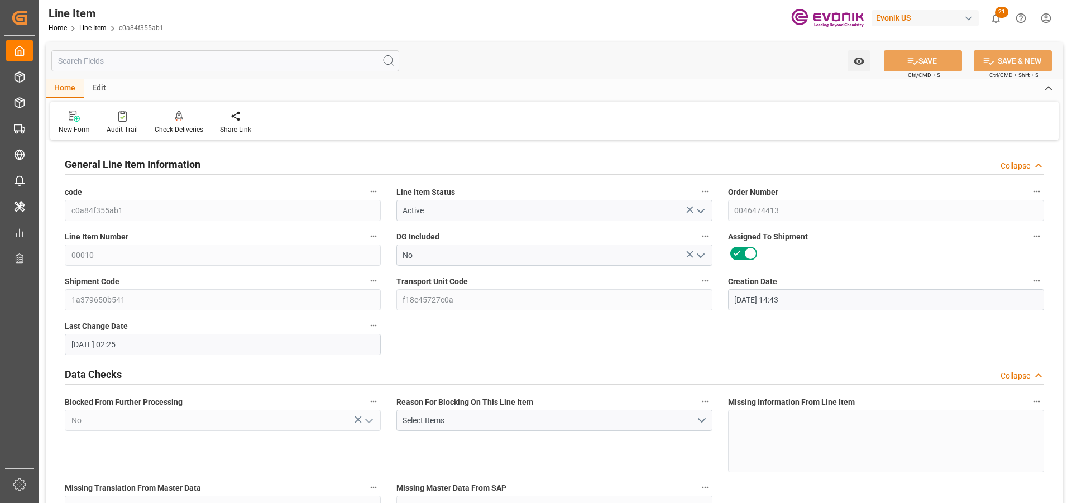
type input "[DATE] 02:25"
type input "[DATE]"
click at [88, 59] on input "text" at bounding box center [225, 60] width 348 height 21
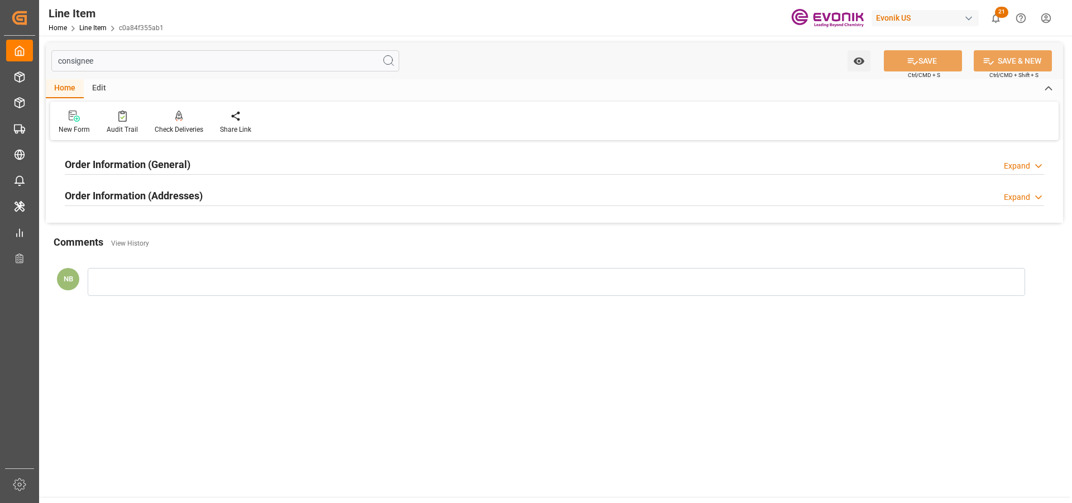
type input "consignee"
click at [321, 195] on div "Order Information (Addresses) Expand" at bounding box center [554, 194] width 979 height 21
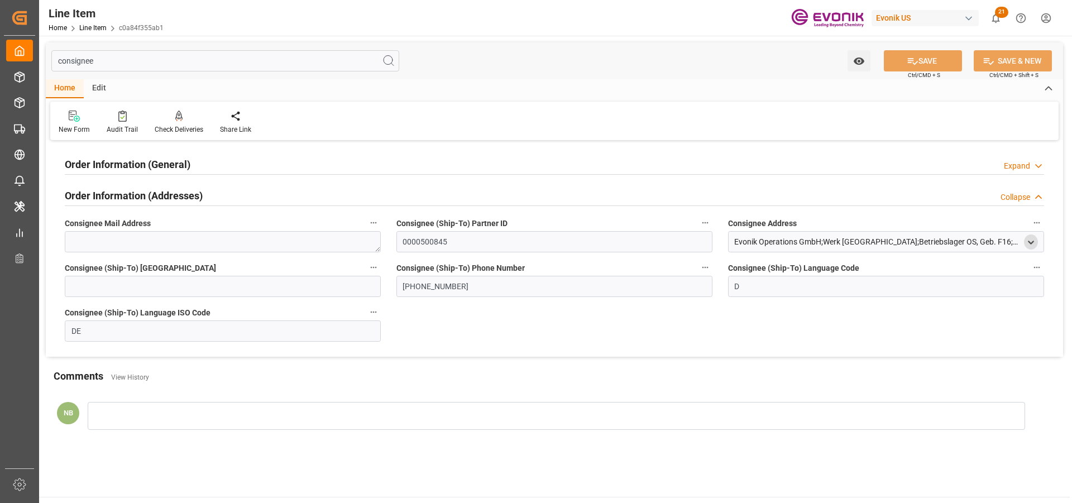
click at [1028, 246] on icon "open menu" at bounding box center [1030, 242] width 9 height 9
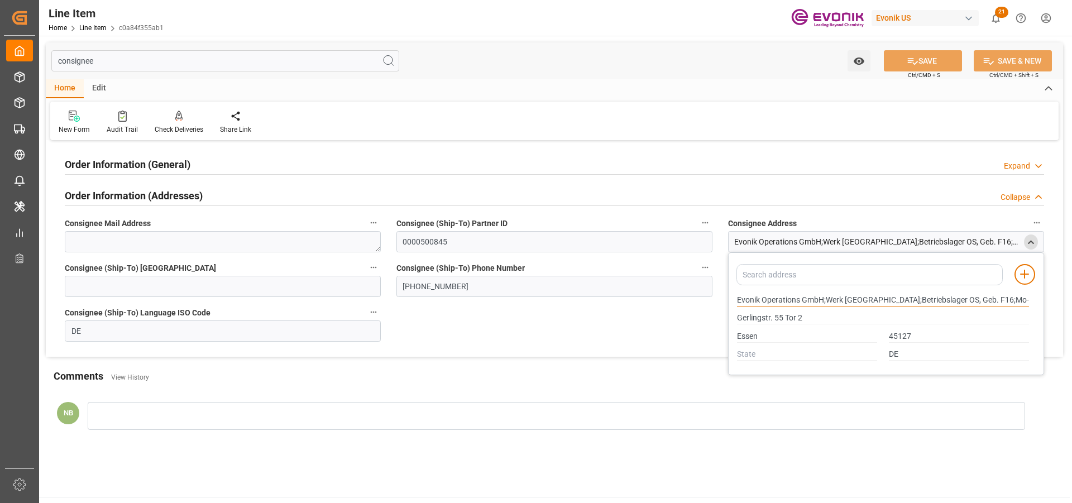
drag, startPoint x: 801, startPoint y: 298, endPoint x: 707, endPoint y: 300, distance: 93.8
click at [707, 300] on div "Order Information (General) Expand Ultimate Consignee Type RESELLER Consignee F…" at bounding box center [554, 249] width 1017 height 213
click at [897, 333] on input "45127" at bounding box center [959, 337] width 140 height 12
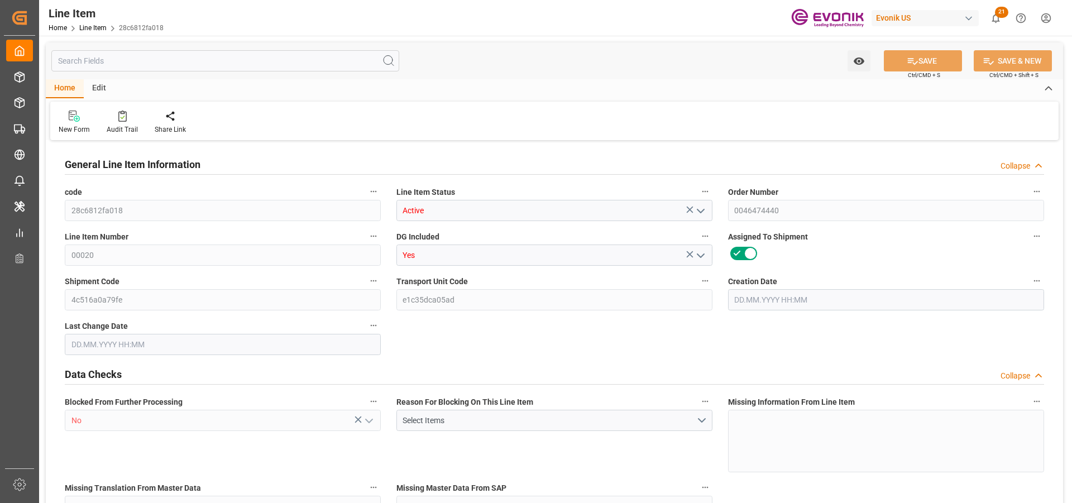
type input "19"
type input "19342"
type input "19000"
type input "16.967"
type input "760"
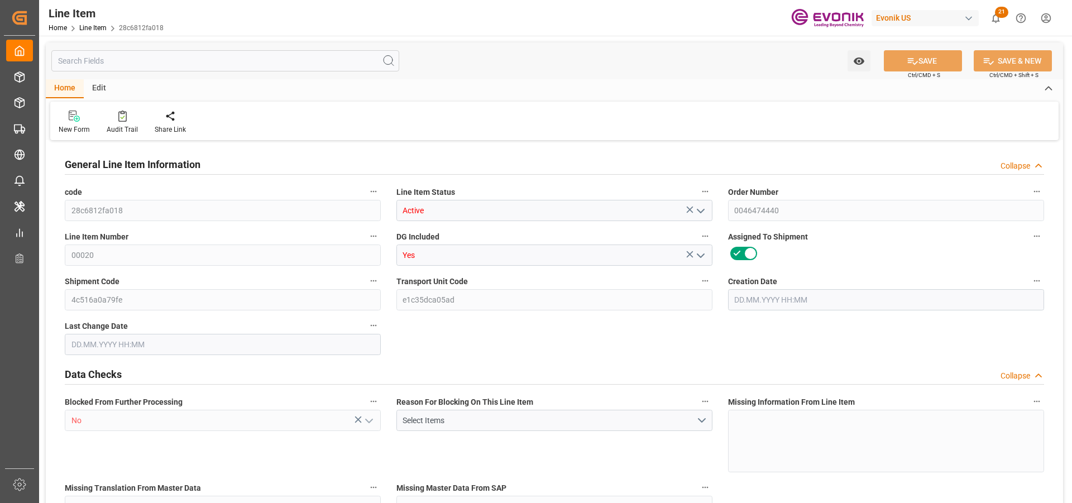
type input "15010"
type input "760"
type input "19000"
type input "19342"
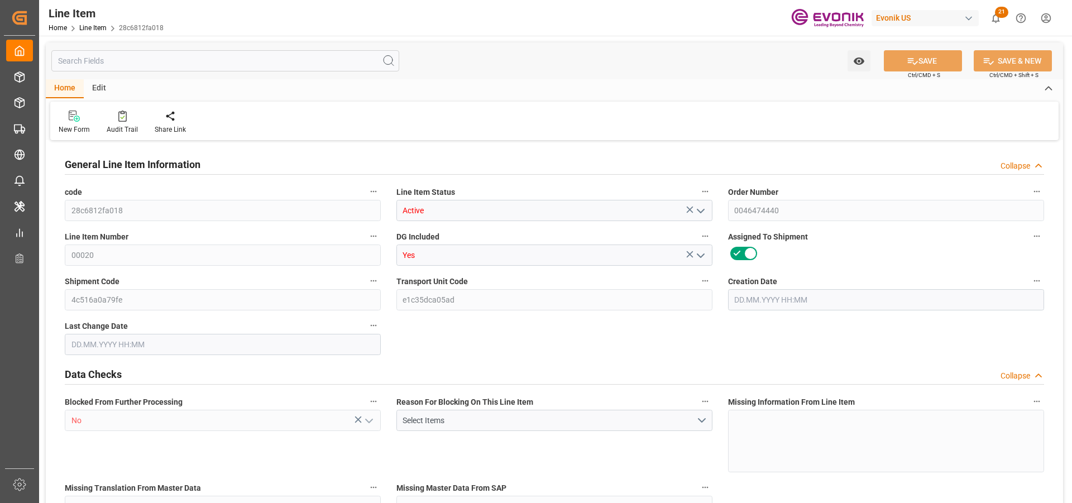
type input "19798"
type input "19000"
type input "16.967"
type input "16967"
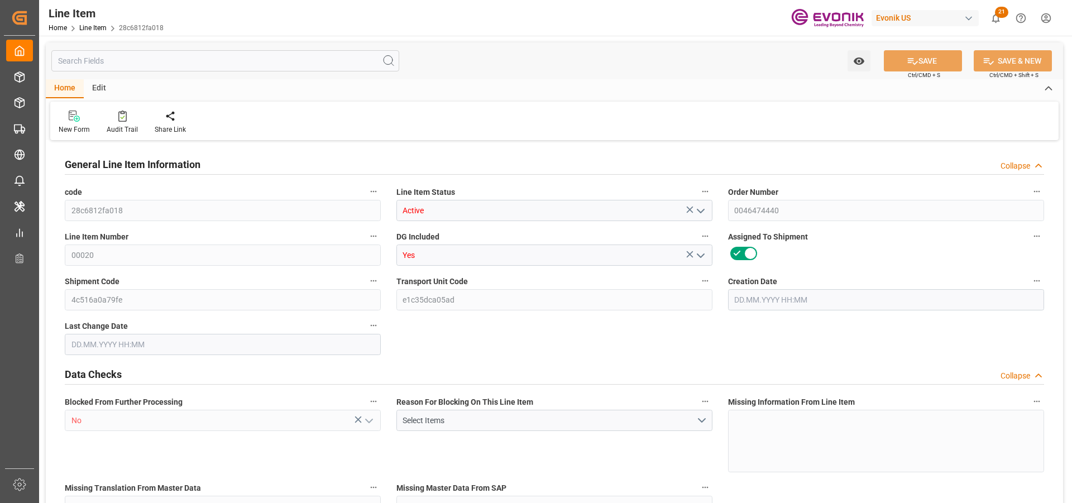
type input "0"
type input "29.09.2025 13:51"
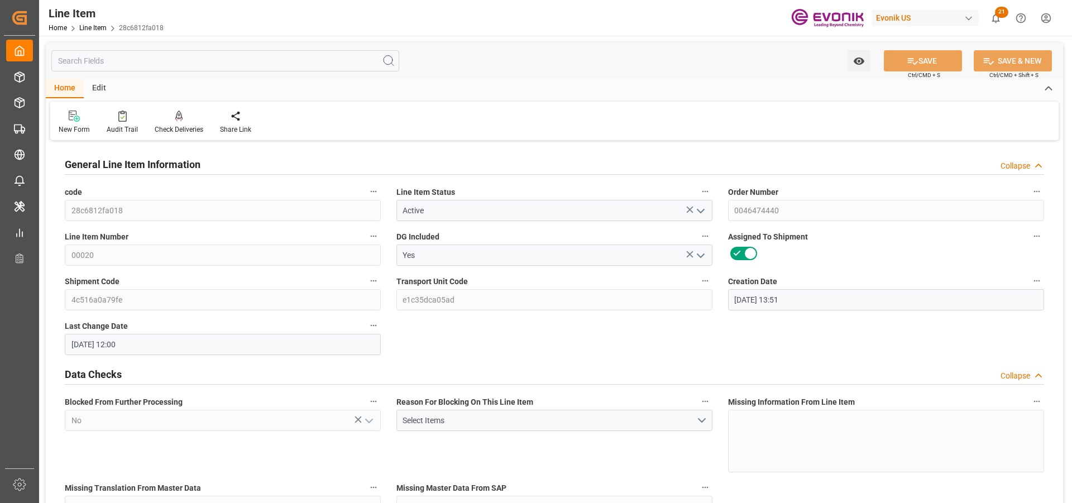
type input "03.10.2025 12:00"
type input "30.10.2025"
type input "07.10.2025"
type input "30.09.2025"
click at [121, 56] on input "text" at bounding box center [225, 60] width 348 height 21
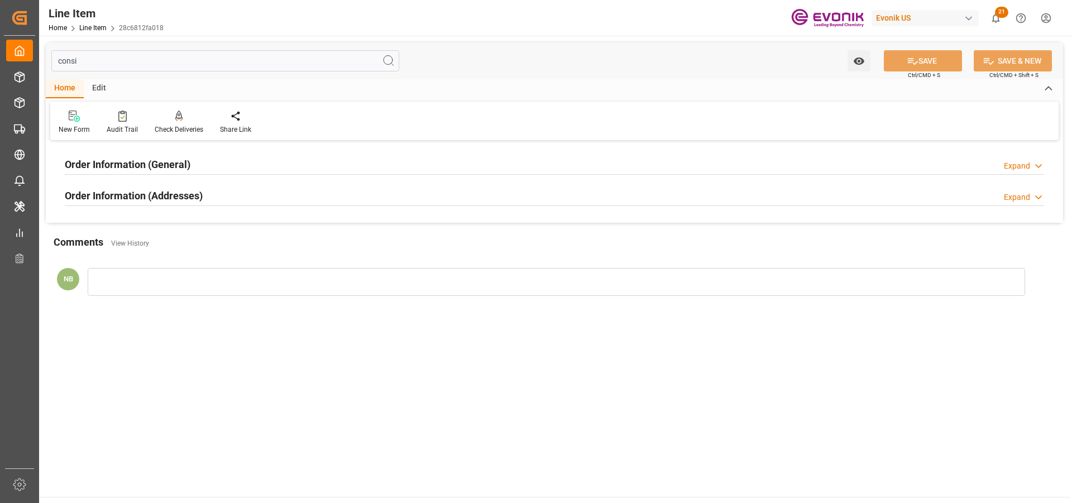
type input "consi"
click at [264, 195] on div "Order Information (Addresses) Expand" at bounding box center [554, 194] width 979 height 21
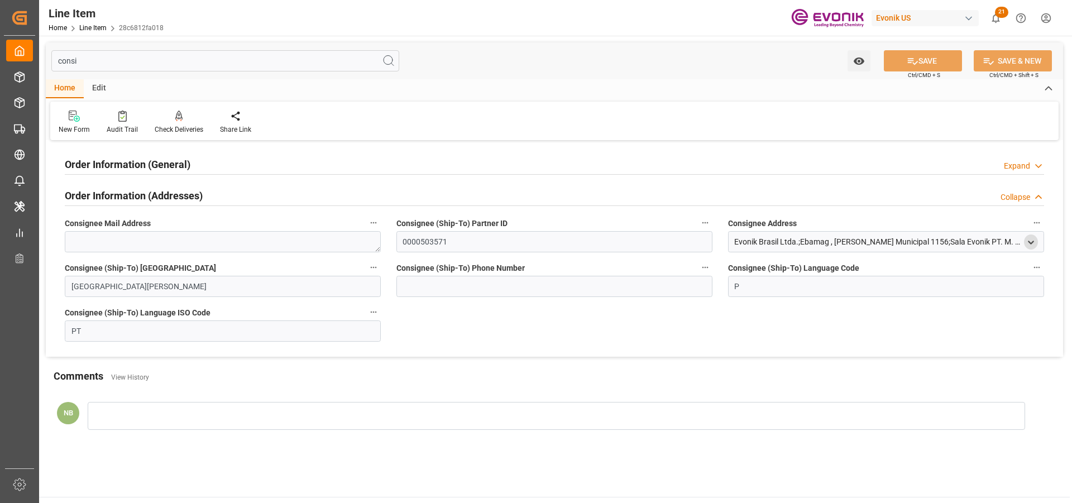
click at [1028, 243] on icon "open menu" at bounding box center [1030, 242] width 9 height 9
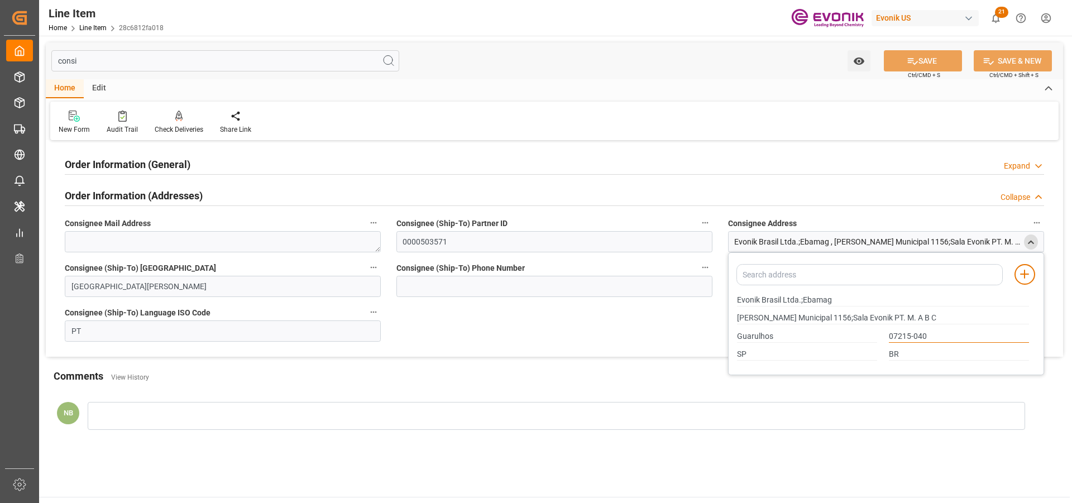
click at [899, 342] on input "07215-040" at bounding box center [959, 337] width 140 height 12
click at [815, 303] on input "Evonik Brasil Ltda.;Ebamag" at bounding box center [883, 300] width 292 height 12
click at [758, 341] on input "Guarulhos" at bounding box center [807, 337] width 140 height 12
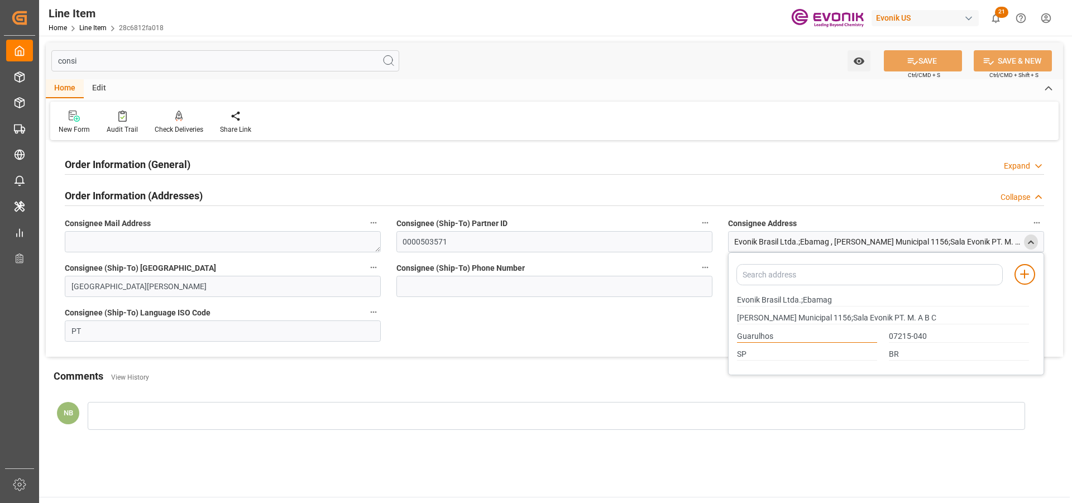
click at [757, 338] on input "Guarulhos" at bounding box center [807, 337] width 140 height 12
click at [929, 334] on input "07215-040" at bounding box center [959, 337] width 140 height 12
click at [748, 332] on input "Guarulhos" at bounding box center [807, 337] width 140 height 12
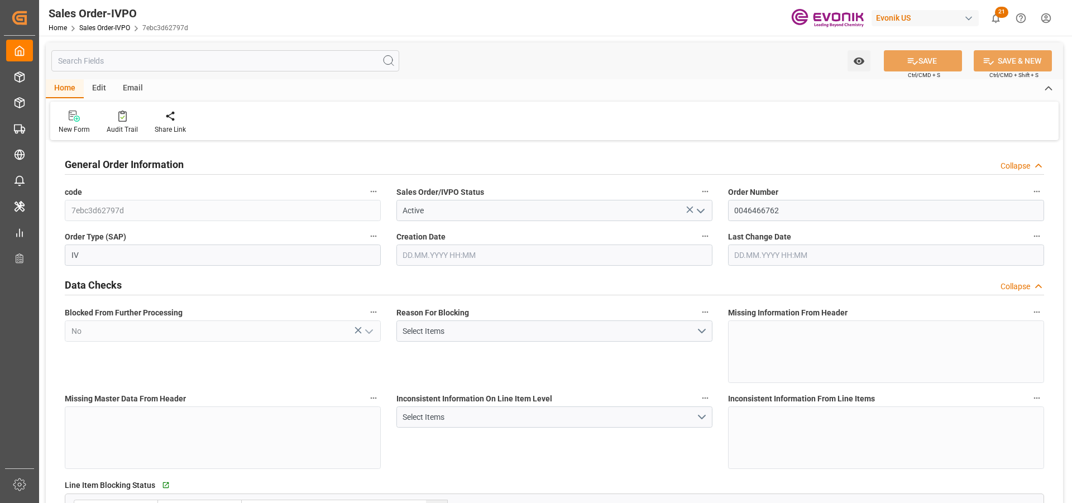
type input "BRSSZ"
type input "0"
type input "1"
type input "860.9808"
type input "[DATE] 15:33"
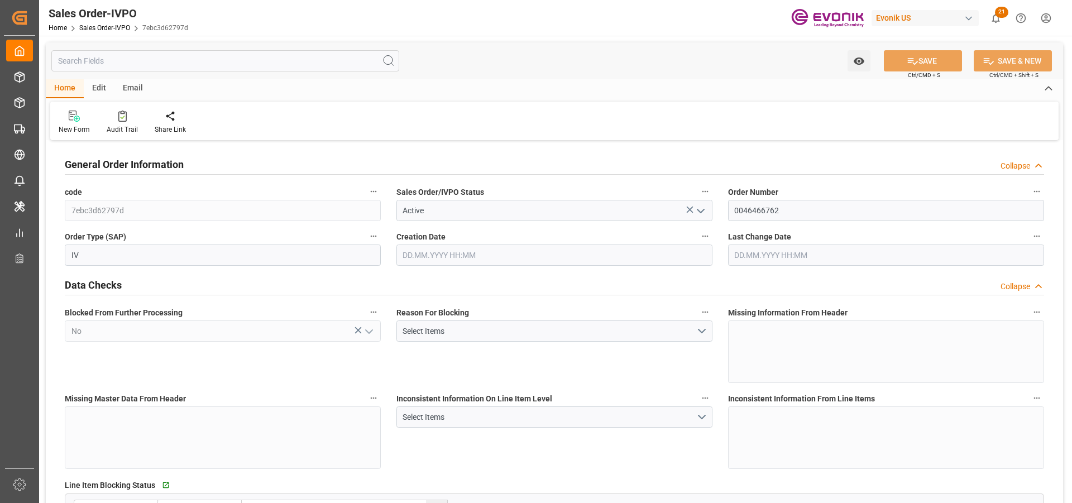
type input "[DATE] 14:34"
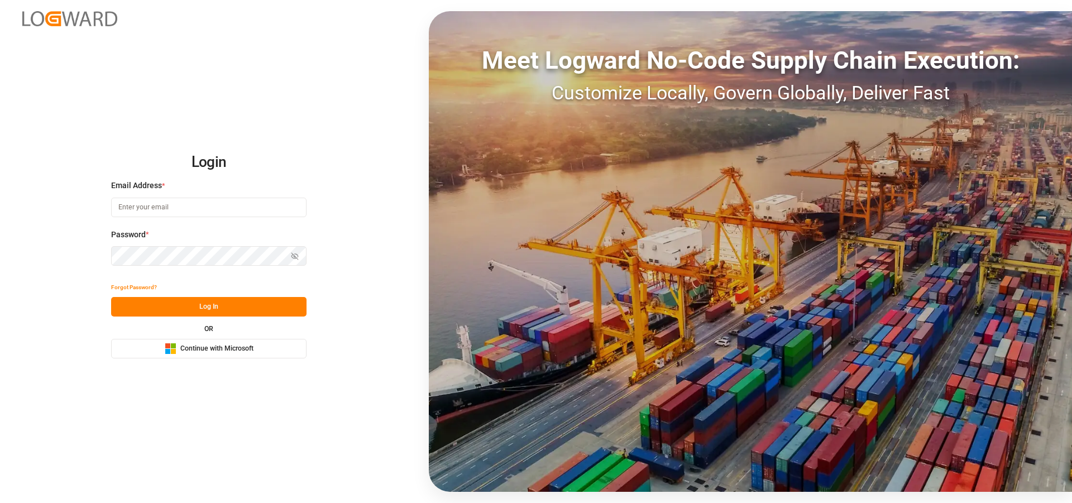
type input "[EMAIL_ADDRESS][PERSON_NAME][DOMAIN_NAME]"
click at [204, 306] on button "Log In" at bounding box center [208, 307] width 195 height 20
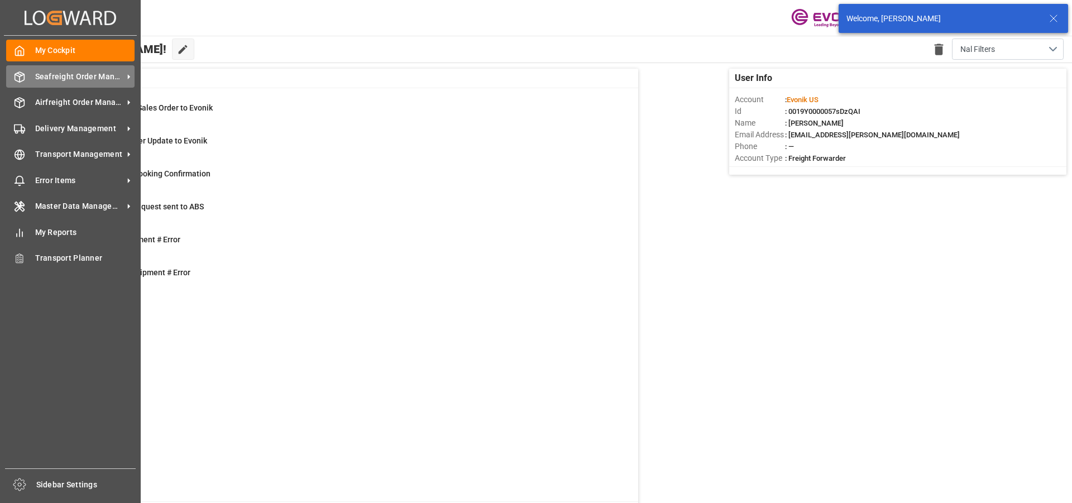
click at [39, 78] on span "Seafreight Order Management" at bounding box center [79, 77] width 88 height 12
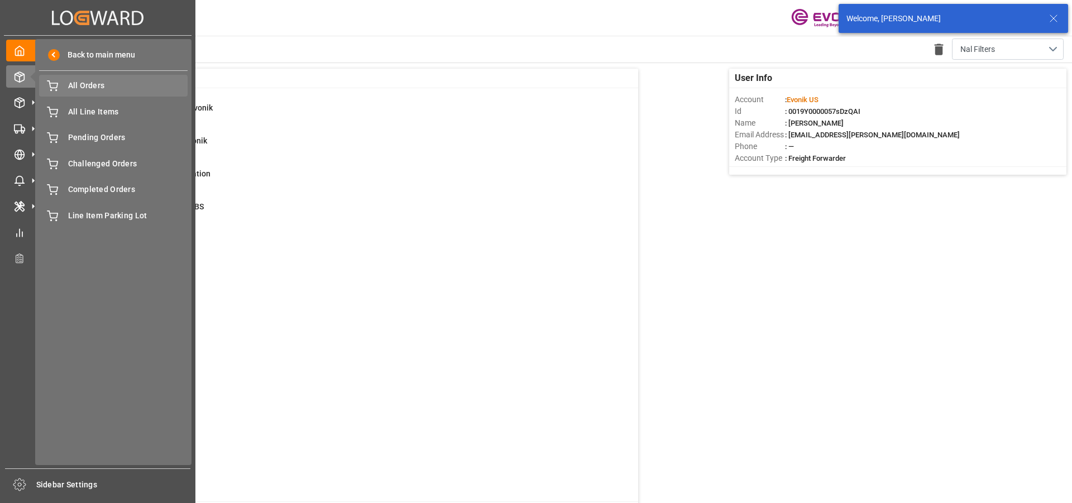
click at [81, 88] on span "All Orders" at bounding box center [128, 86] width 120 height 12
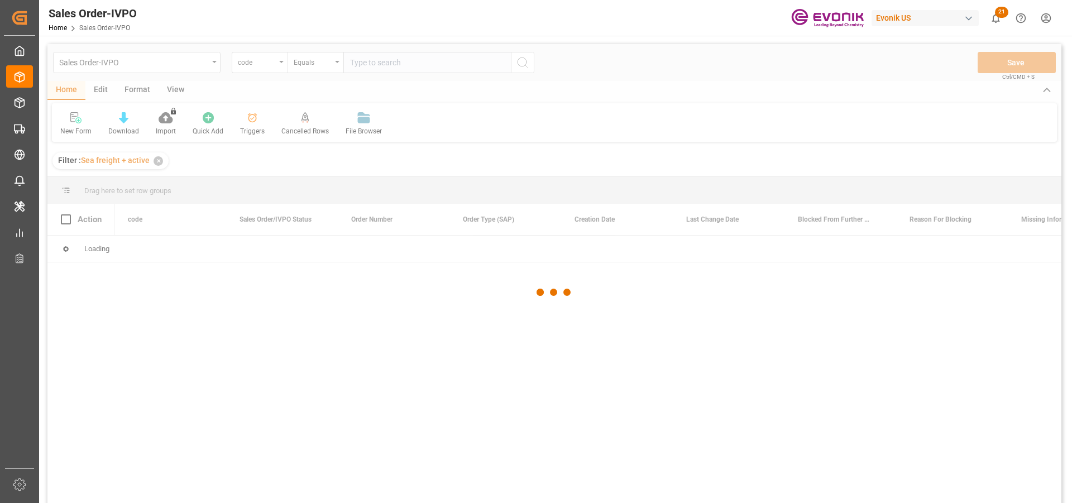
click at [279, 65] on div at bounding box center [554, 292] width 1014 height 496
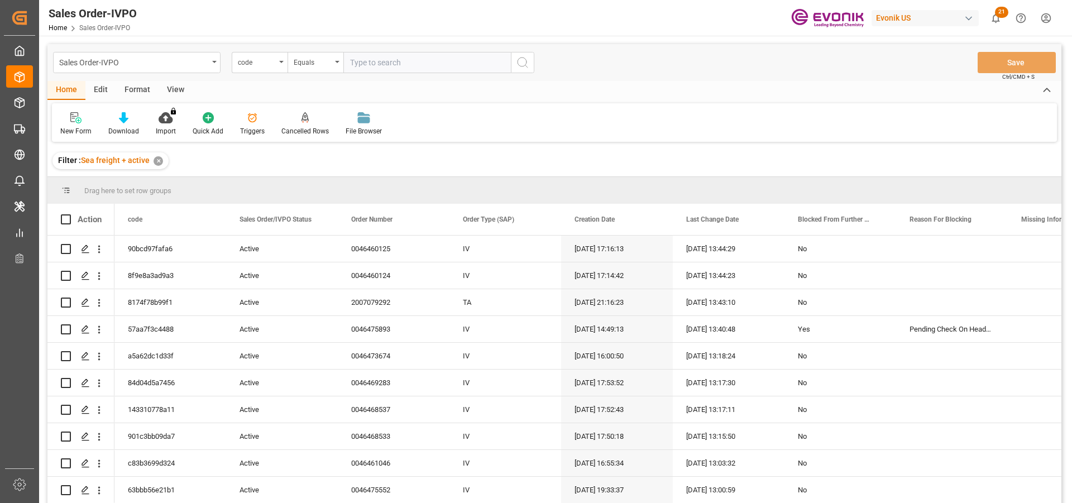
click at [279, 65] on div "code" at bounding box center [260, 62] width 56 height 21
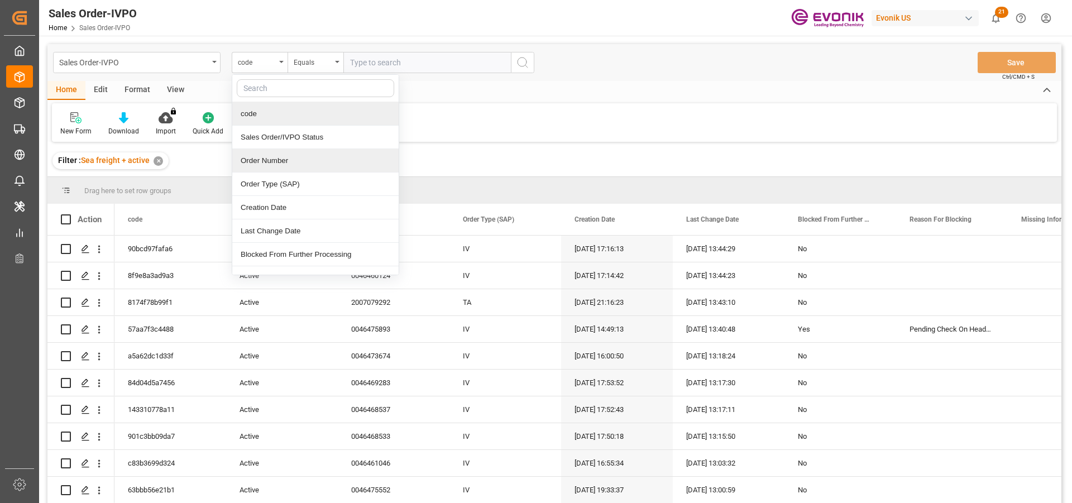
click at [282, 160] on div "Order Number" at bounding box center [315, 160] width 166 height 23
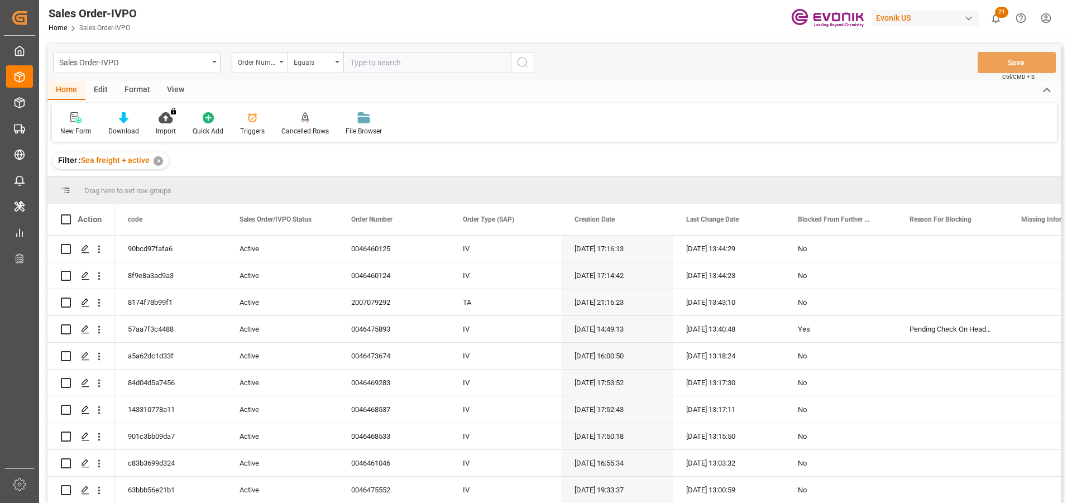
click at [428, 64] on input "text" at bounding box center [426, 62] width 167 height 21
paste input "46476088"
type input "0046476088"
